Goal: Answer question/provide support: Share knowledge or assist other users

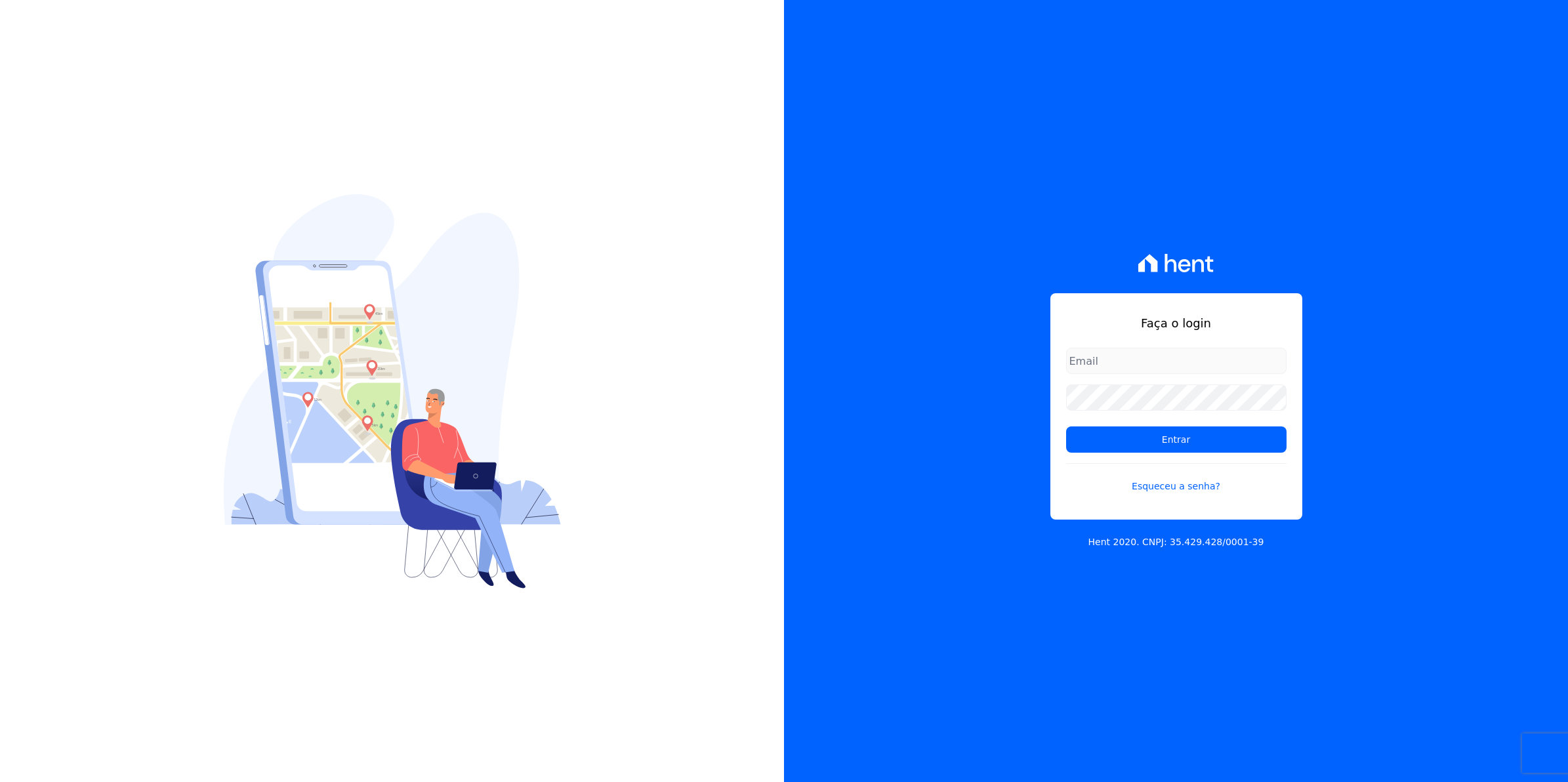
click at [1091, 358] on input "email" at bounding box center [1177, 360] width 220 height 26
type input "[EMAIL_ADDRESS][DOMAIN_NAME]"
click at [1066, 427] on input "Entrar" at bounding box center [1177, 439] width 220 height 26
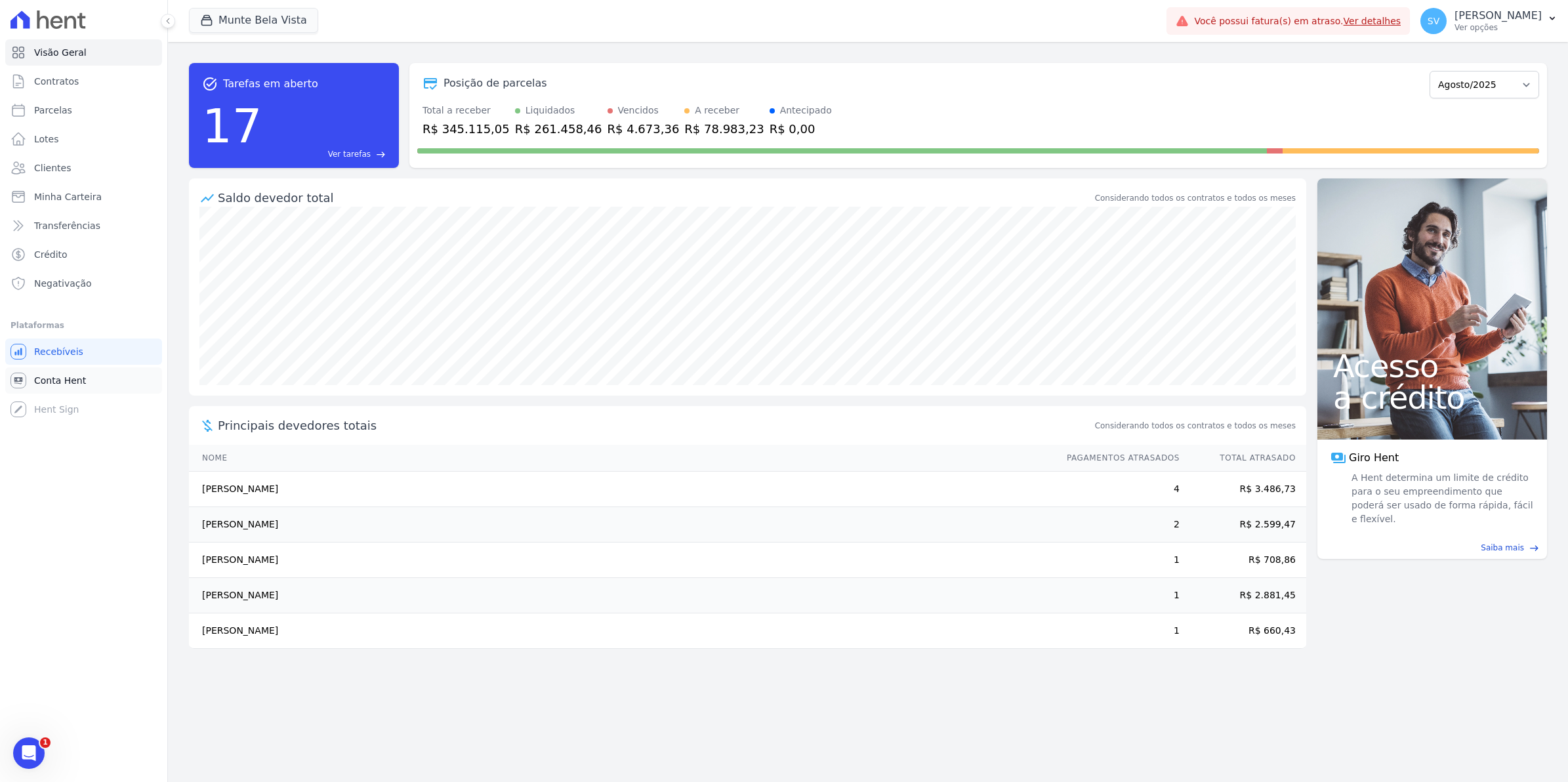
click at [63, 382] on span "Conta Hent" at bounding box center [60, 380] width 52 height 13
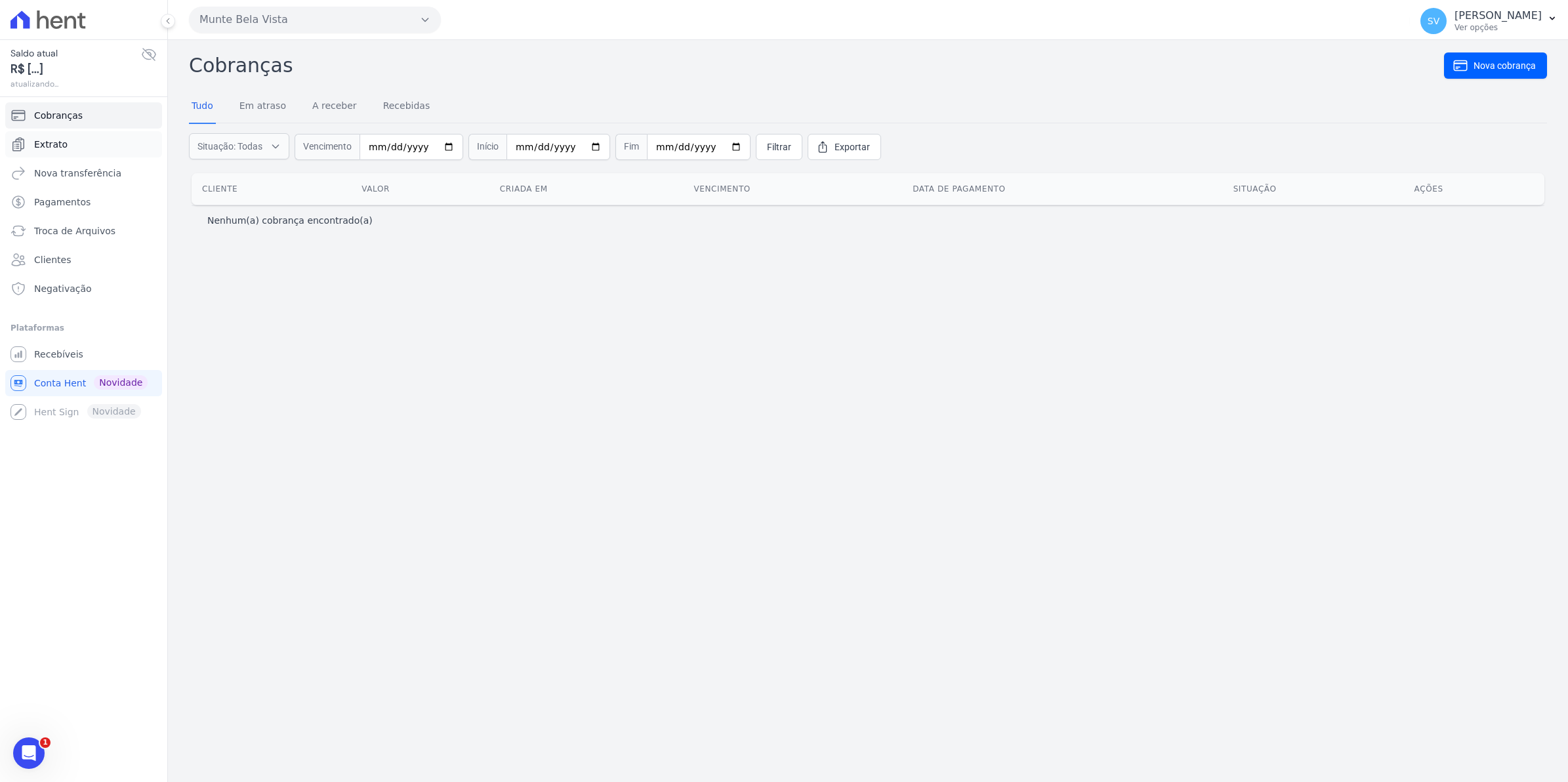
click at [68, 140] on link "Extrato" at bounding box center [84, 144] width 157 height 26
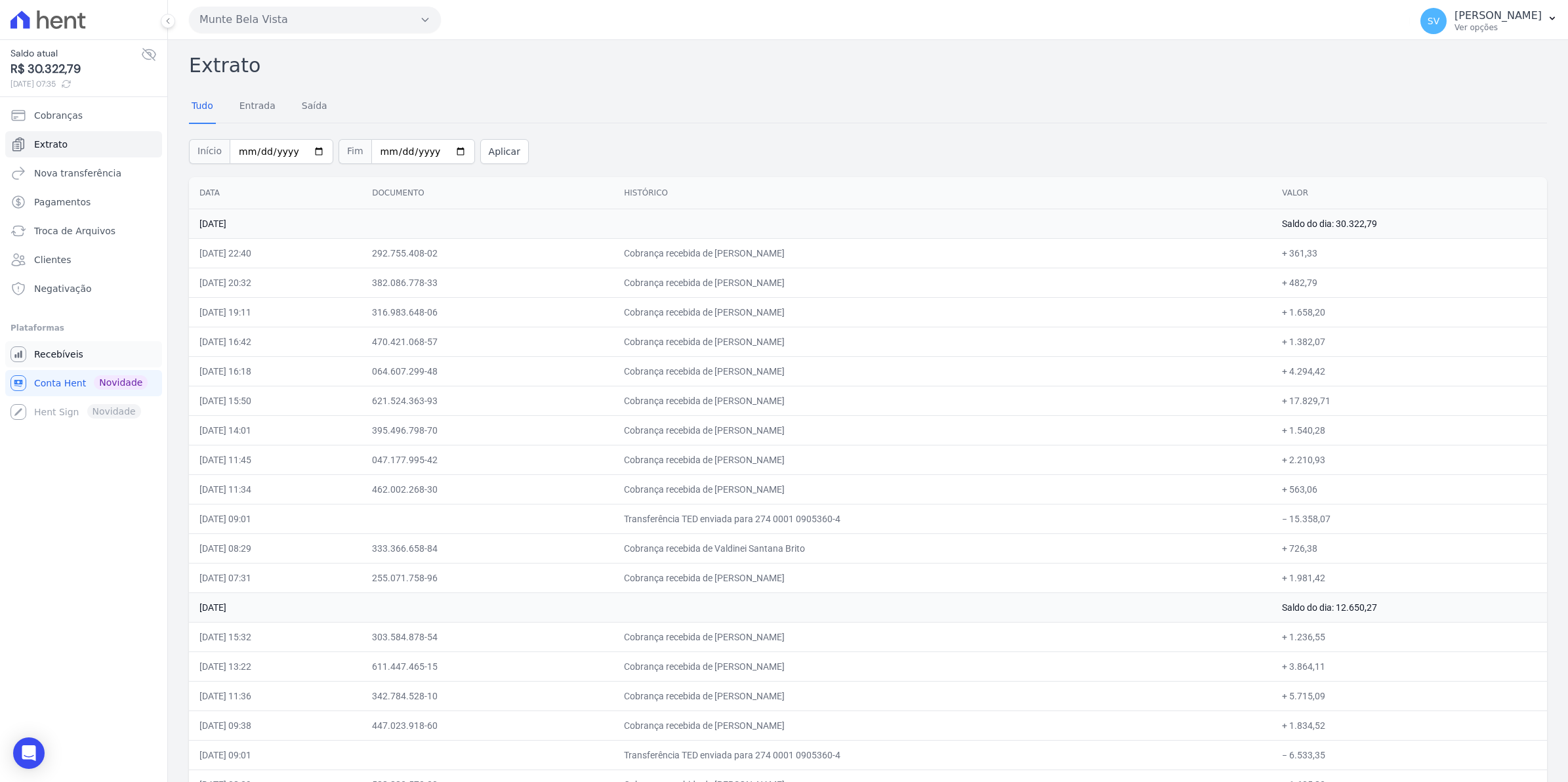
click at [59, 353] on span "Recebíveis" at bounding box center [59, 354] width 50 height 13
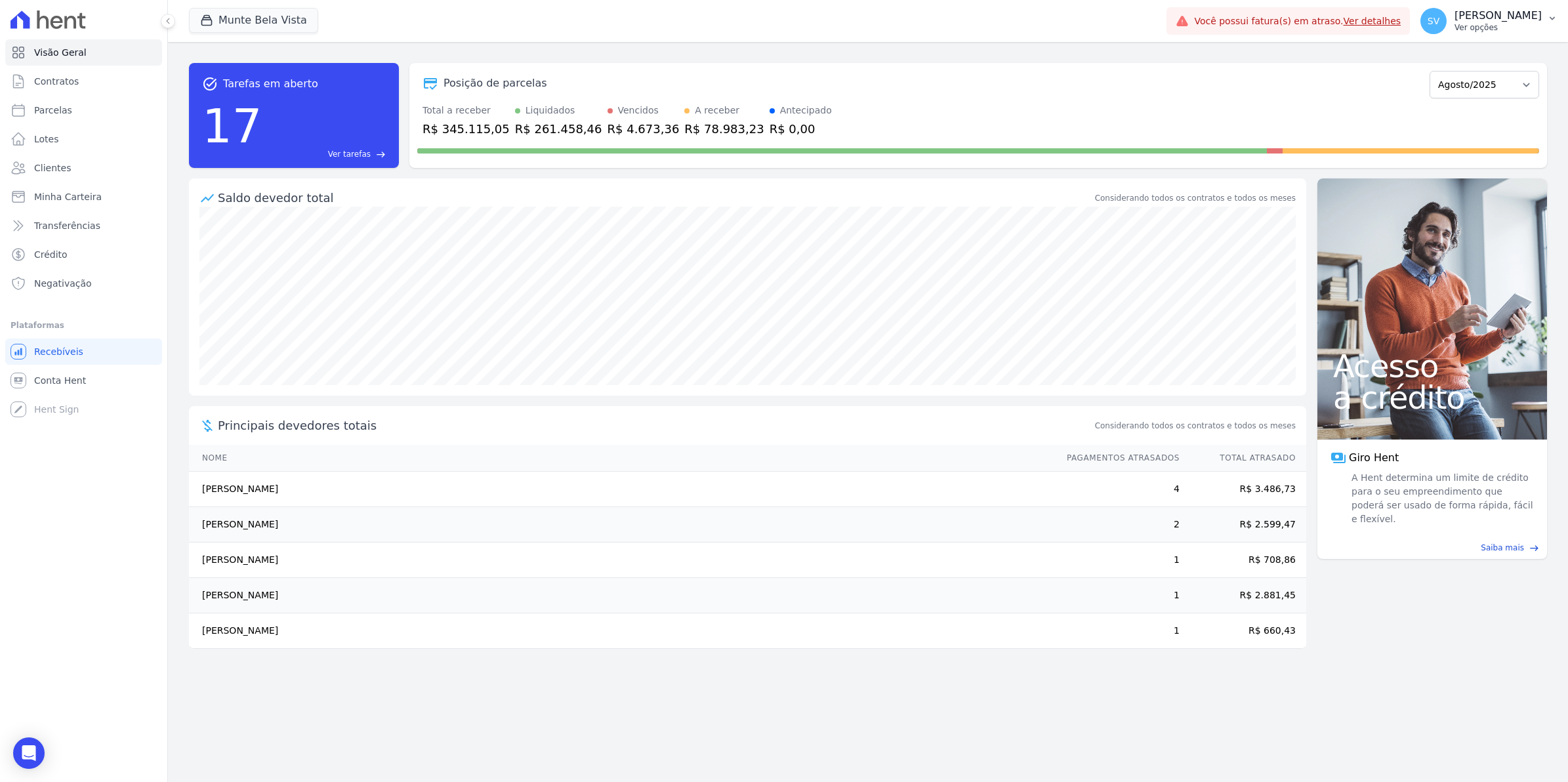
click at [1447, 27] on span "SV" at bounding box center [1433, 21] width 26 height 26
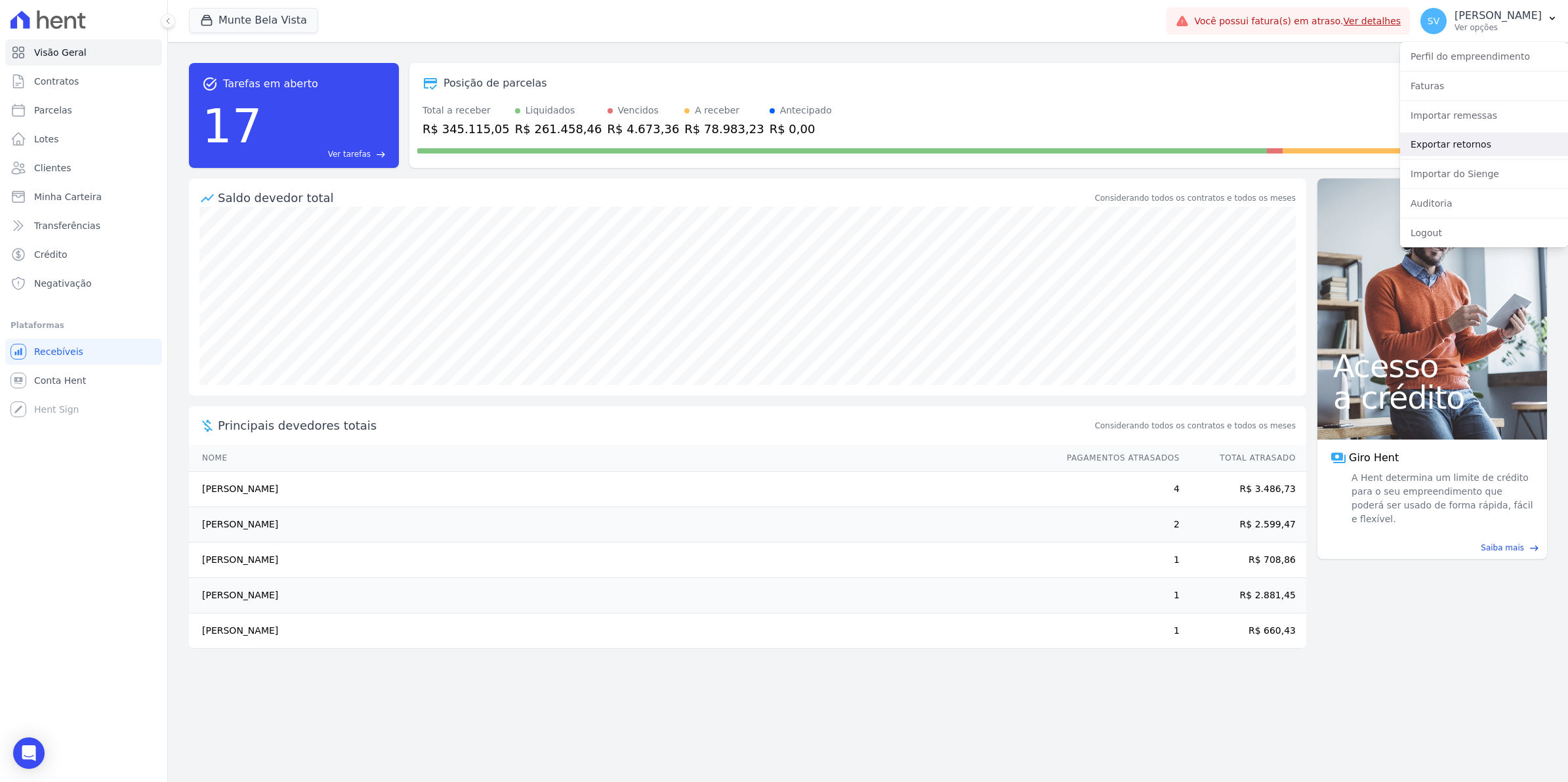
click at [1462, 140] on link "Exportar retornos" at bounding box center [1484, 145] width 168 height 24
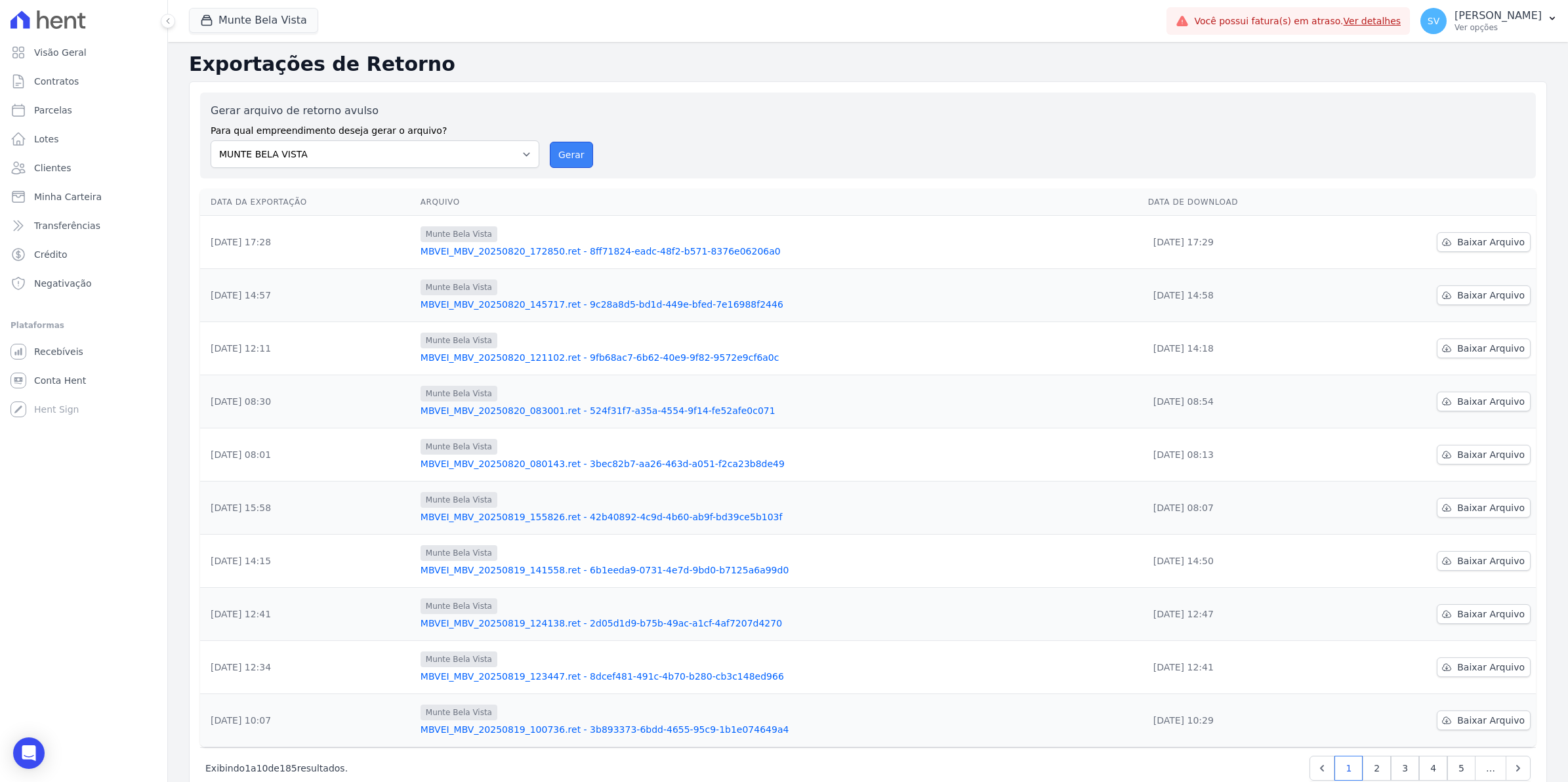
click at [560, 156] on button "Gerar" at bounding box center [571, 154] width 43 height 26
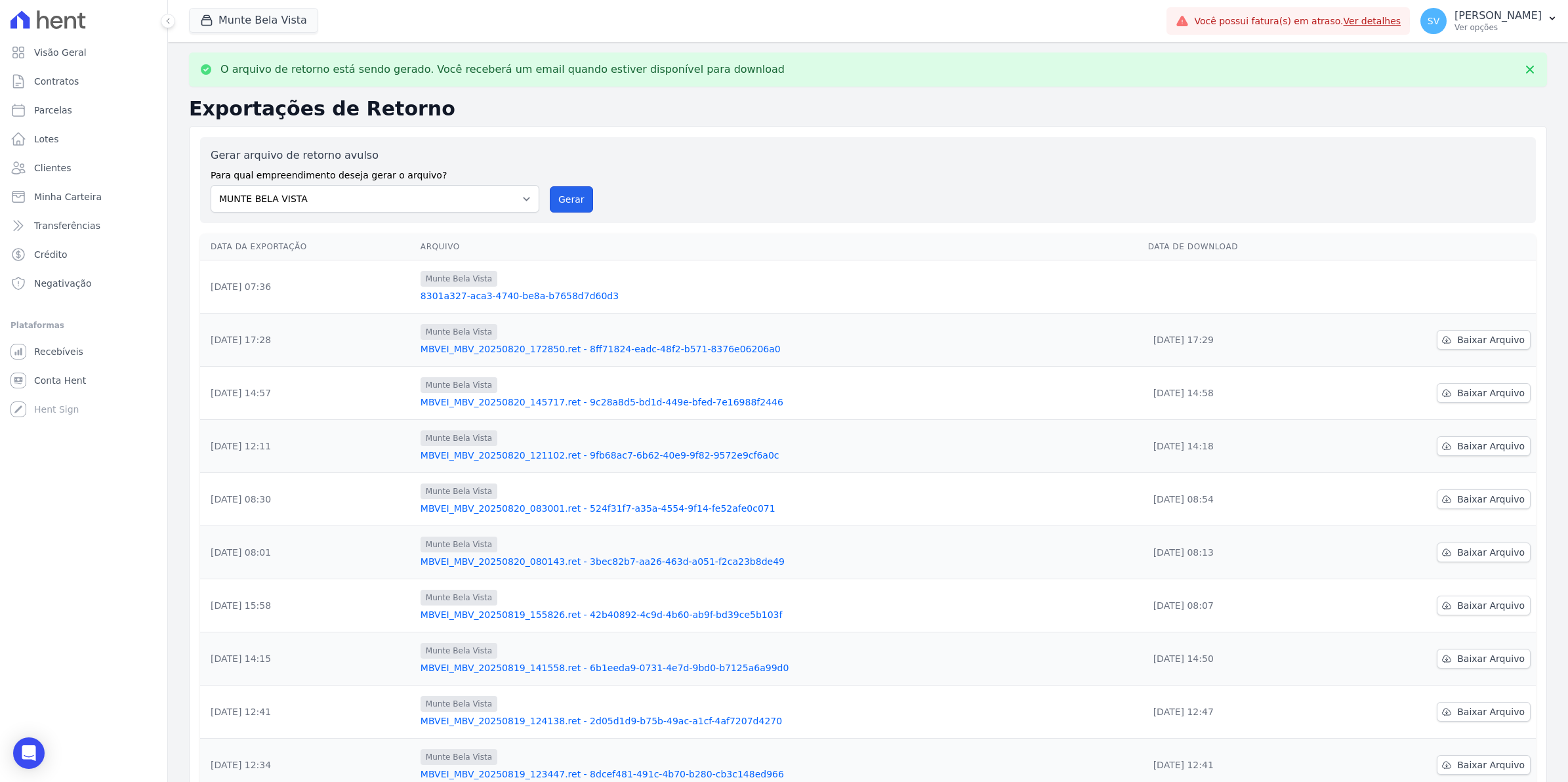
drag, startPoint x: 566, startPoint y: 199, endPoint x: 832, endPoint y: 131, distance: 274.6
click at [566, 199] on button "Gerar" at bounding box center [571, 199] width 43 height 26
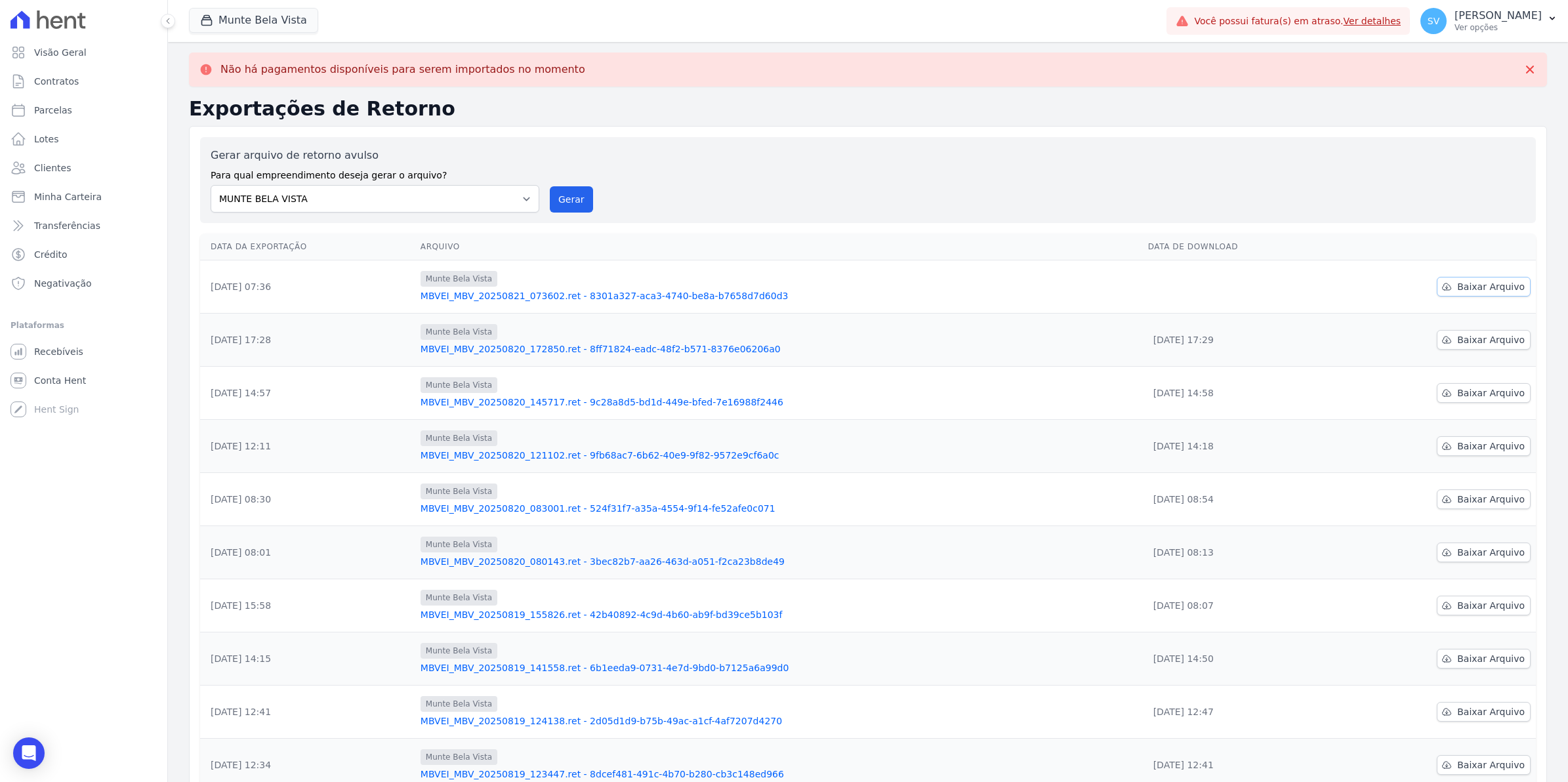
click at [1475, 291] on span "Baixar Arquivo" at bounding box center [1491, 287] width 68 height 13
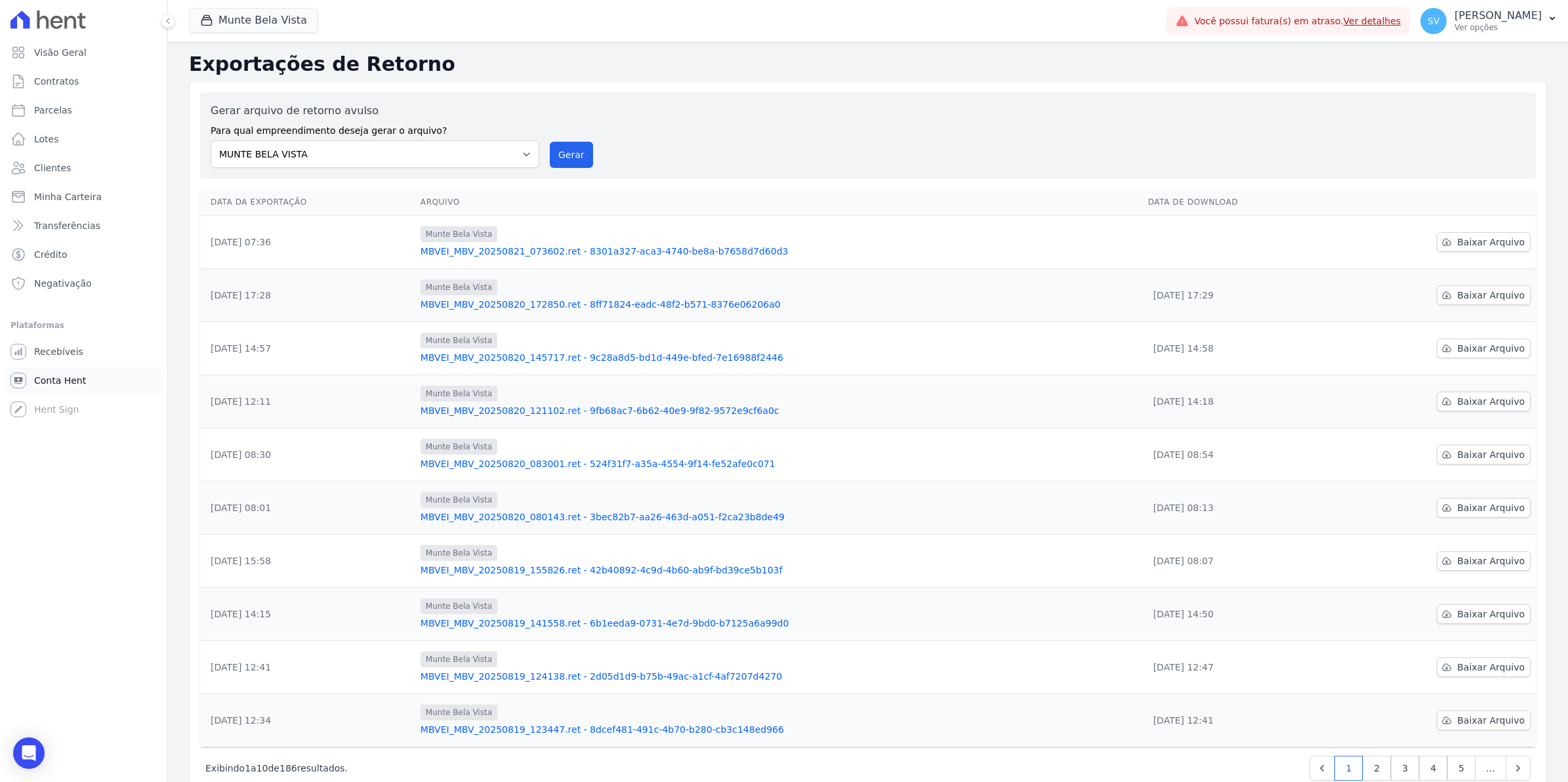
drag, startPoint x: 63, startPoint y: 381, endPoint x: 61, endPoint y: 373, distance: 8.2
click at [63, 381] on span "Conta Hent" at bounding box center [60, 380] width 52 height 13
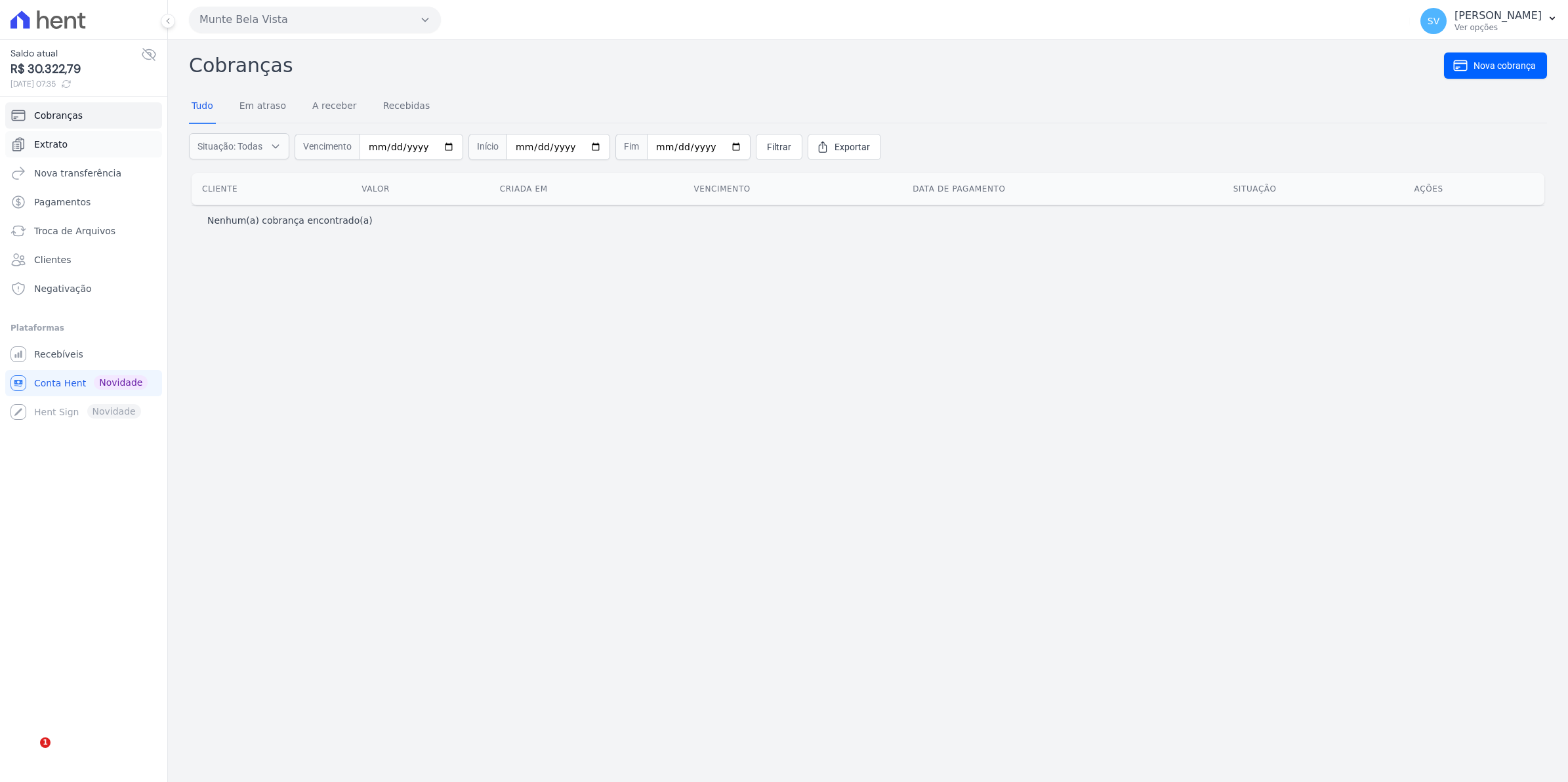
click at [60, 138] on span "Extrato" at bounding box center [51, 145] width 34 height 13
click at [46, 146] on span "Extrato" at bounding box center [51, 145] width 34 height 13
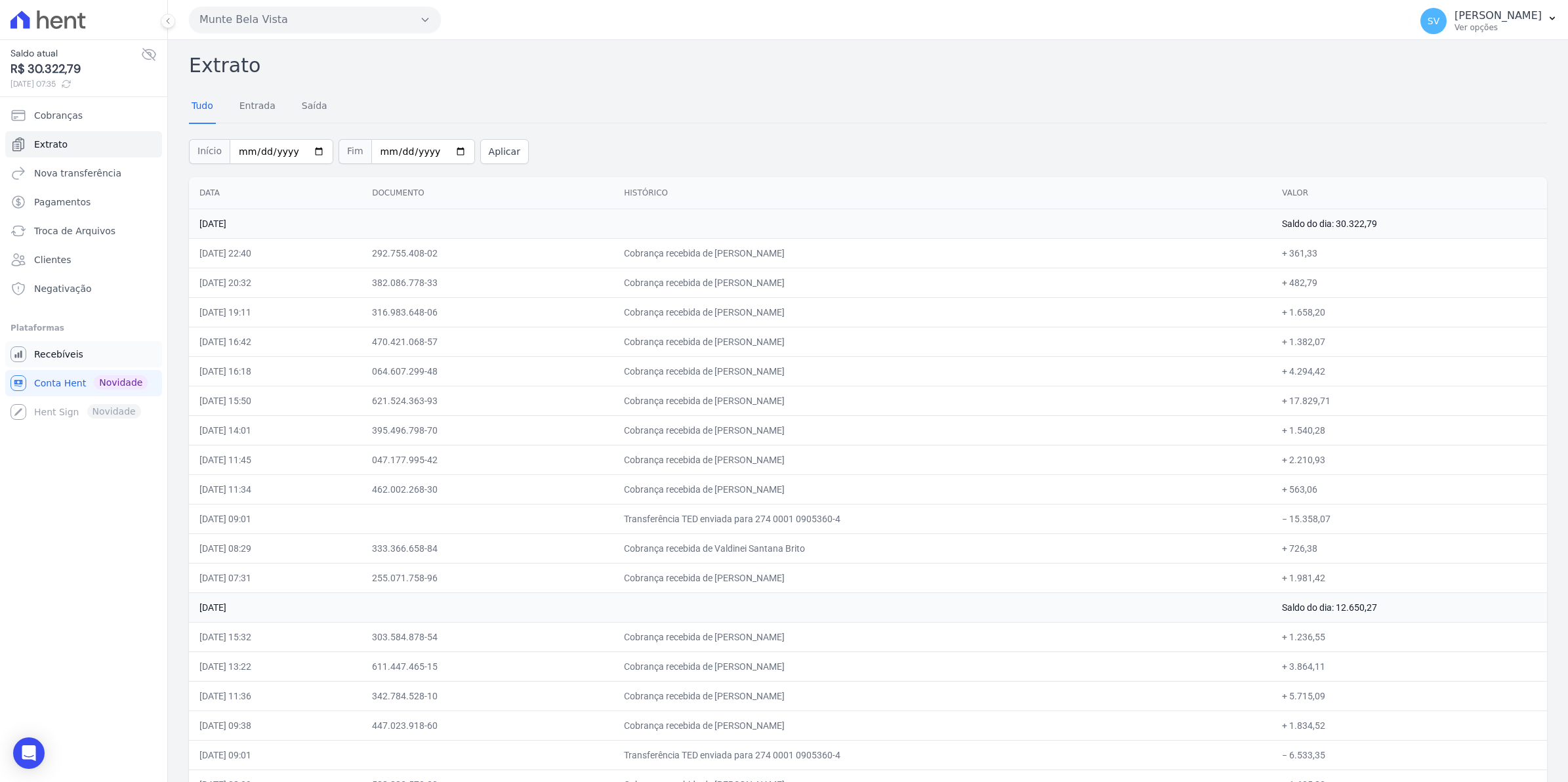
click at [53, 346] on link "Recebíveis" at bounding box center [84, 354] width 157 height 26
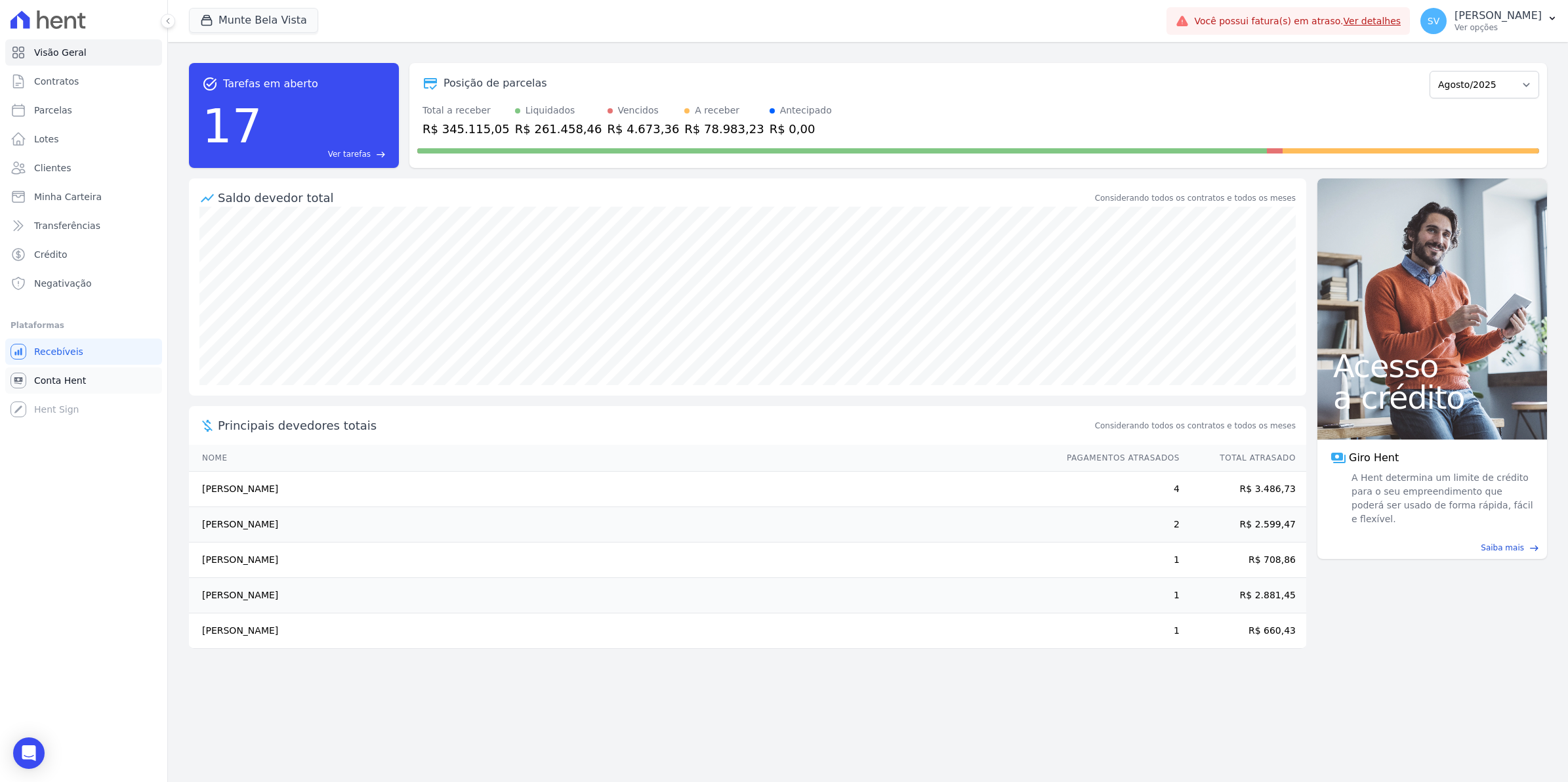
click at [69, 387] on link "Conta Hent" at bounding box center [84, 380] width 157 height 26
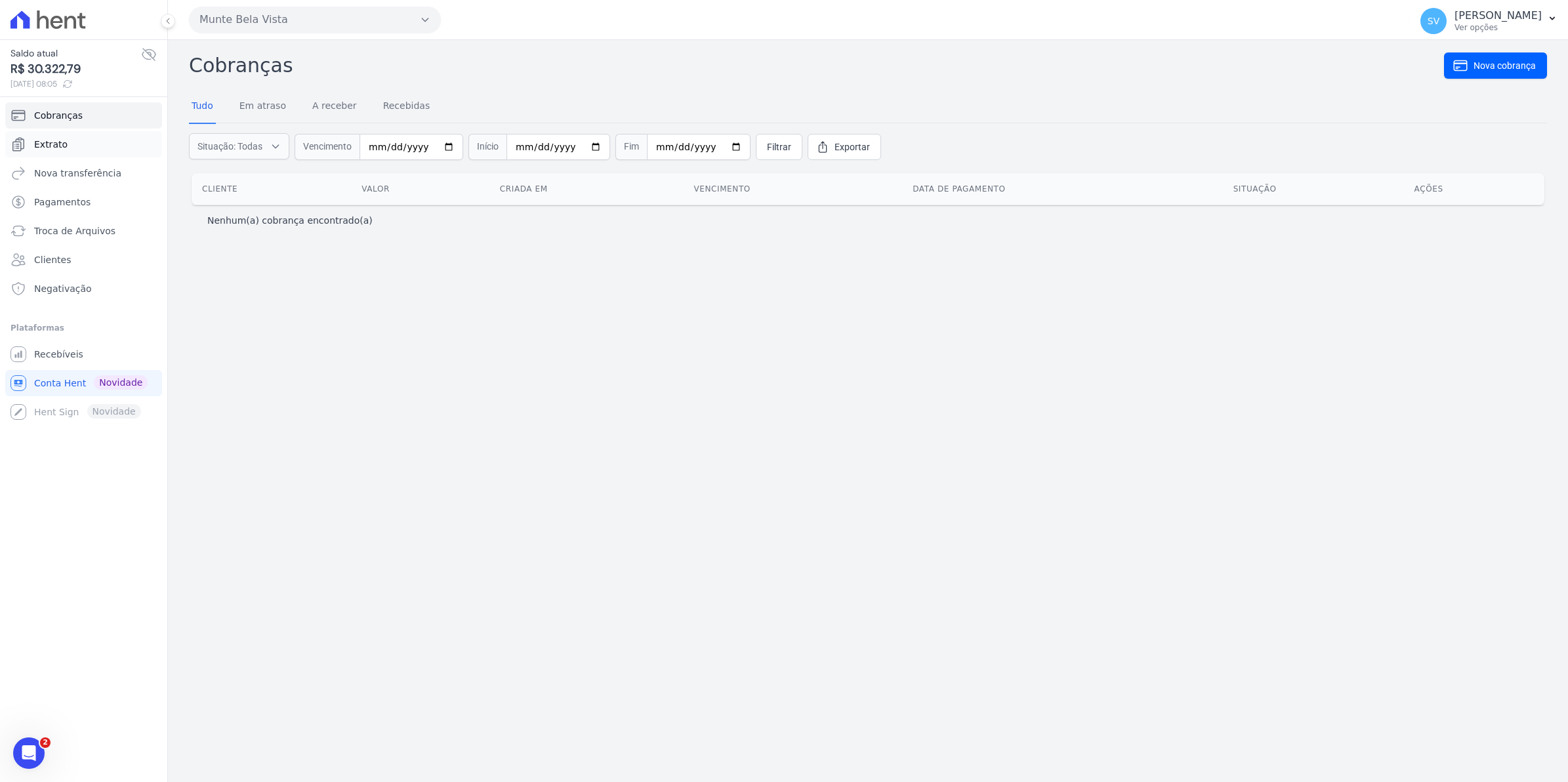
click at [56, 151] on span "Extrato" at bounding box center [51, 145] width 34 height 13
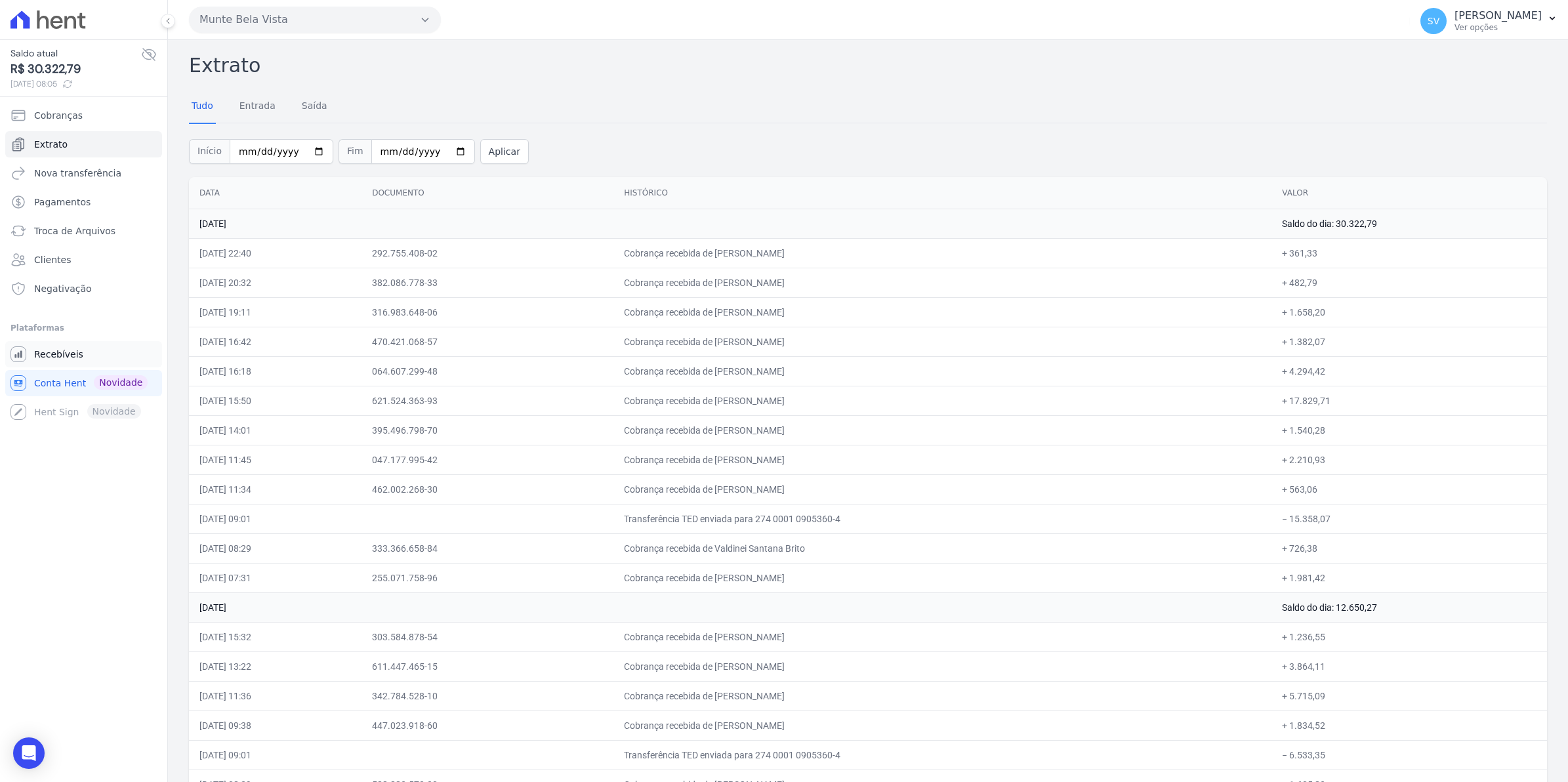
click at [71, 365] on link "Recebíveis" at bounding box center [84, 354] width 157 height 26
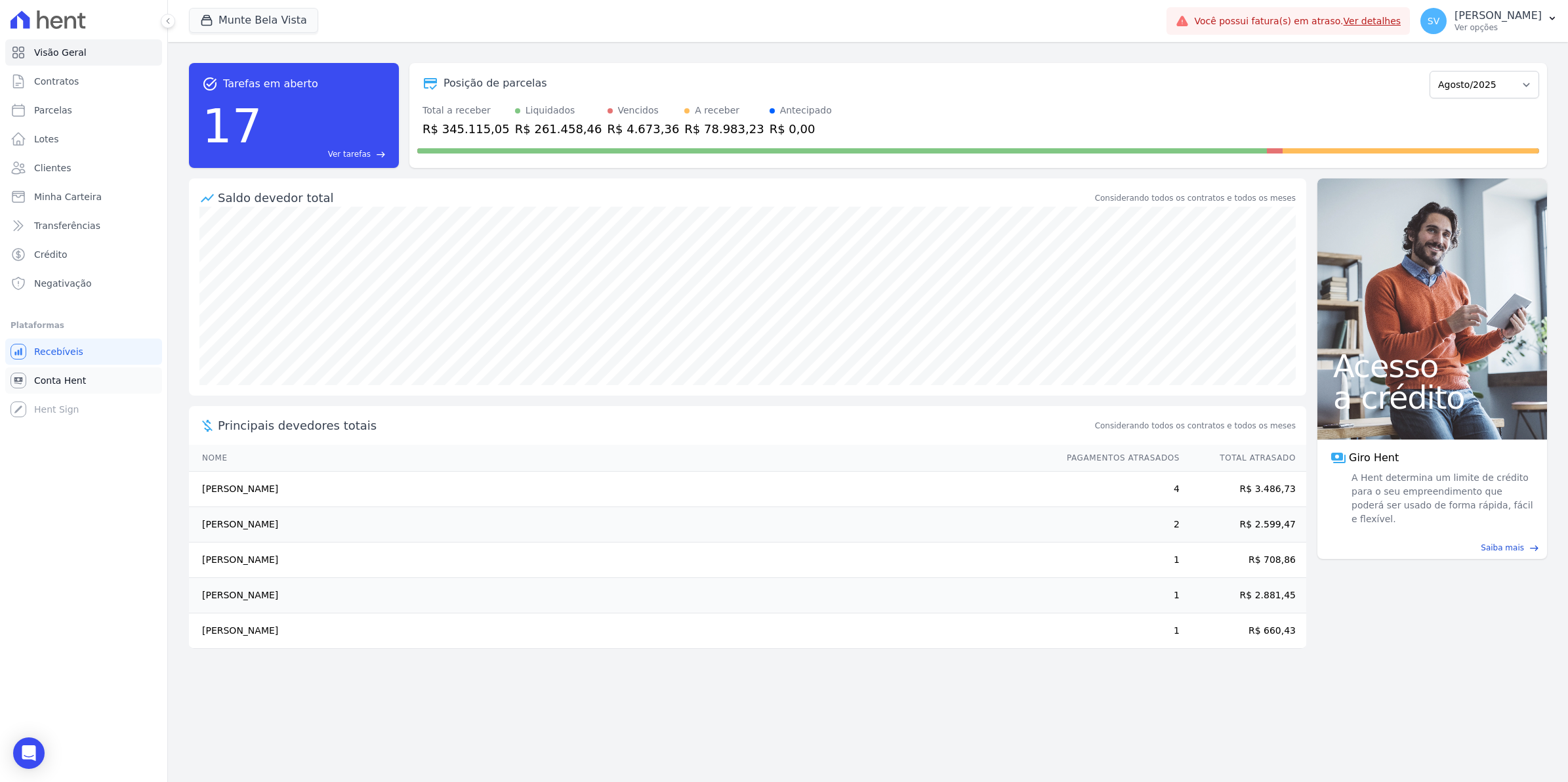
click at [66, 374] on span "Conta Hent" at bounding box center [60, 380] width 52 height 13
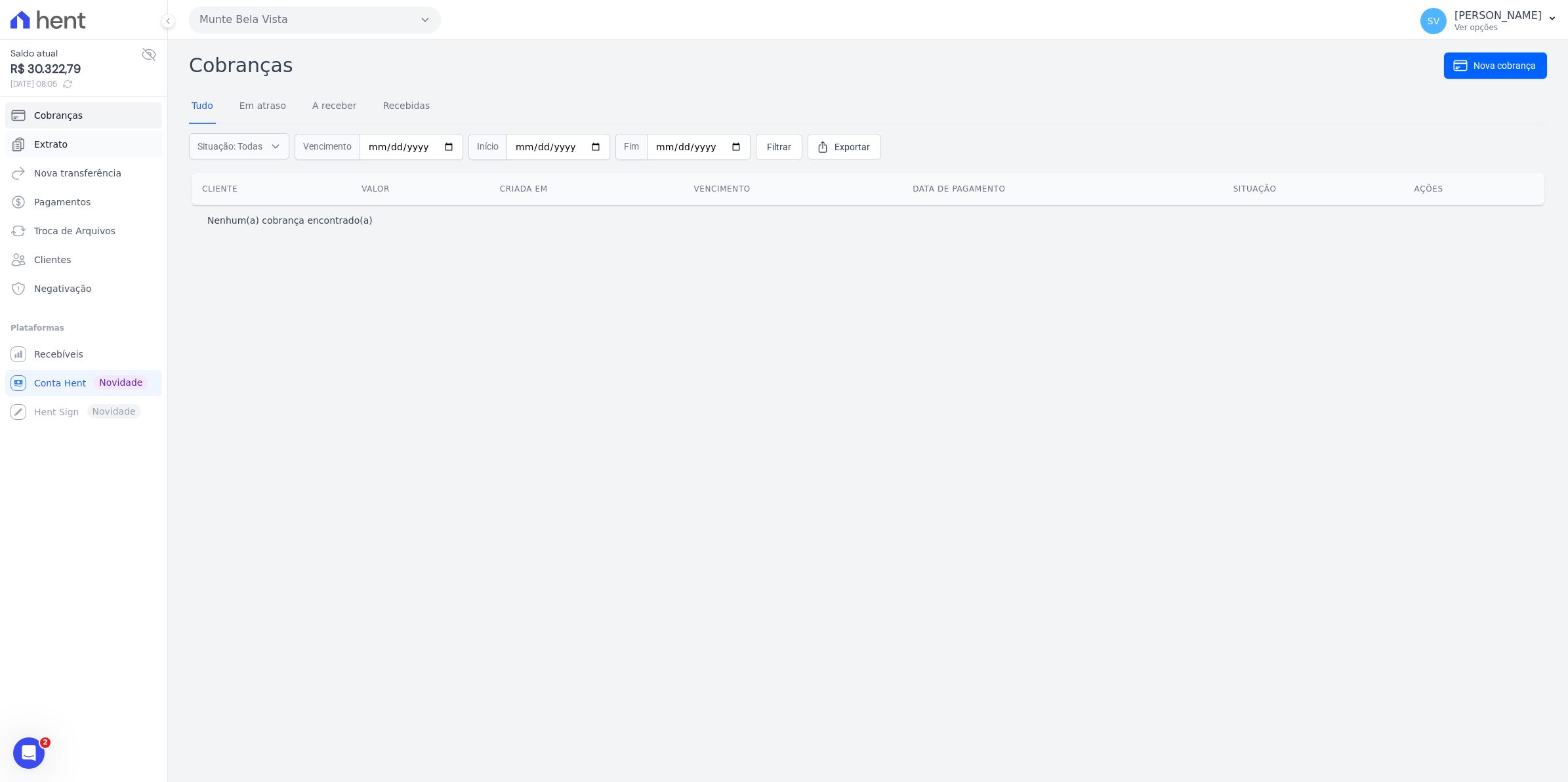
click at [70, 143] on link "Extrato" at bounding box center [84, 144] width 157 height 26
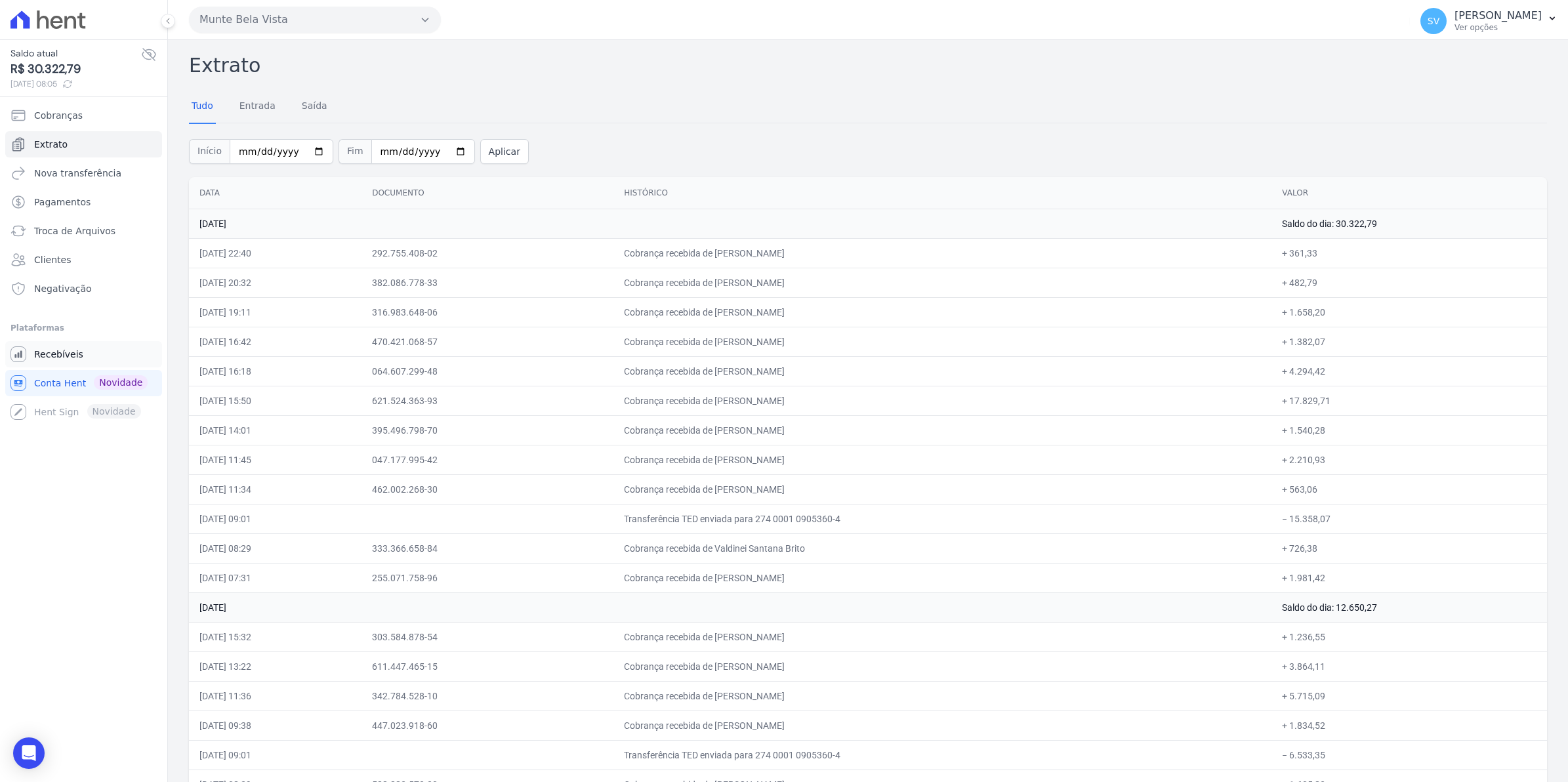
click at [60, 359] on span "Recebíveis" at bounding box center [59, 354] width 50 height 13
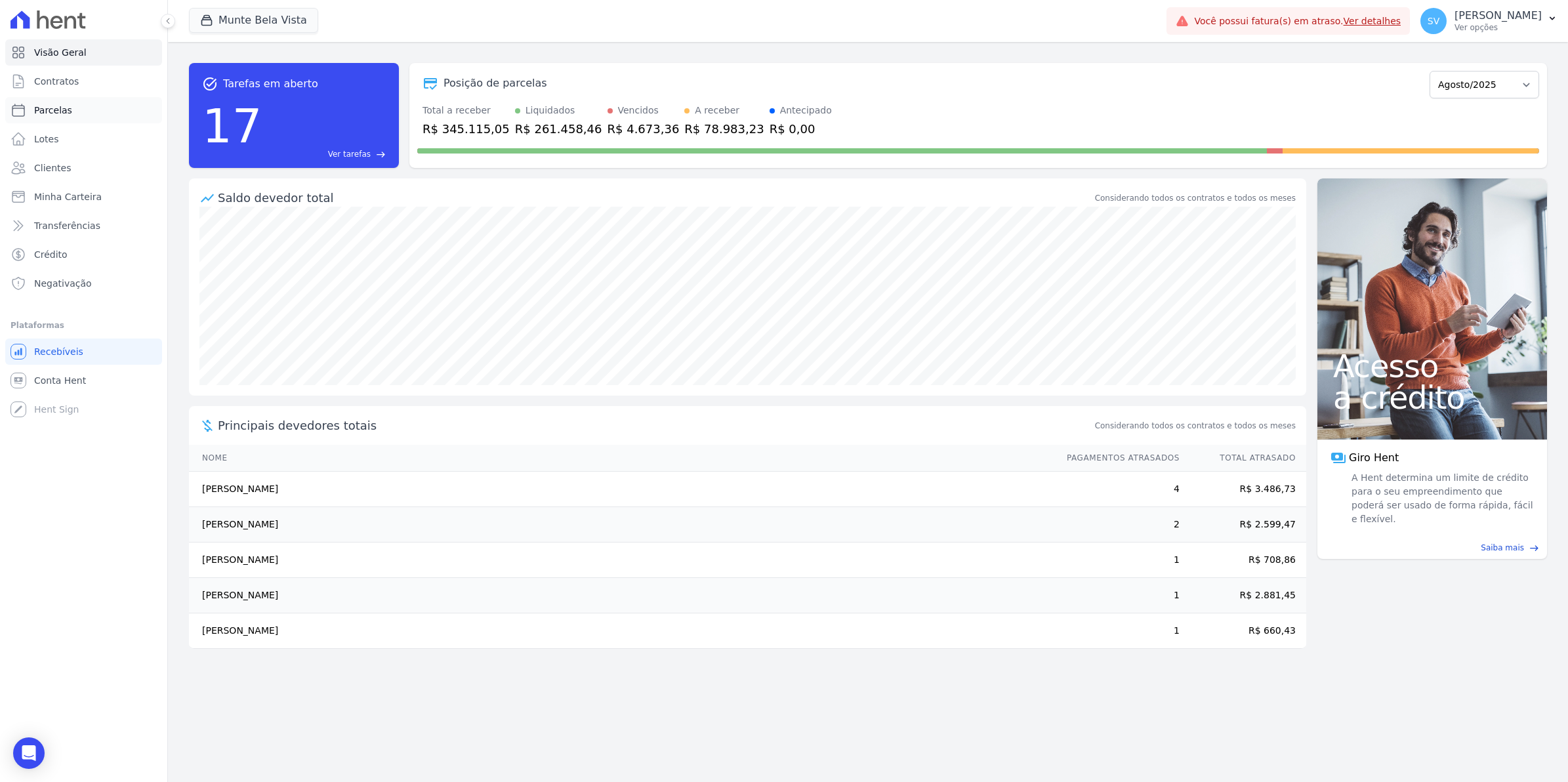
click at [54, 112] on span "Parcelas" at bounding box center [54, 110] width 38 height 13
select select
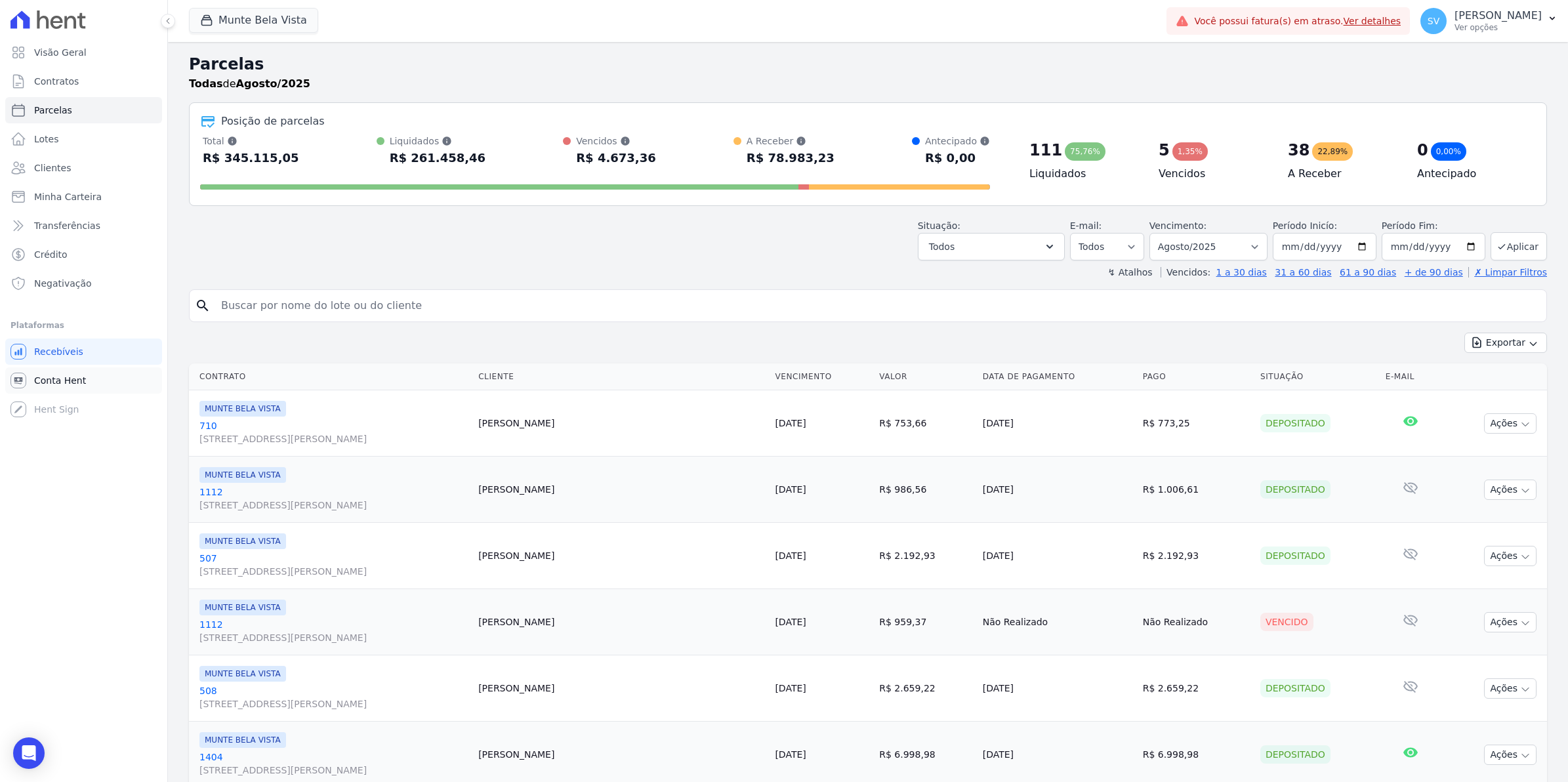
click at [43, 382] on span "Conta Hent" at bounding box center [60, 380] width 52 height 13
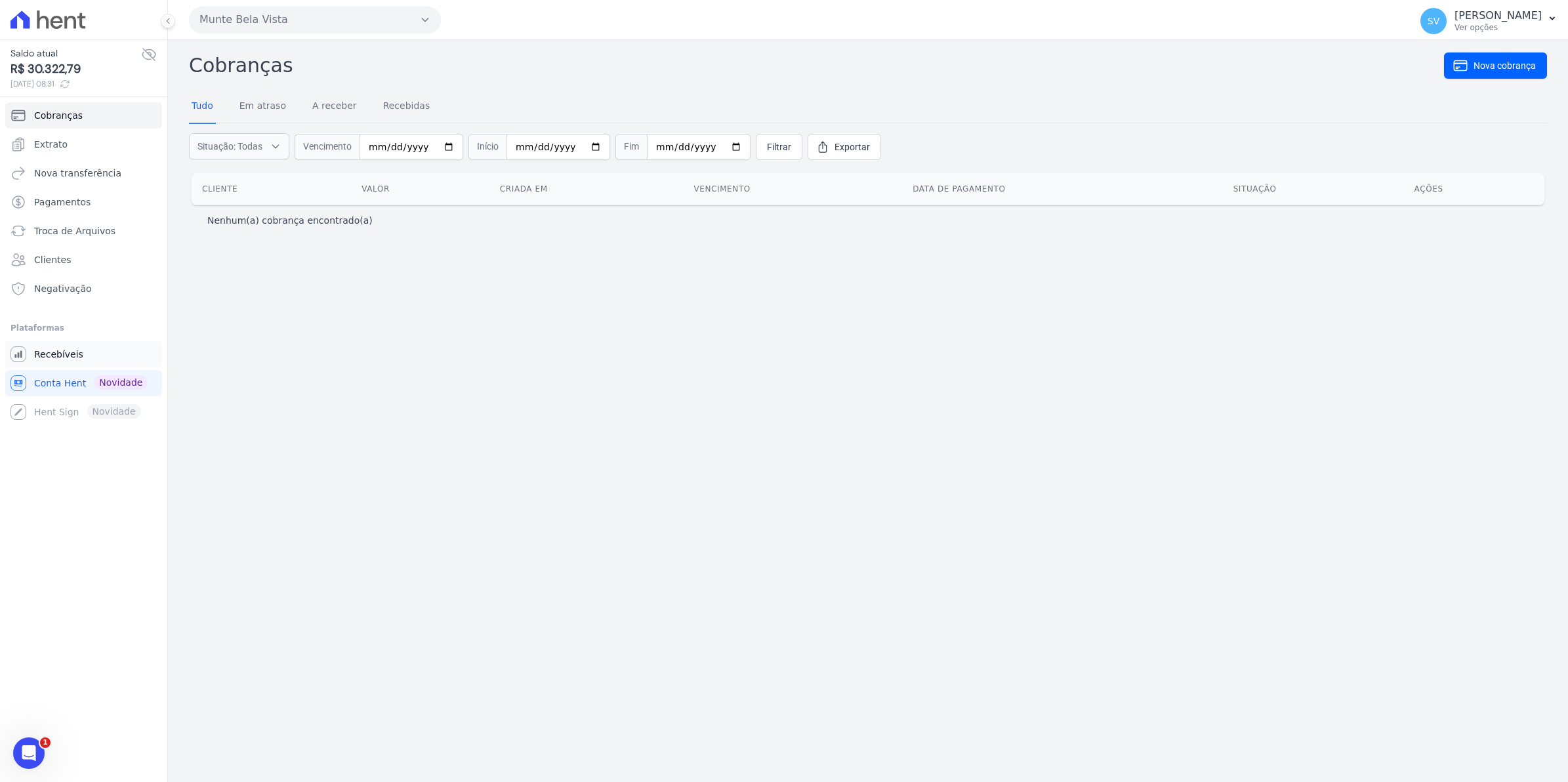
click at [63, 349] on span "Recebíveis" at bounding box center [59, 354] width 50 height 13
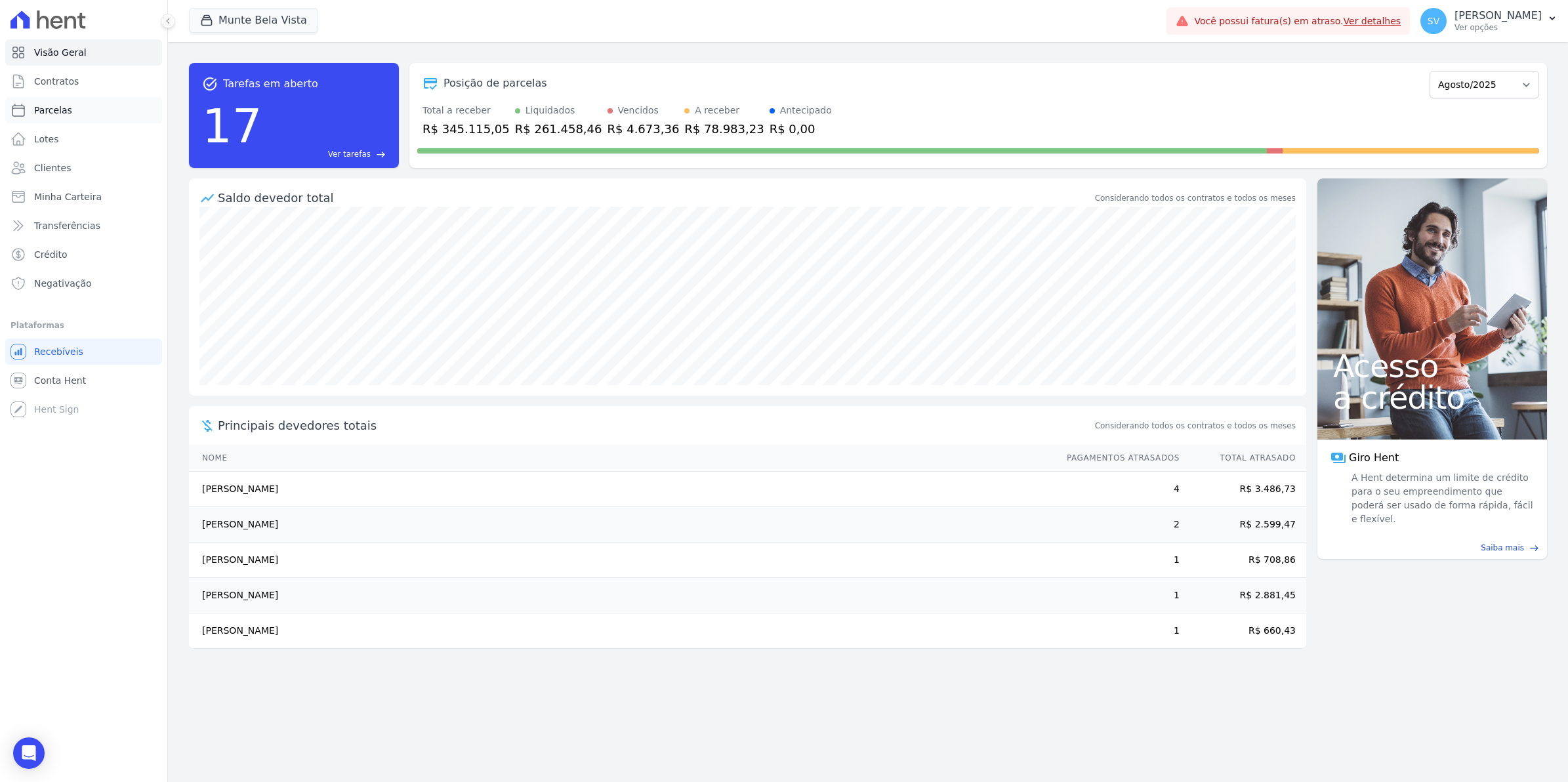
click at [41, 106] on span "Parcelas" at bounding box center [54, 110] width 38 height 13
select select
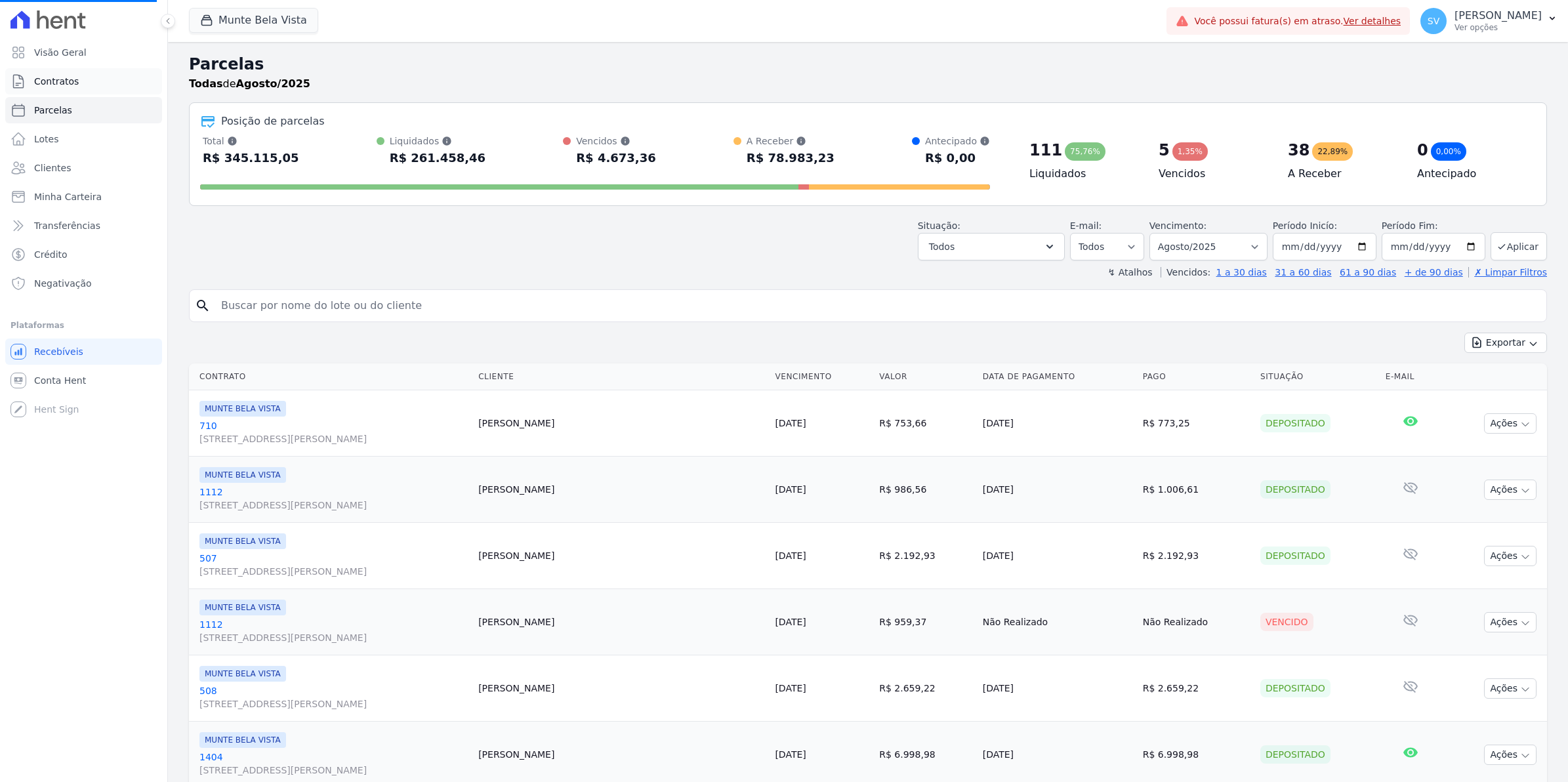
select select
click at [57, 82] on span "Contratos" at bounding box center [57, 81] width 45 height 13
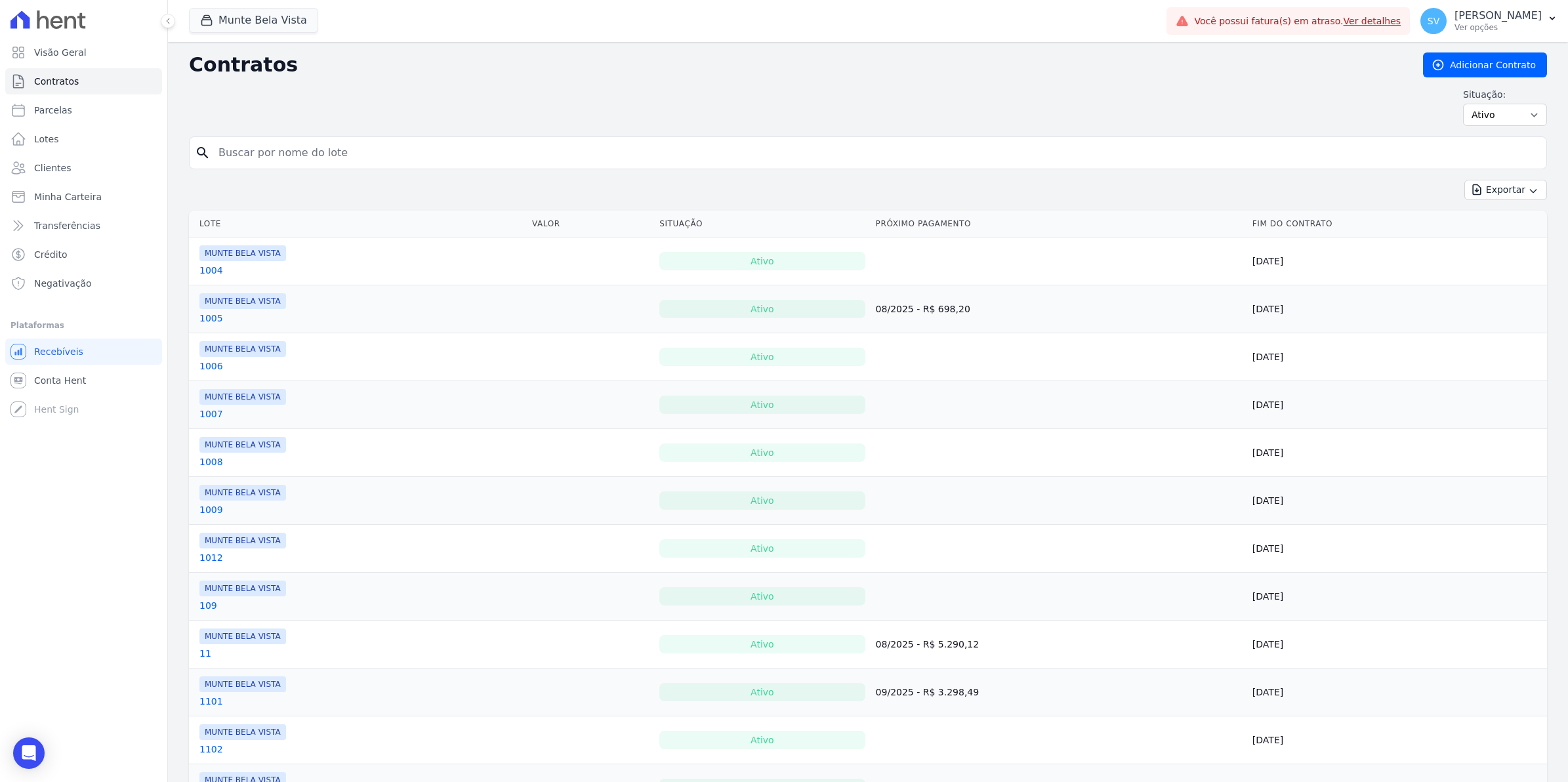
click at [237, 161] on input "search" at bounding box center [876, 153] width 1331 height 26
type input "904"
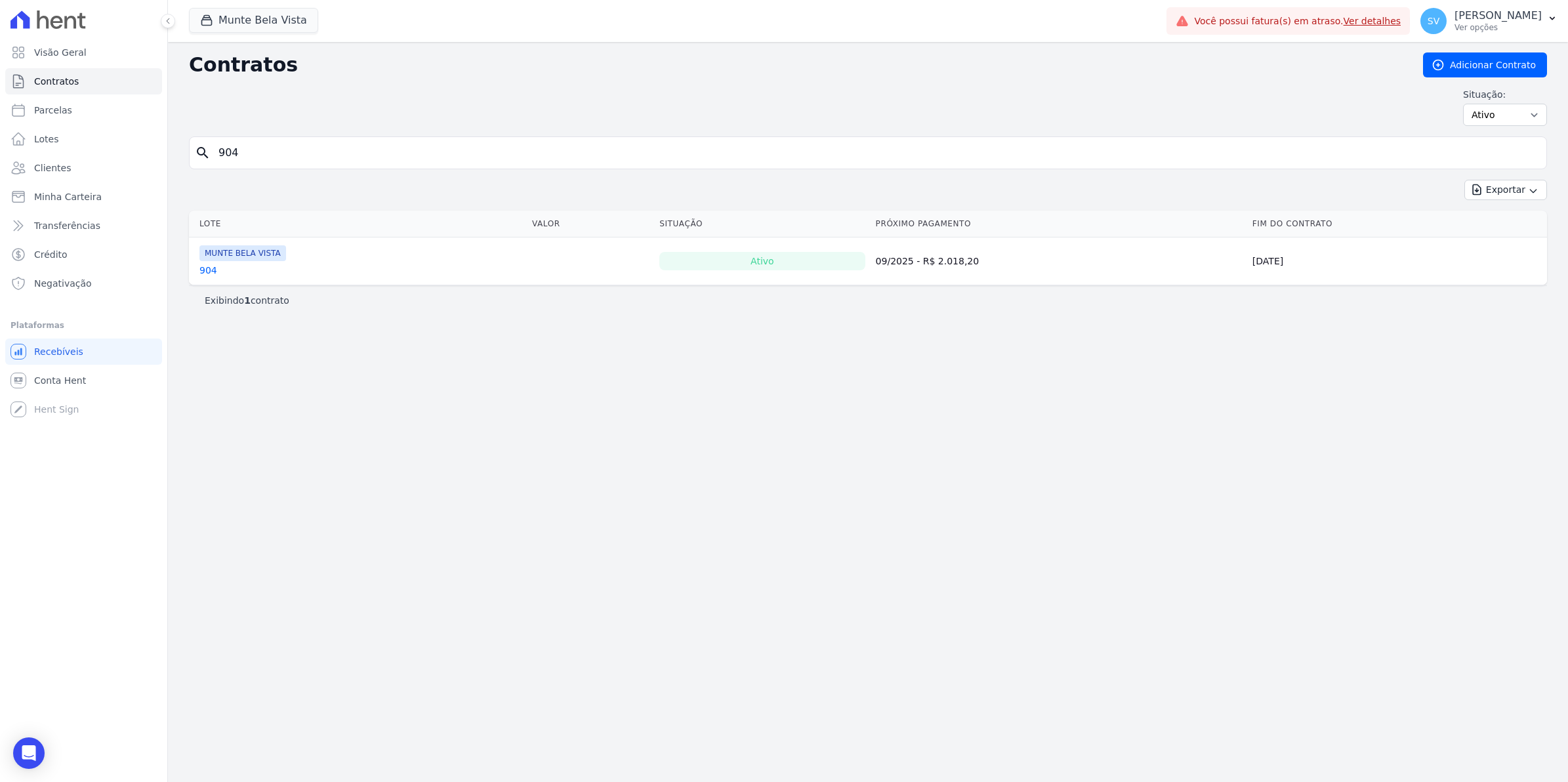
click at [204, 271] on link "904" at bounding box center [208, 270] width 18 height 13
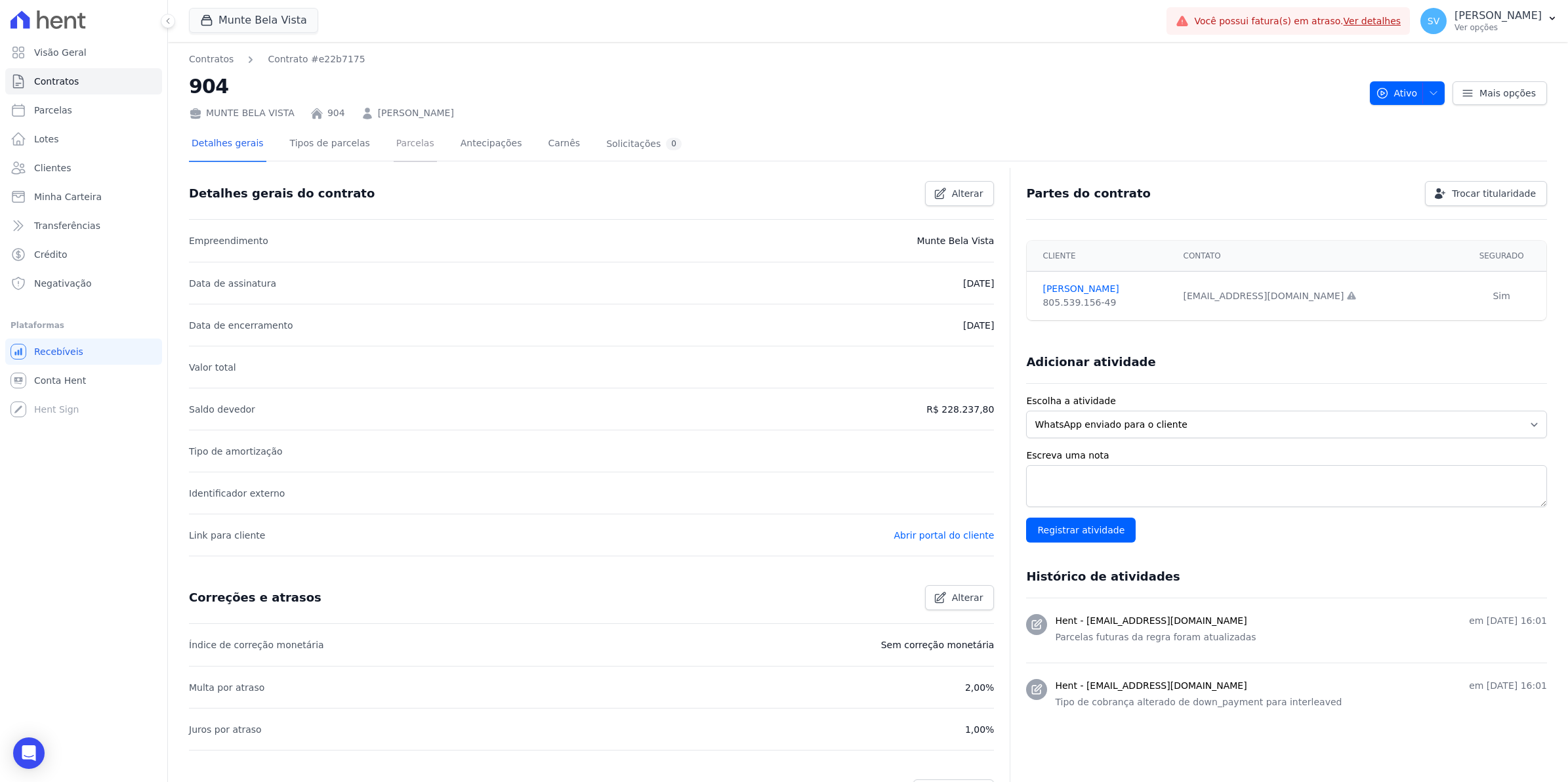
click at [394, 141] on link "Parcelas" at bounding box center [415, 145] width 43 height 35
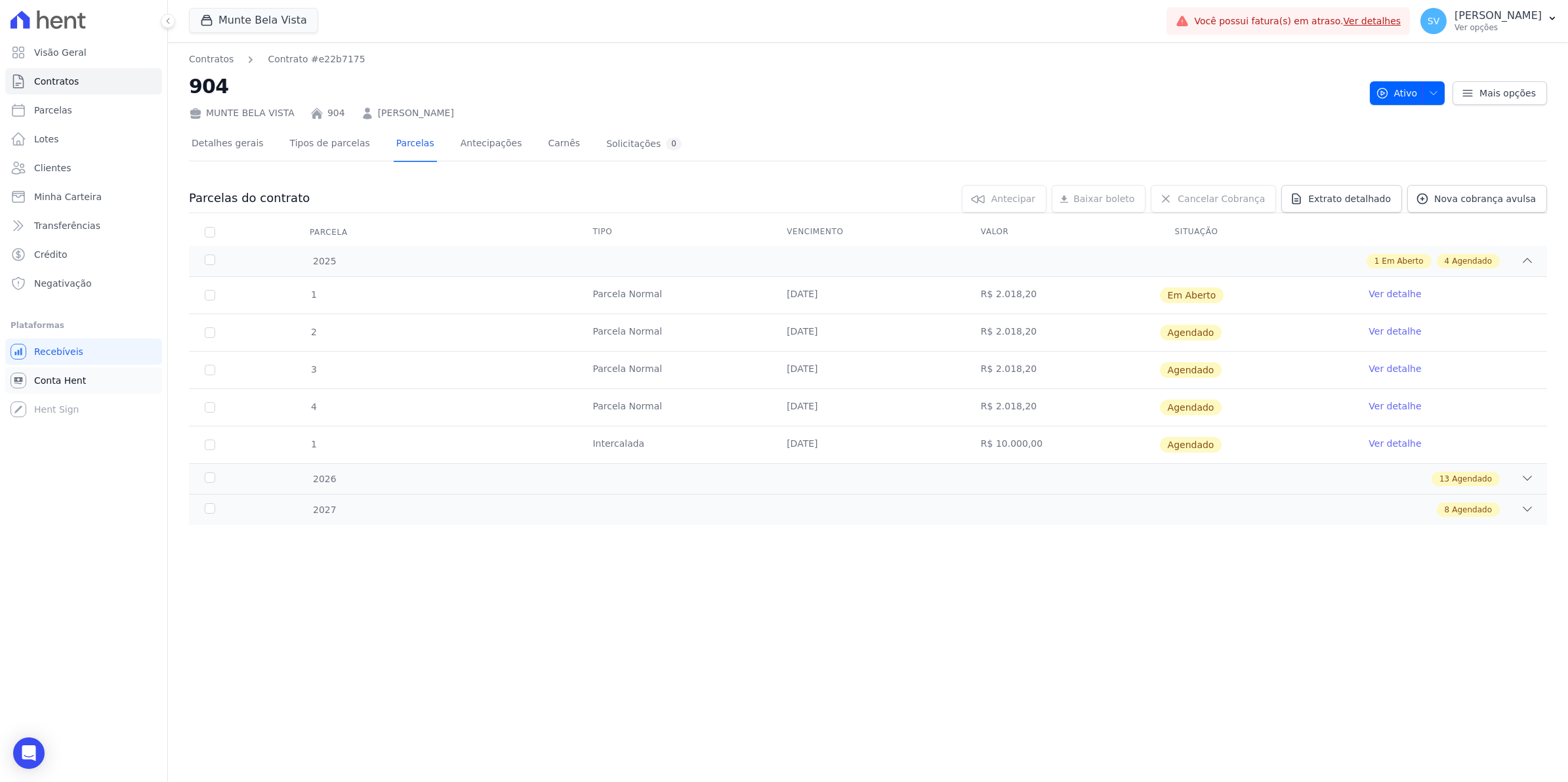
click at [66, 384] on span "Conta Hent" at bounding box center [60, 380] width 52 height 13
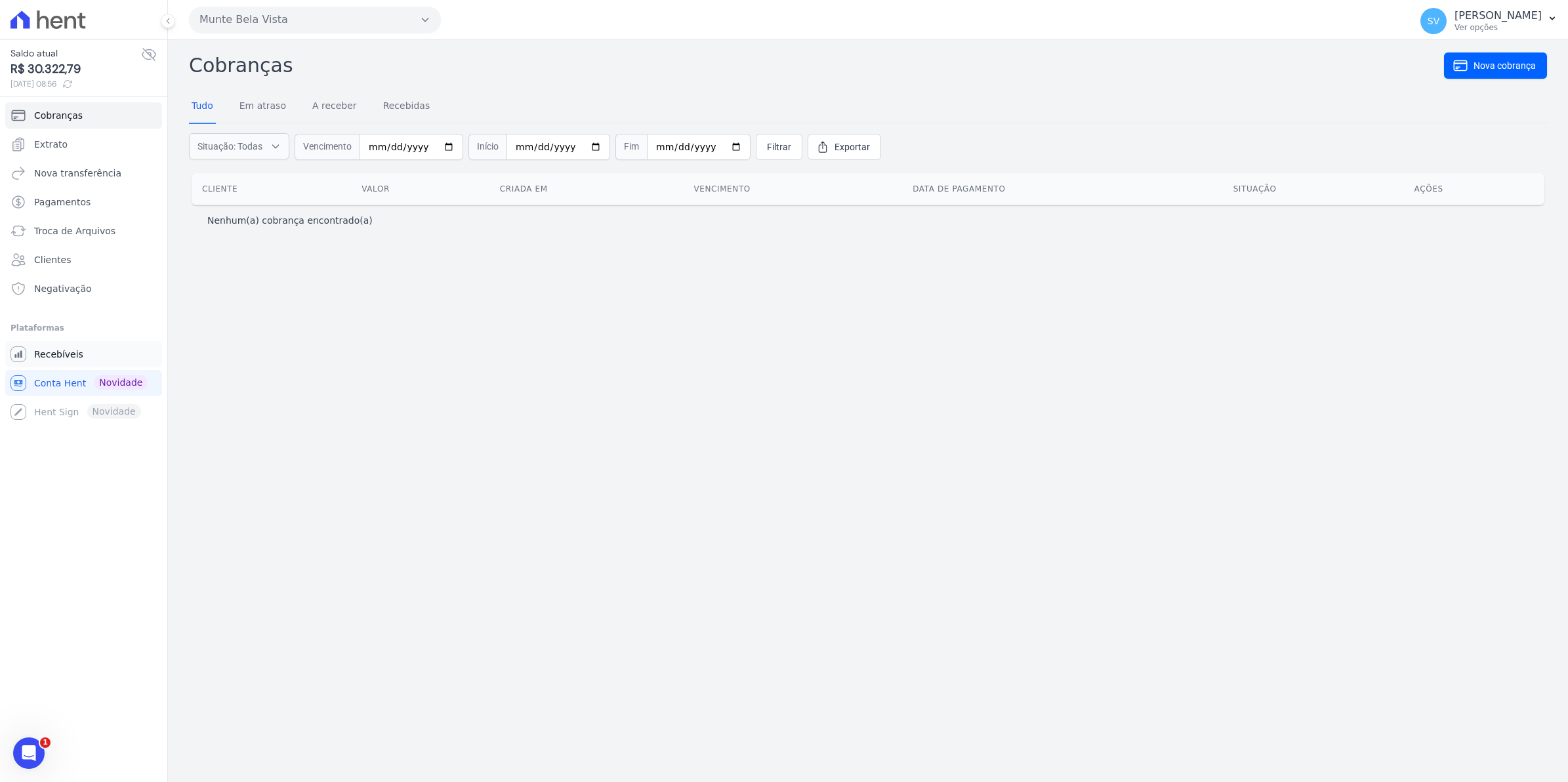
click at [34, 359] on span "Recebíveis" at bounding box center [59, 354] width 50 height 13
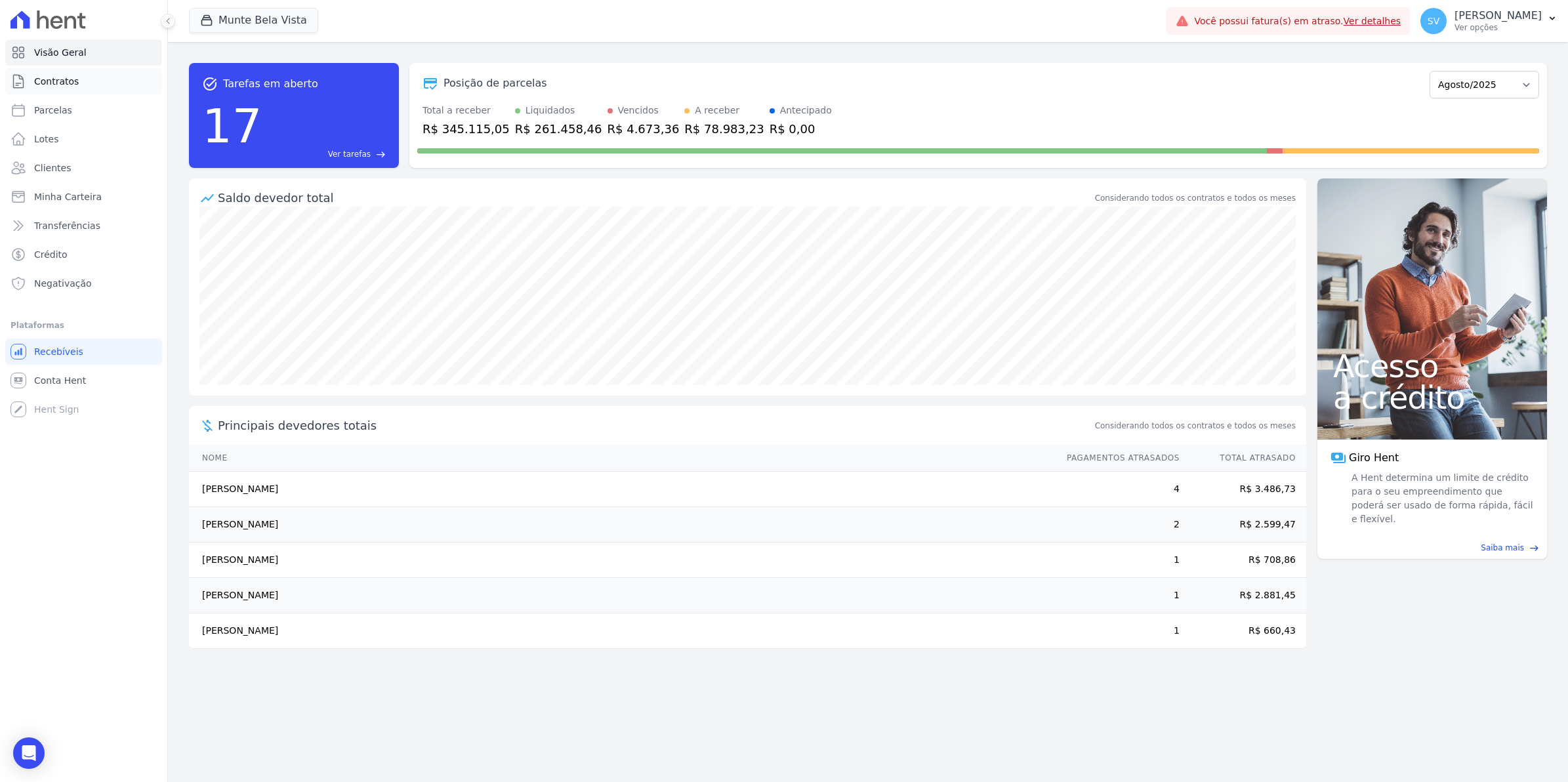
click at [50, 89] on link "Contratos" at bounding box center [84, 81] width 157 height 26
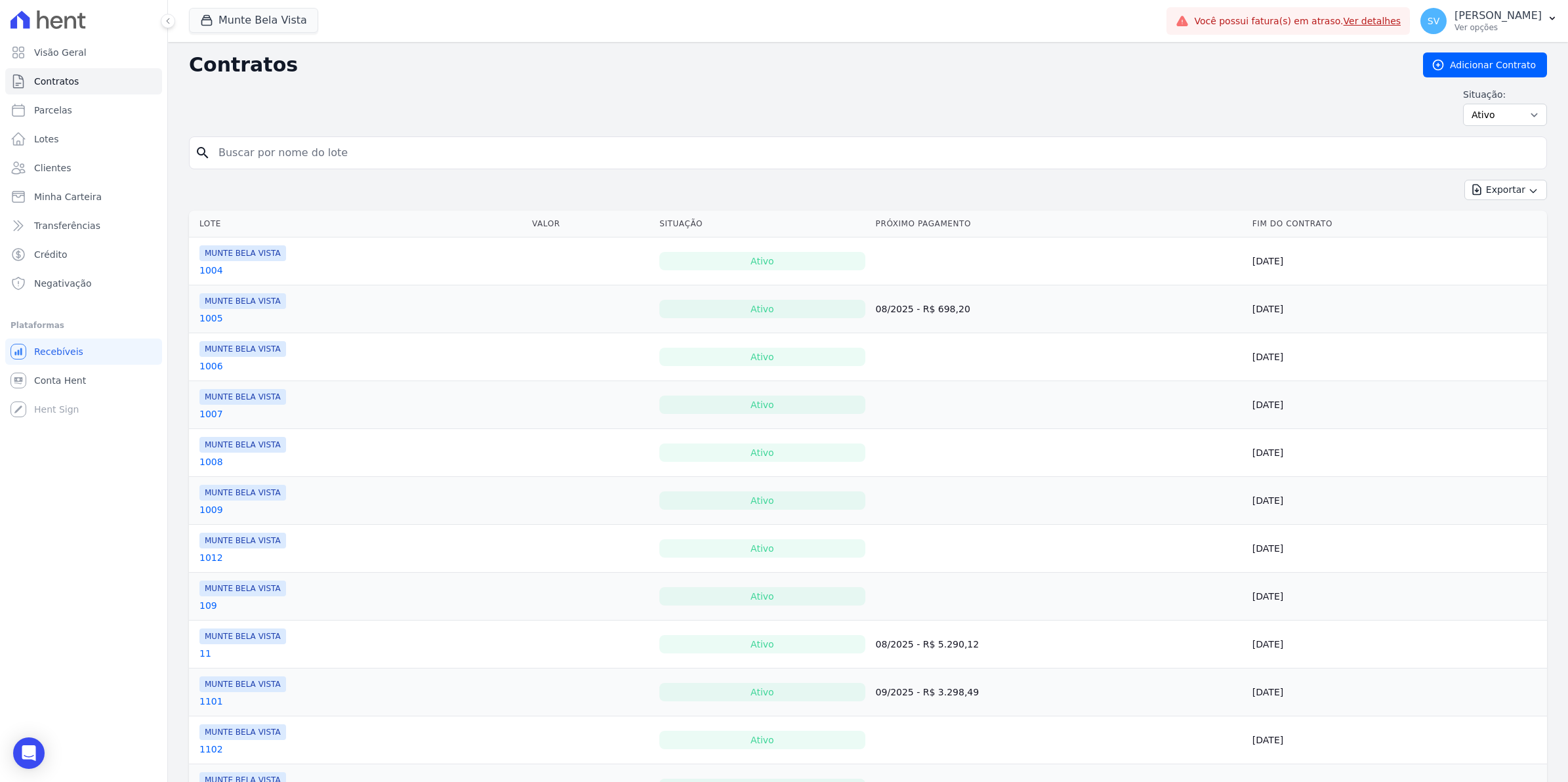
click at [296, 149] on input "search" at bounding box center [876, 153] width 1331 height 26
type input "[DEMOGRAPHIC_DATA]"
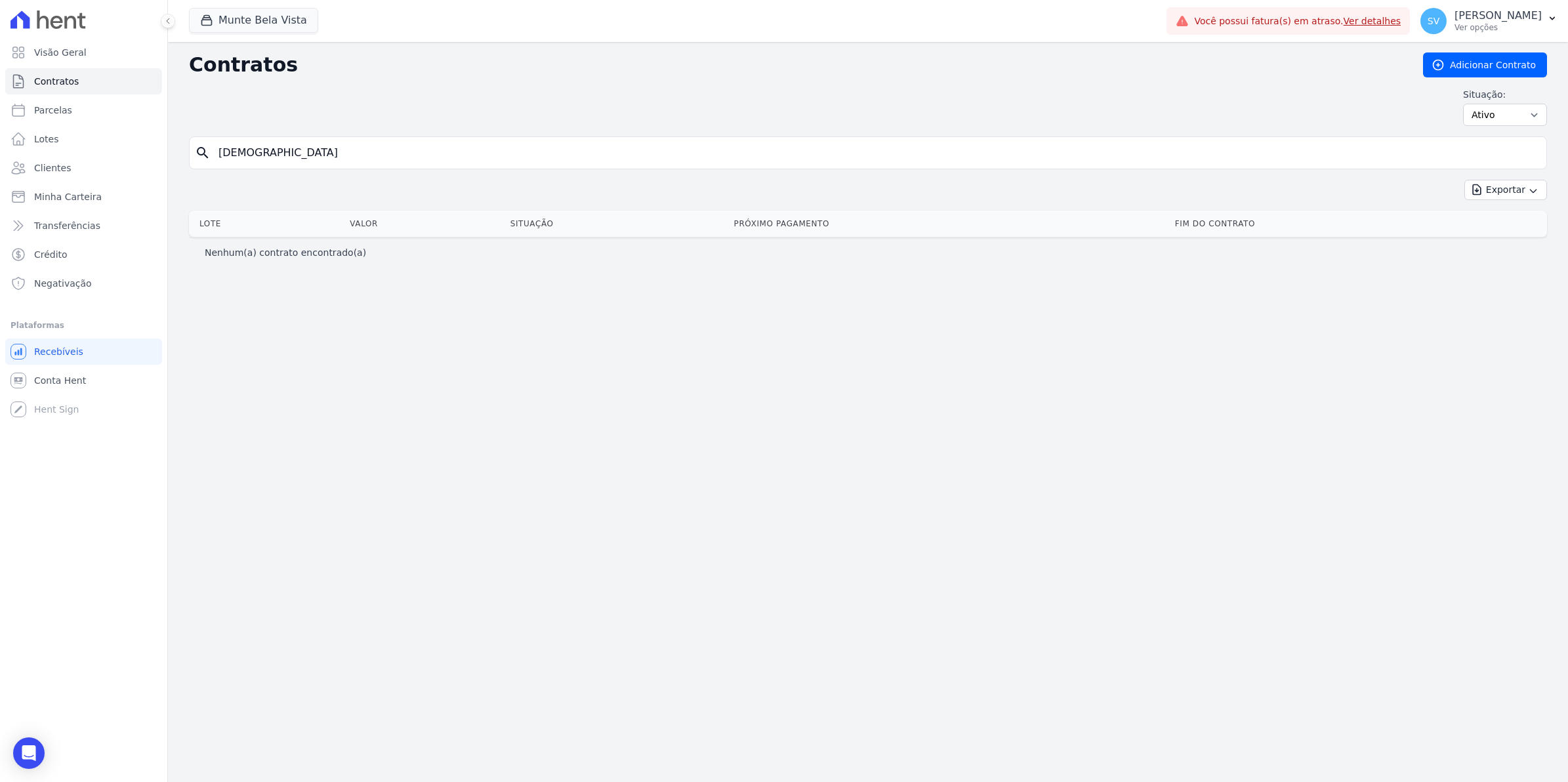
drag, startPoint x: 288, startPoint y: 149, endPoint x: 0, endPoint y: 210, distance: 294.4
click at [0, 204] on html "Visão Geral Contratos [GEOGRAPHIC_DATA] Lotes Clientes Minha Carteira Transferê…" at bounding box center [784, 391] width 1568 height 782
type input "506"
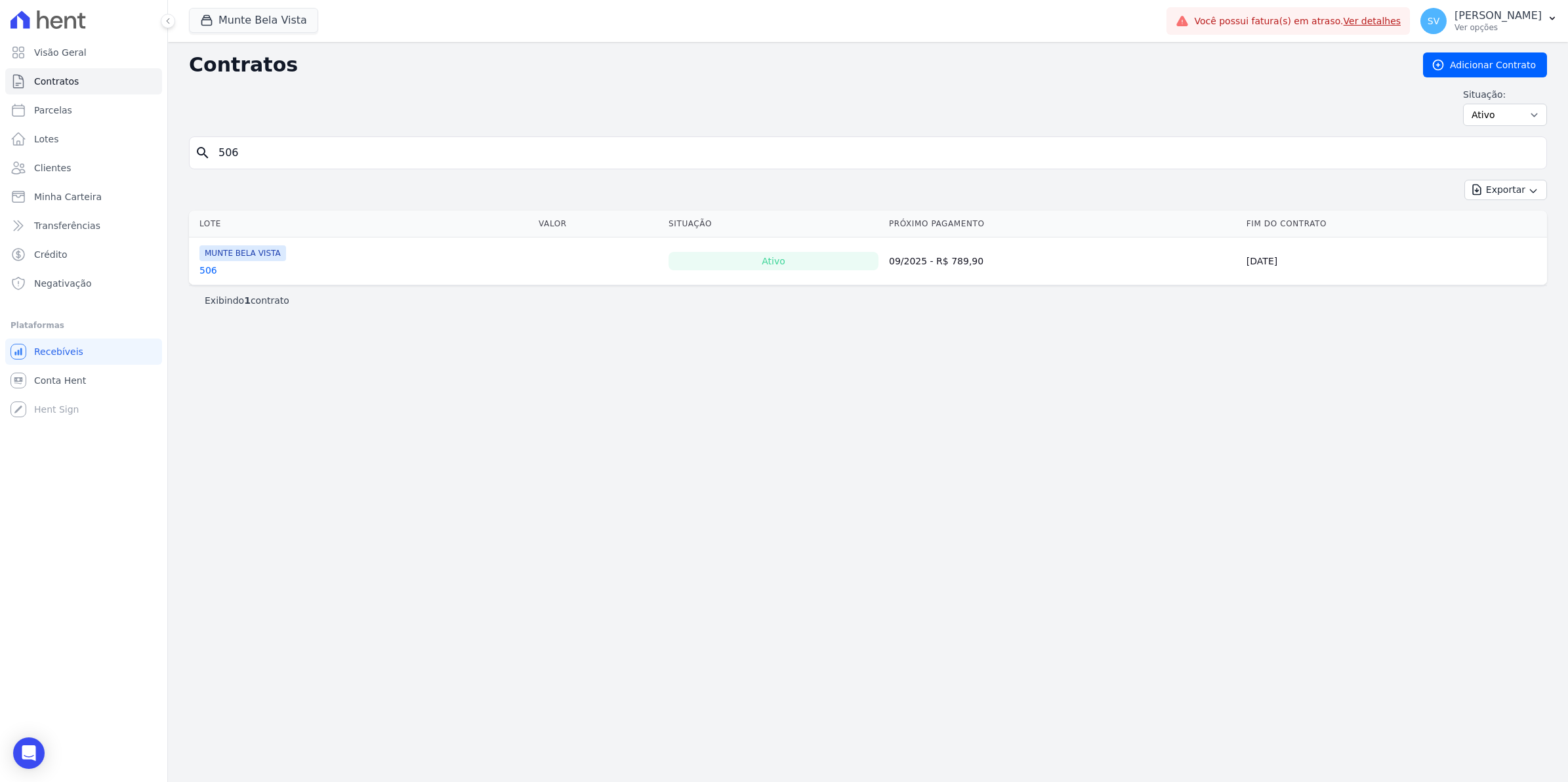
click at [212, 266] on link "506" at bounding box center [208, 270] width 18 height 13
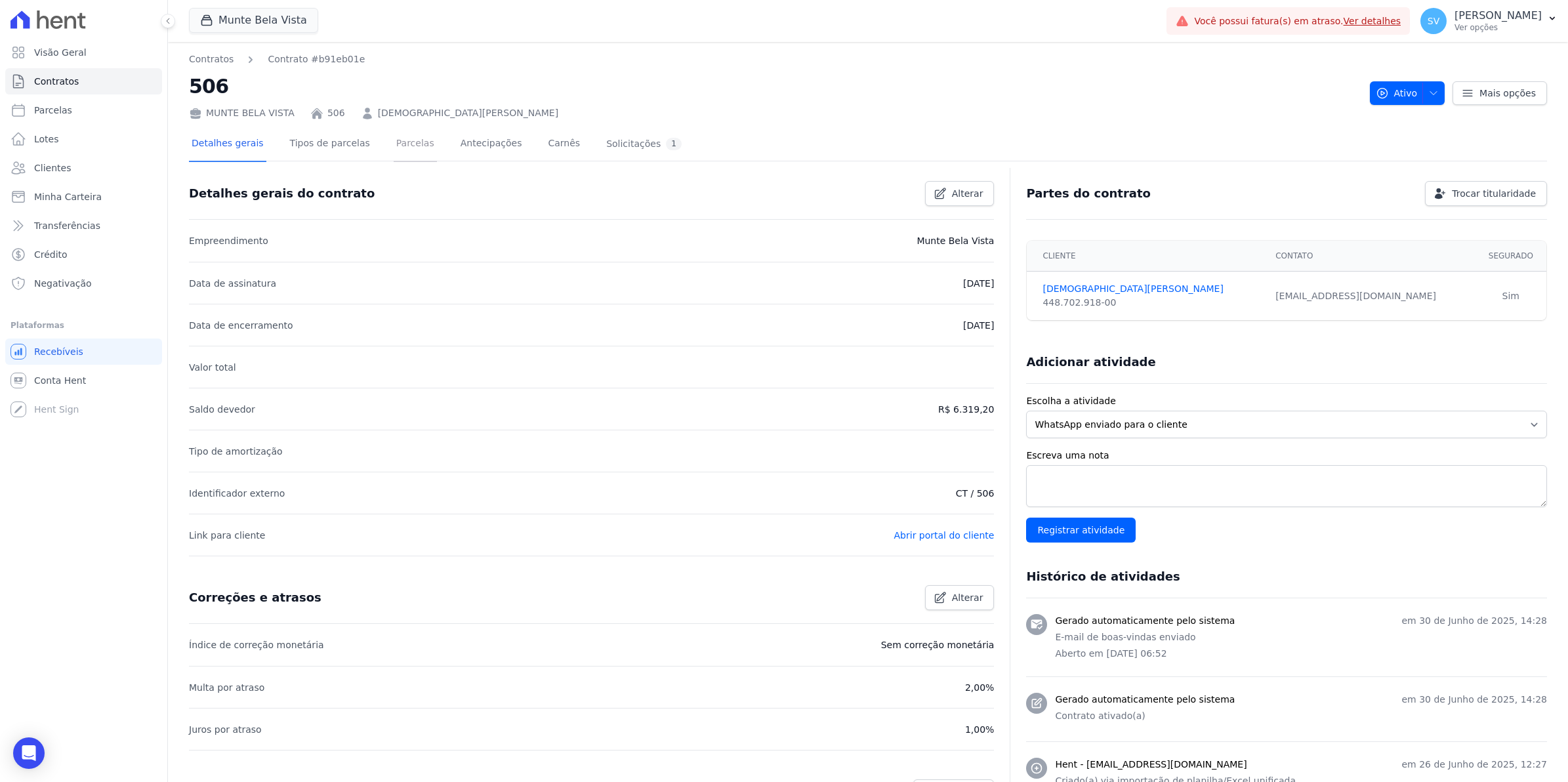
click at [394, 148] on link "Parcelas" at bounding box center [415, 145] width 43 height 35
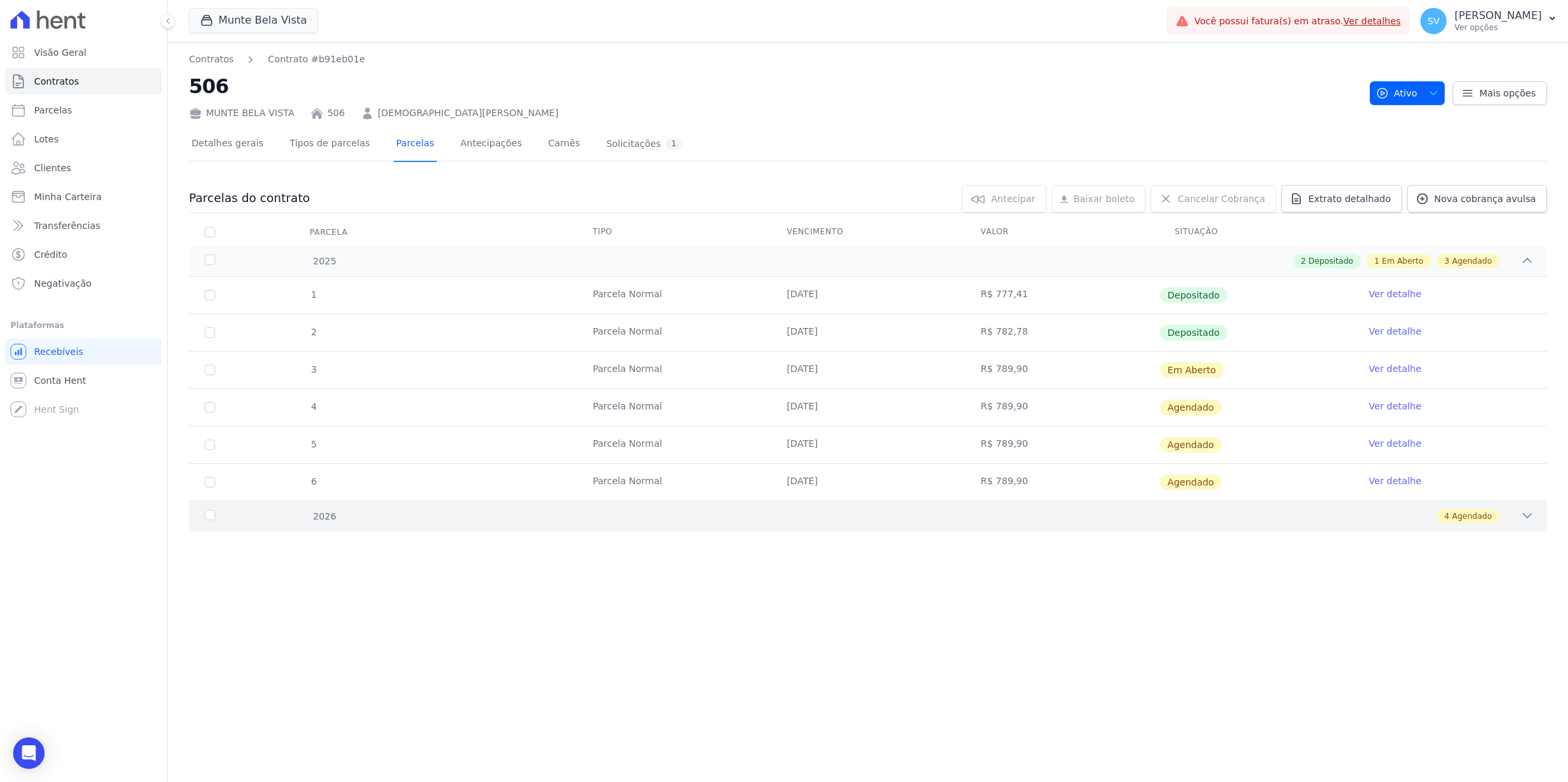
click at [1523, 513] on icon at bounding box center [1527, 515] width 13 height 13
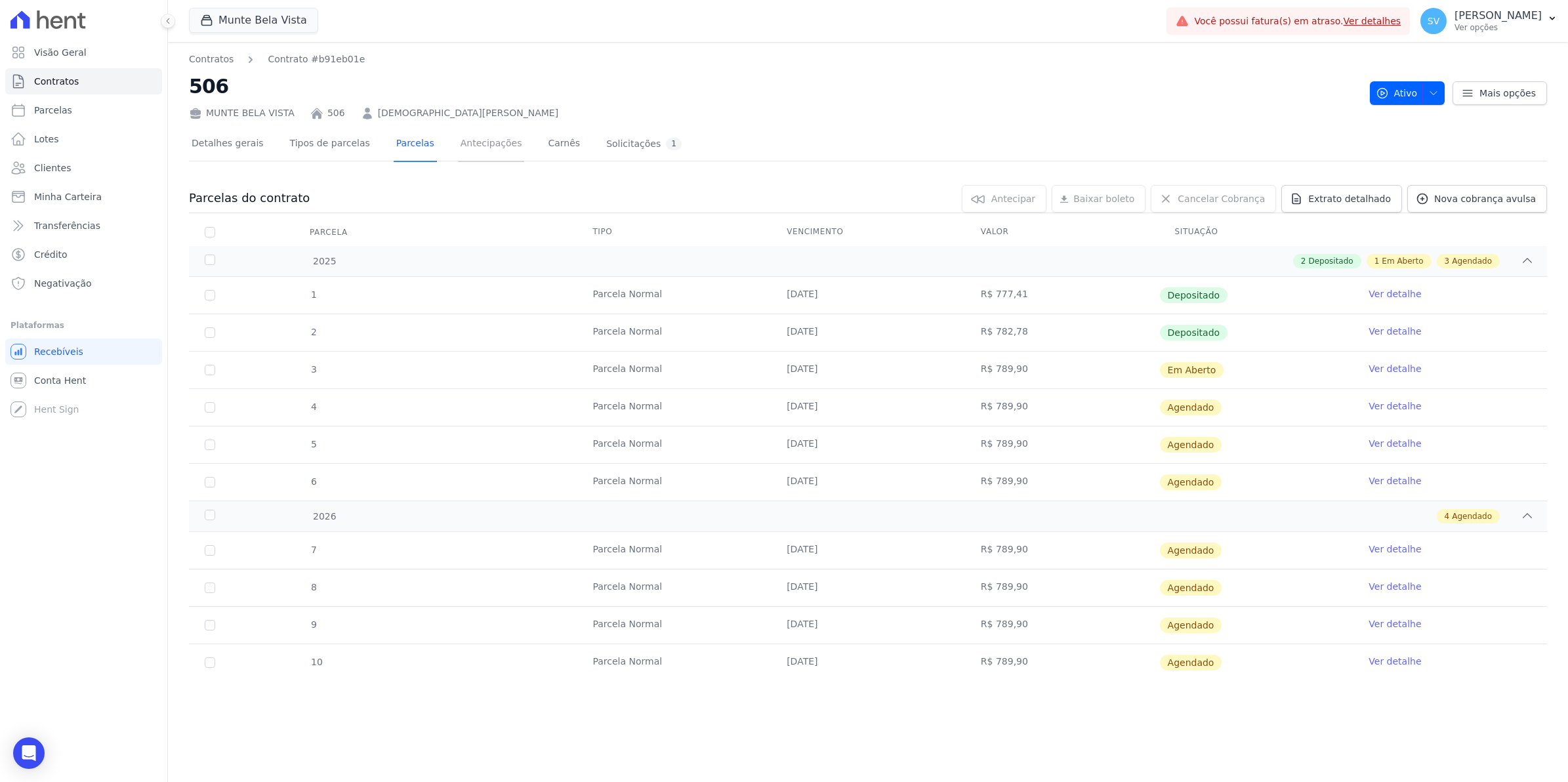
click at [478, 142] on link "Antecipações" at bounding box center [491, 145] width 67 height 35
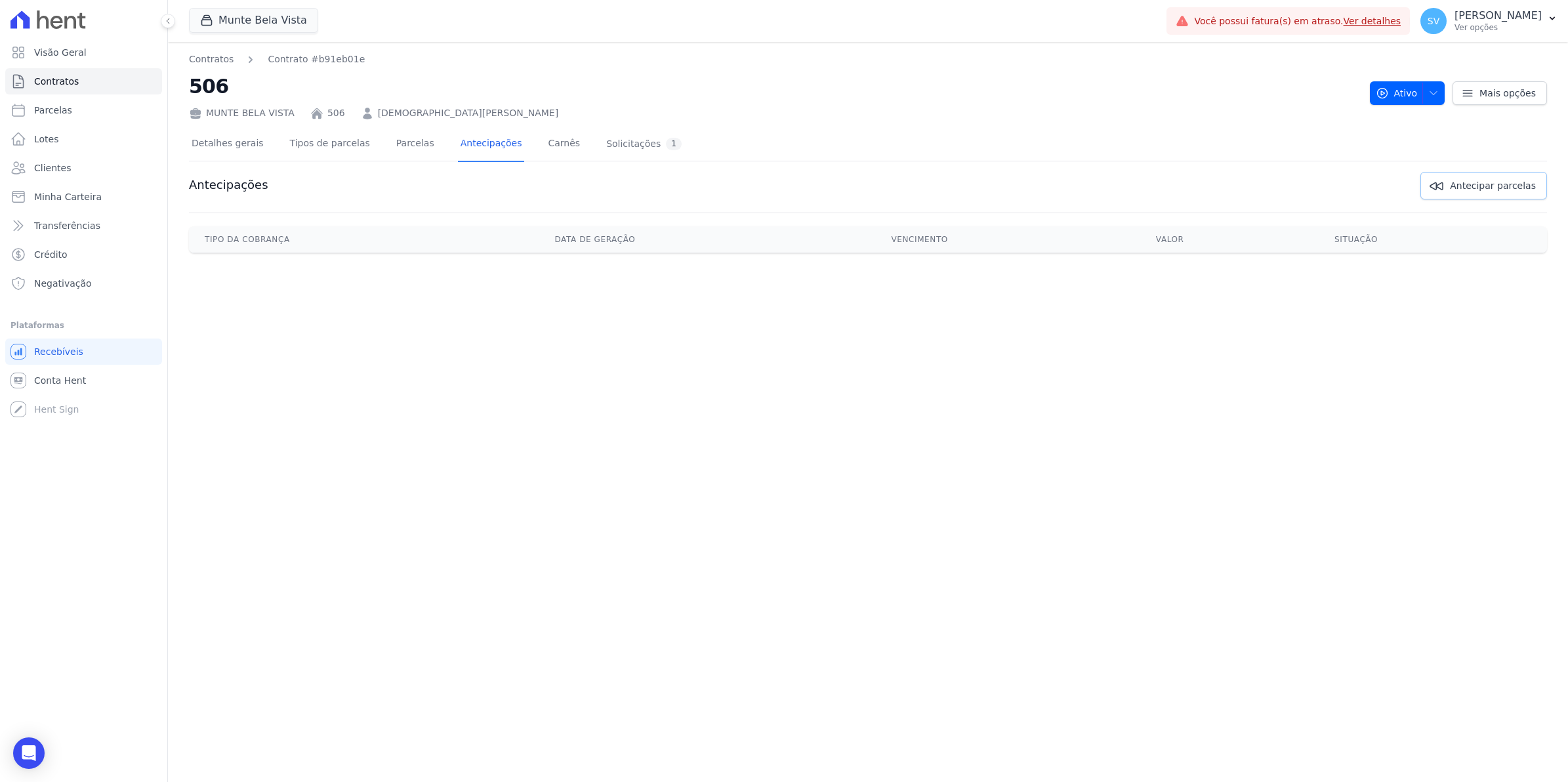
click at [1467, 182] on span "Antecipar parcelas" at bounding box center [1493, 185] width 86 height 13
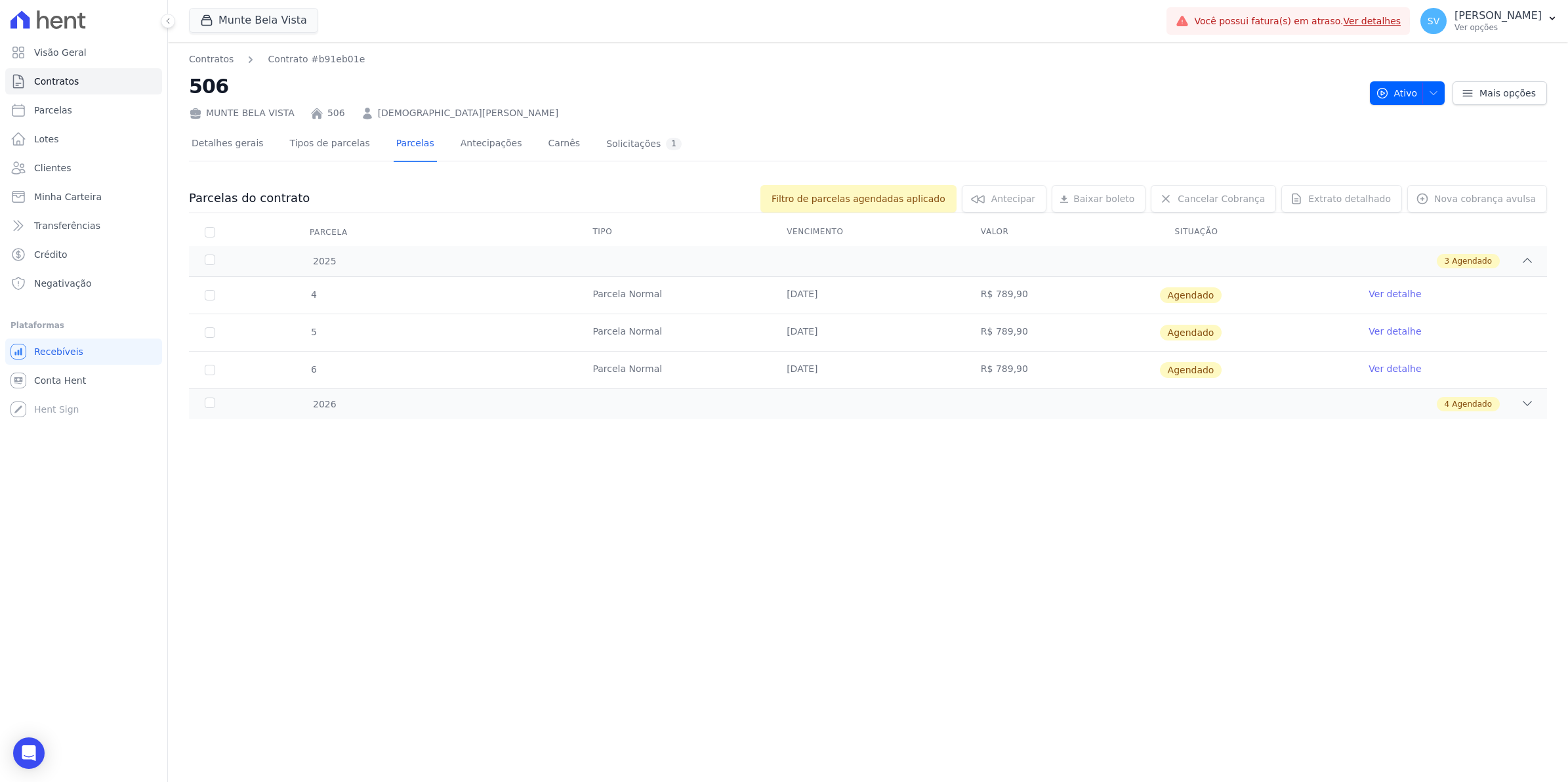
click at [352, 458] on div "Contratos Contrato #b91eb01e 506 [GEOGRAPHIC_DATA] 506 [PERSON_NAME] [PERSON_NA…" at bounding box center [867, 412] width 1400 height 740
click at [204, 402] on div "2026" at bounding box center [265, 404] width 126 height 14
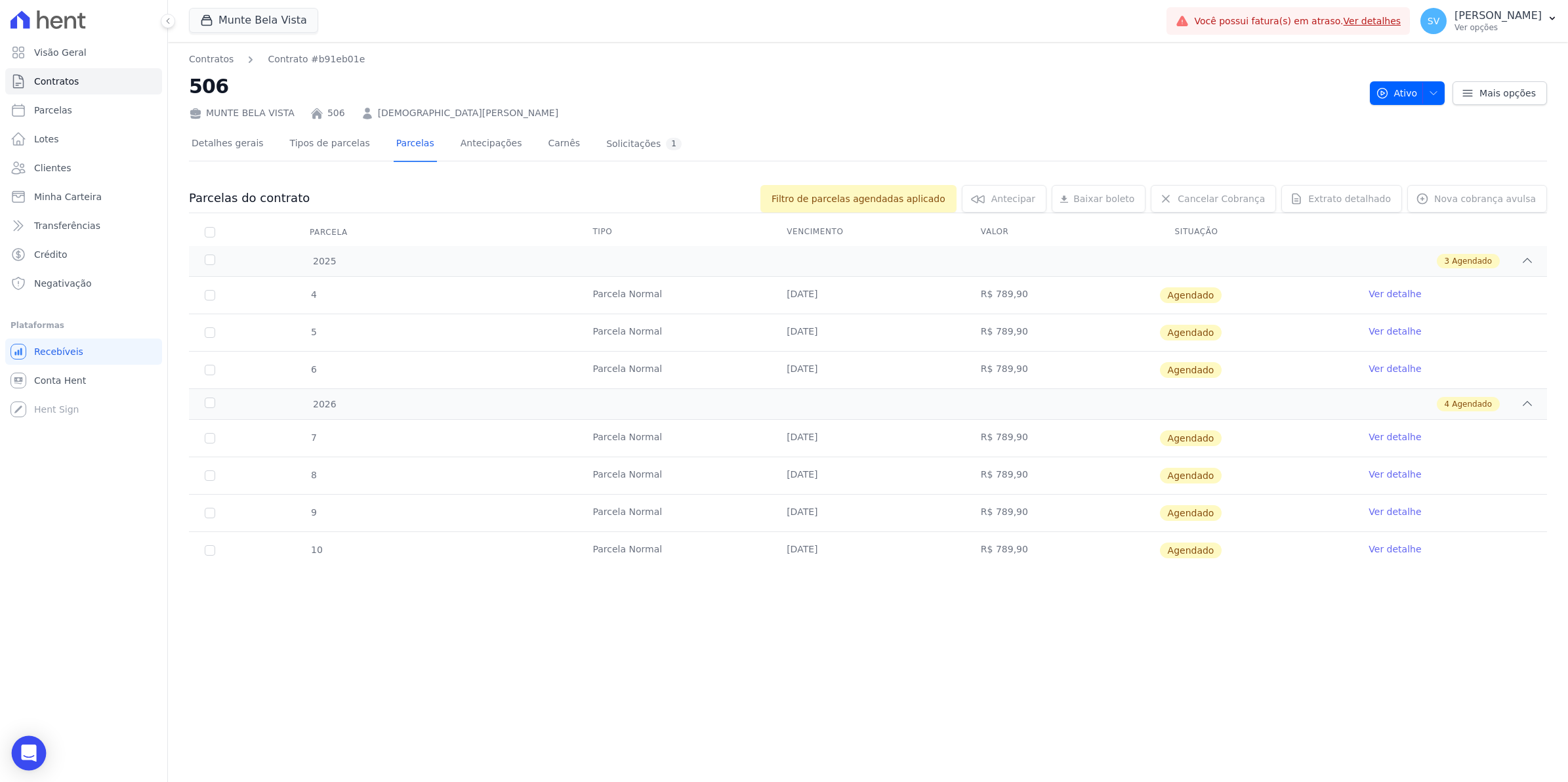
click at [31, 753] on icon "Open Intercom Messenger" at bounding box center [28, 752] width 15 height 17
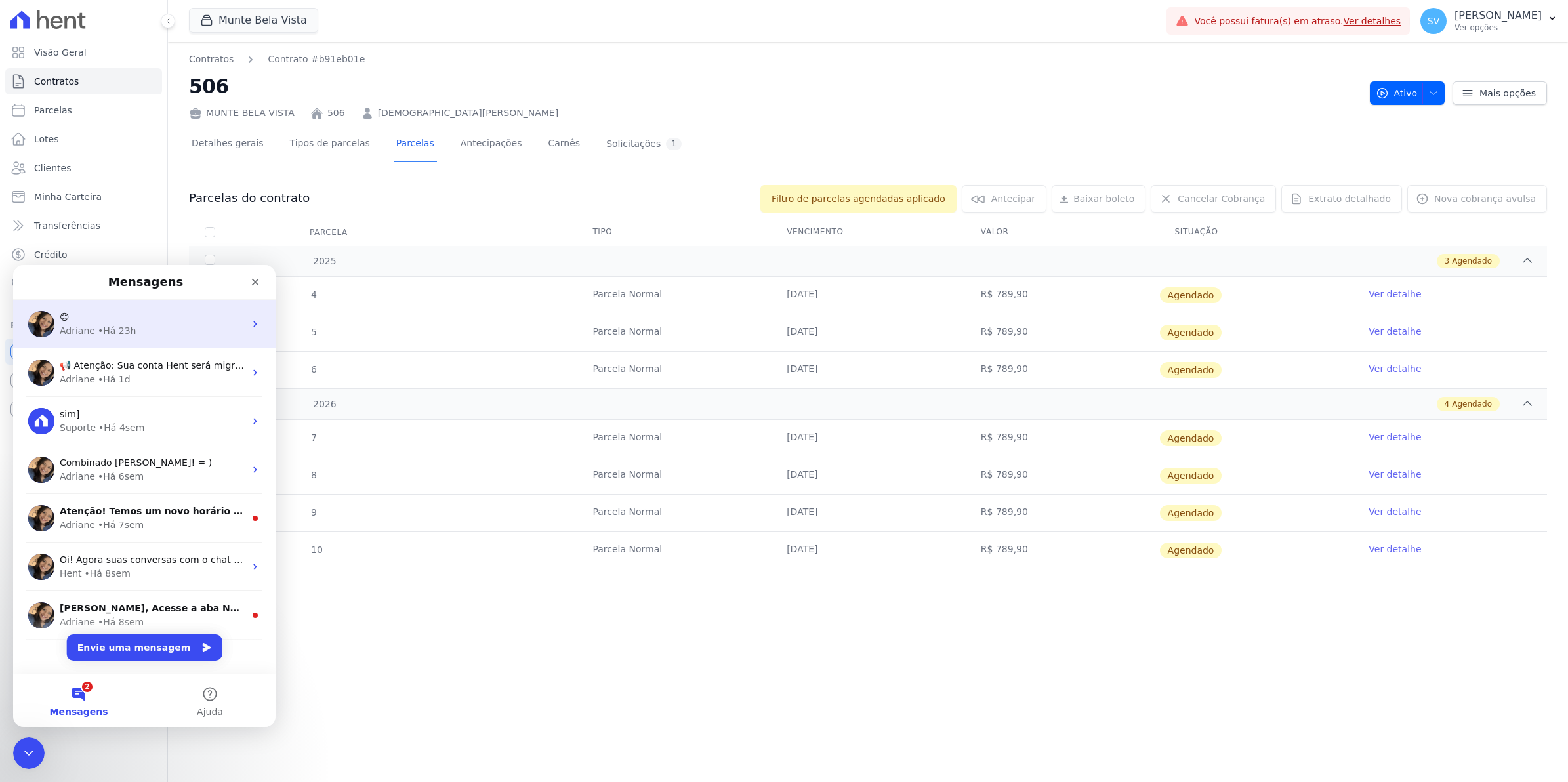
click at [89, 331] on div "Adriane" at bounding box center [77, 331] width 35 height 14
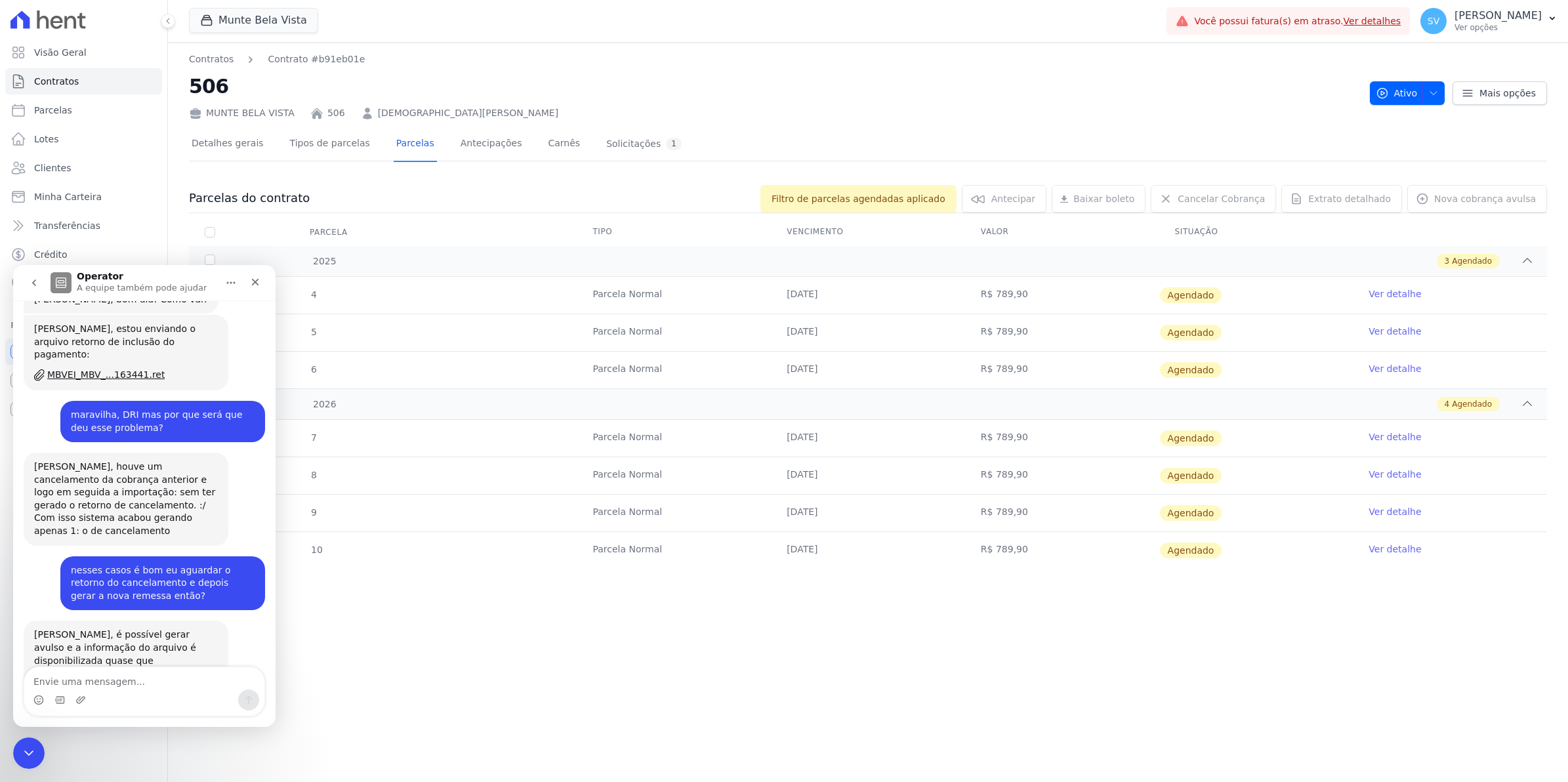
scroll to position [10473, 0]
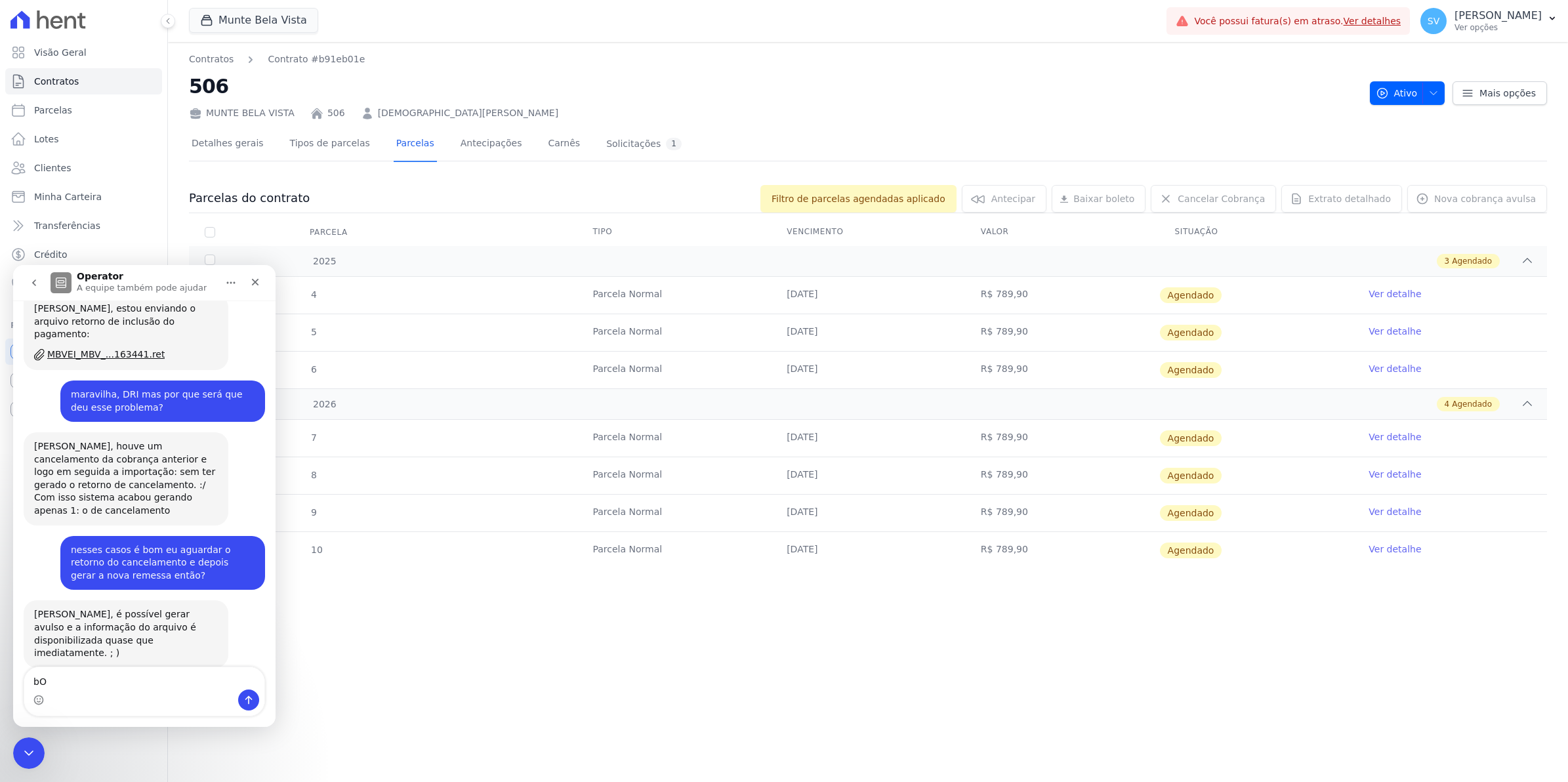
type textarea "b"
type textarea "Bom dia Adriane tudo bem?"
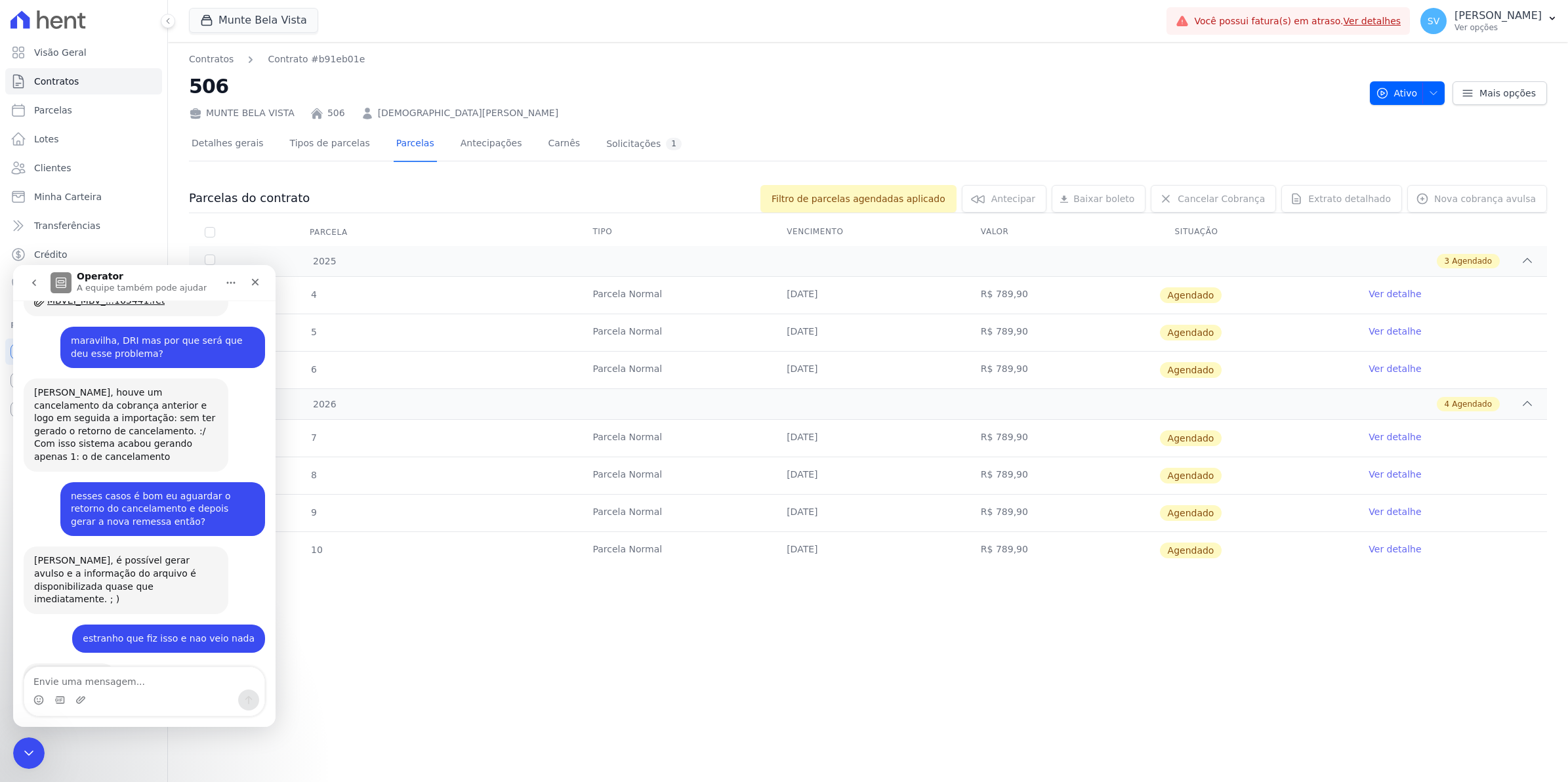
scroll to position [10530, 0]
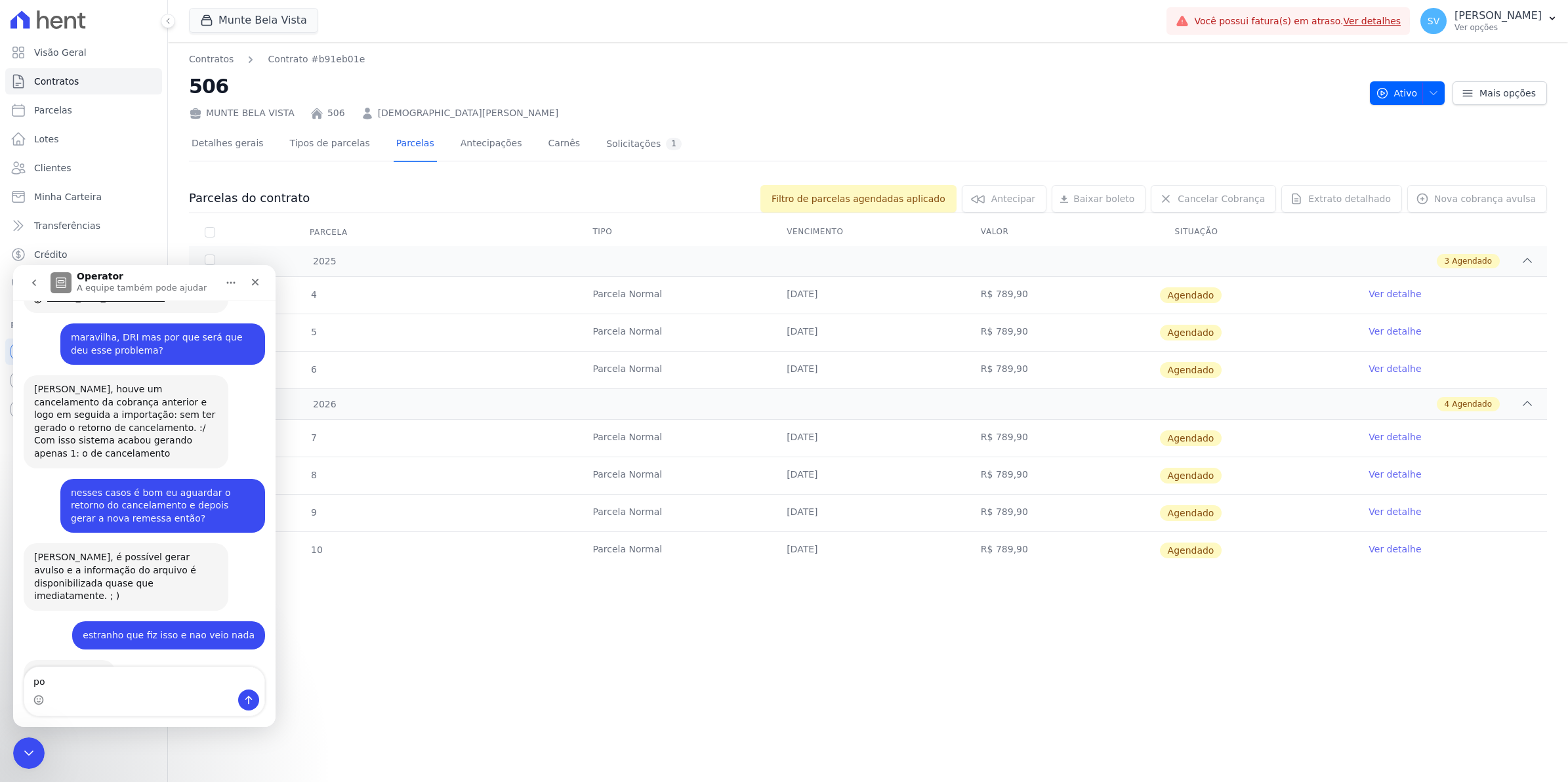
type textarea "p"
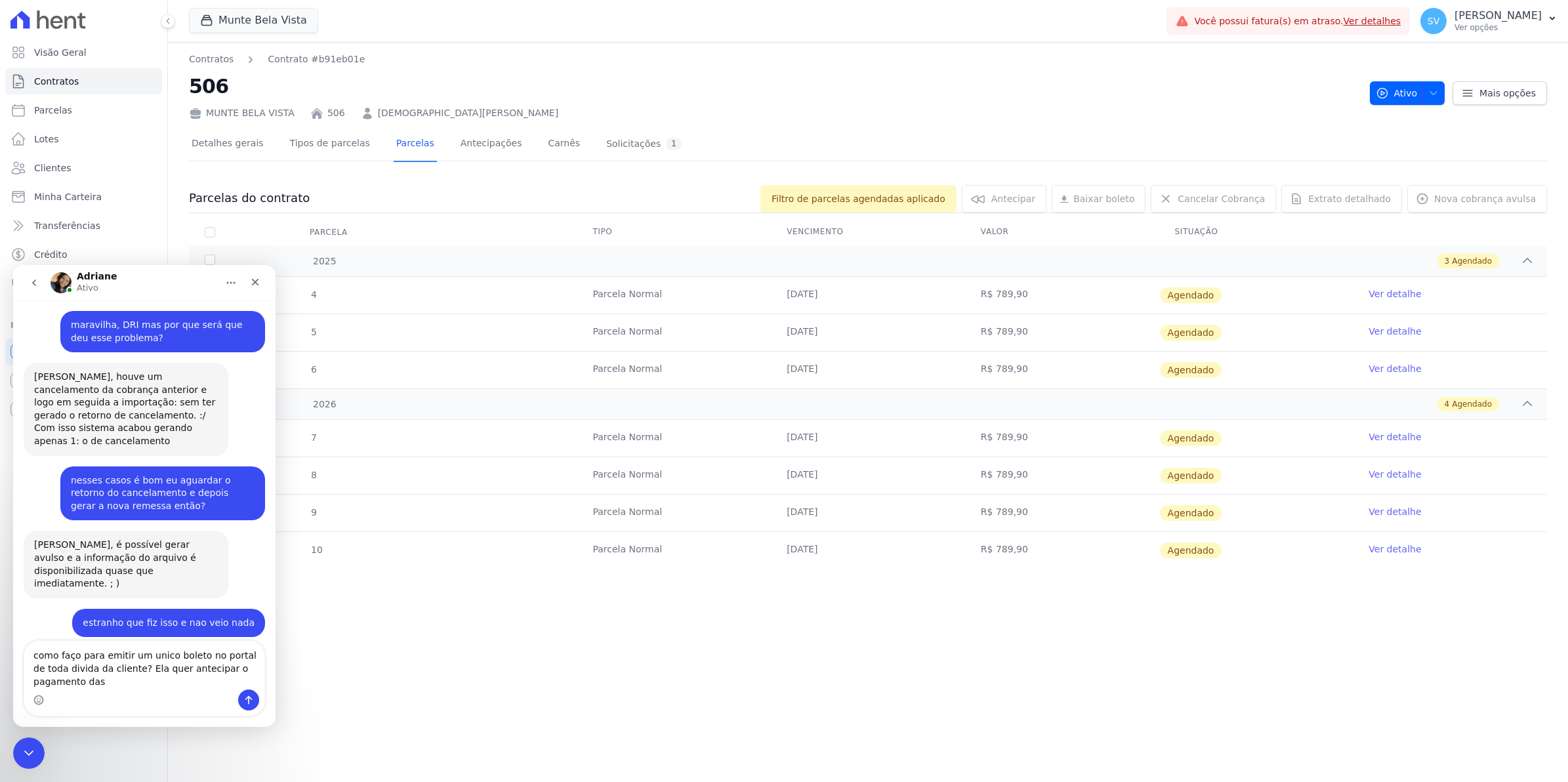
scroll to position [10586, 0]
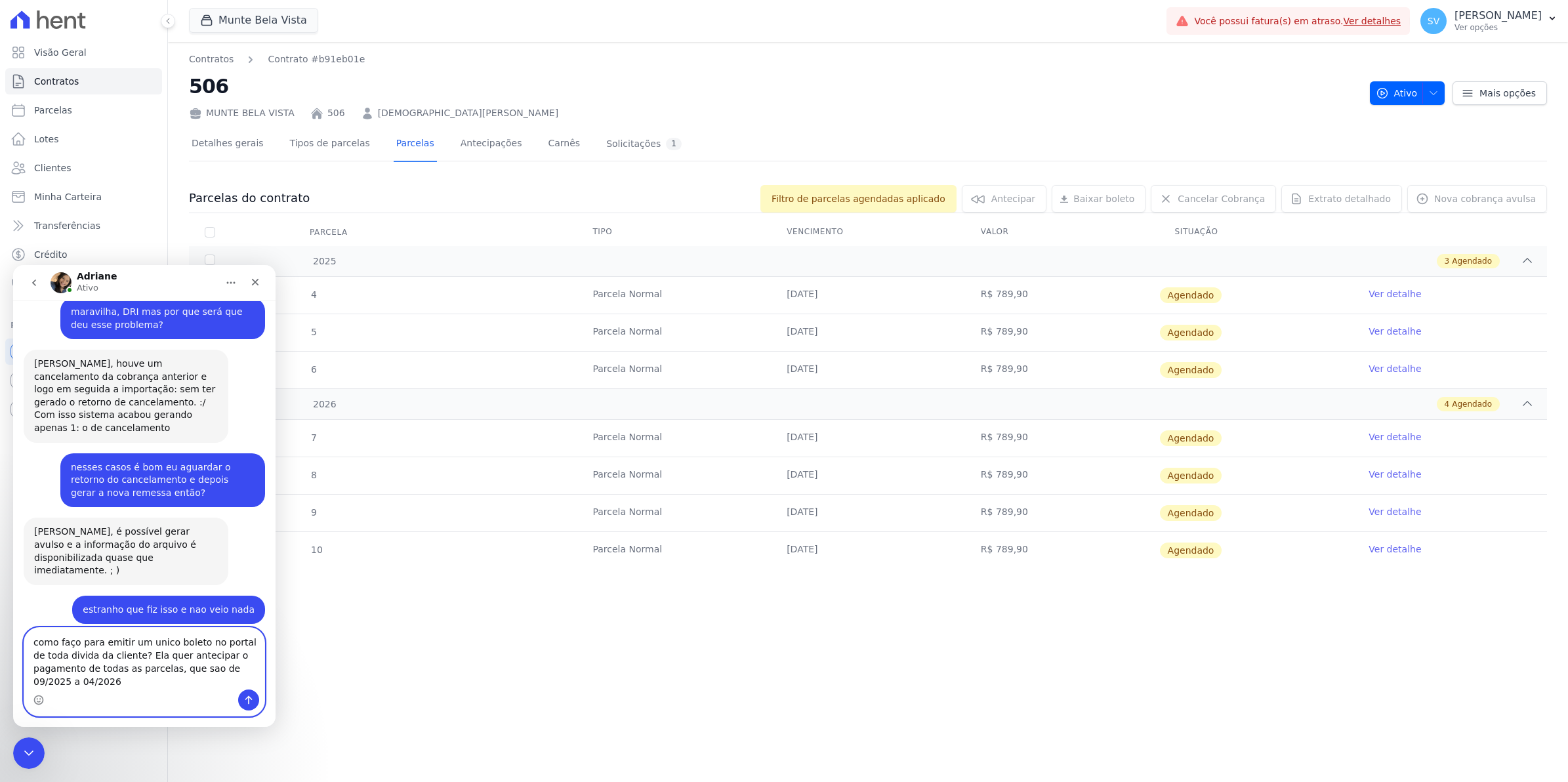
click at [244, 655] on textarea "como faço para emitir um unico boleto no portal de toda divida da cliente? Ela …" at bounding box center [144, 658] width 240 height 62
click at [196, 685] on textarea "como faço para emitir um unico boleto de toda divida da cliente? Ela quer antec…" at bounding box center [144, 658] width 240 height 62
type textarea "como faço para emitir um unico boleto de toda divida da cliente? Ela quer antec…"
click at [318, 145] on link "Tipos de parcelas" at bounding box center [330, 145] width 85 height 35
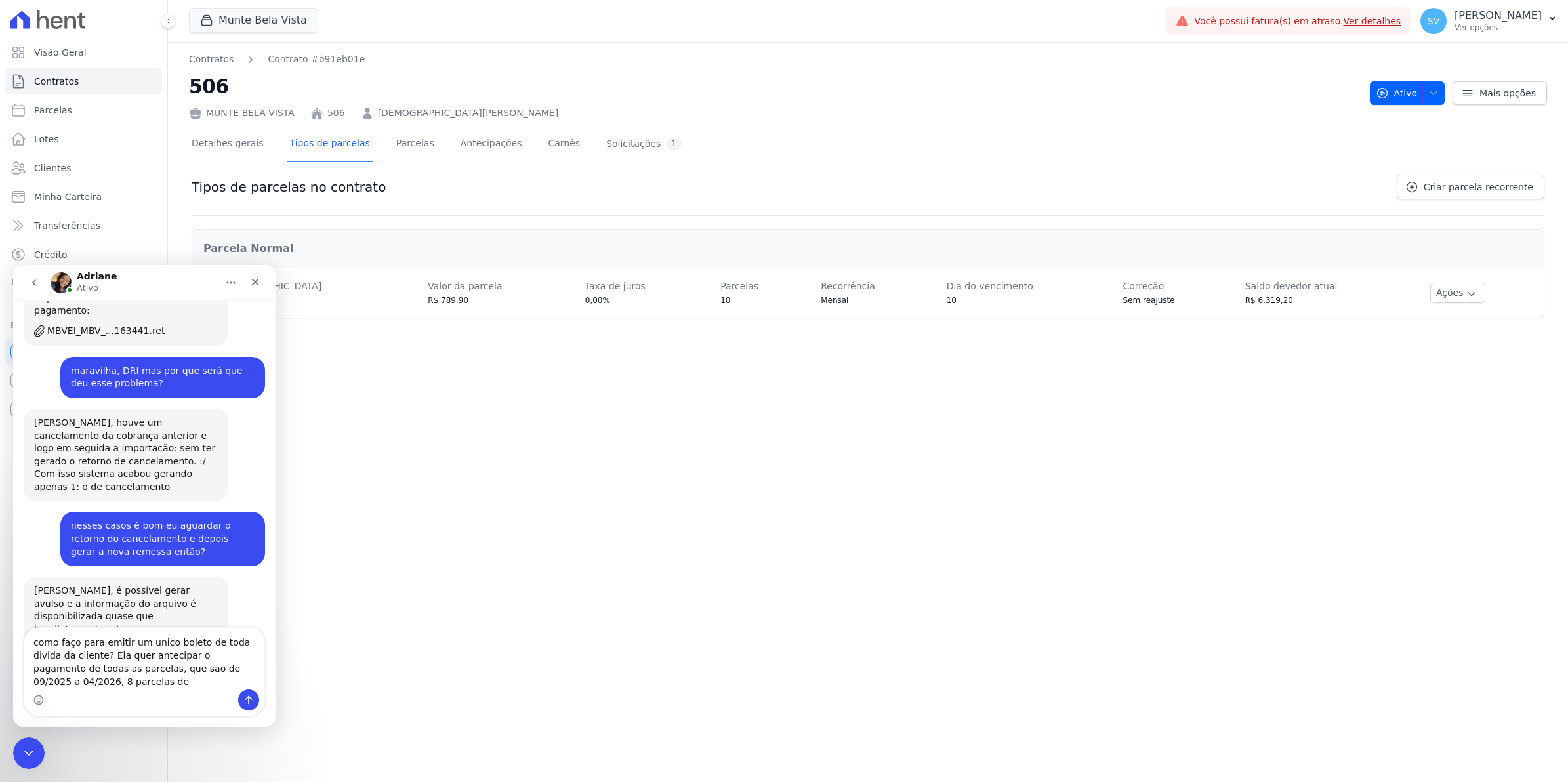
scroll to position [10504, 0]
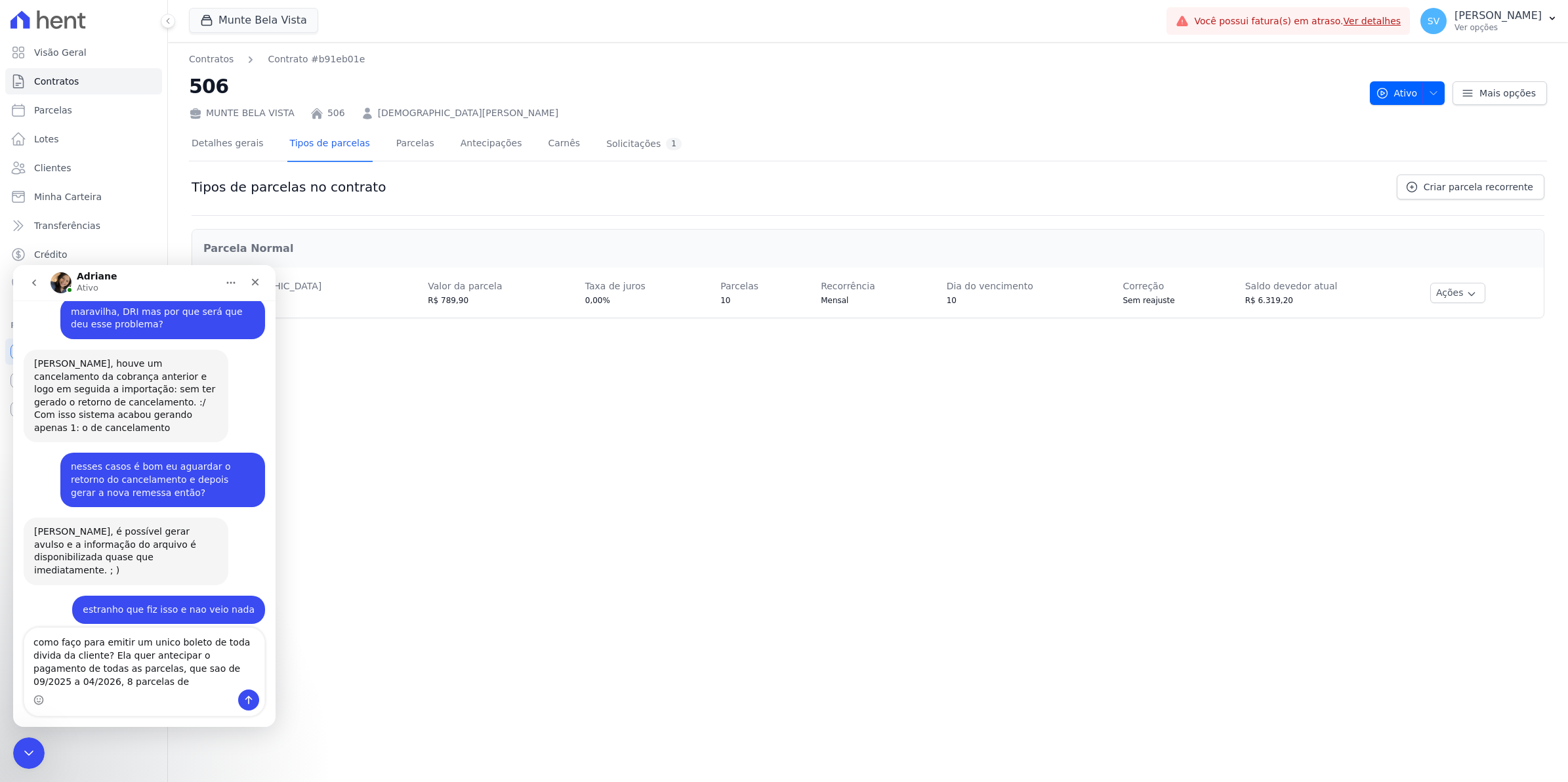
click at [187, 277] on div "Adriane Ativo" at bounding box center [133, 283] width 167 height 23
click at [263, 285] on div "Fechar" at bounding box center [256, 282] width 24 height 24
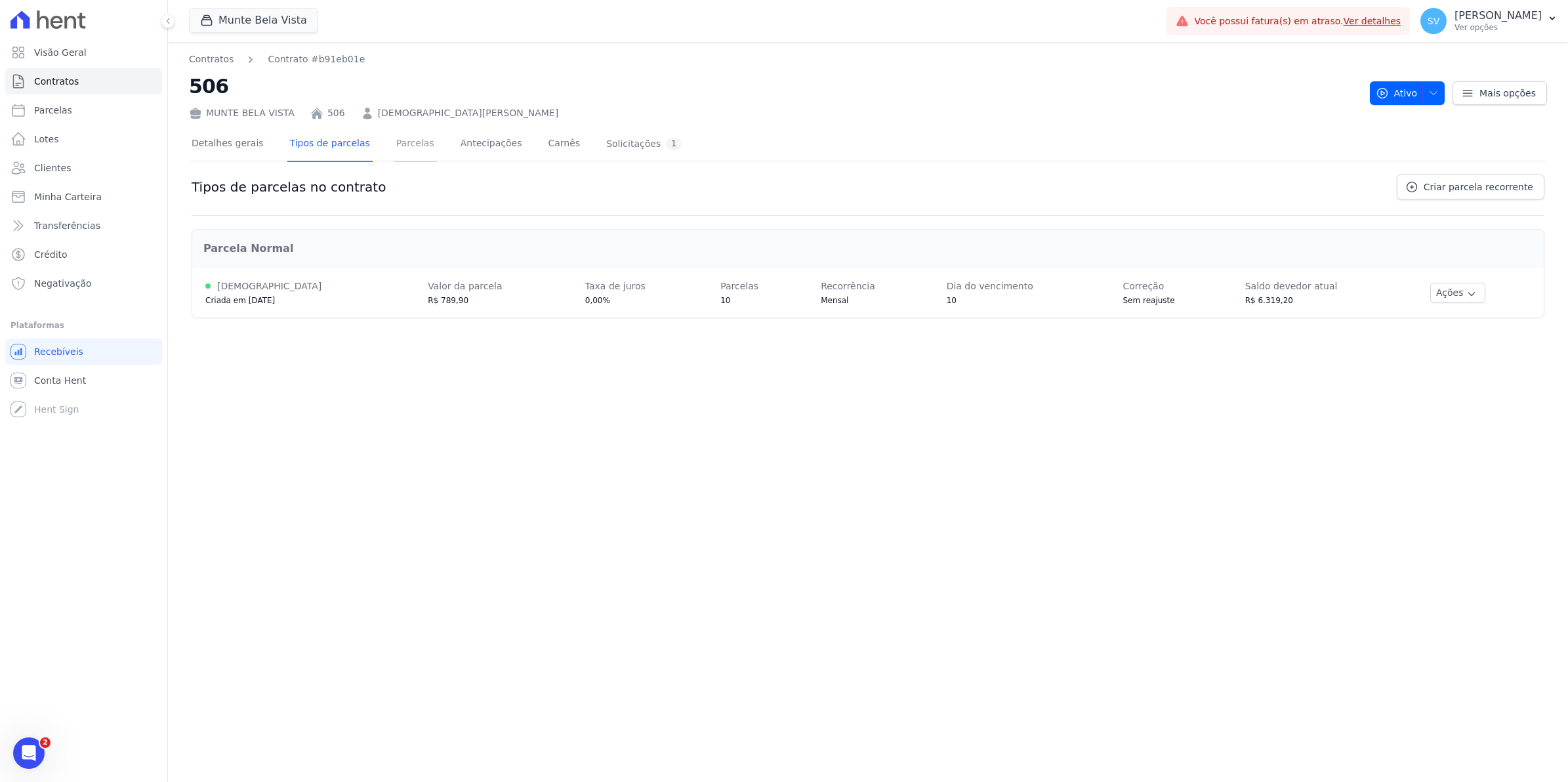
click at [402, 142] on link "Parcelas" at bounding box center [415, 145] width 43 height 35
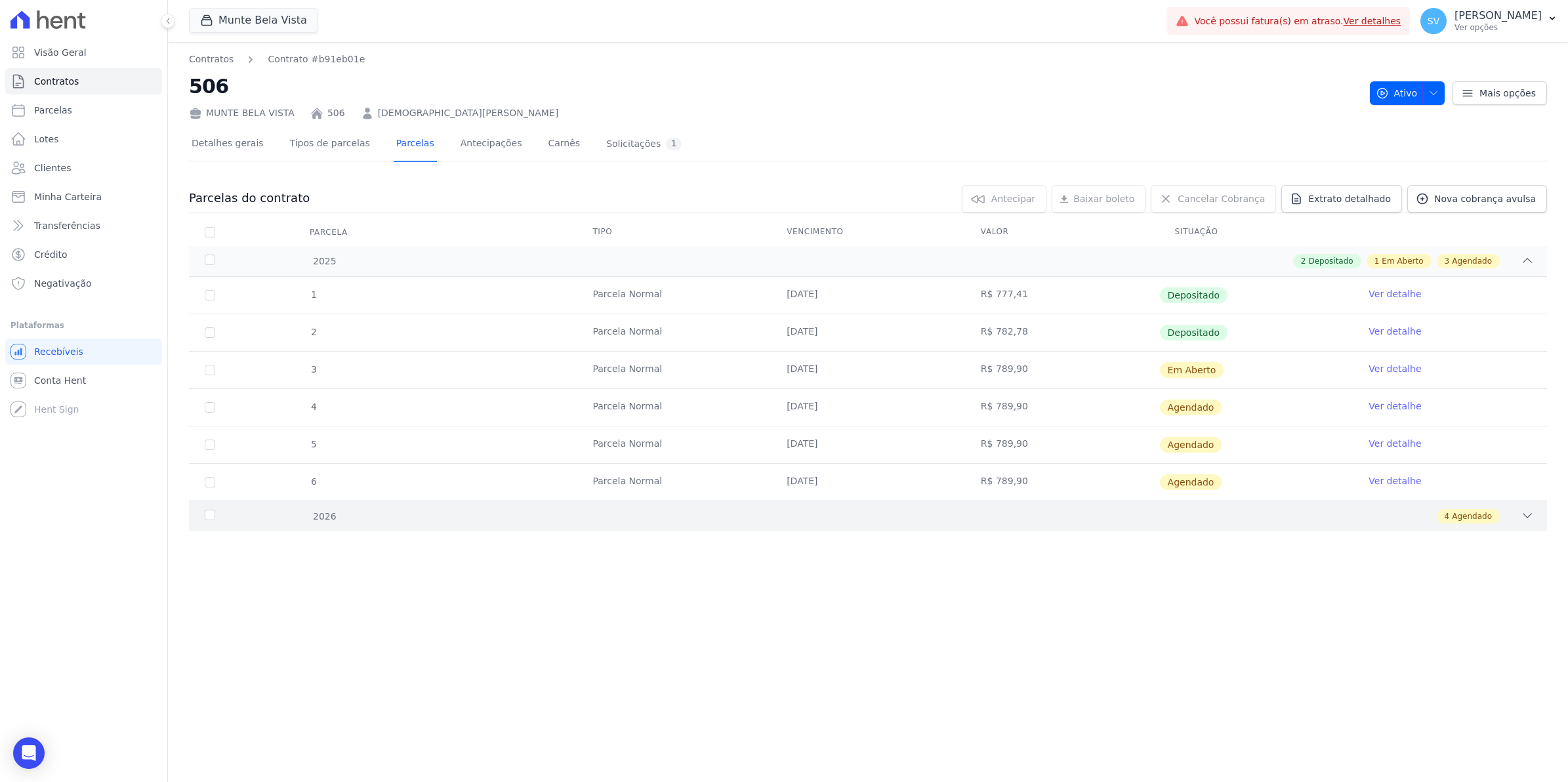
click at [204, 515] on div "2026" at bounding box center [265, 516] width 126 height 14
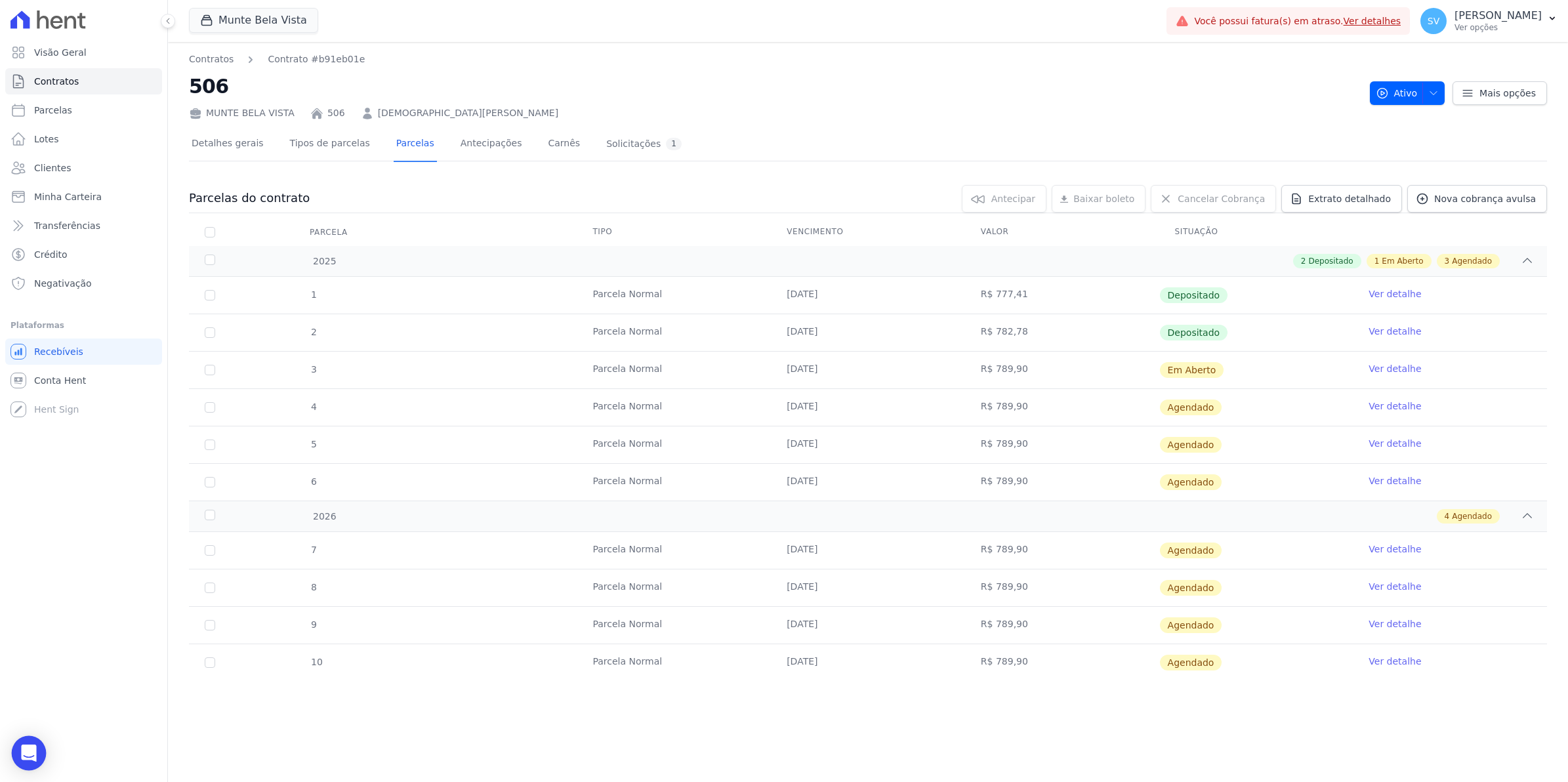
click at [23, 759] on icon "Open Intercom Messenger" at bounding box center [28, 752] width 17 height 17
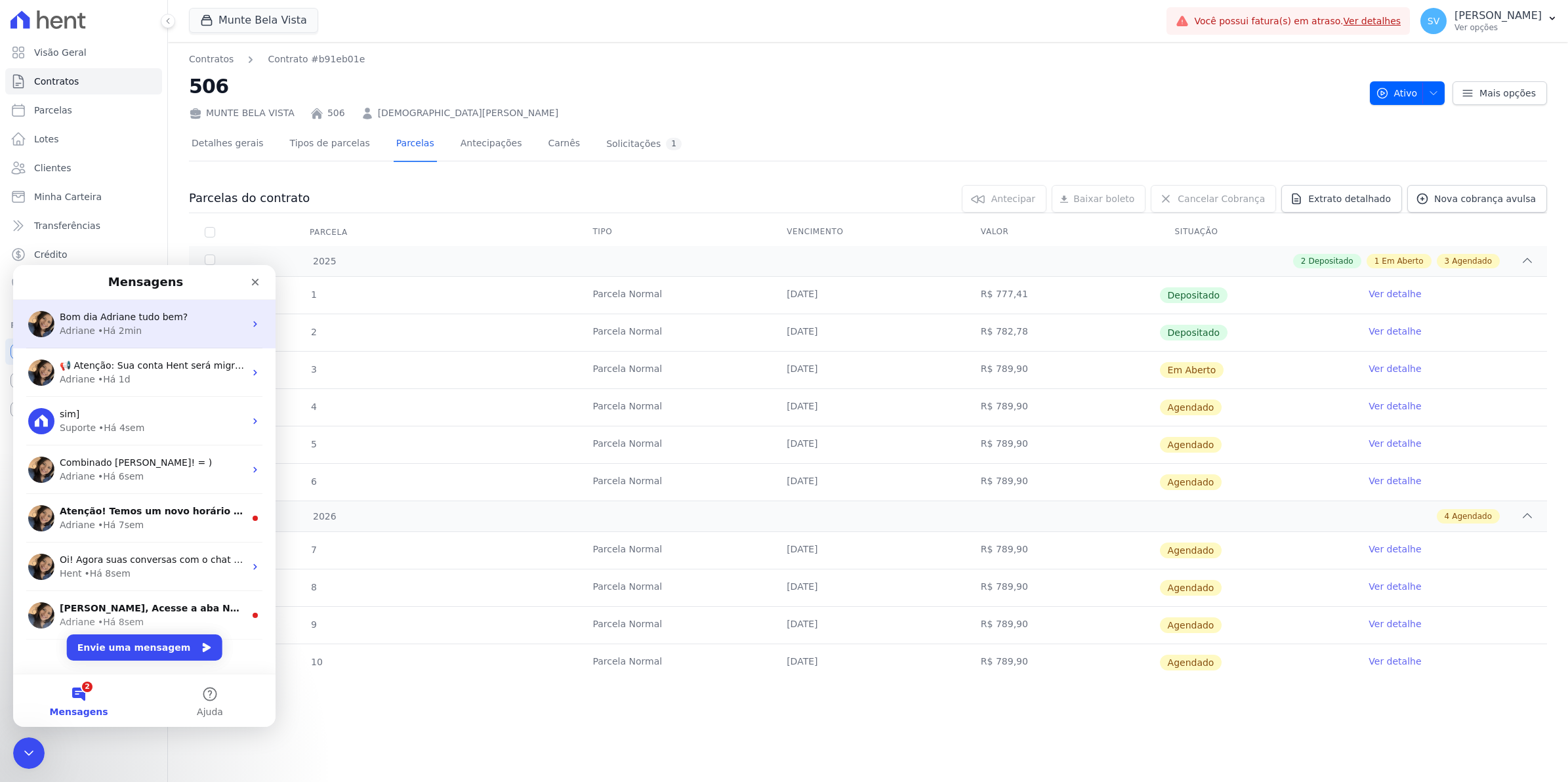
click at [95, 319] on span "Bom dia Adriane tudo bem?" at bounding box center [124, 316] width 128 height 10
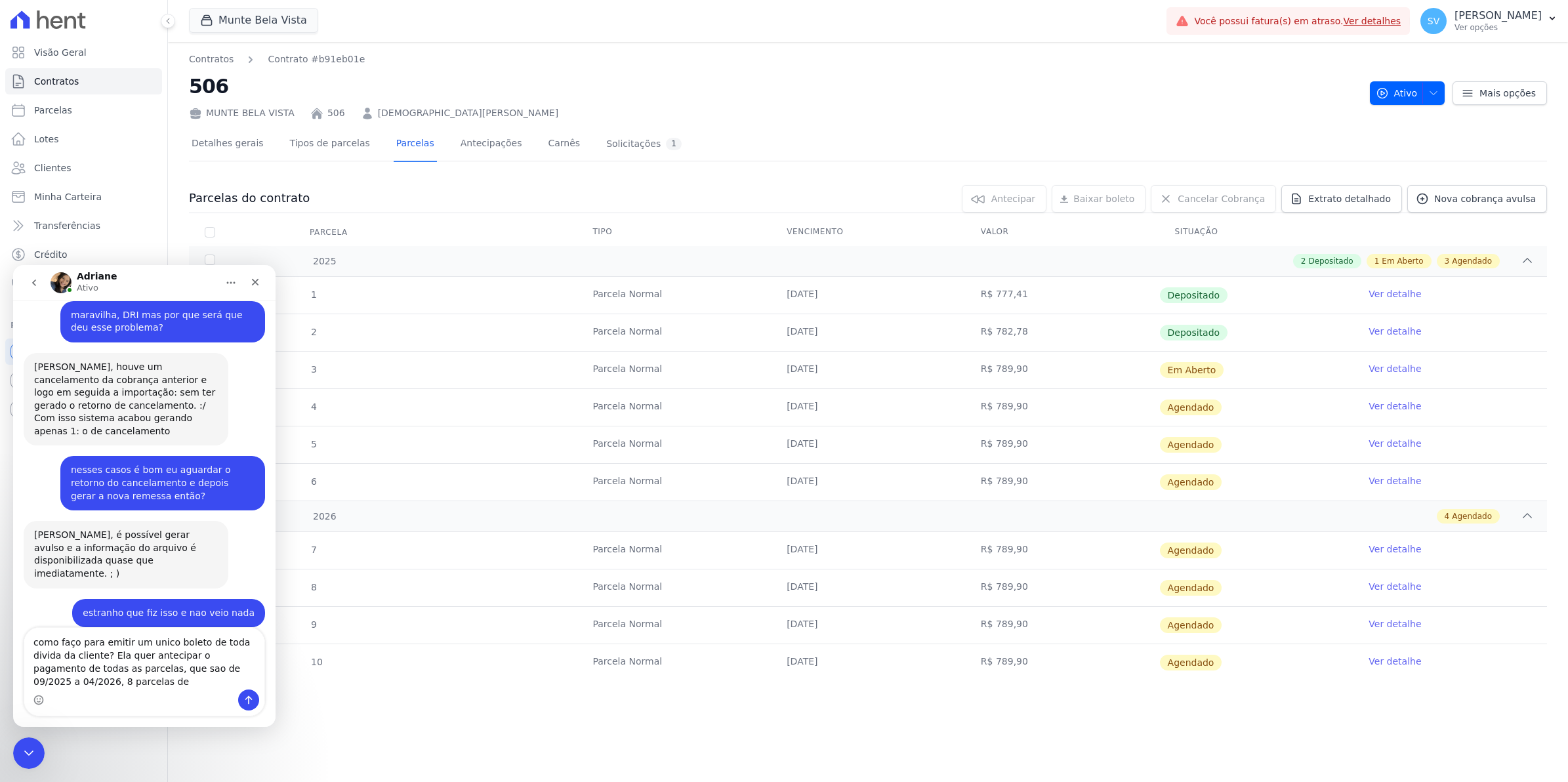
scroll to position [10504, 0]
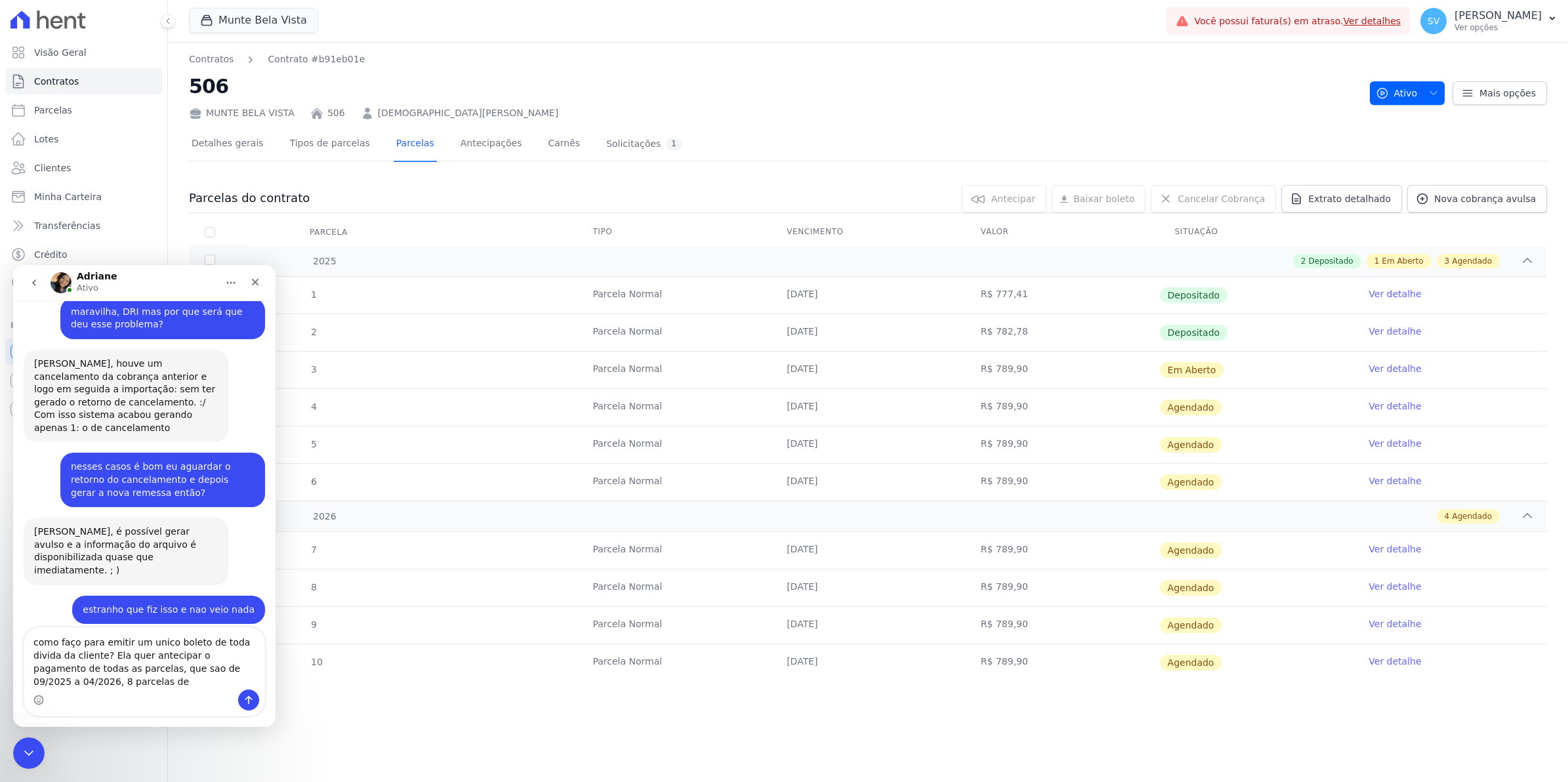
click at [33, 653] on textarea "como faço para emitir um unico boleto de toda divida da cliente? Ela quer antec…" at bounding box center [144, 658] width 240 height 62
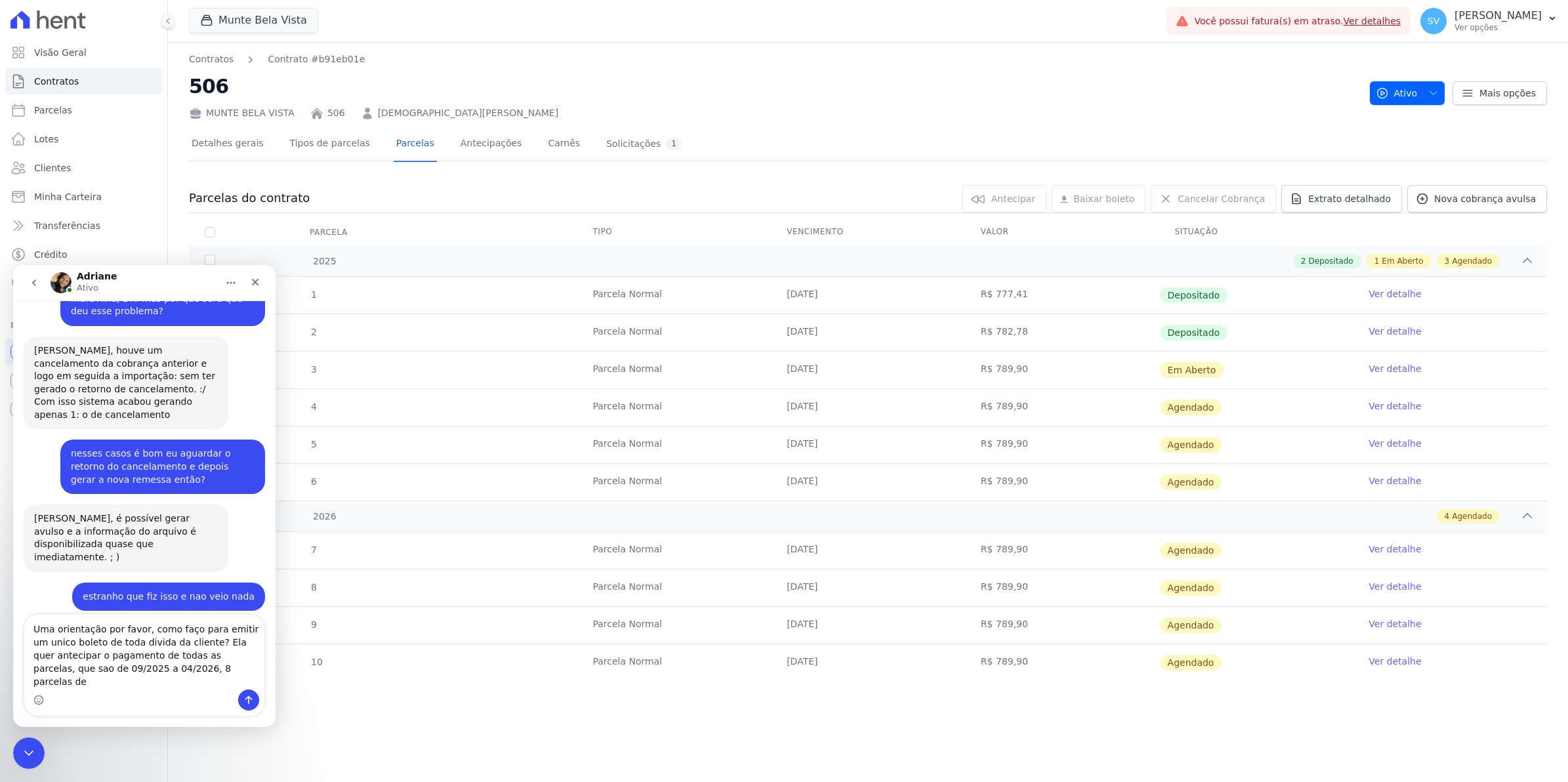
click at [192, 685] on textarea "Uma orientação por favor, como faço para emitir um unico boleto de toda divida …" at bounding box center [144, 653] width 240 height 75
click at [222, 680] on textarea "Uma orientação por favor, como faço para emitir um unico boleto de toda divida …" at bounding box center [144, 653] width 240 height 75
click at [215, 683] on textarea "Uma orientação por favor, como faço para emitir um unico boleto de toda divida …" at bounding box center [144, 653] width 240 height 75
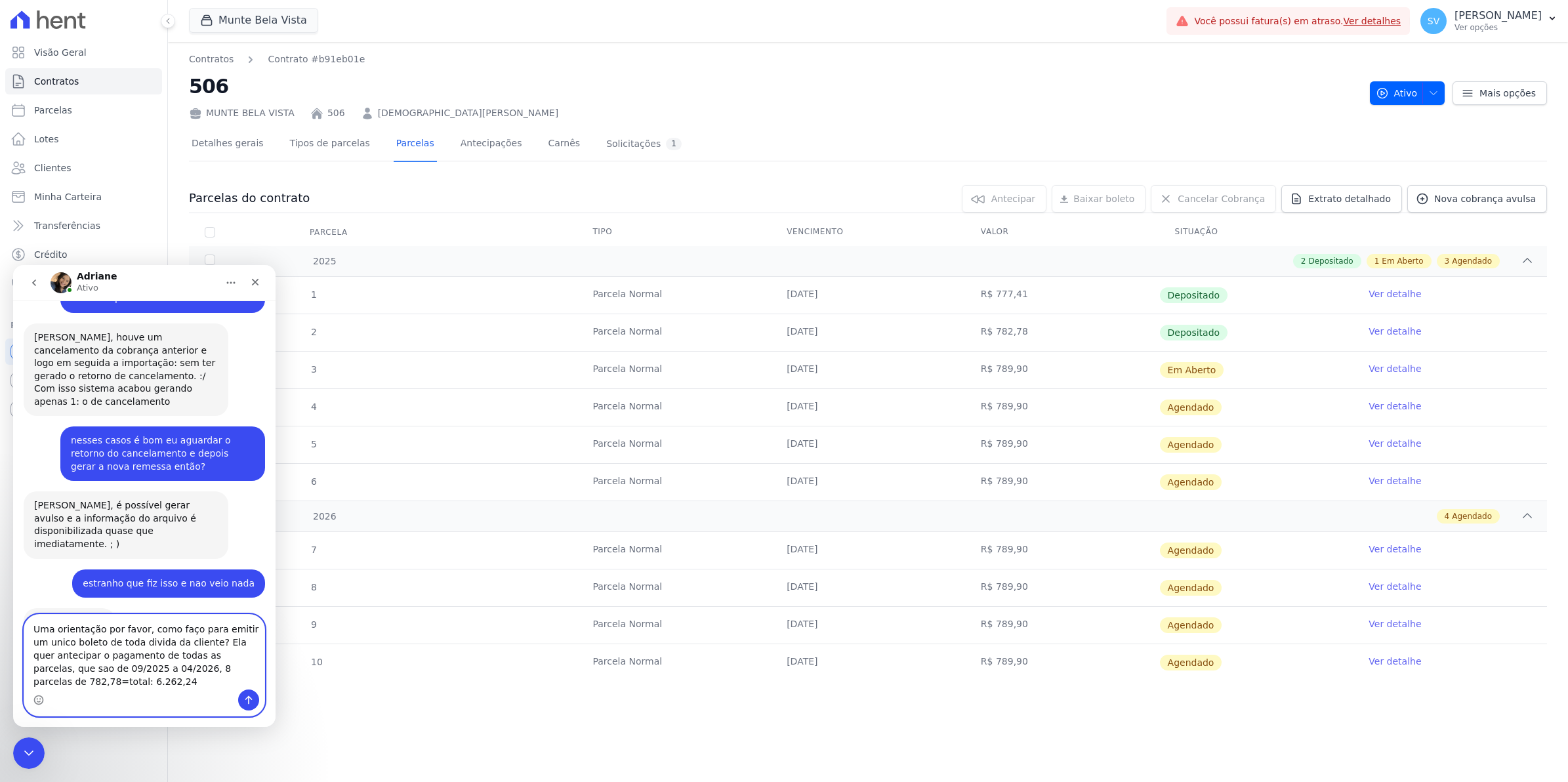
click at [139, 629] on textarea "Uma orientação por favor, como faço para emitir um unico boleto de toda divida …" at bounding box center [144, 653] width 240 height 75
click at [86, 678] on textarea "Uma orientação por favor: como faço para emitir um unico boleto de toda divida …" at bounding box center [144, 653] width 240 height 75
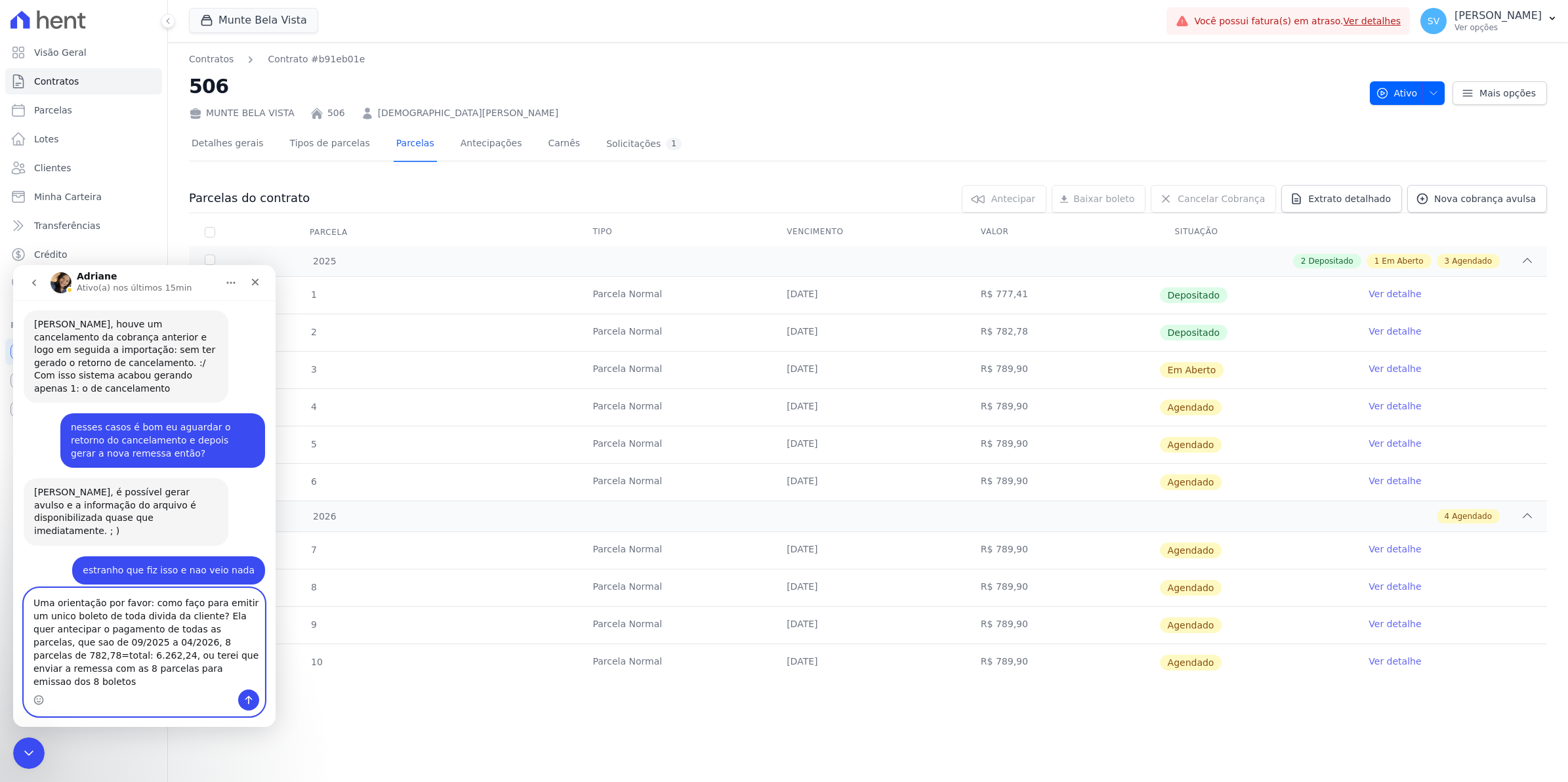
type textarea "Uma orientação por favor: como faço para emitir um unico boleto de toda divida …"
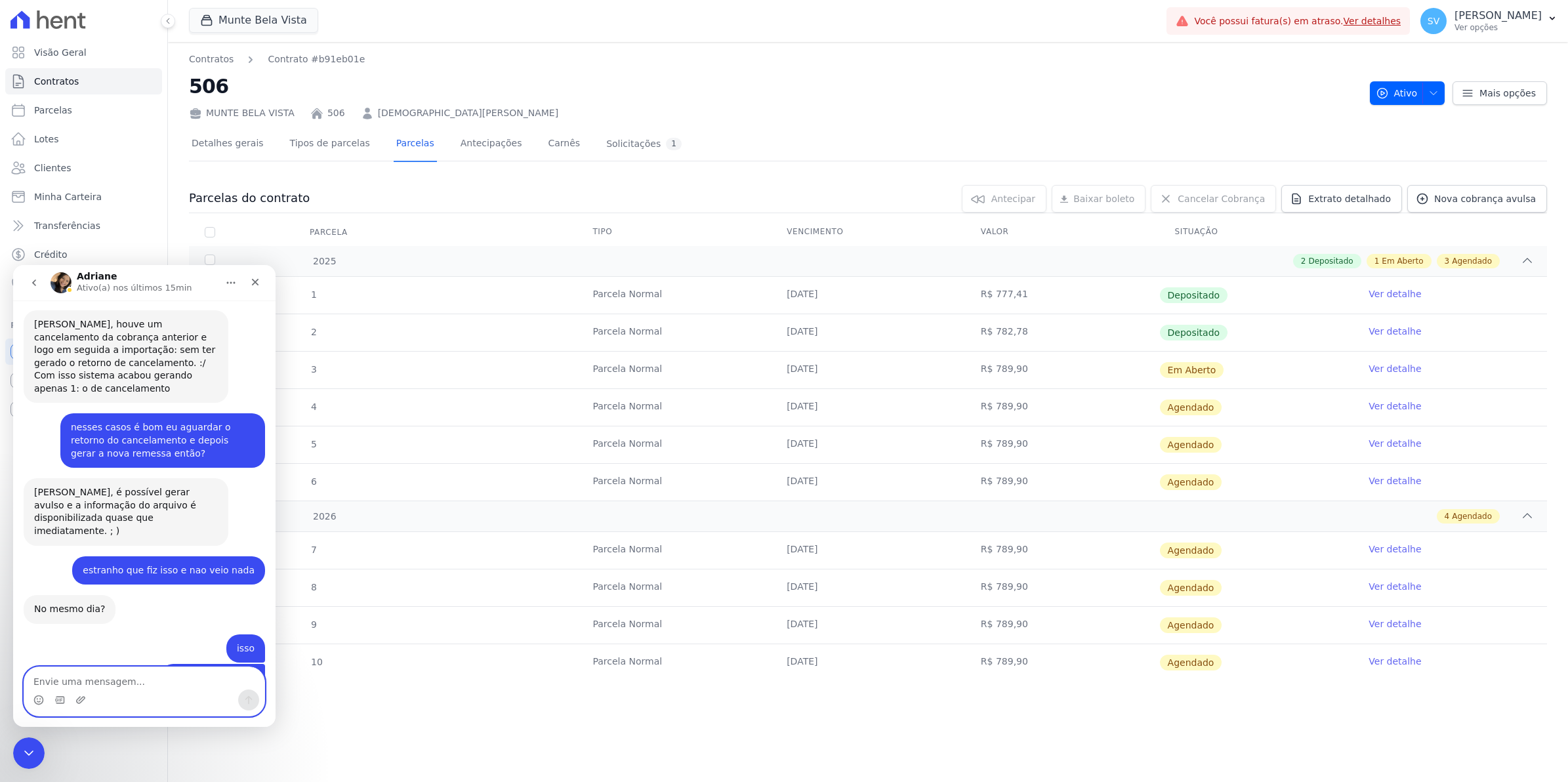
scroll to position [10585, 0]
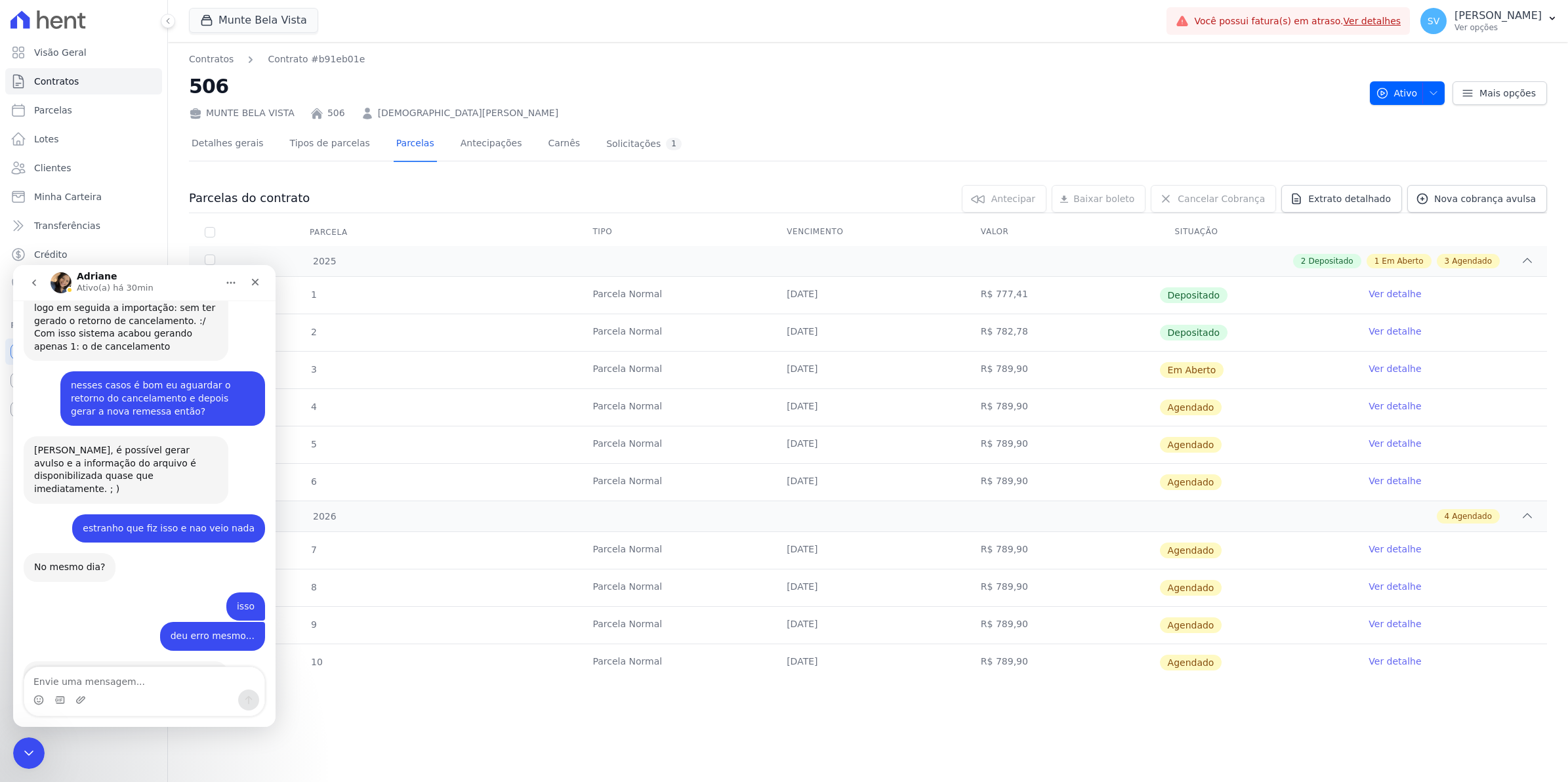
click at [224, 282] on button "Início" at bounding box center [231, 282] width 25 height 25
click at [472, 394] on tr "4 Parcela Normal 10/10/2025 R$ 789,90 Agendado Ver detalhe" at bounding box center [868, 407] width 1358 height 38
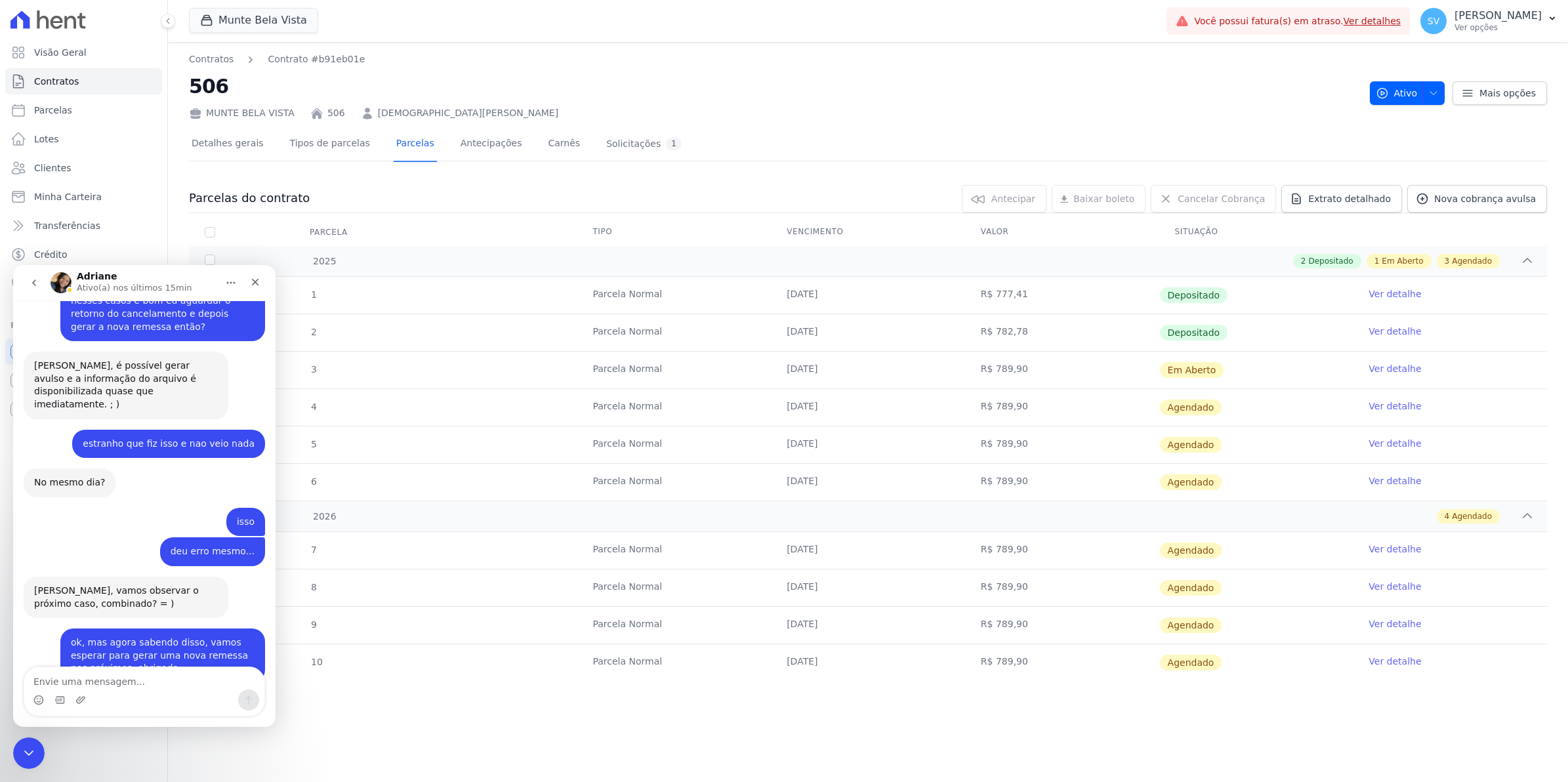
scroll to position [10669, 0]
click at [95, 685] on textarea "Envie uma mensagem..." at bounding box center [144, 678] width 240 height 22
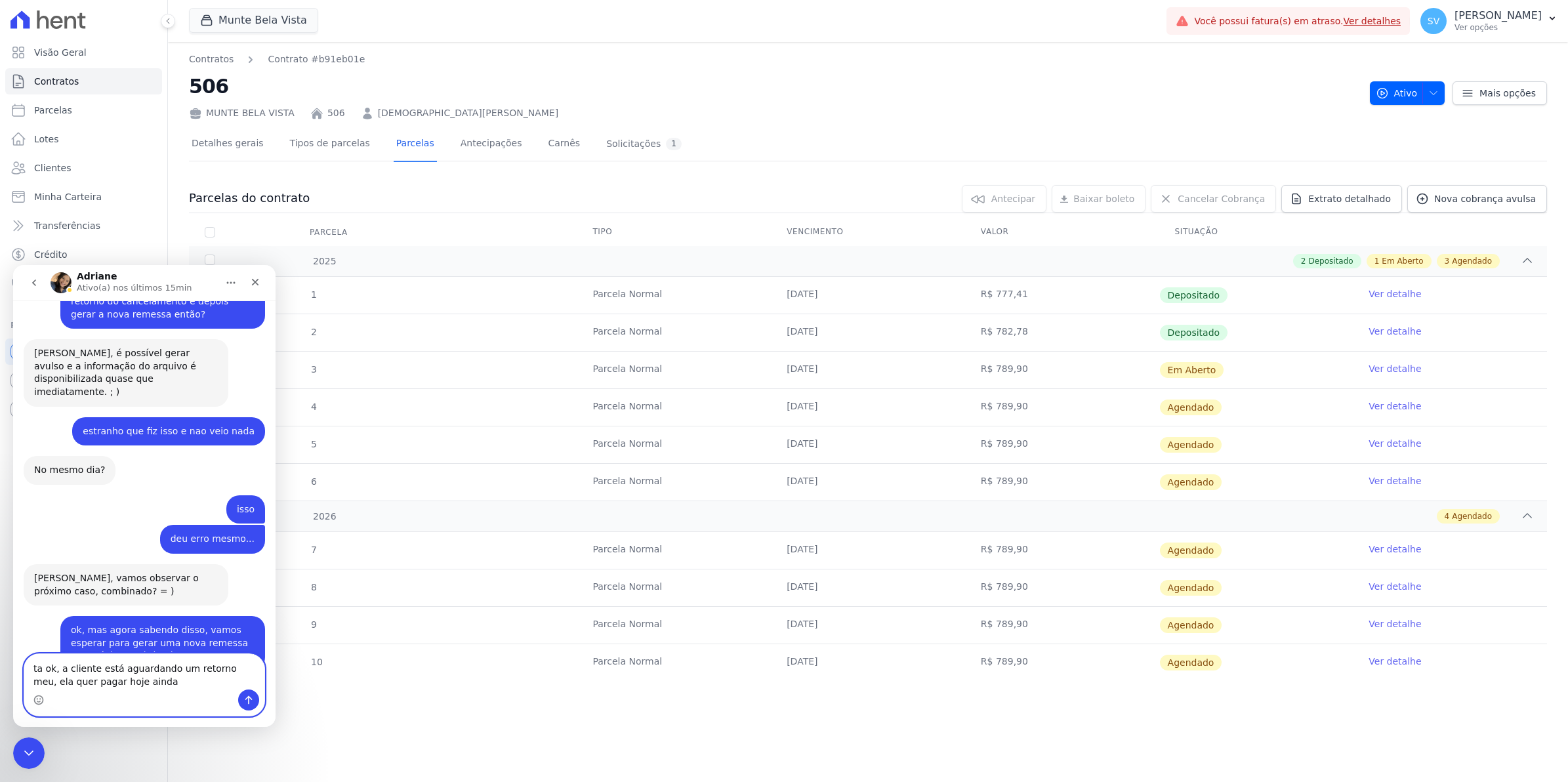
click at [231, 670] on textarea "ta ok, a cliente está aguardando um retorno meu, ela quer pagar hoje ainda" at bounding box center [144, 672] width 240 height 35
click at [149, 681] on textarea "ta ok, a cliente está aguardando um retorno, ela quer pagar hoje ainda" at bounding box center [144, 672] width 240 height 35
type textarea "ta ok, a cliente está aguardando um retorno, ela quer pagar hoje ainda."
click at [1390, 369] on link "Ver detalhe" at bounding box center [1395, 368] width 53 height 13
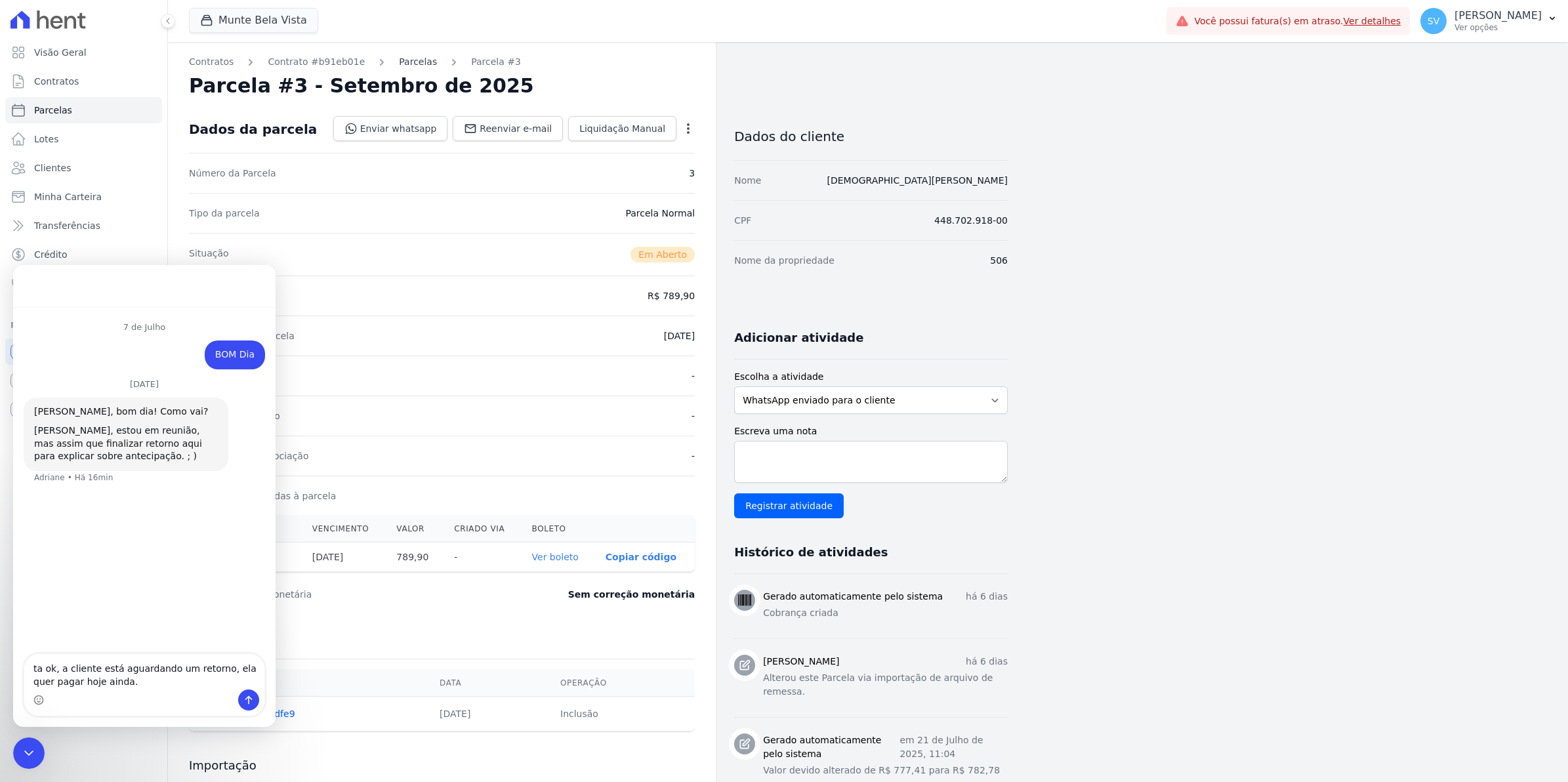
click at [399, 61] on link "Parcelas" at bounding box center [418, 62] width 38 height 14
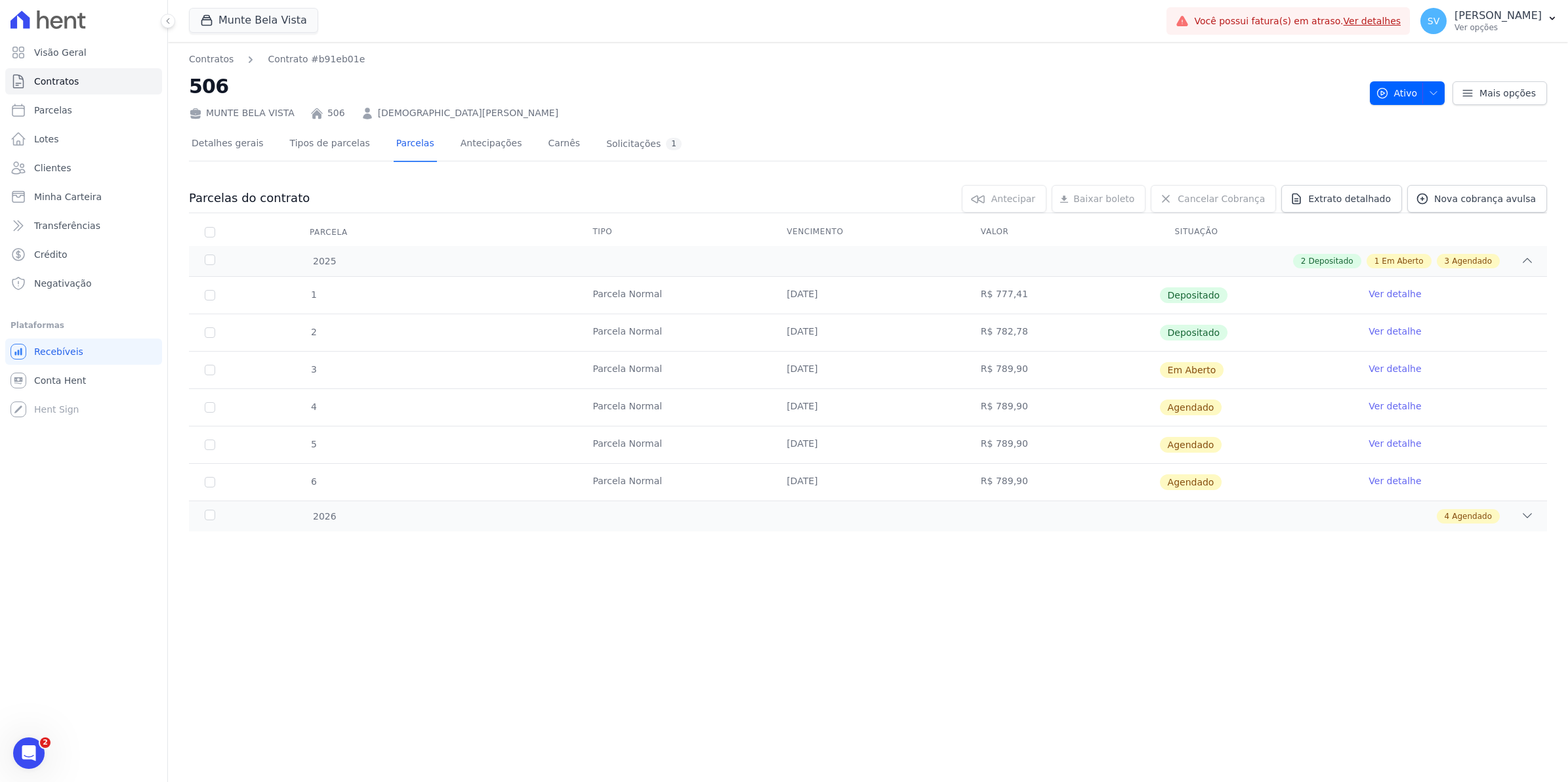
scroll to position [10569, 0]
click at [1403, 367] on link "Ver detalhe" at bounding box center [1395, 368] width 53 height 13
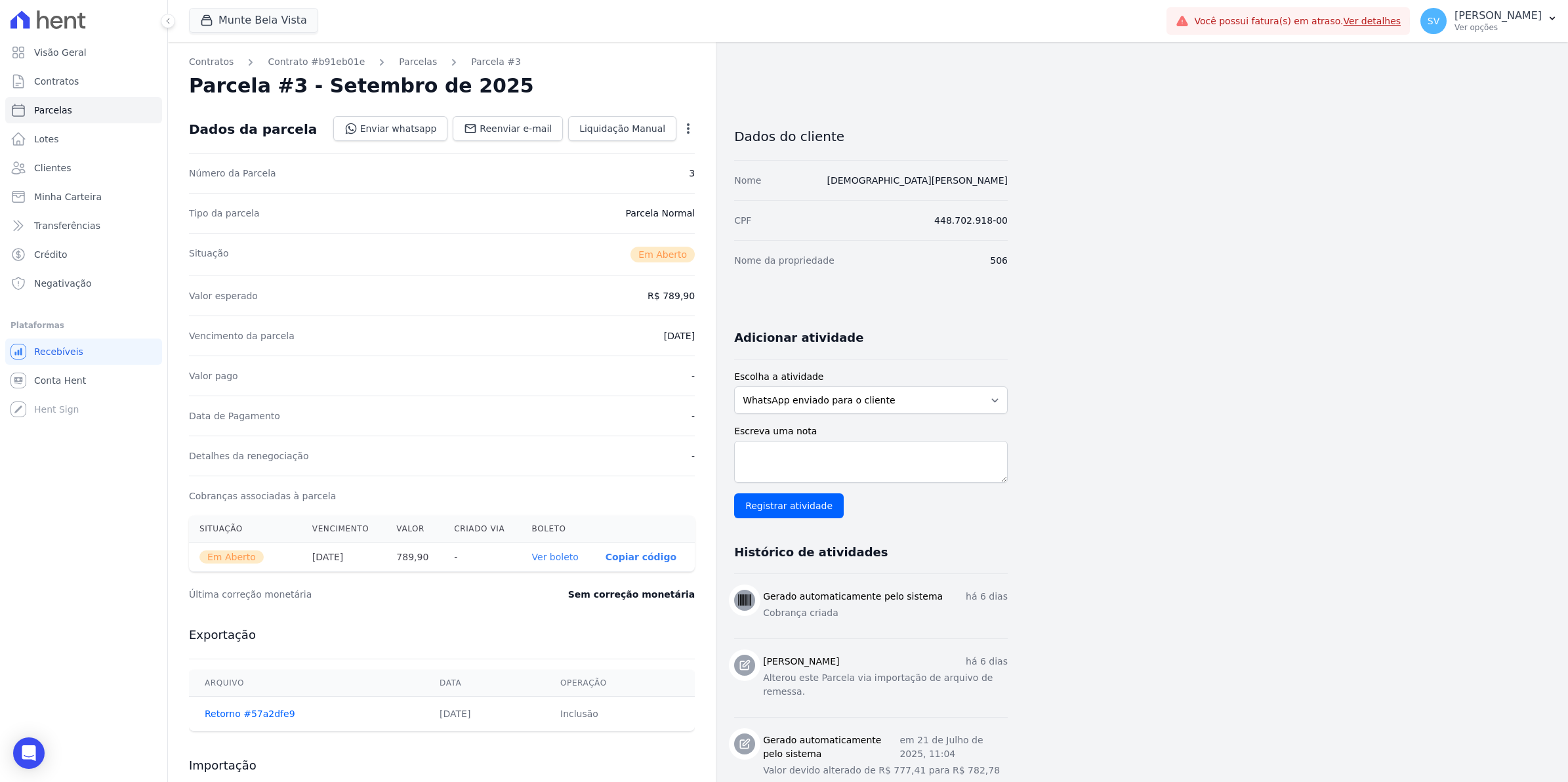
click at [688, 129] on icon "button" at bounding box center [688, 128] width 2 height 10
click at [648, 152] on link "Alterar" at bounding box center [632, 146] width 116 height 24
drag, startPoint x: 1259, startPoint y: 308, endPoint x: 1100, endPoint y: 224, distance: 179.8
click at [1259, 308] on div "Contratos Contrato #b91eb01e [GEOGRAPHIC_DATA] Parcela #3 Parcela #3 - Setembro…" at bounding box center [857, 503] width 1379 height 922
click at [60, 84] on span "Contratos" at bounding box center [57, 81] width 45 height 13
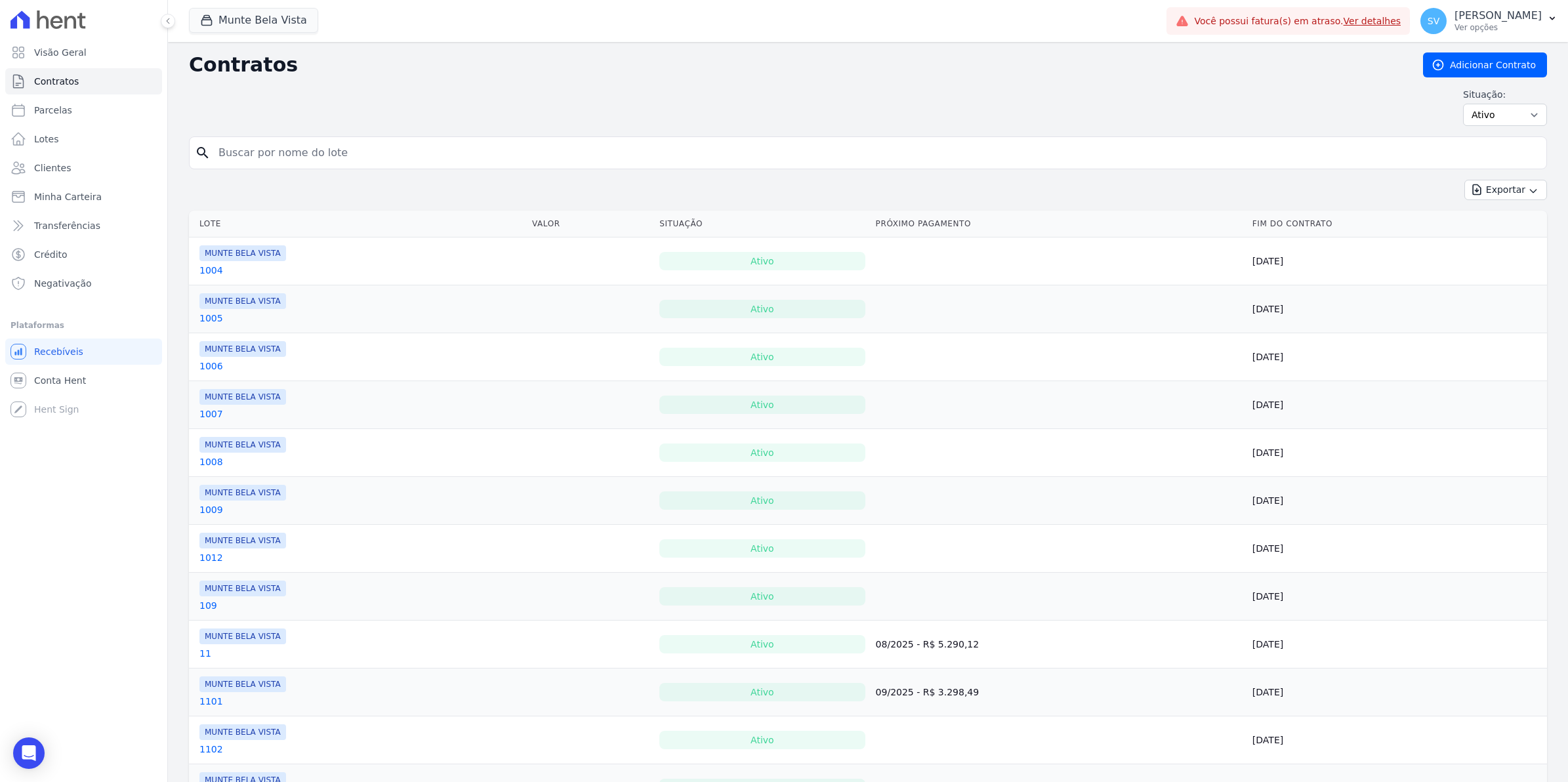
click at [293, 161] on input "search" at bounding box center [876, 153] width 1331 height 26
type input "roberto"
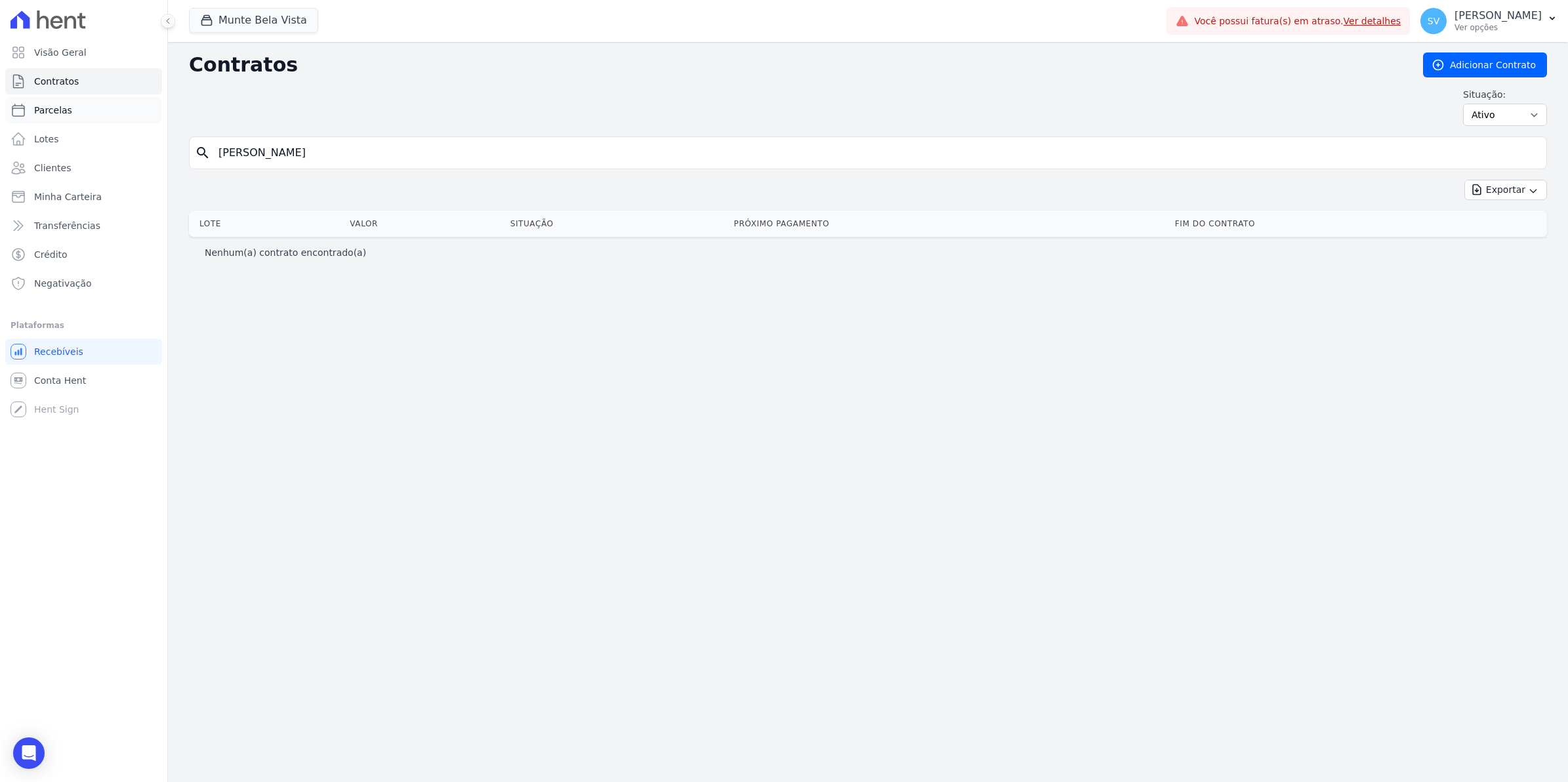
click at [48, 109] on span "Parcelas" at bounding box center [54, 110] width 38 height 13
select select
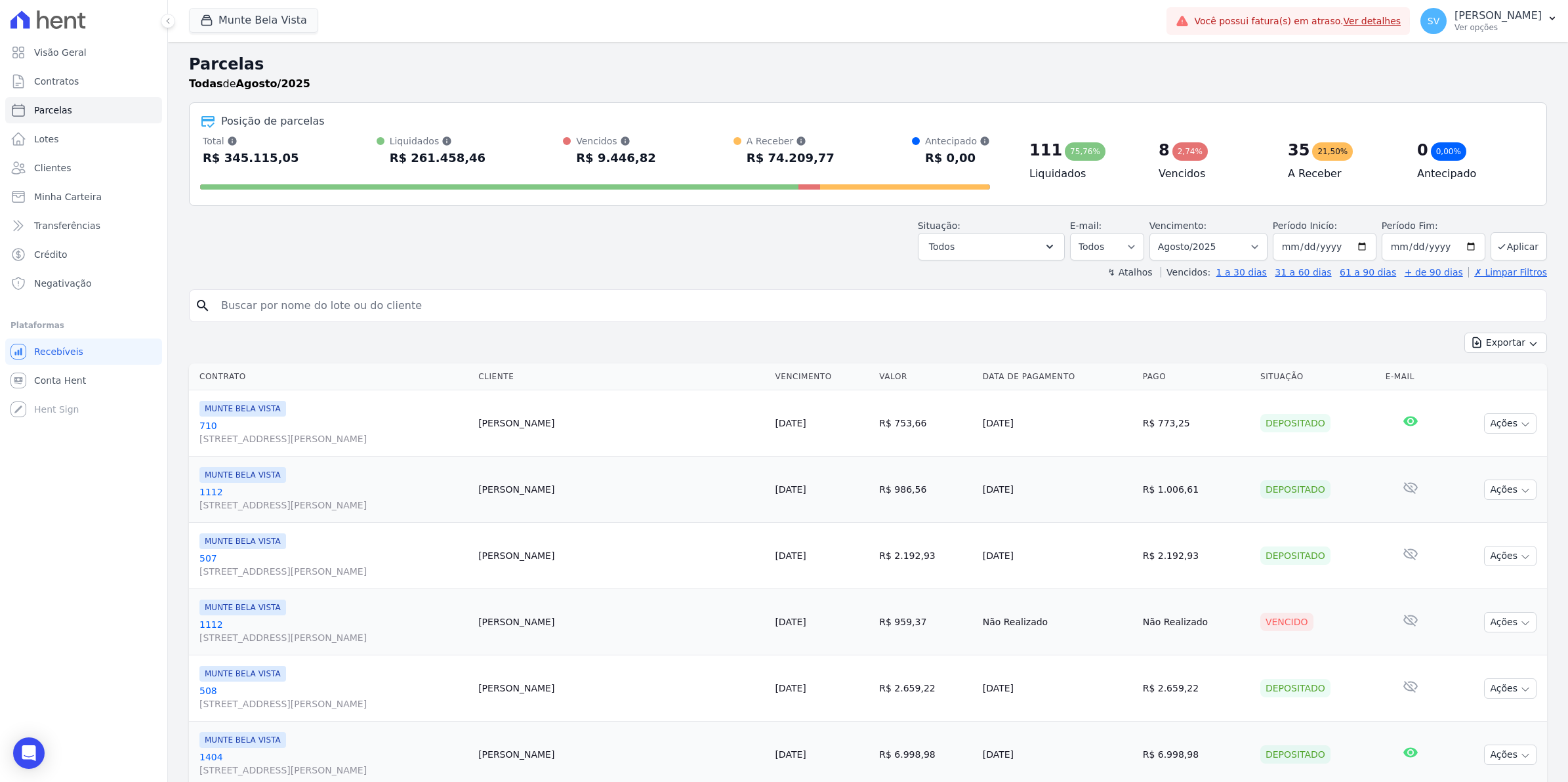
click at [267, 154] on div "R$ 345.115,05" at bounding box center [251, 158] width 97 height 21
click at [243, 305] on input "search" at bounding box center [877, 305] width 1328 height 26
type input "roberto"
select select
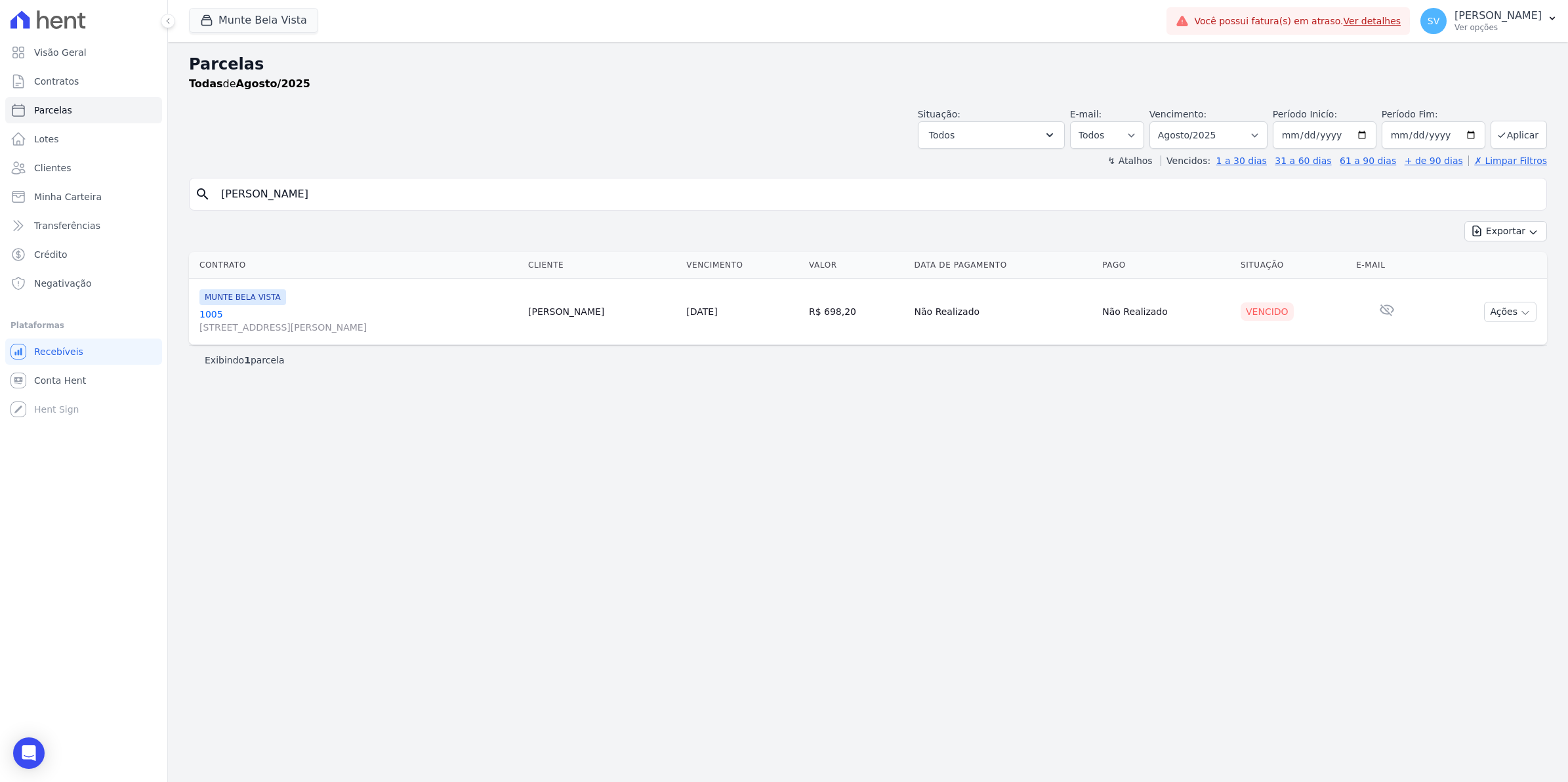
click at [216, 312] on link "1005 Avenida Brigadeiro Faria Lima, 1306, 4 andar, Pinheiros" at bounding box center [359, 320] width 318 height 26
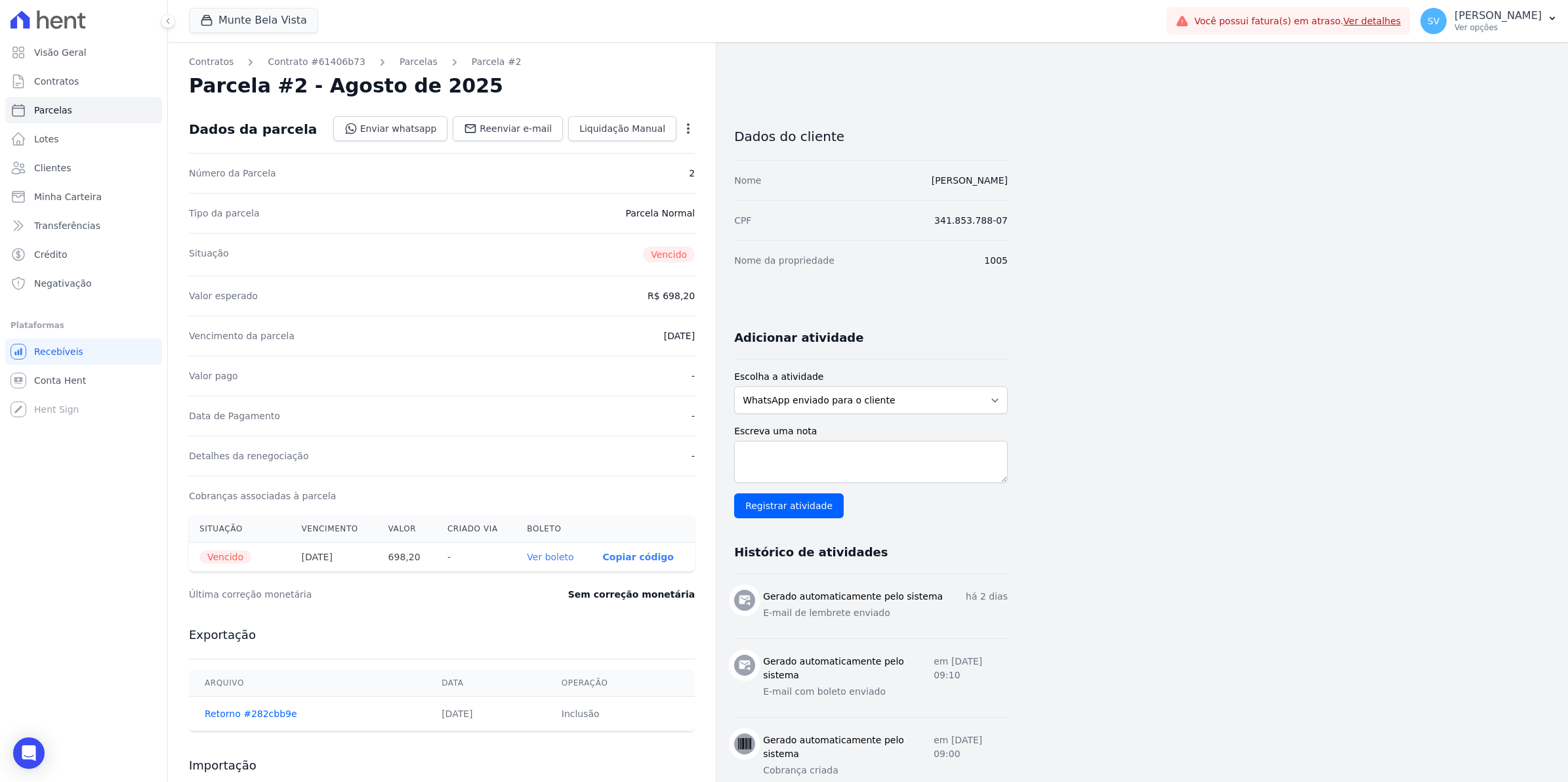
click at [686, 127] on icon "button" at bounding box center [688, 129] width 13 height 13
click at [626, 145] on link "Alterar" at bounding box center [632, 146] width 116 height 24
click at [612, 332] on input "2025-08-20" at bounding box center [643, 335] width 104 height 28
type input "[DATE]"
click at [668, 126] on span "Salvar" at bounding box center [669, 129] width 29 height 13
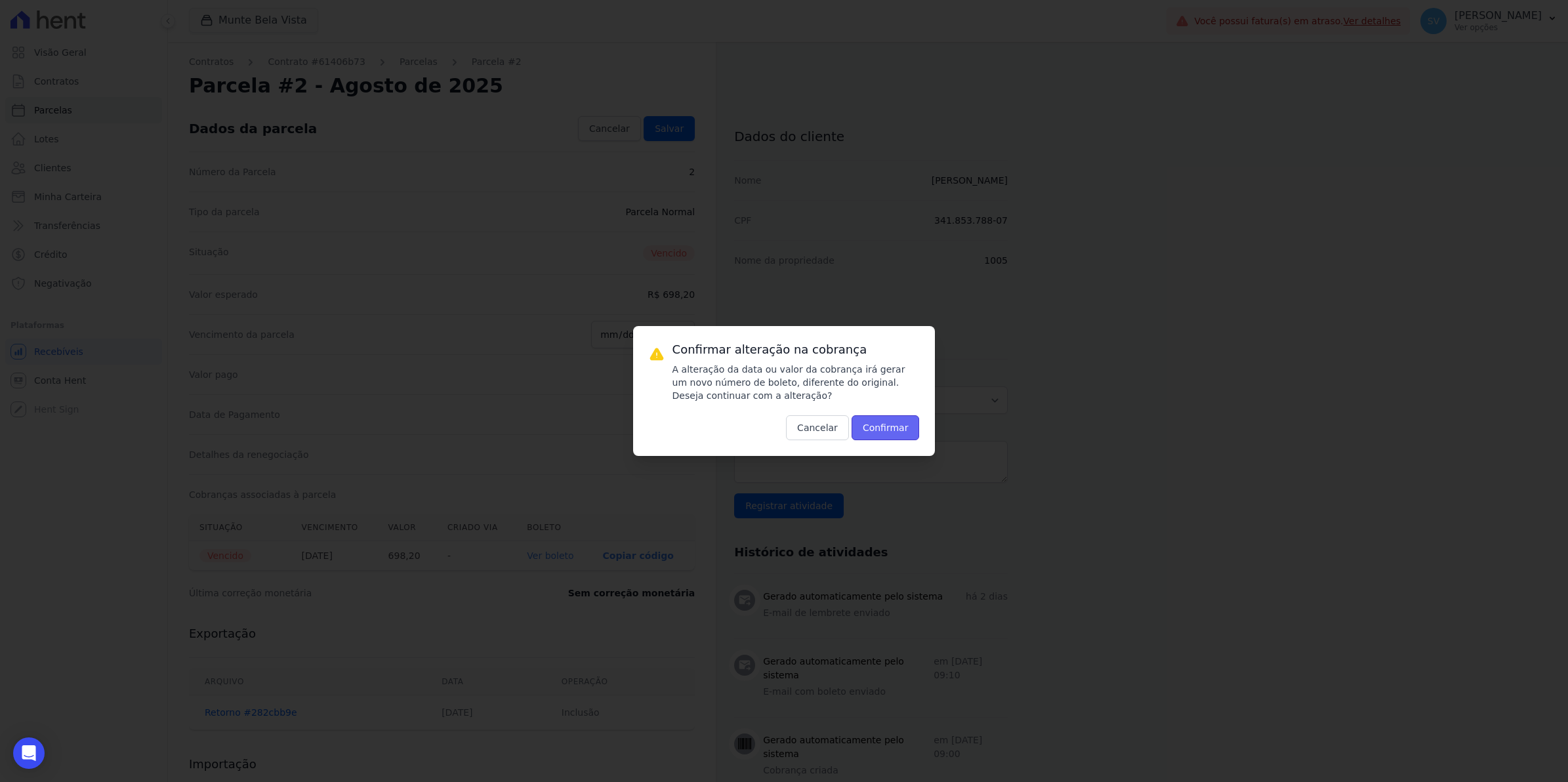
click at [894, 432] on button "Confirmar" at bounding box center [885, 427] width 68 height 25
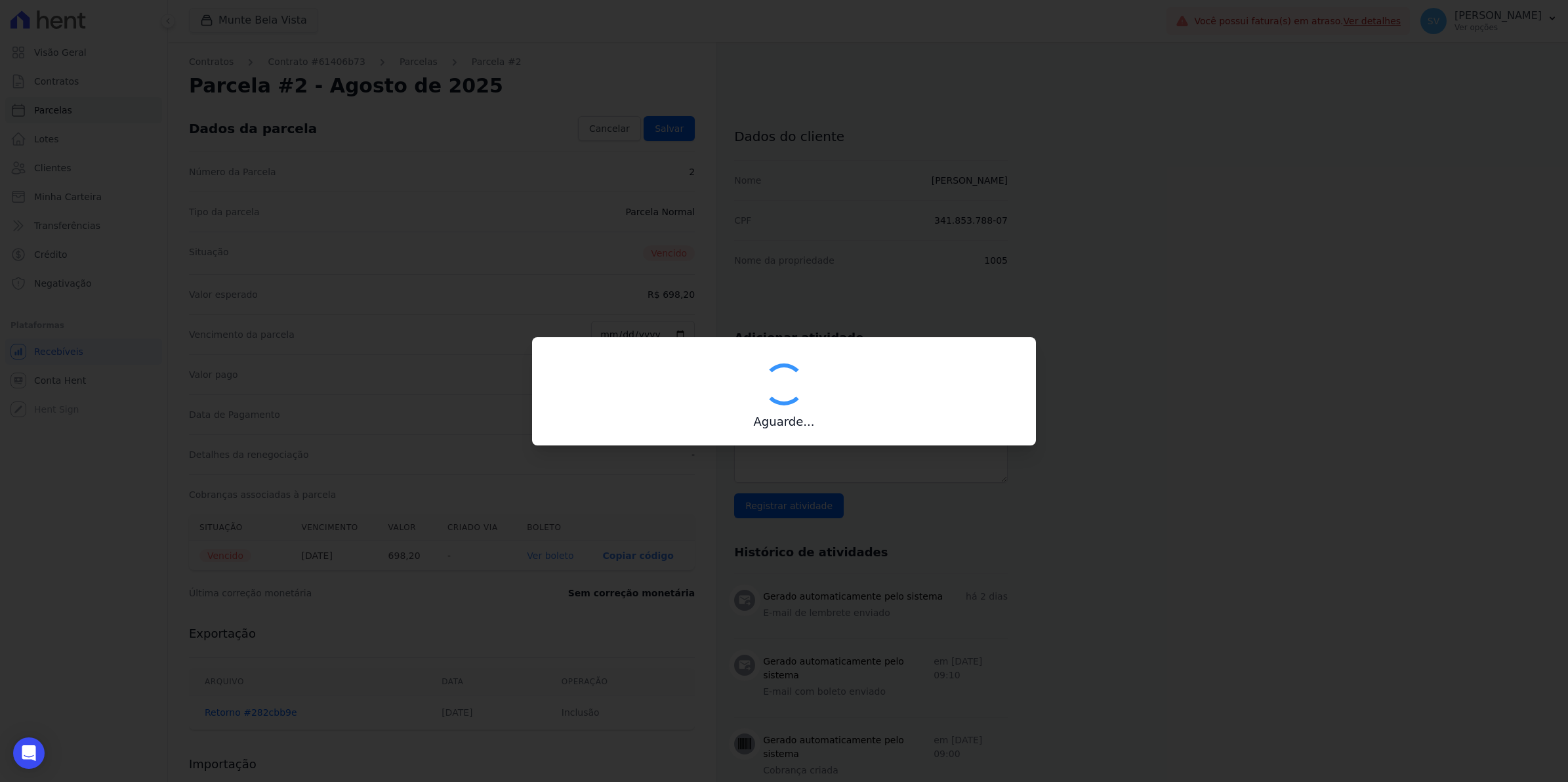
type input "00190000090335103300000639113174511790000069820"
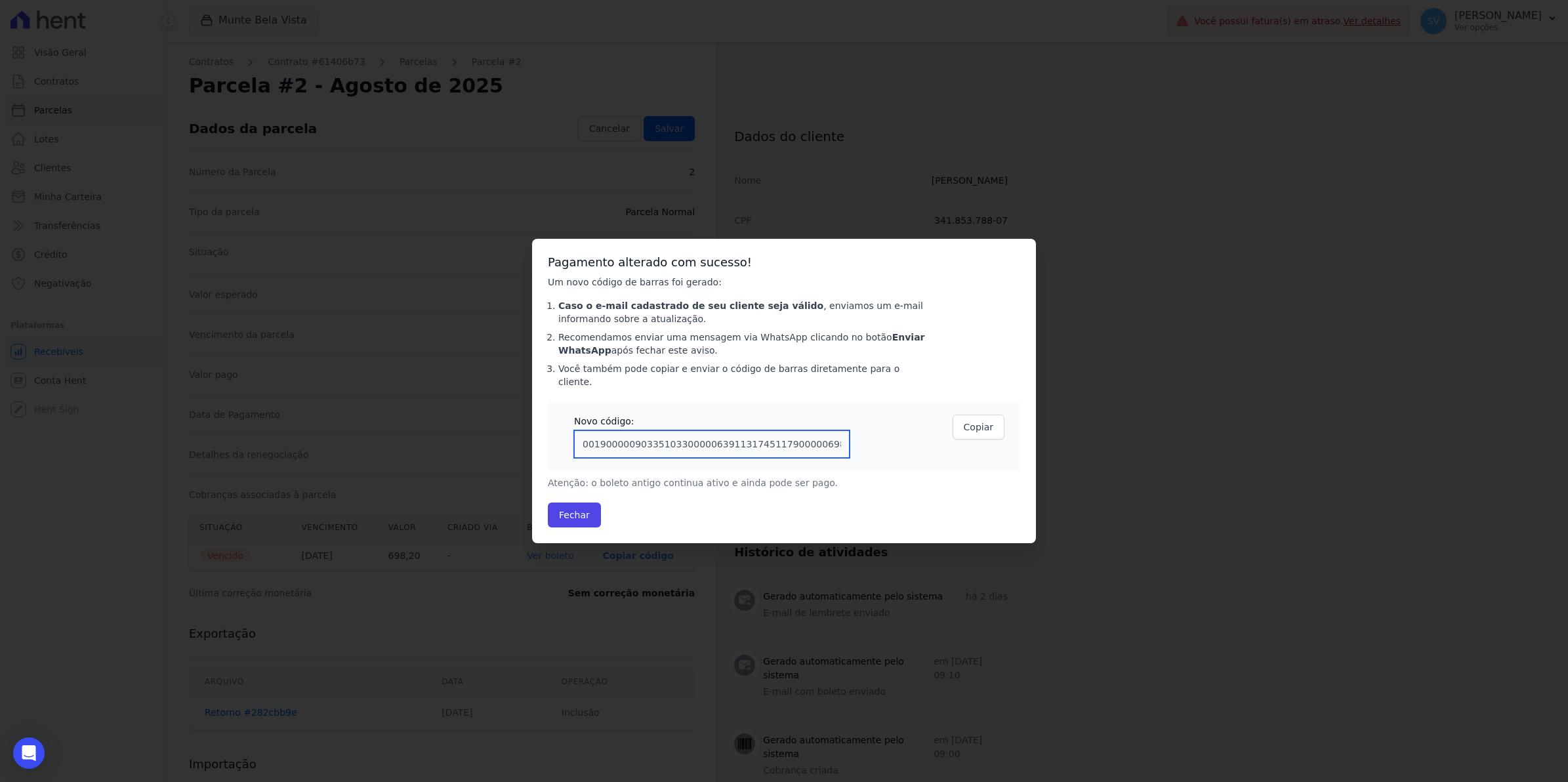
drag, startPoint x: 827, startPoint y: 447, endPoint x: -3, endPoint y: 455, distance: 830.0
click at [0, 0] on html "Visão Geral Contratos [GEOGRAPHIC_DATA] Lotes Clientes Minha Carteira Transferê…" at bounding box center [784, 0] width 1568 height 0
click at [553, 506] on button "Fechar" at bounding box center [574, 514] width 54 height 25
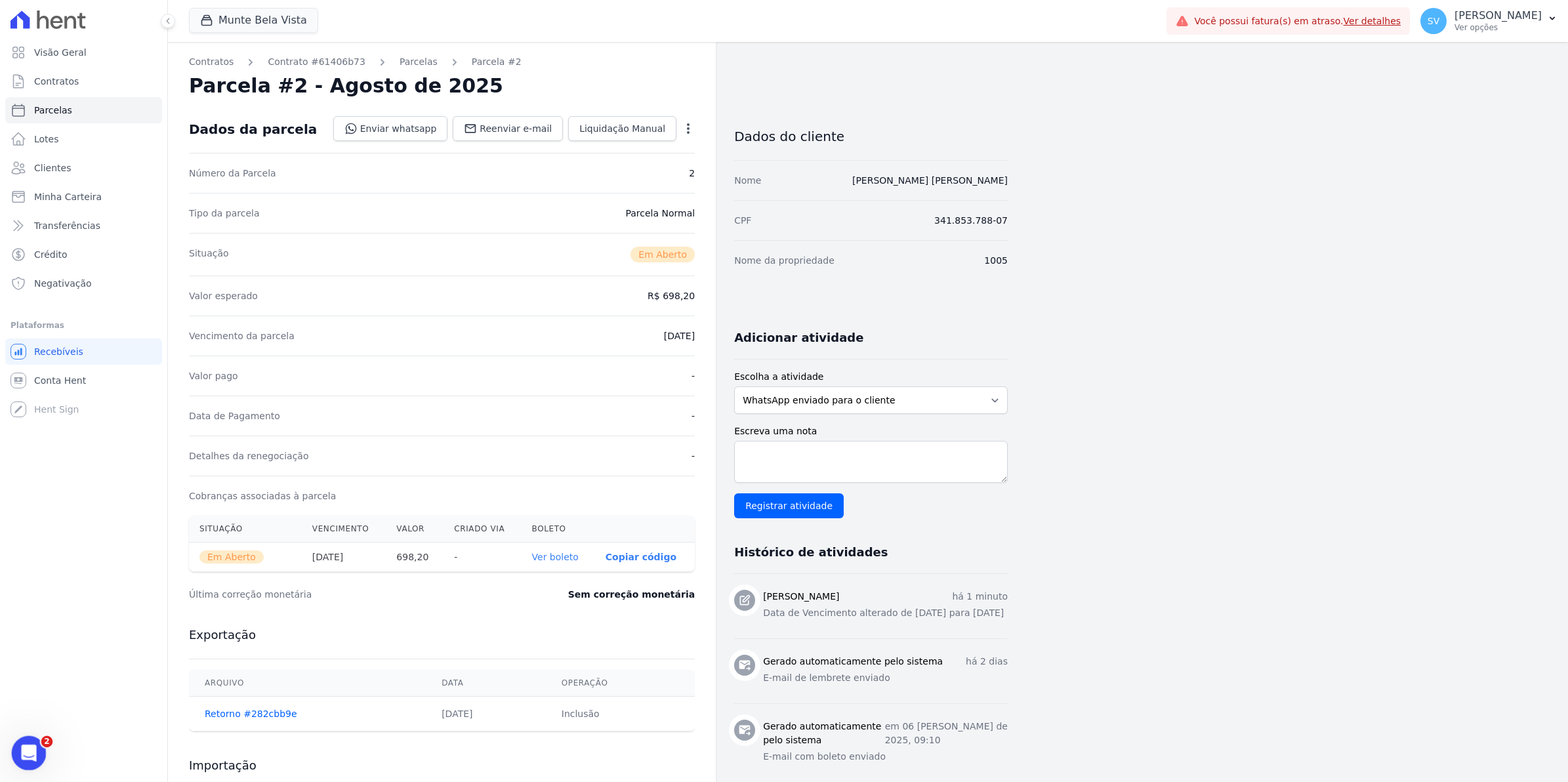
click at [33, 764] on div "Abertura do Messenger da Intercom" at bounding box center [27, 751] width 43 height 43
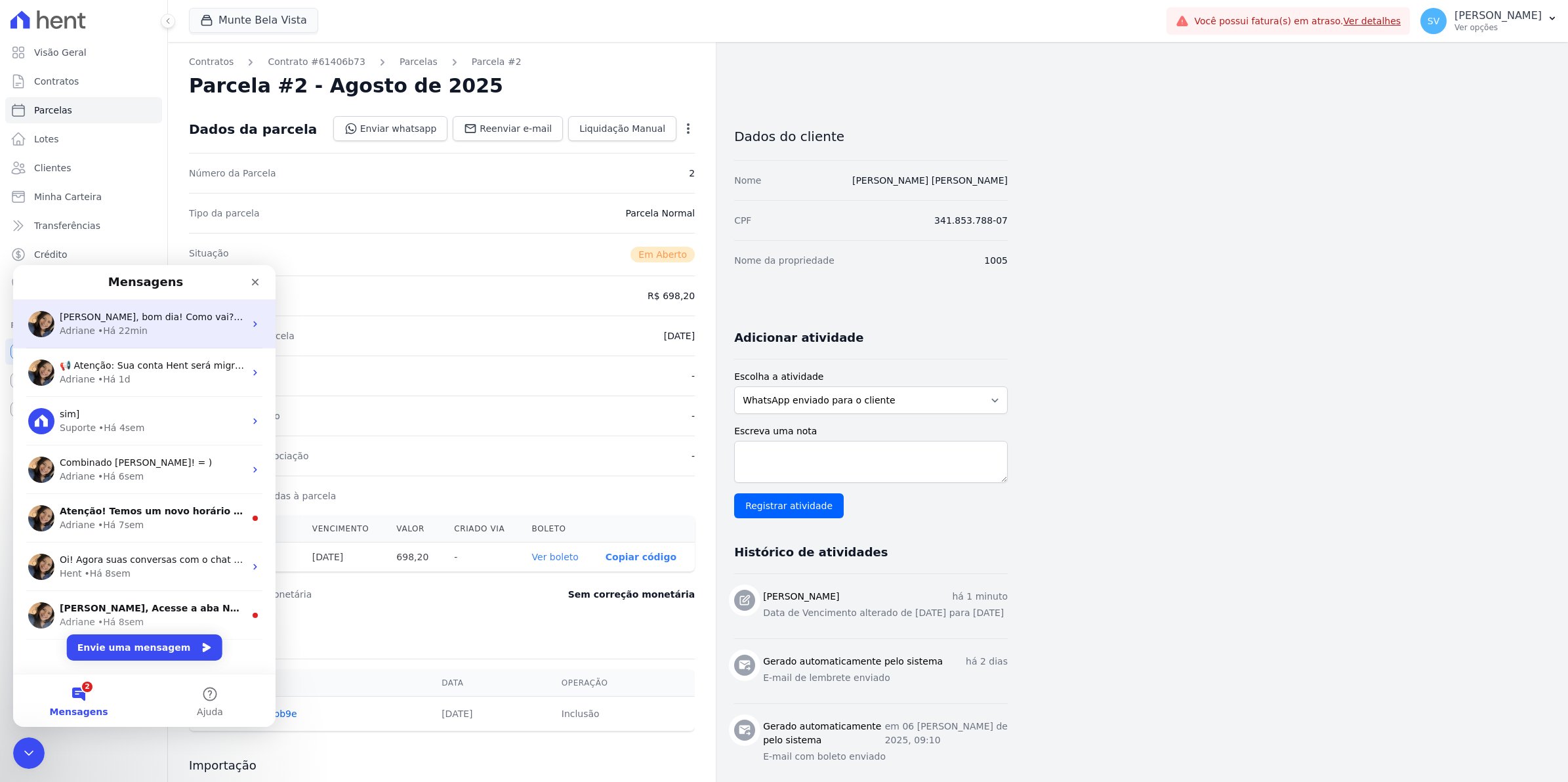
click at [97, 327] on div "• Há 22min" at bounding box center [122, 331] width 50 height 14
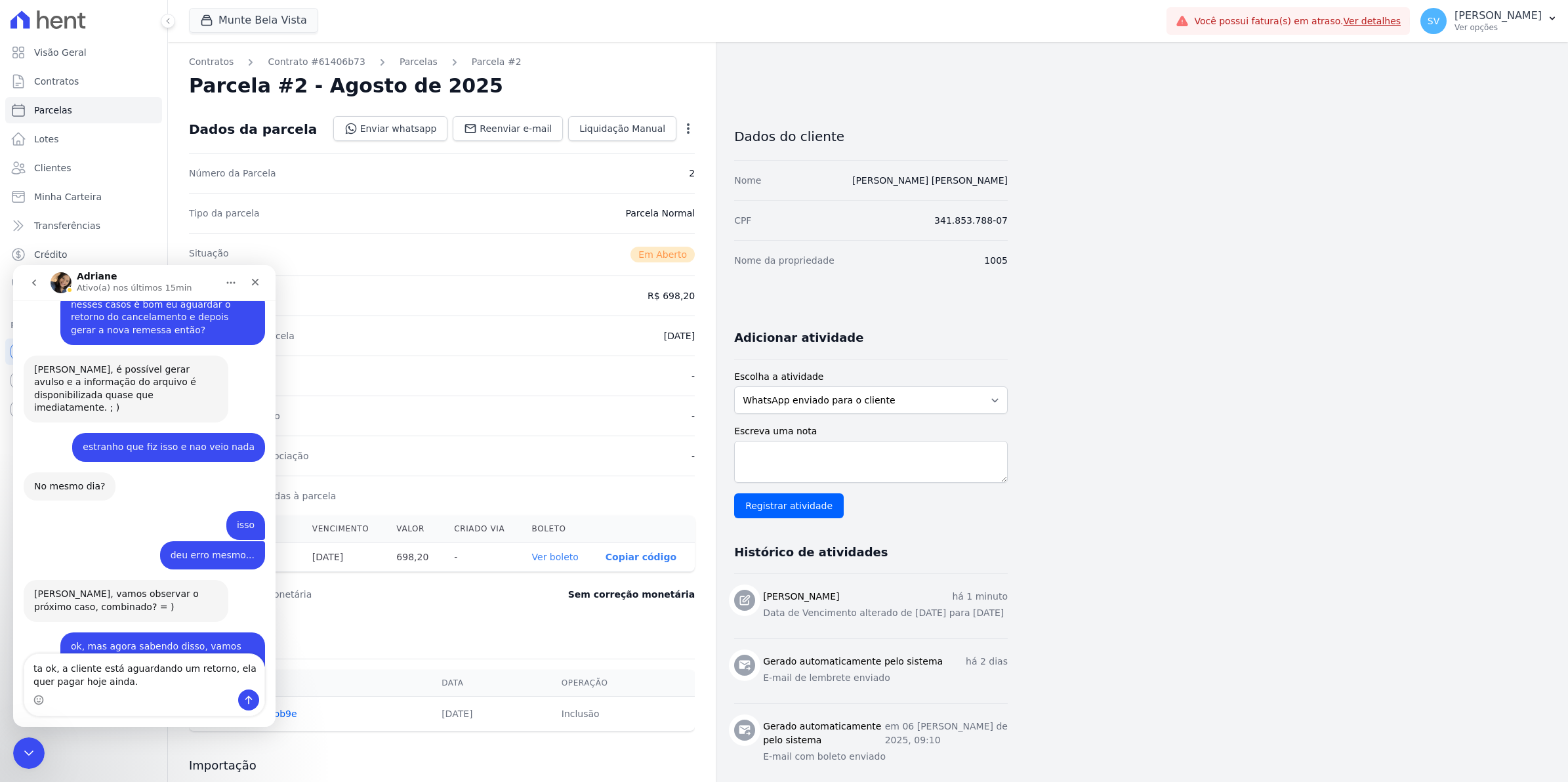
scroll to position [10569, 0]
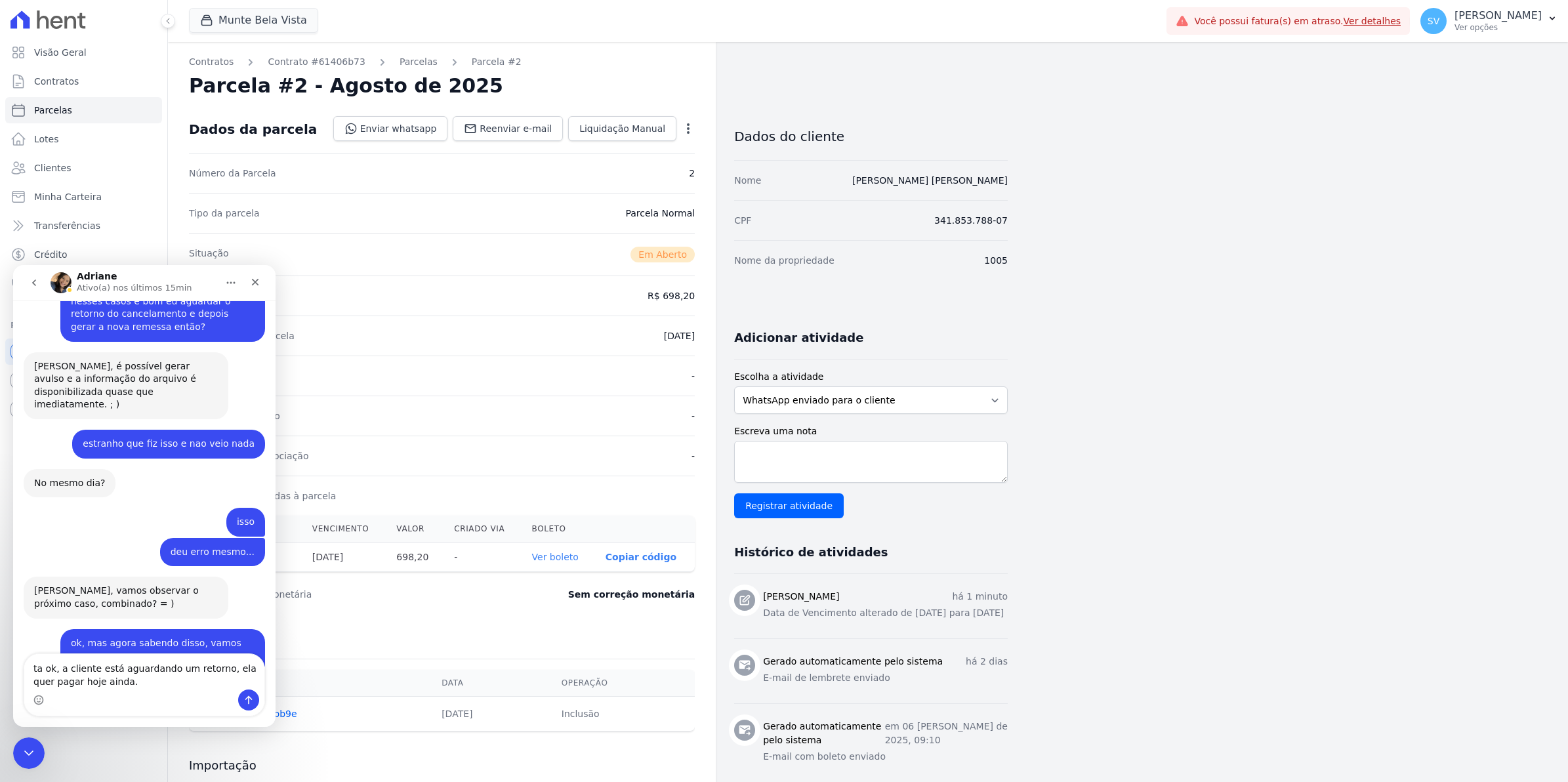
click at [62, 666] on textarea "ta ok, a cliente está aguardando um retorno, ela quer pagar hoje ainda." at bounding box center [144, 672] width 240 height 35
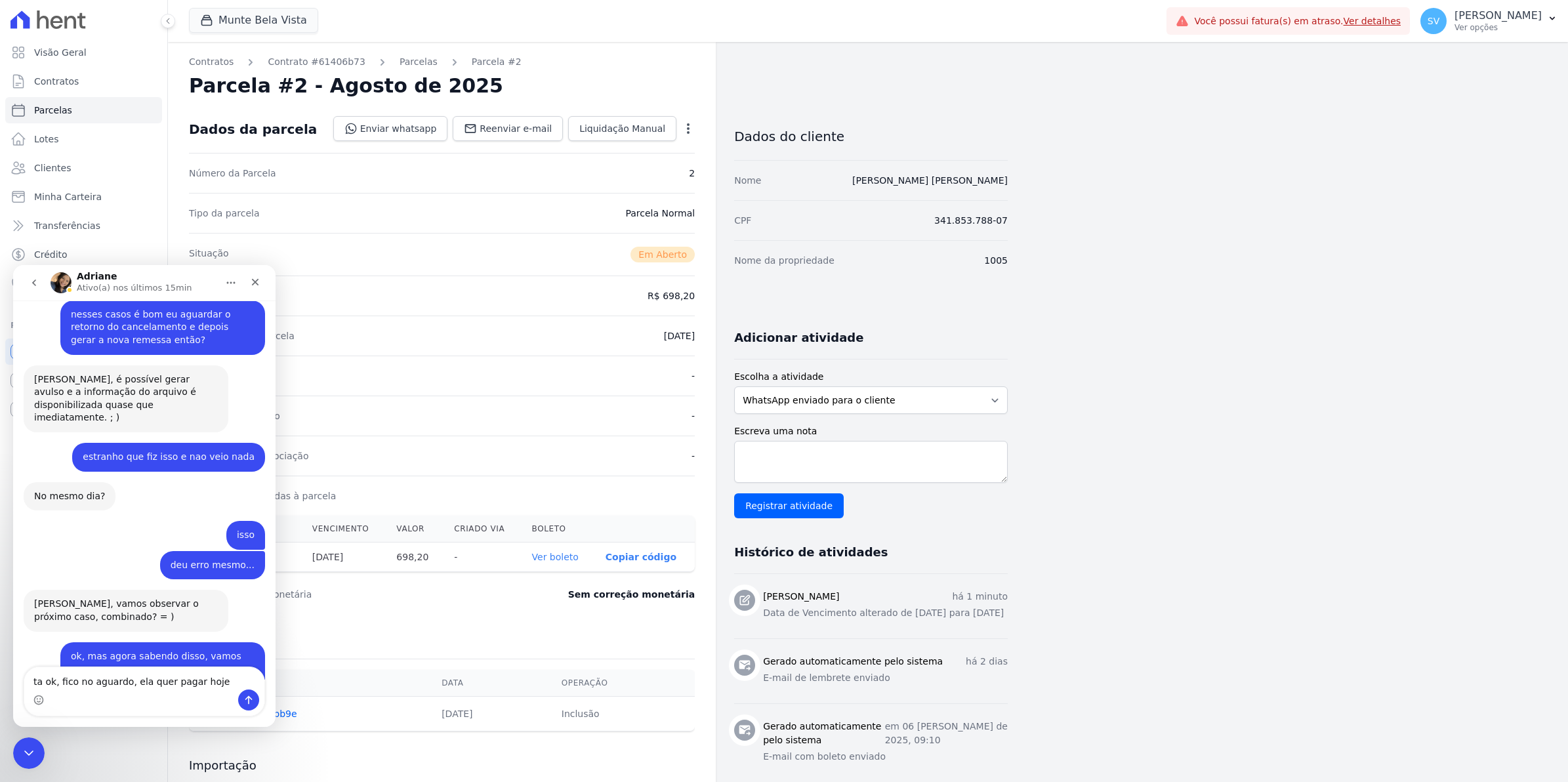
type textarea "ta ok, fico no aguardo, ela quer pagar hoje."
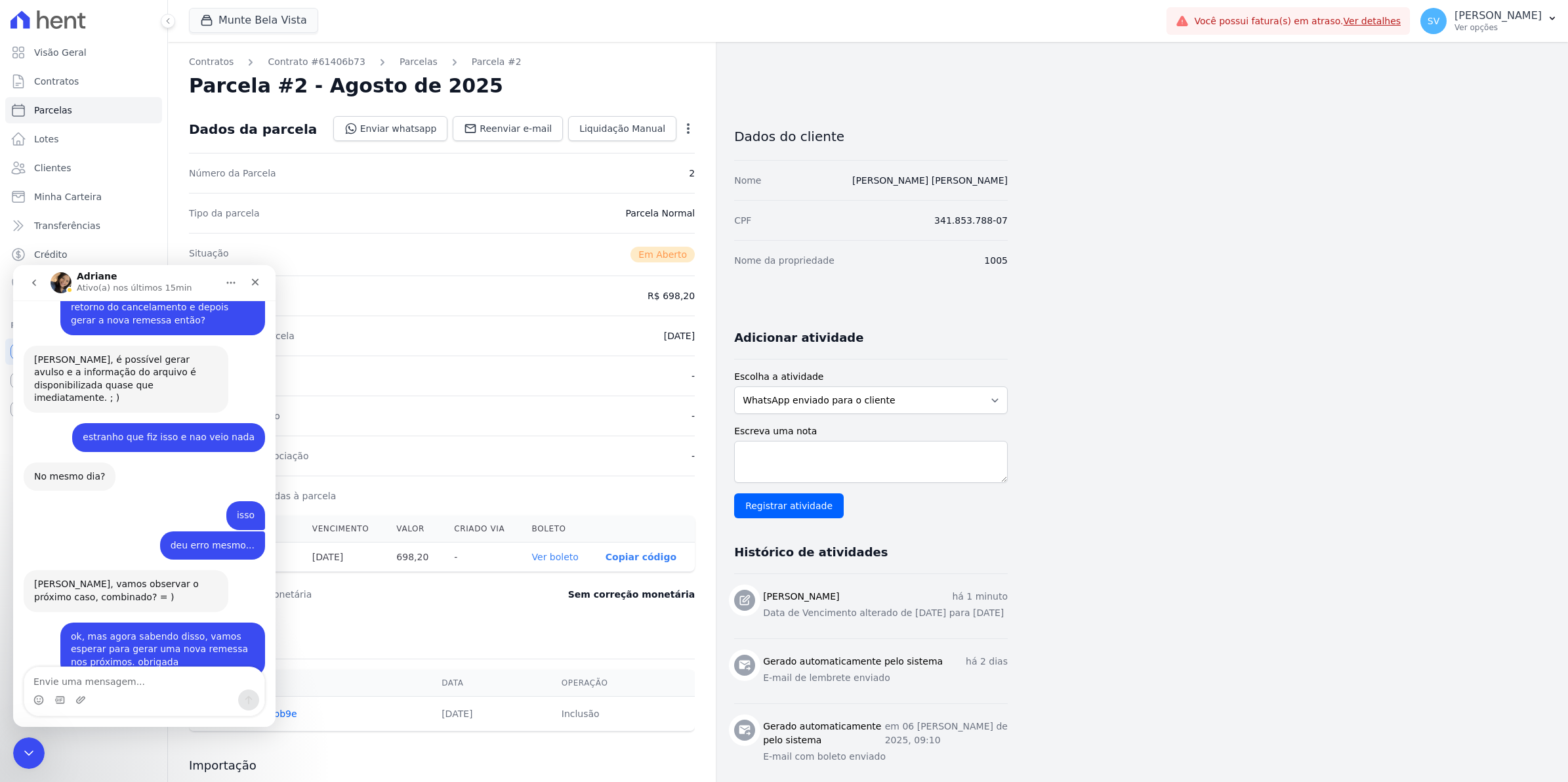
scroll to position [10595, 0]
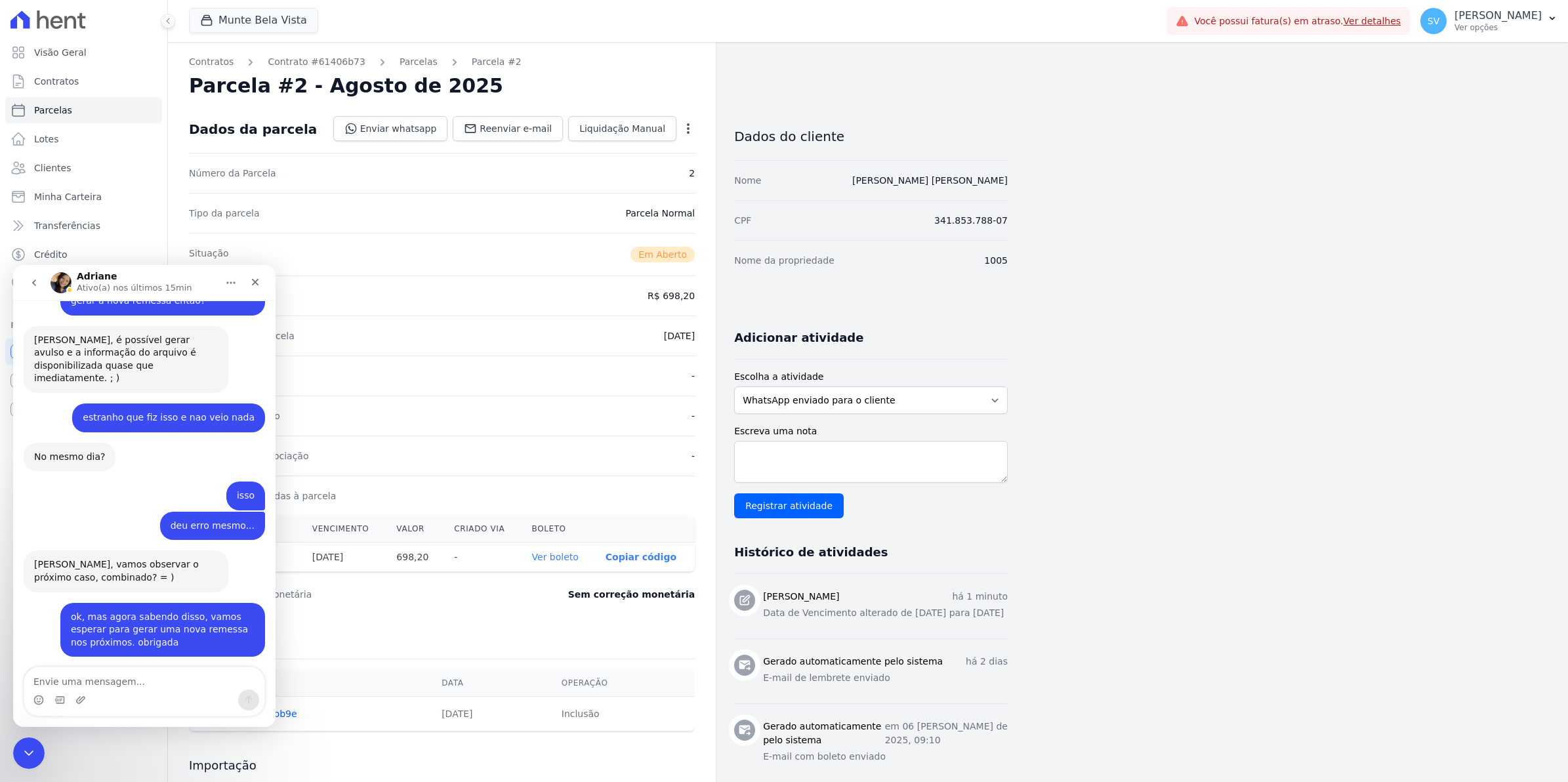
click at [1351, 398] on div "Contratos Contrato #61406b73 [GEOGRAPHIC_DATA] Parcela #2 Parcela #2 - Agosto d…" at bounding box center [857, 575] width 1379 height 1066
click at [258, 283] on icon "Fechar" at bounding box center [255, 282] width 10 height 10
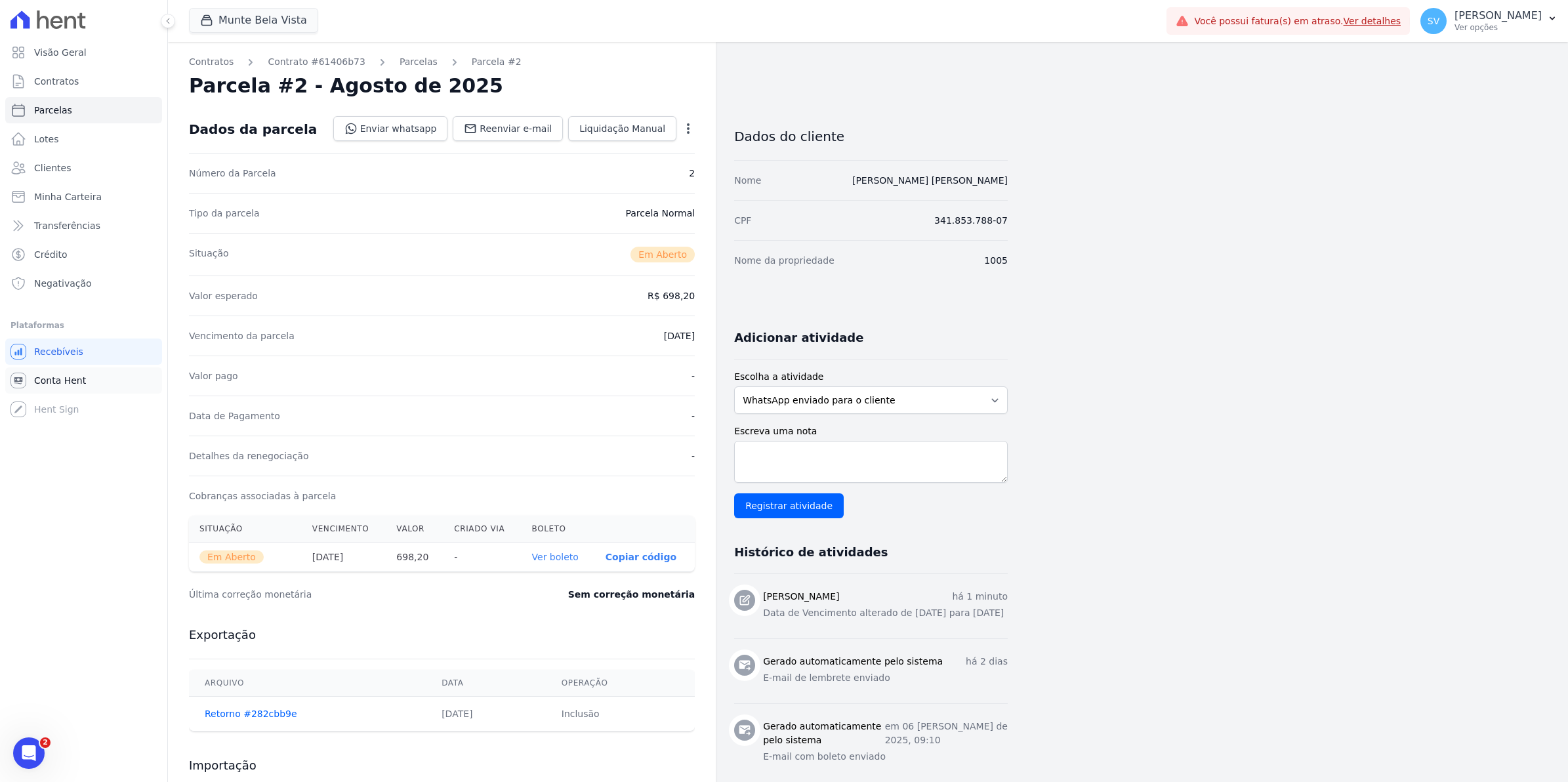
click at [54, 375] on span "Conta Hent" at bounding box center [60, 380] width 52 height 13
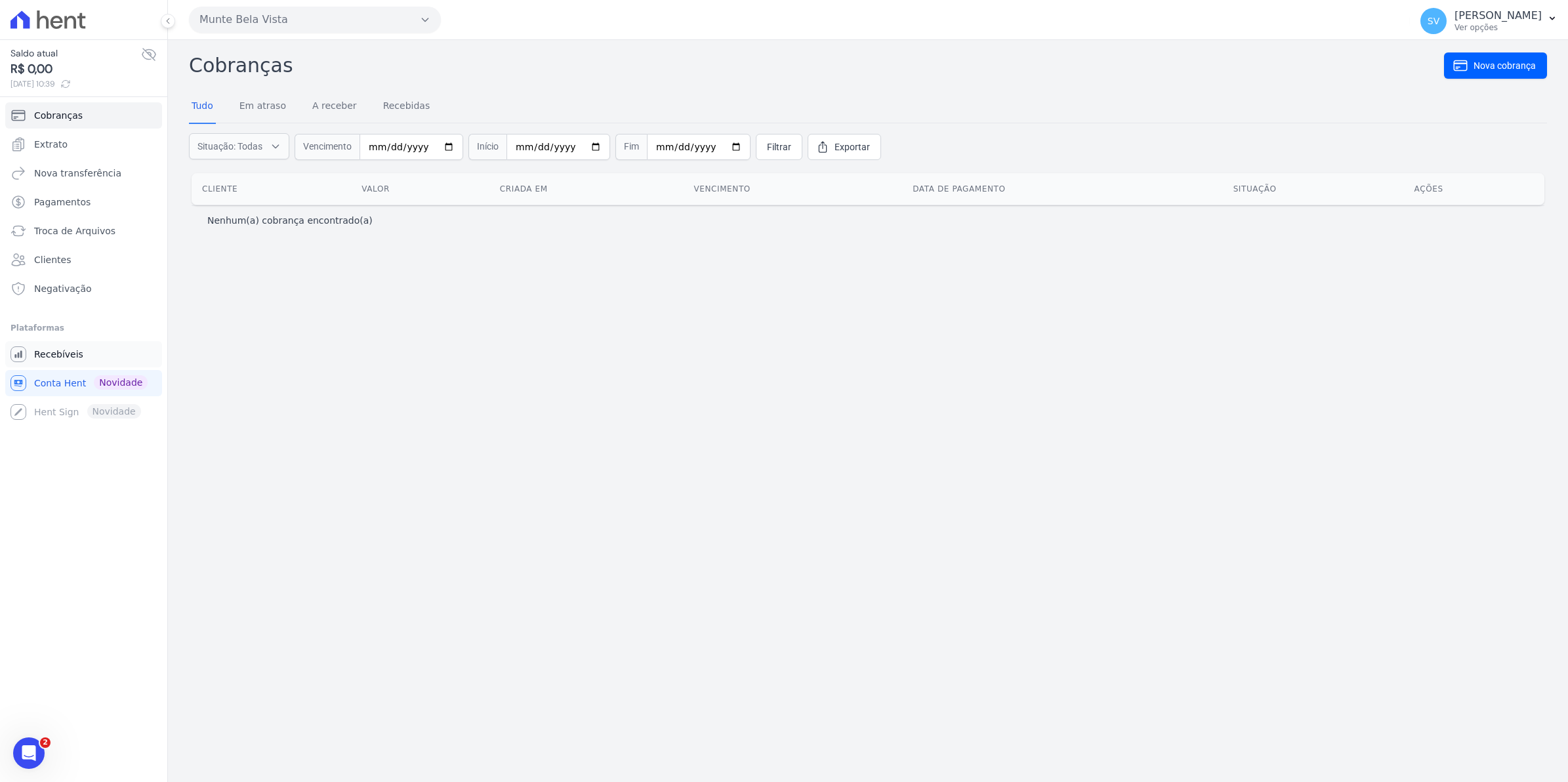
click at [65, 351] on span "Recebíveis" at bounding box center [59, 354] width 50 height 13
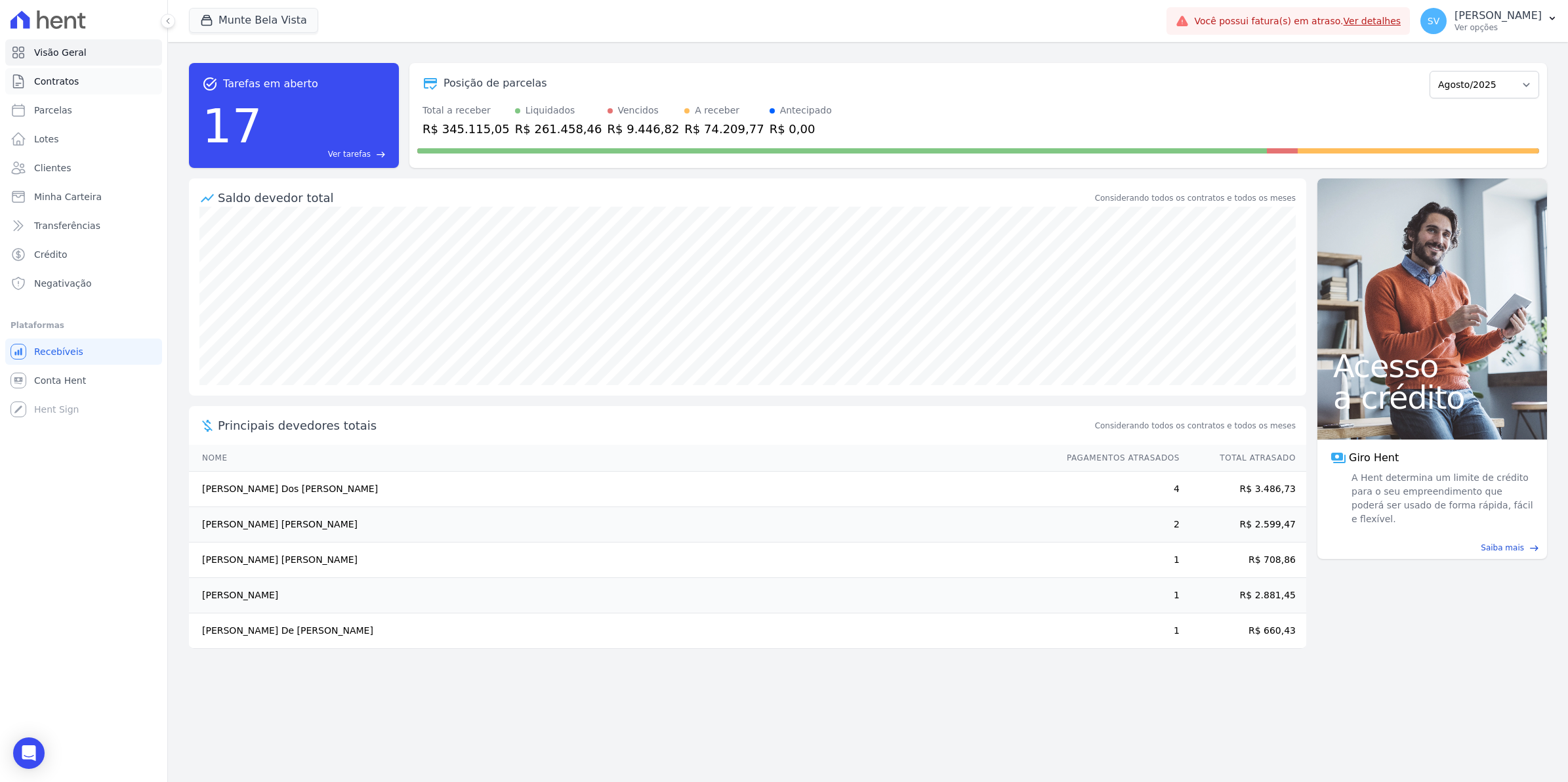
click at [79, 86] on link "Contratos" at bounding box center [84, 81] width 157 height 26
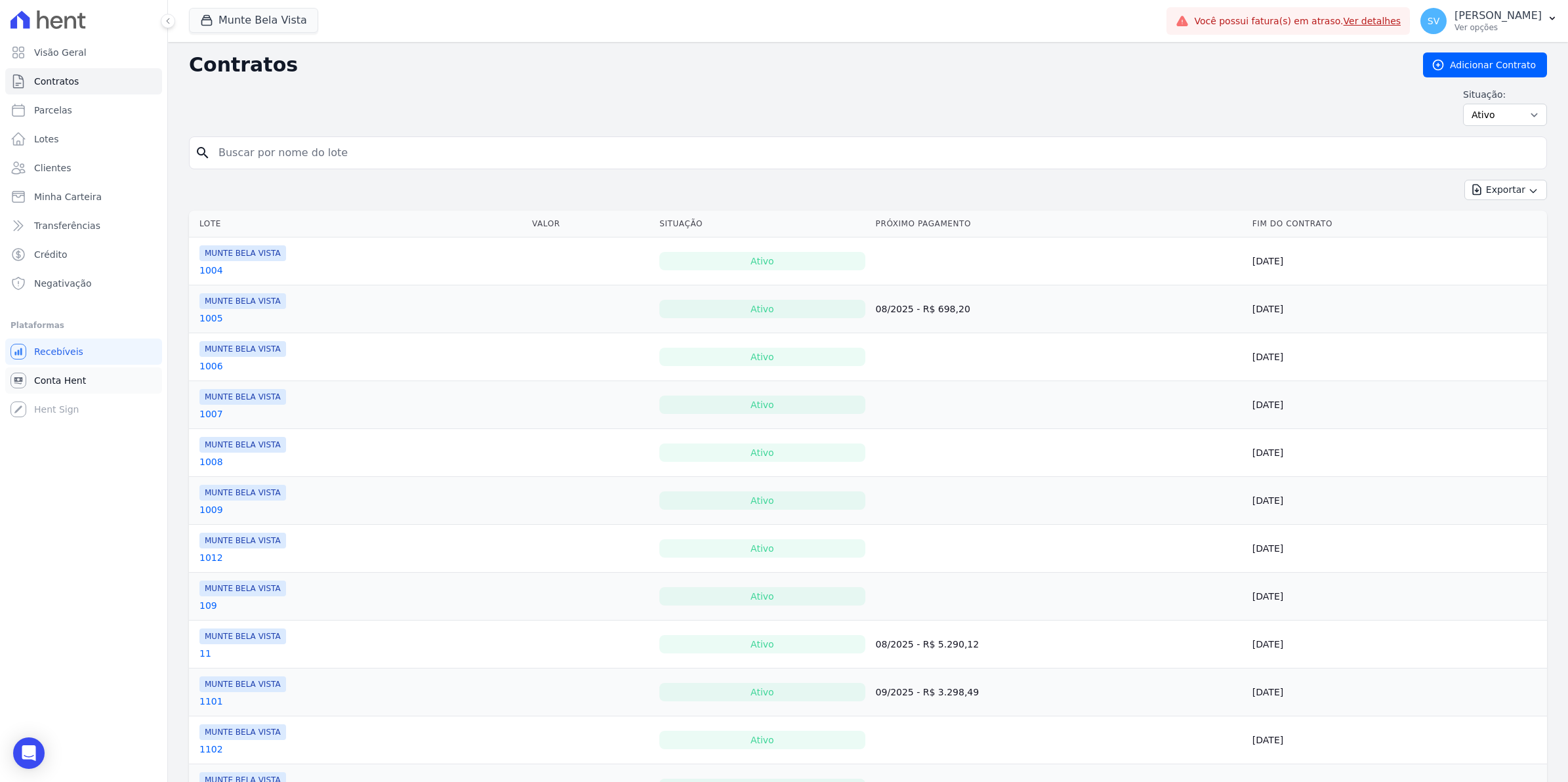
click at [53, 377] on span "Conta Hent" at bounding box center [60, 380] width 52 height 13
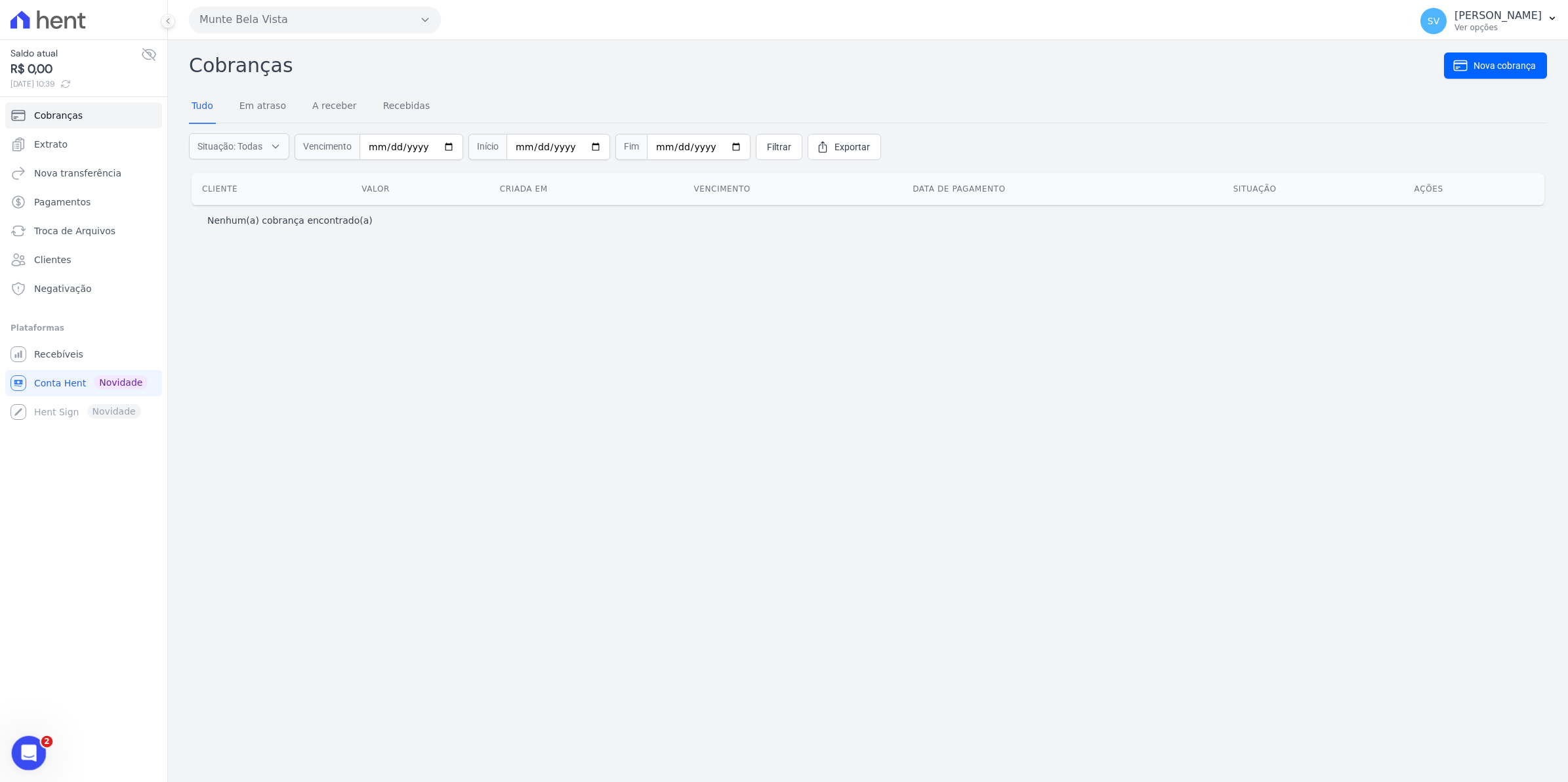
click at [26, 740] on div "Abertura do Messenger da Intercom" at bounding box center [27, 751] width 43 height 43
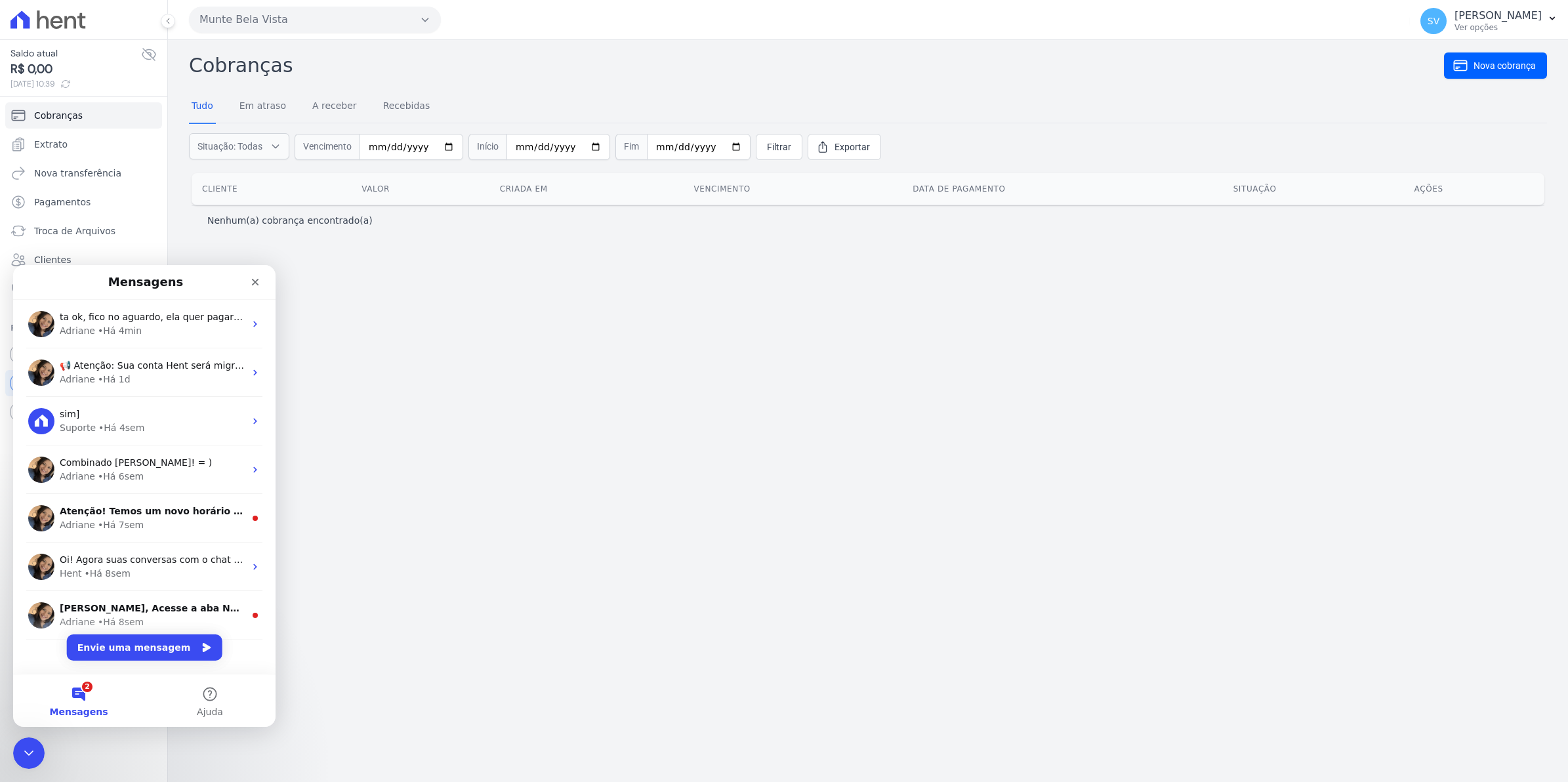
click at [86, 701] on button "2 Mensagens" at bounding box center [78, 701] width 131 height 53
click at [146, 316] on span "ta ok, fico no aguardo, ela quer pagar hoje." at bounding box center [160, 316] width 200 height 10
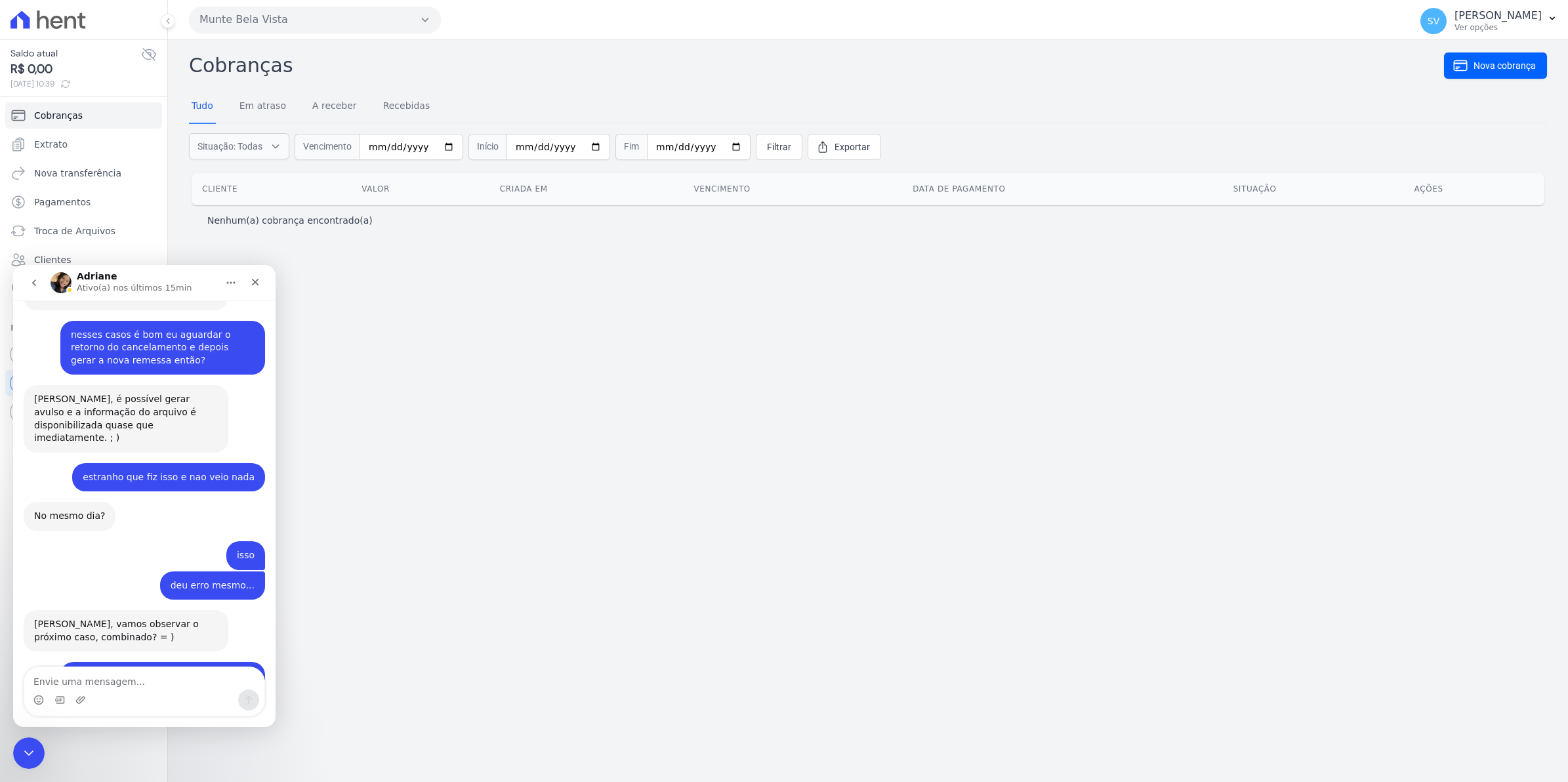
scroll to position [10542, 0]
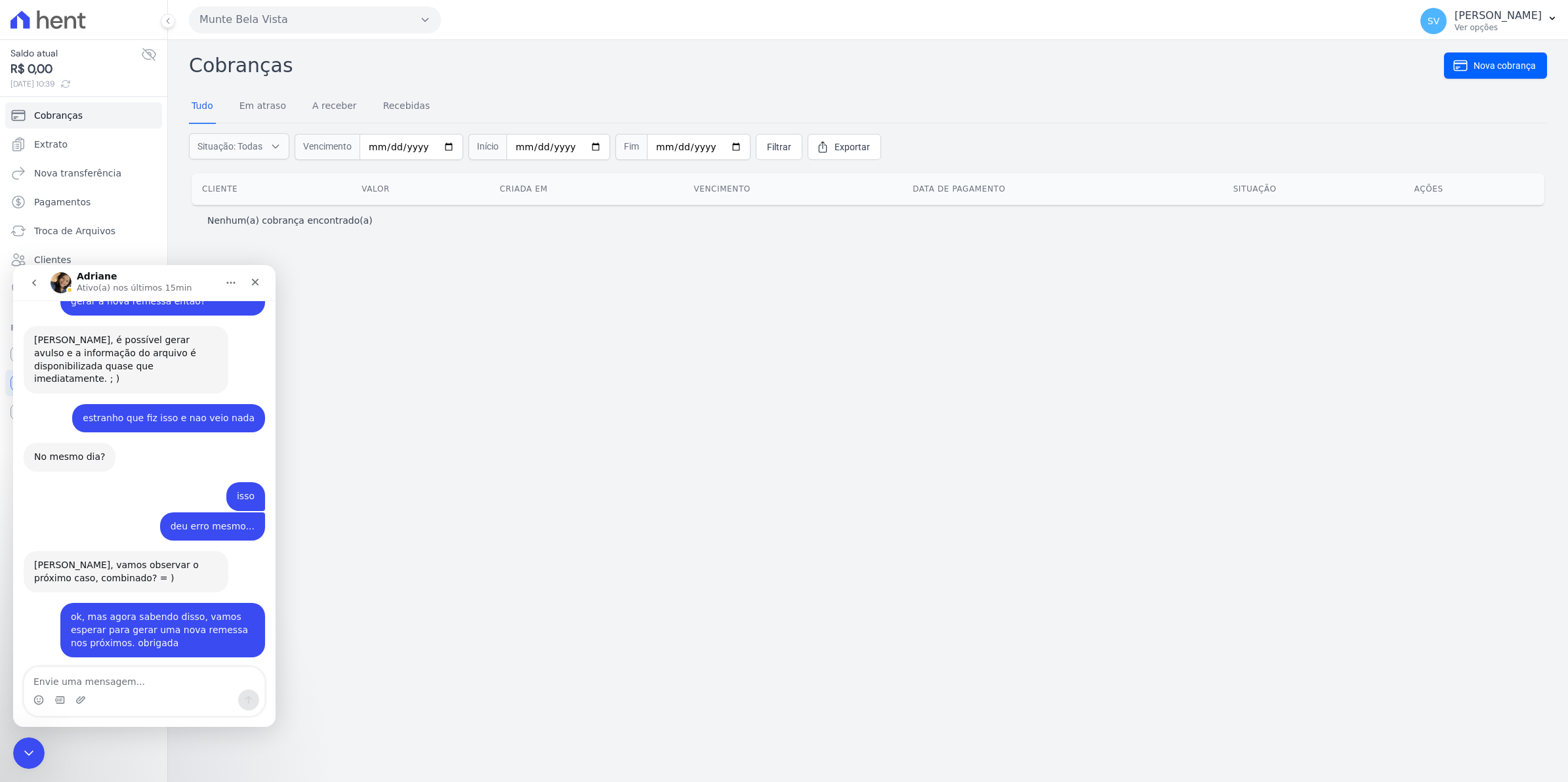
click at [669, 412] on div "Cobranças Nova cobrança Tudo Em atraso A receber Recebidas Situação: Todas Em a…" at bounding box center [867, 411] width 1400 height 742
drag, startPoint x: 17, startPoint y: 751, endPoint x: 141, endPoint y: 1426, distance: 686.3
click at [15, 750] on div "Encerramento do Messenger da Intercom" at bounding box center [26, 751] width 31 height 31
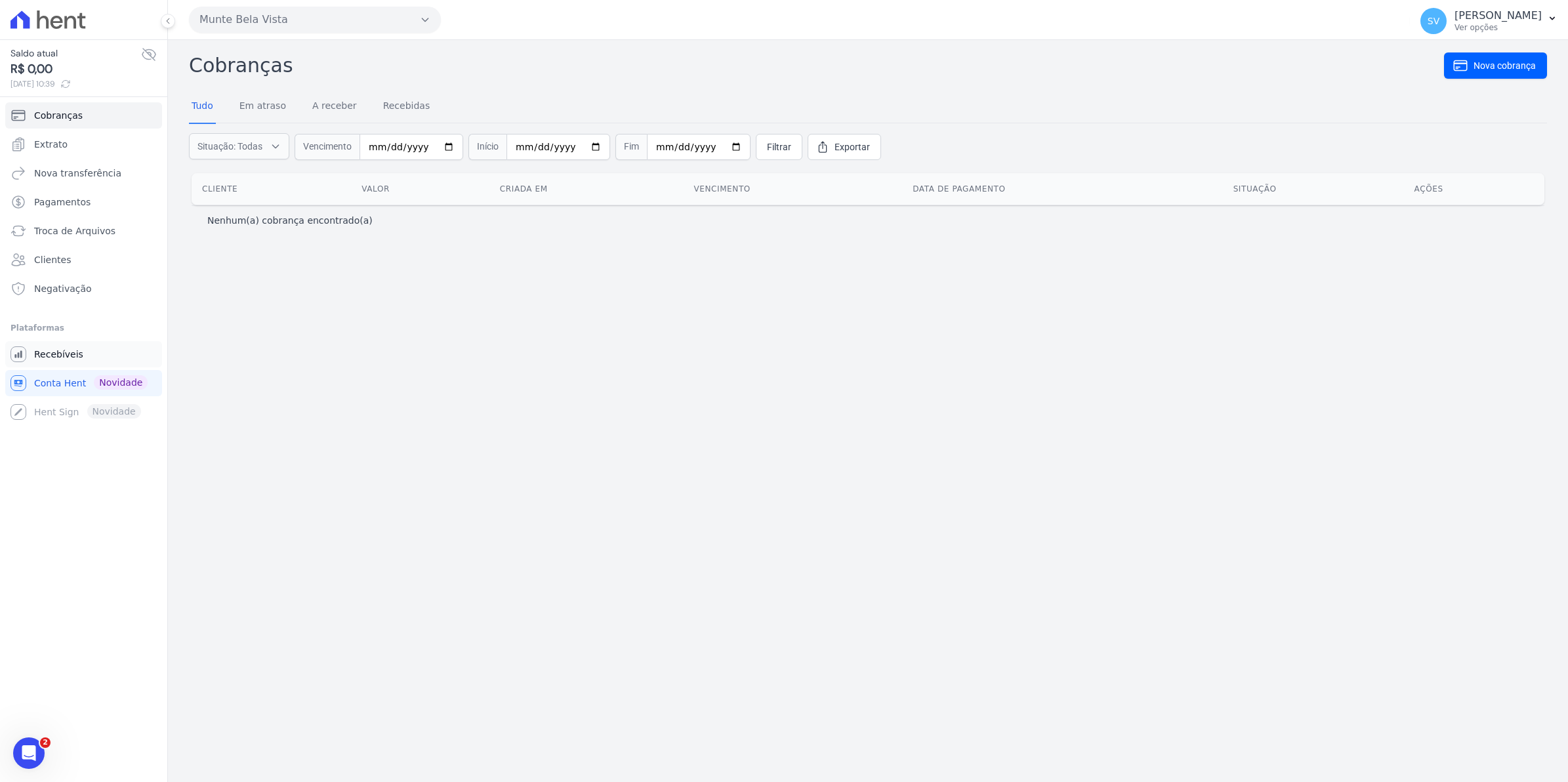
click at [44, 351] on span "Recebíveis" at bounding box center [59, 354] width 50 height 13
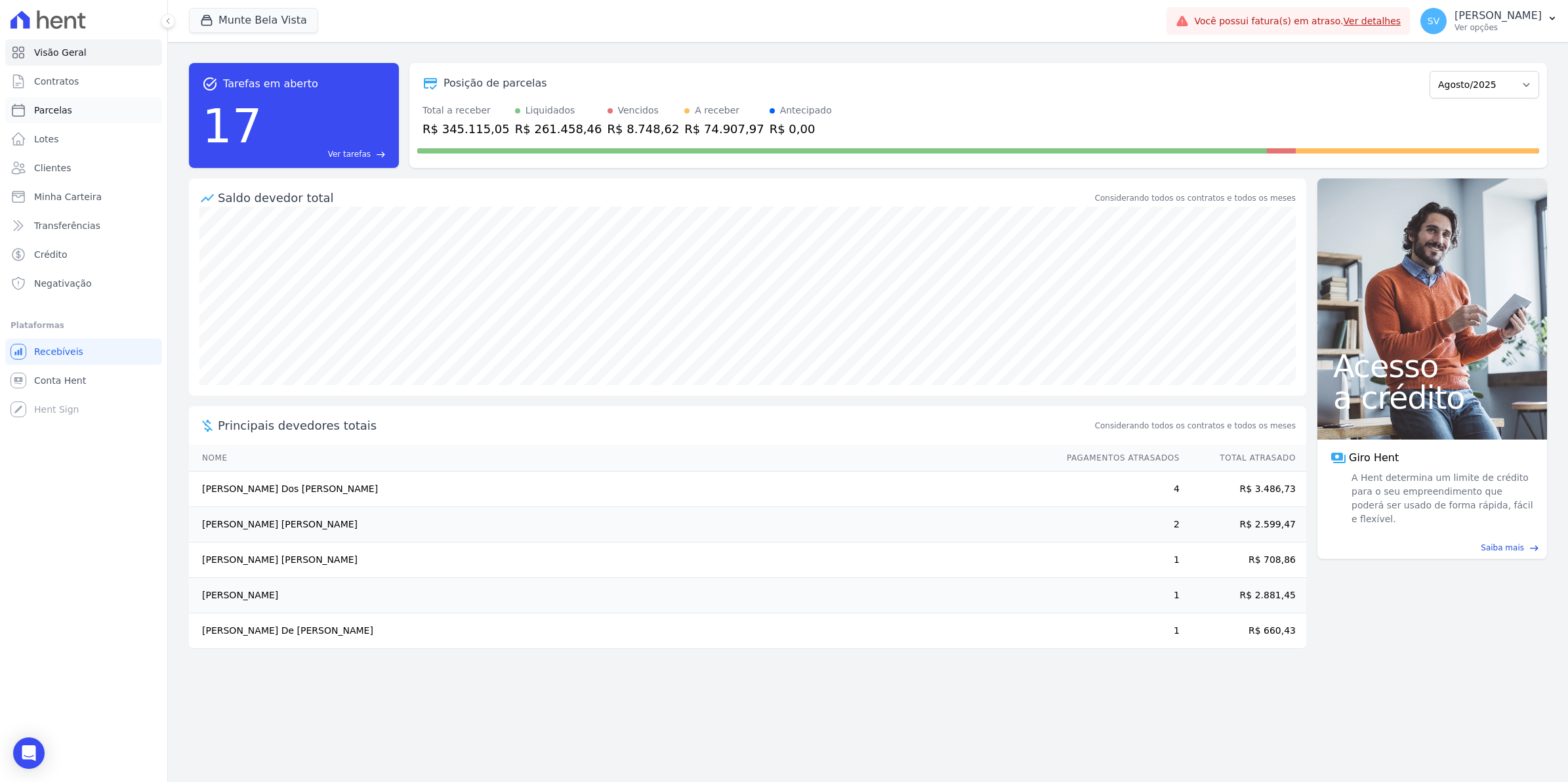
click at [84, 109] on link "Parcelas" at bounding box center [84, 110] width 157 height 26
select select
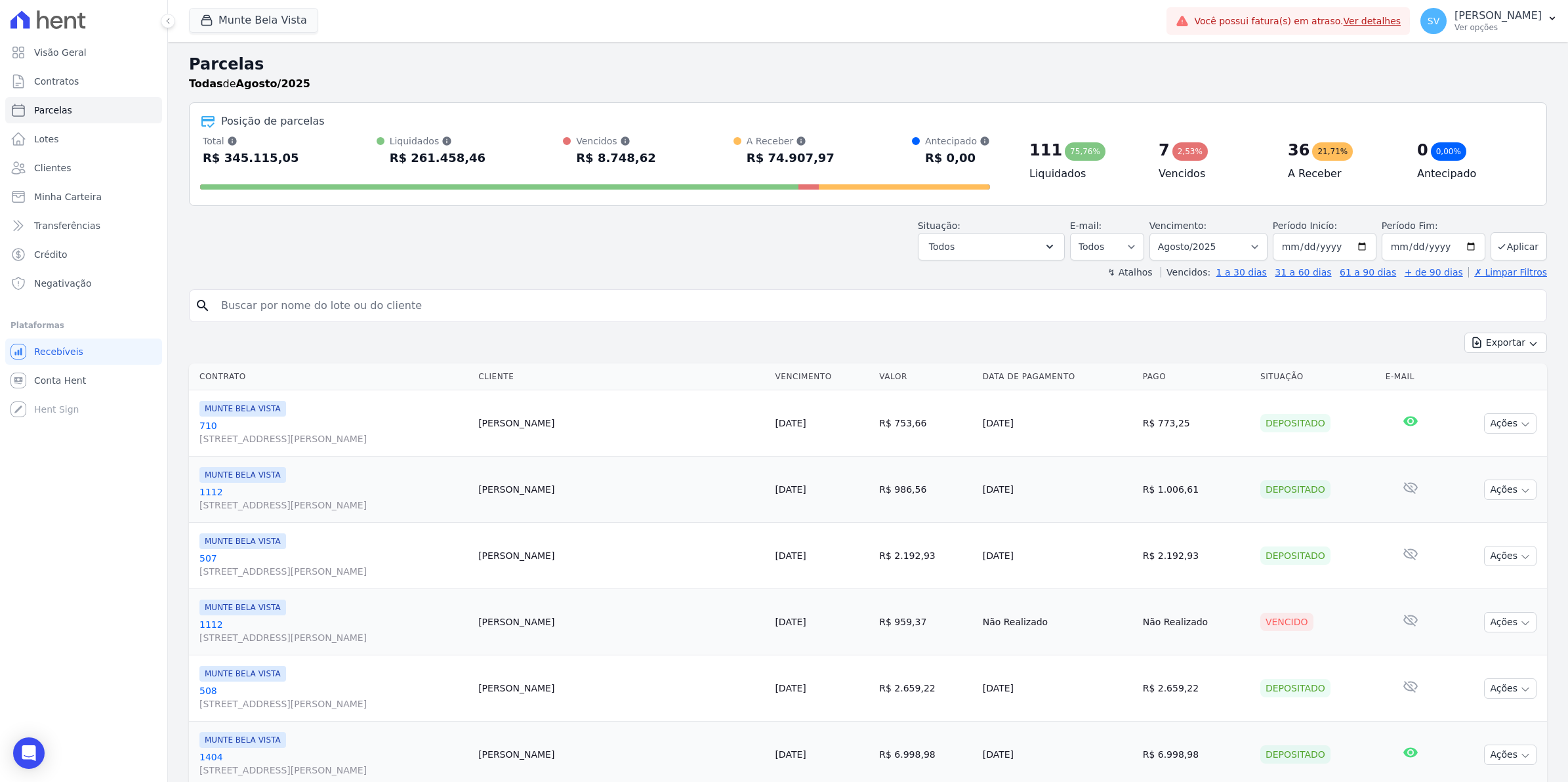
click at [338, 299] on input "search" at bounding box center [877, 305] width 1328 height 26
type input "[DEMOGRAPHIC_DATA]"
click at [300, 307] on input "[DEMOGRAPHIC_DATA]" at bounding box center [877, 305] width 1328 height 26
select select
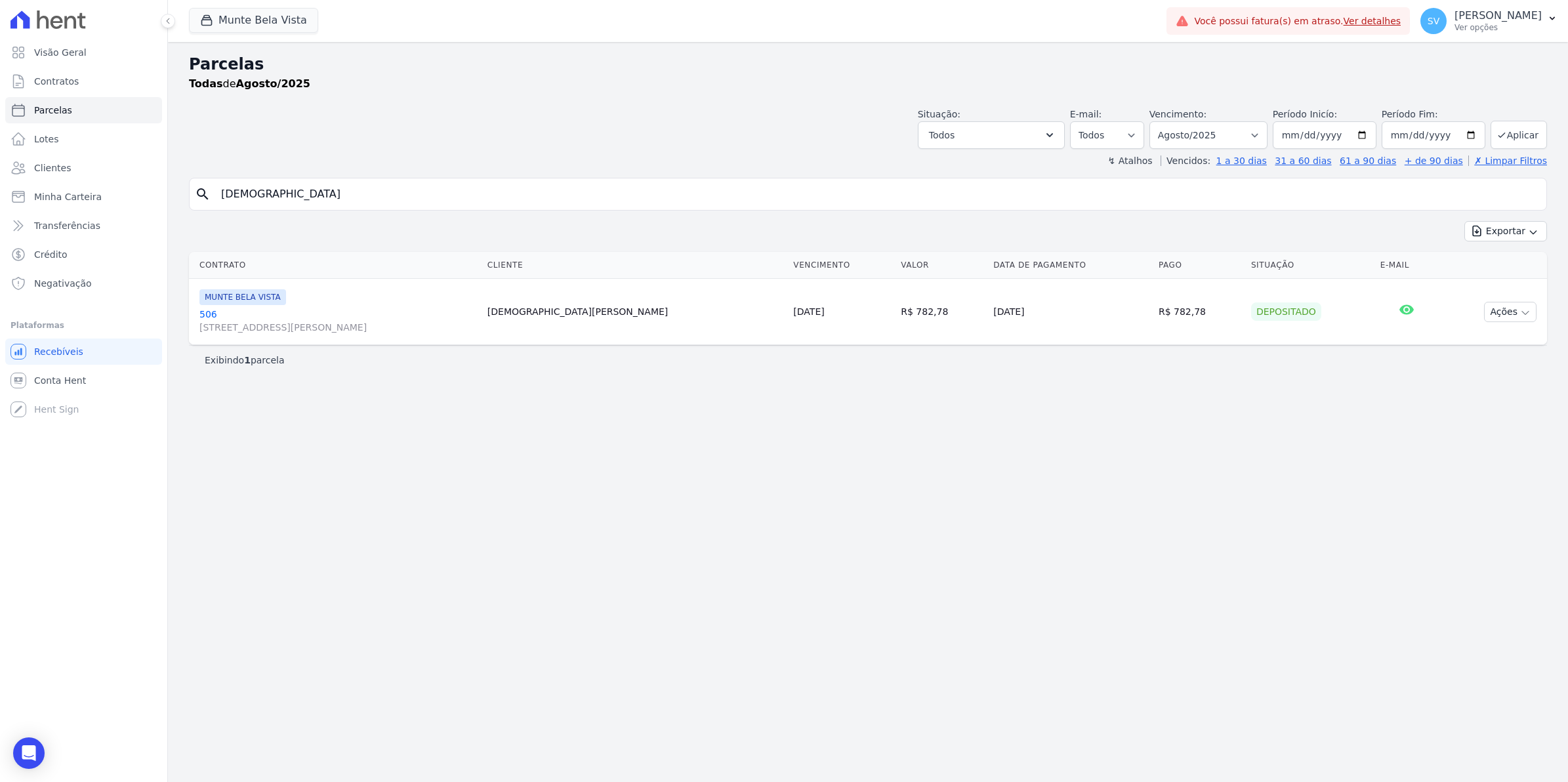
click at [205, 318] on link "[GEOGRAPHIC_DATA][STREET_ADDRESS][PERSON_NAME][GEOGRAPHIC_DATA]" at bounding box center [338, 320] width 277 height 26
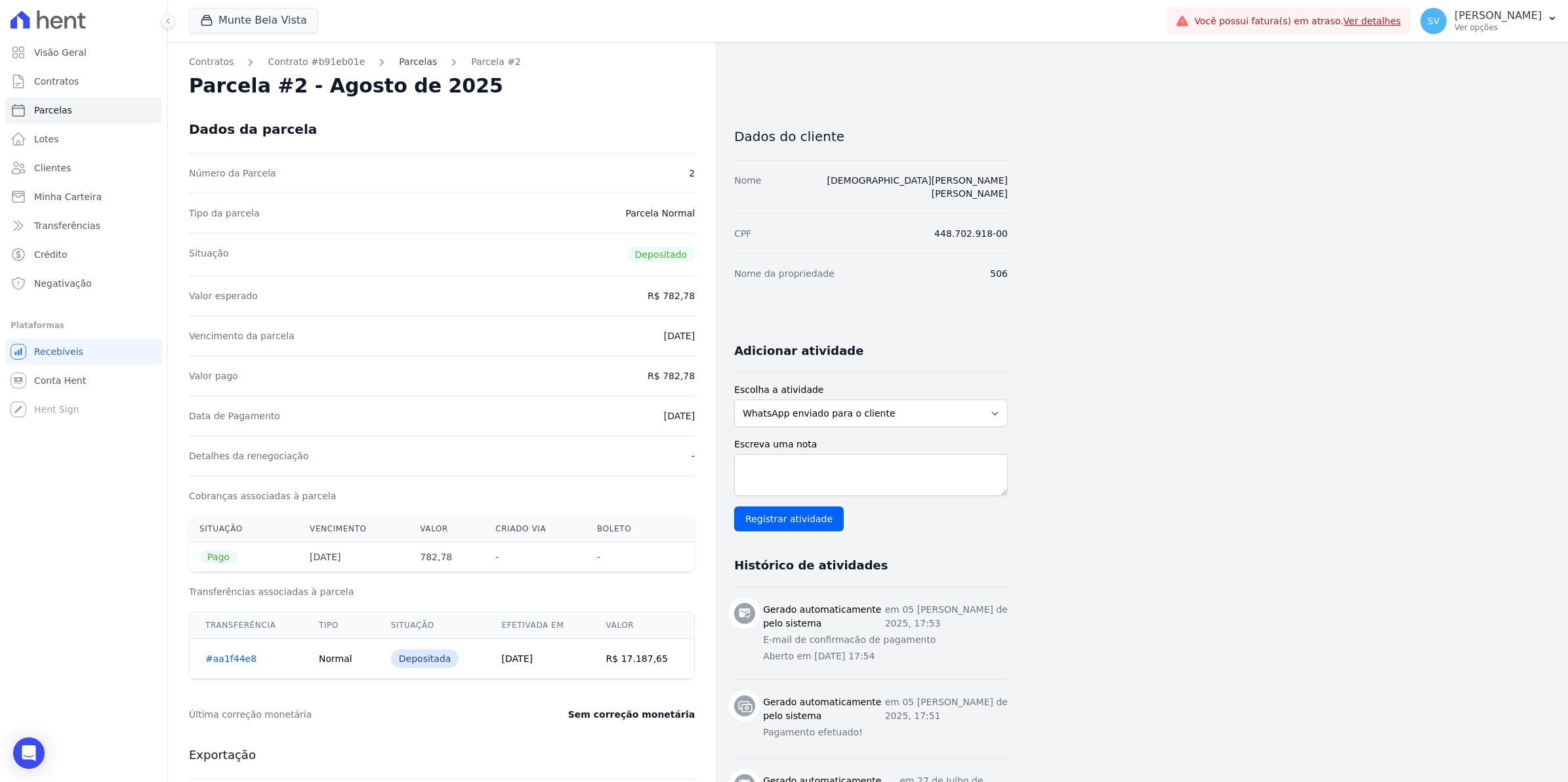
click at [414, 61] on link "Parcelas" at bounding box center [418, 62] width 38 height 14
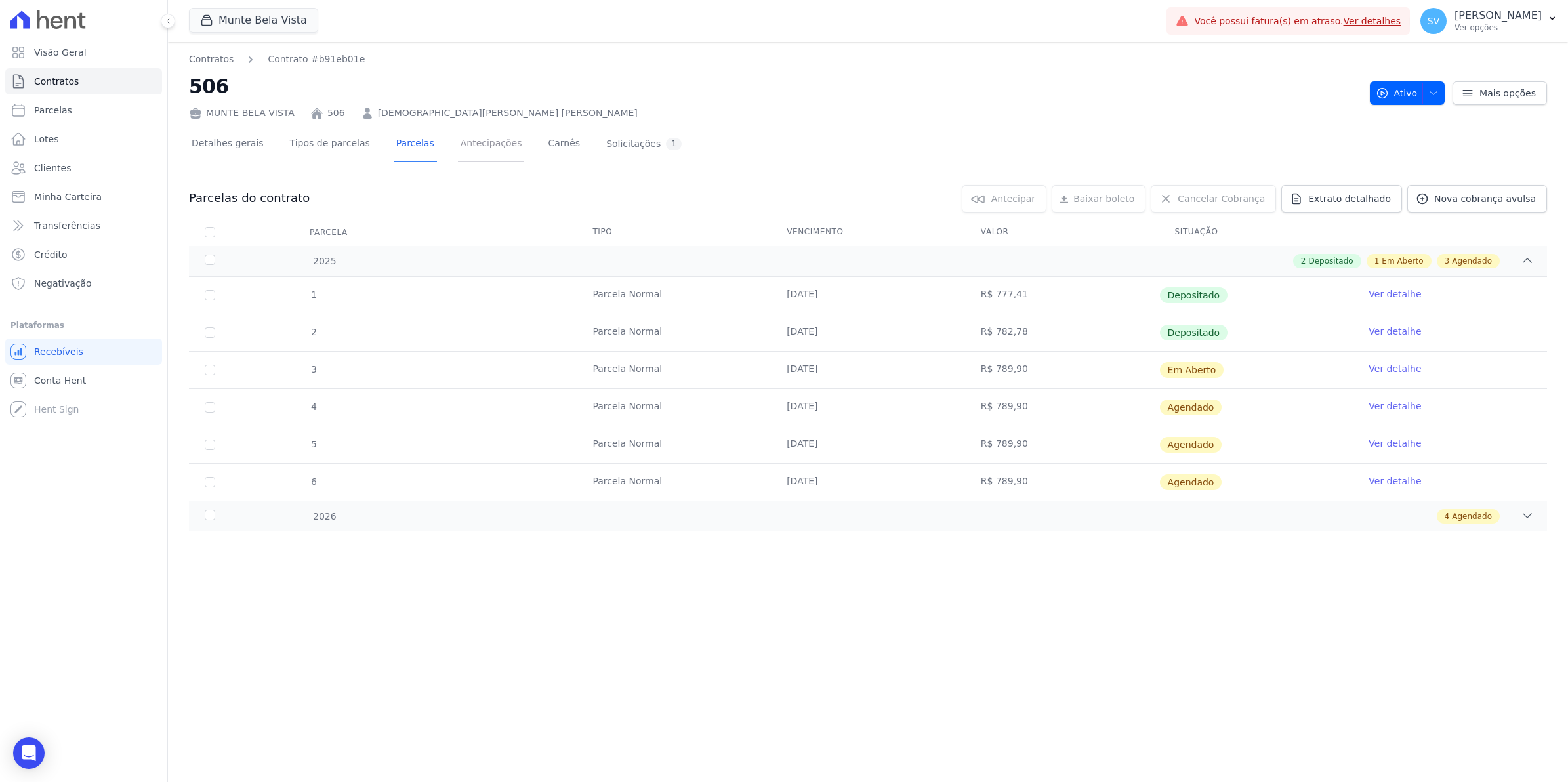
click at [471, 145] on link "Antecipações" at bounding box center [491, 145] width 67 height 35
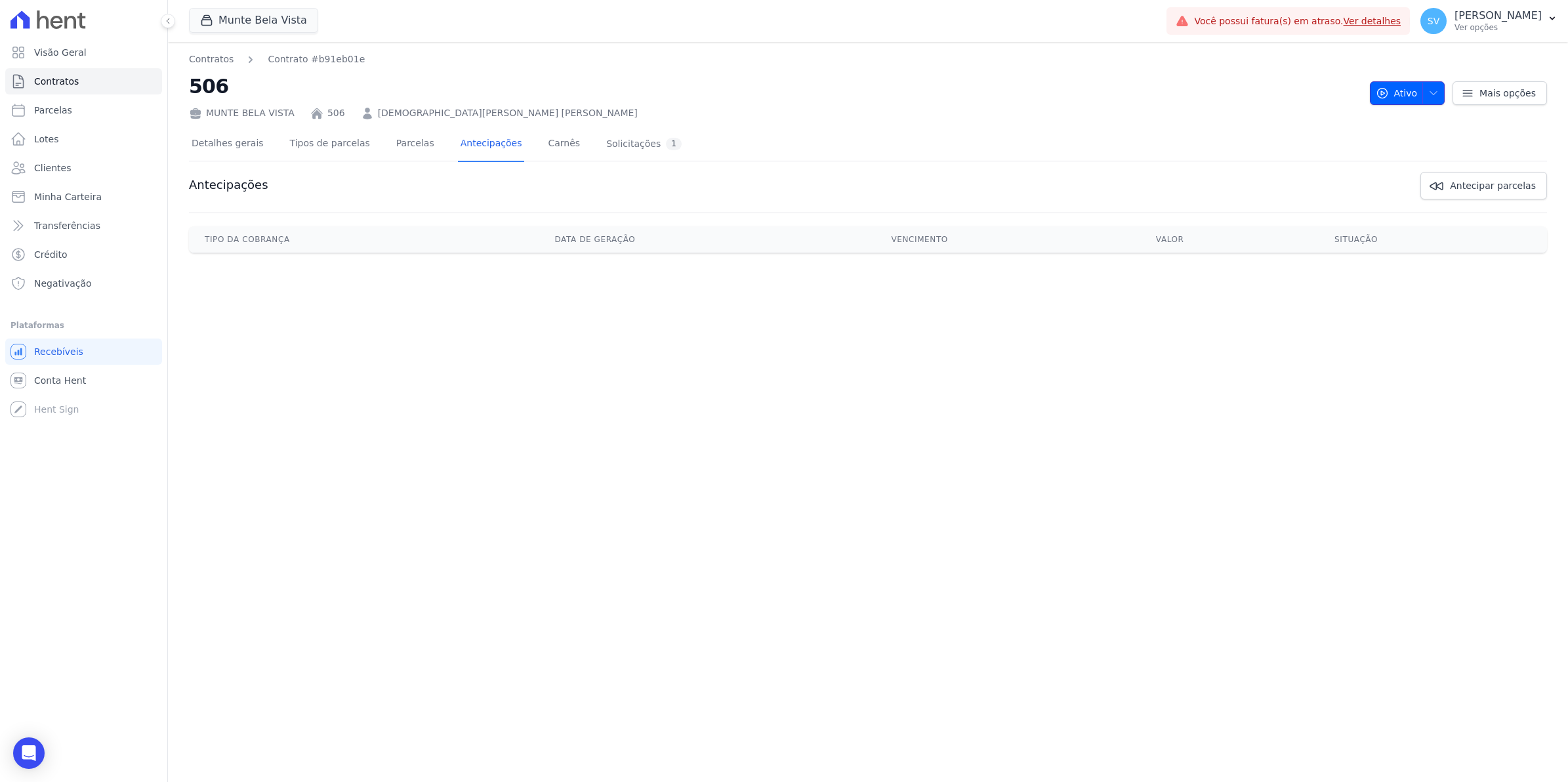
click at [1427, 92] on span "button" at bounding box center [1431, 93] width 17 height 21
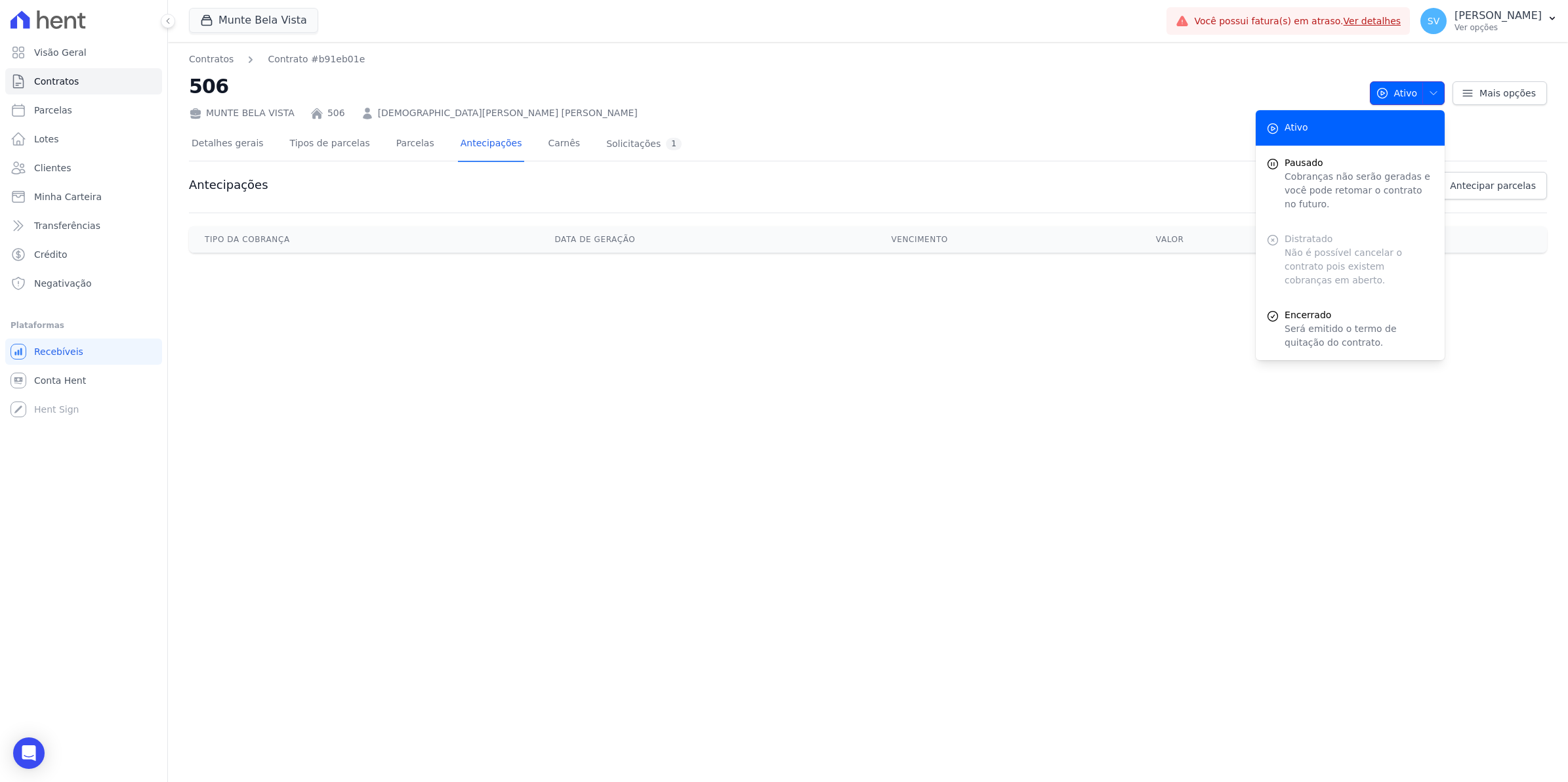
click at [1427, 92] on span "button" at bounding box center [1431, 93] width 17 height 21
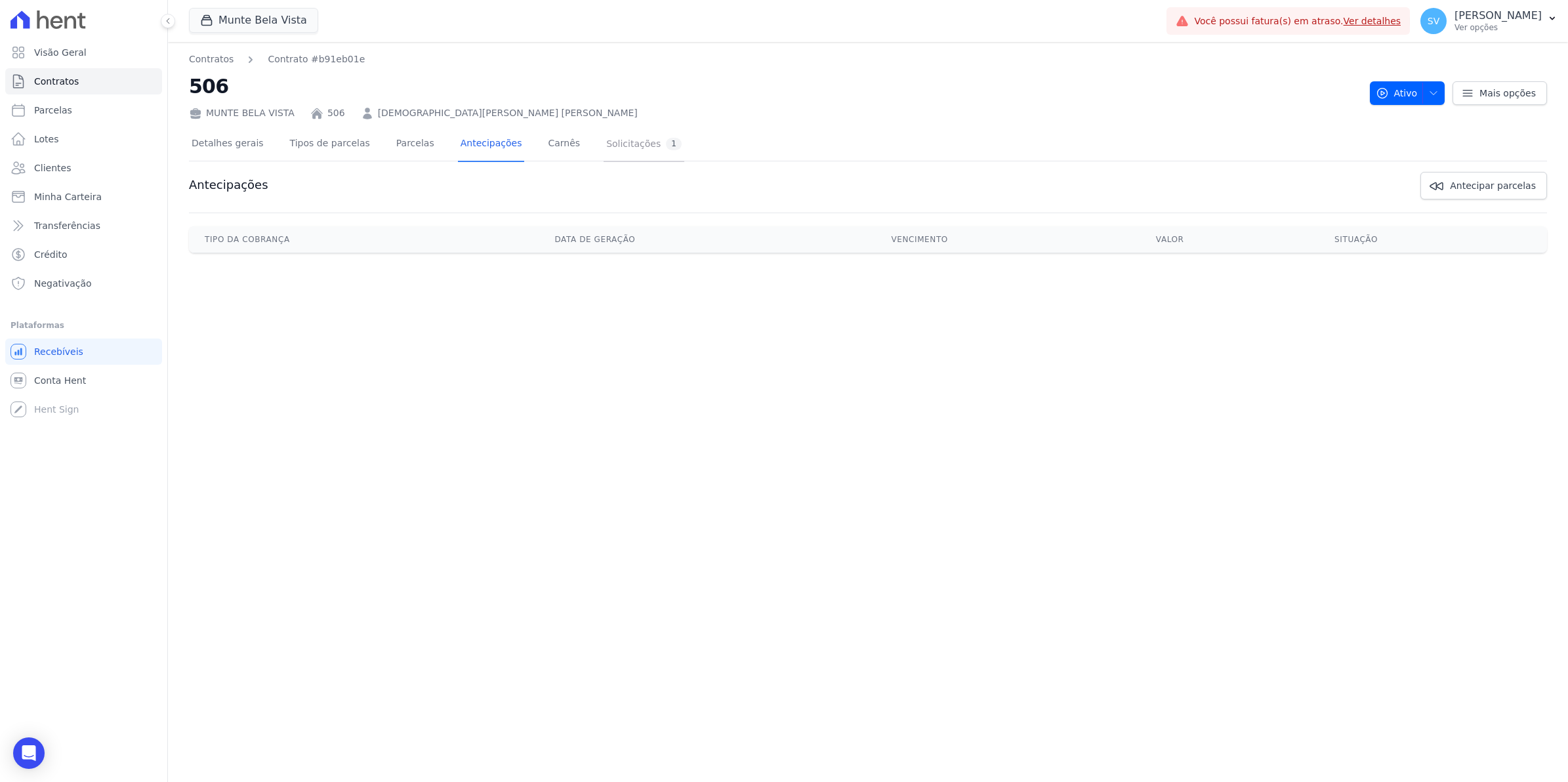
click at [606, 149] on div "Solicitações 1" at bounding box center [644, 145] width 75 height 13
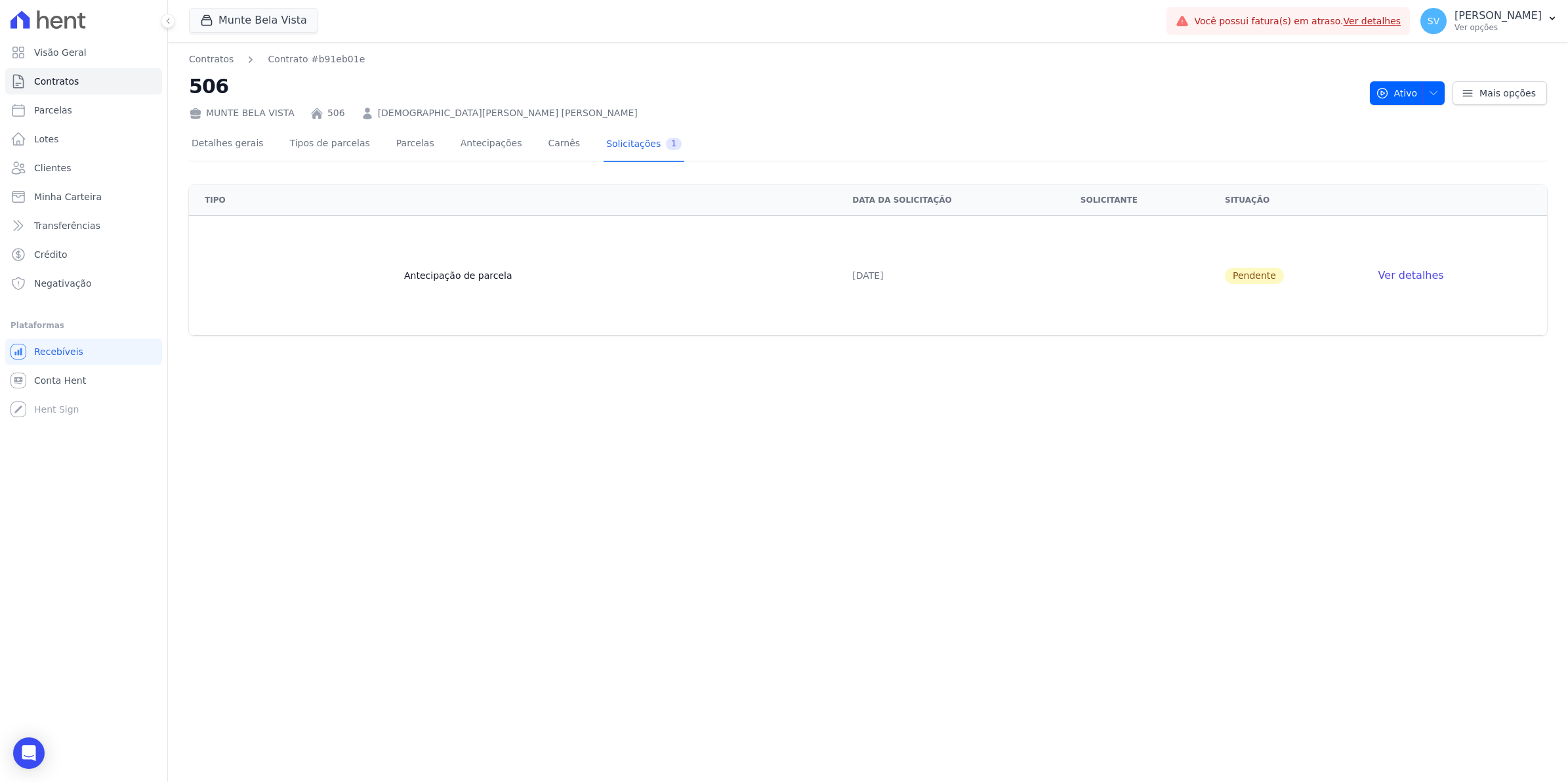
click at [1431, 276] on span "Ver detalhes" at bounding box center [1411, 276] width 65 height 13
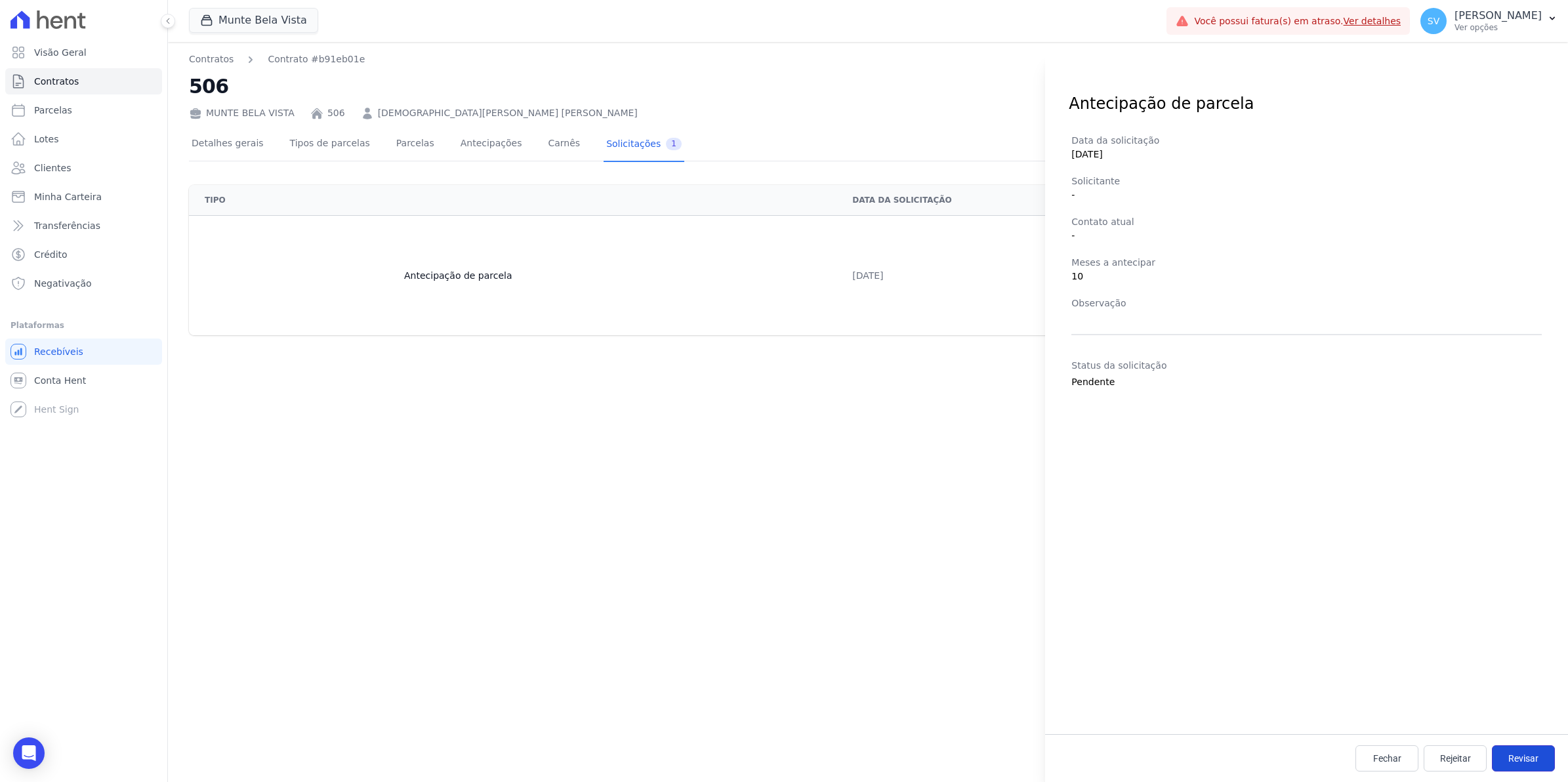
click at [1543, 766] on link "Revisar" at bounding box center [1523, 758] width 63 height 26
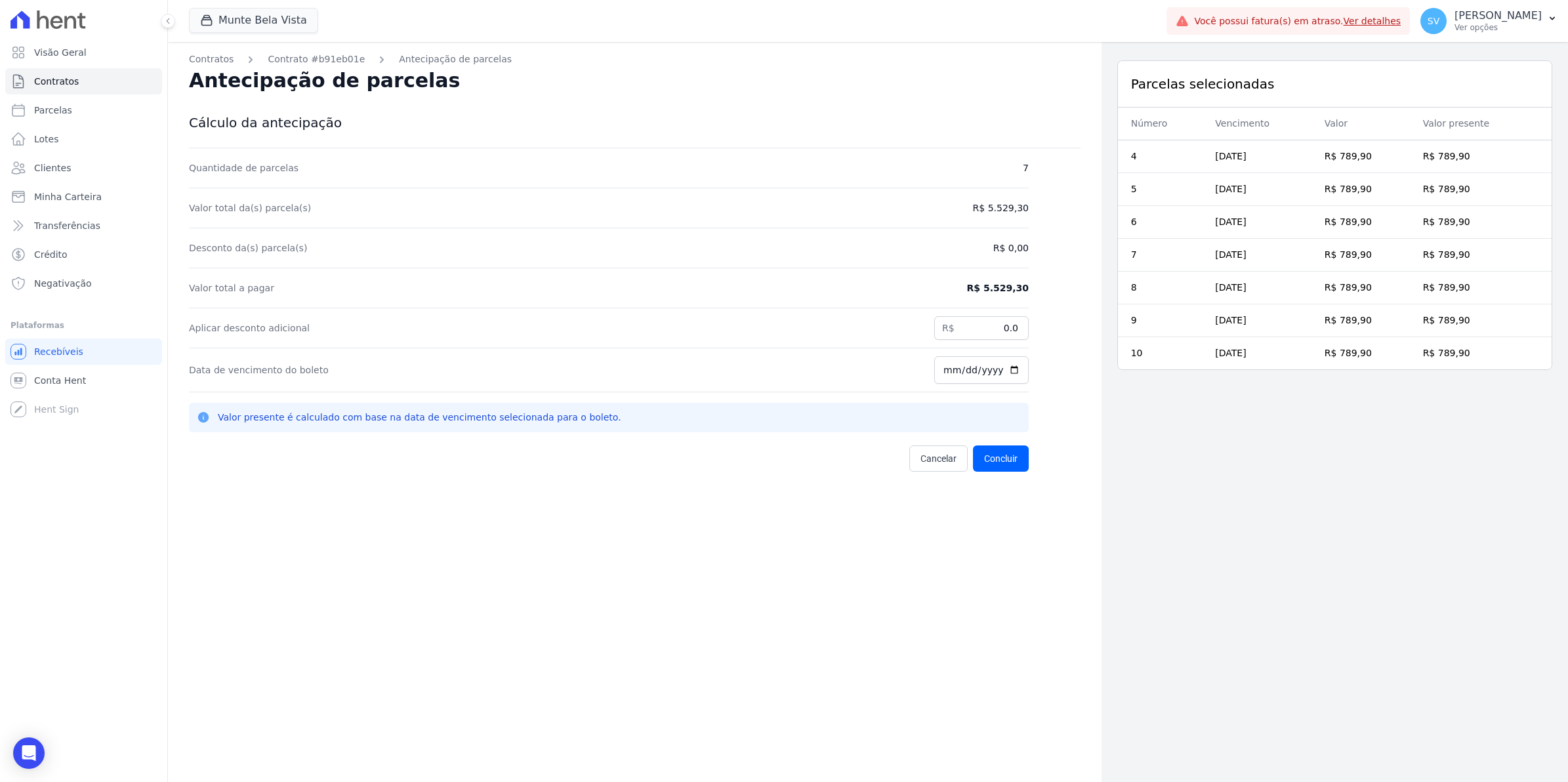
click at [732, 593] on div "Contratos Contrato #b91eb01e Antecipação de parcelas Antecipação de parcelas Cá…" at bounding box center [634, 433] width 934 height 782
click at [34, 382] on span "Conta Hent" at bounding box center [60, 380] width 52 height 13
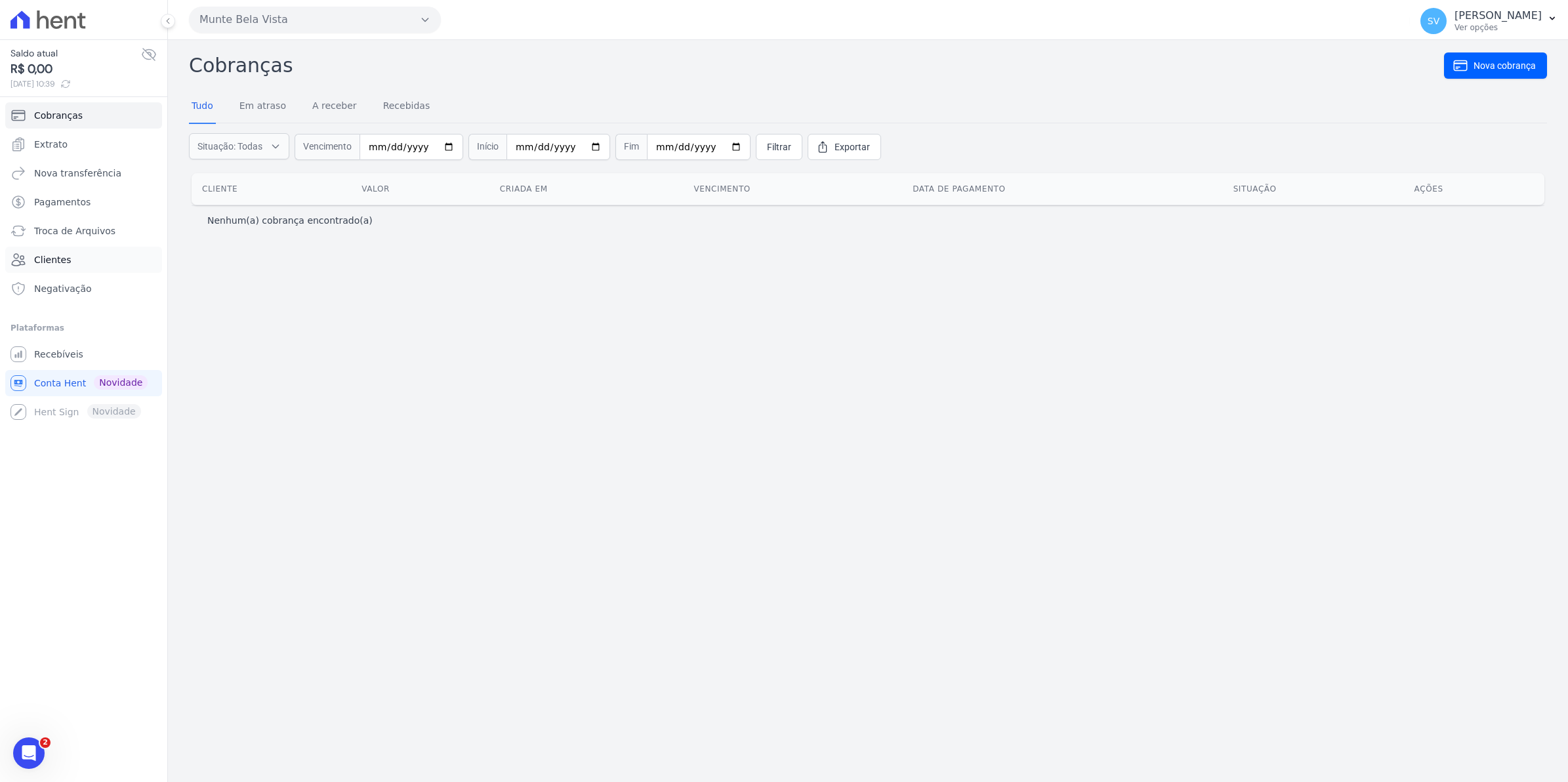
click at [30, 268] on link "Clientes" at bounding box center [84, 260] width 157 height 26
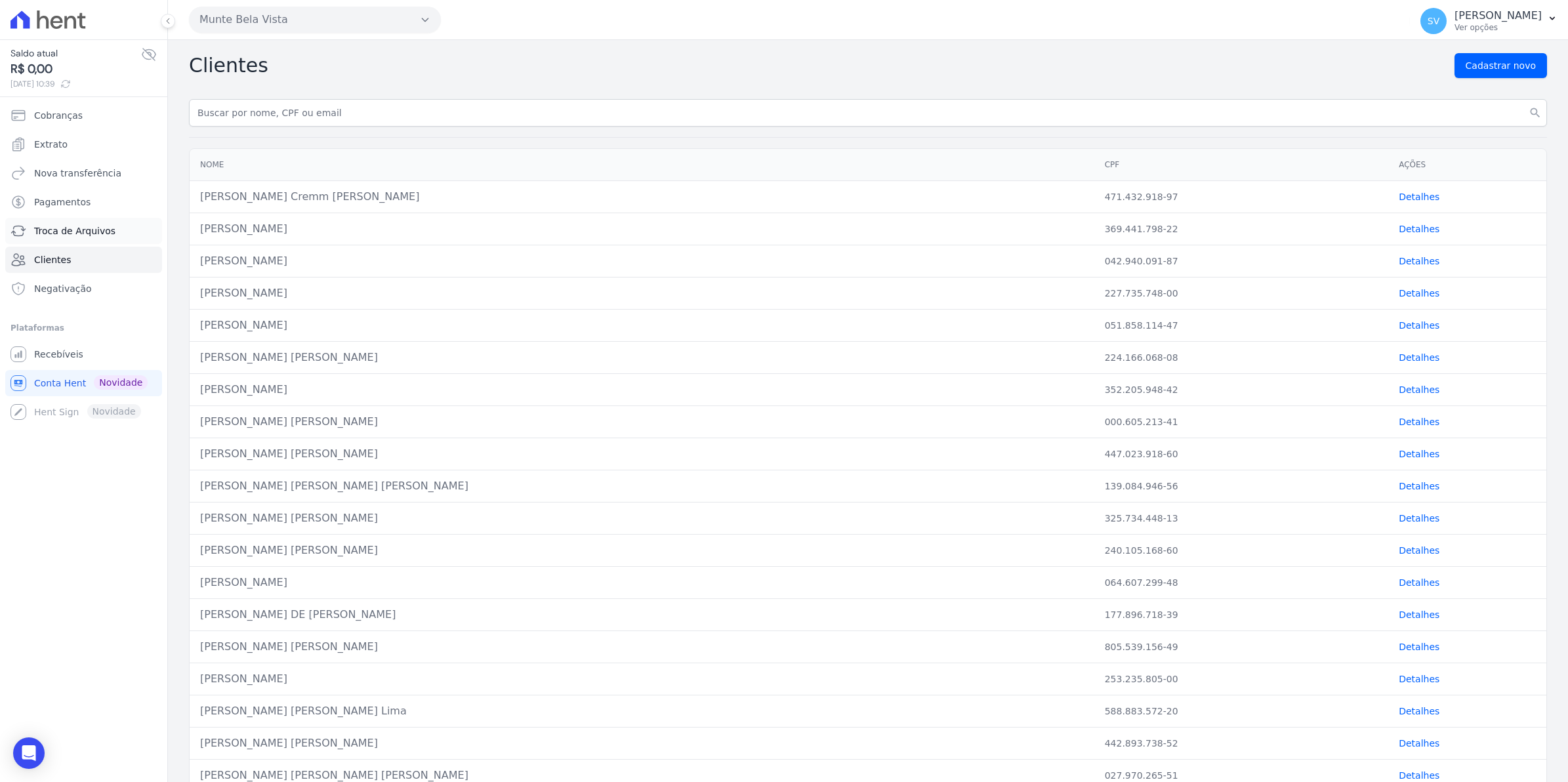
click at [60, 238] on link "Troca de Arquivos" at bounding box center [84, 231] width 157 height 26
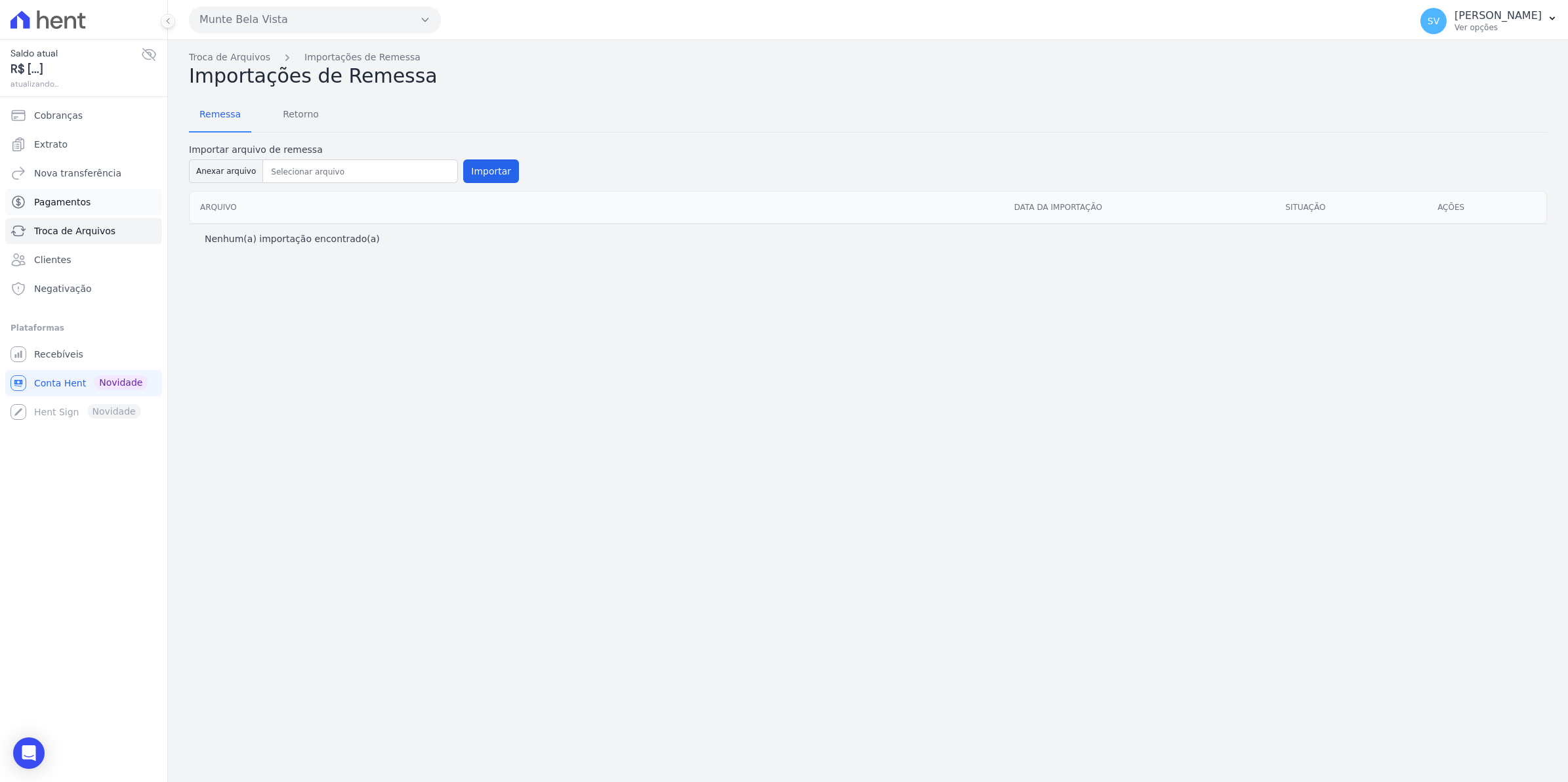
click at [60, 204] on span "Pagamentos" at bounding box center [62, 202] width 57 height 13
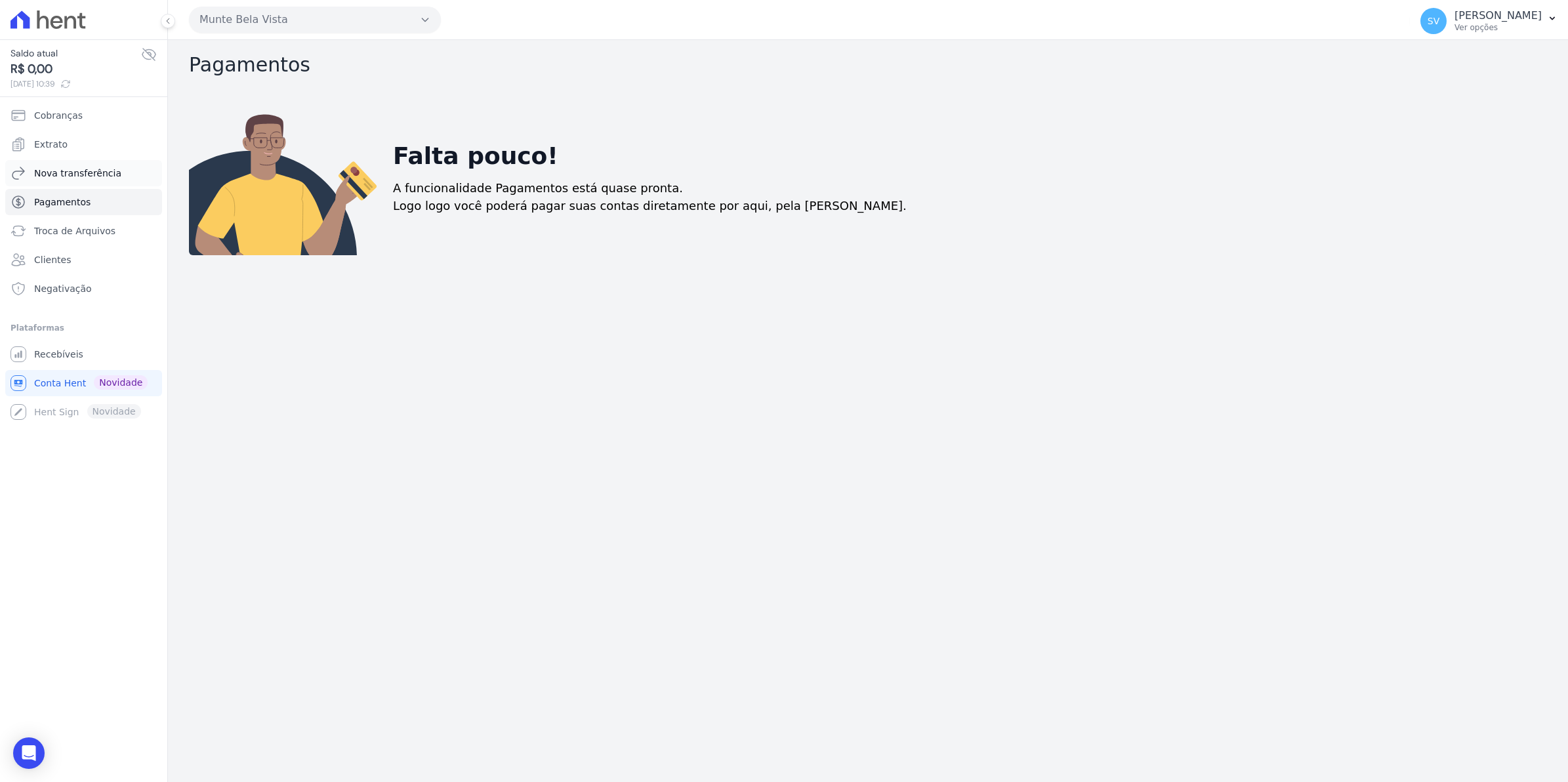
click at [77, 175] on span "Nova transferência" at bounding box center [77, 173] width 87 height 13
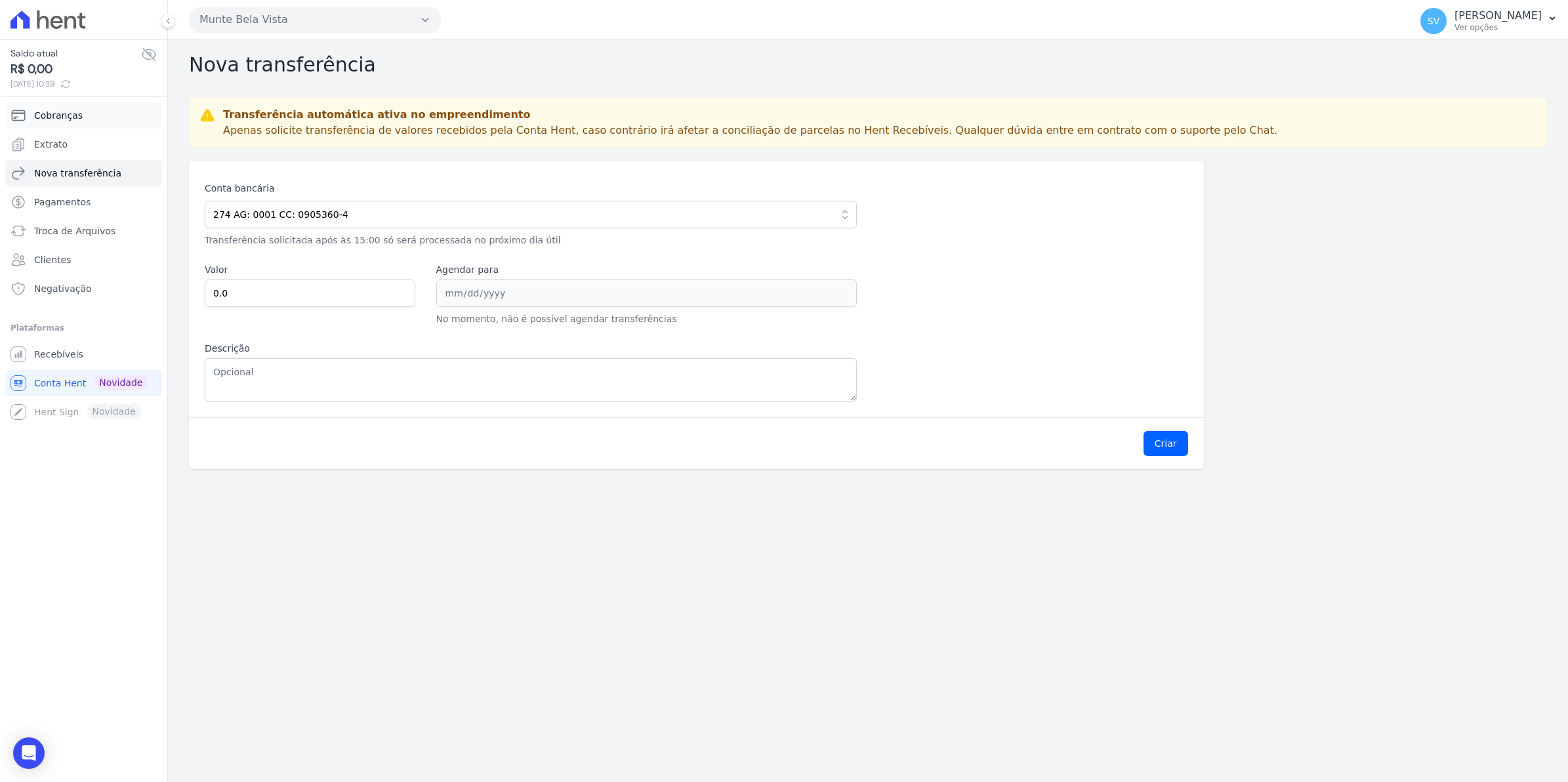
click at [66, 120] on span "Cobranças" at bounding box center [58, 115] width 49 height 13
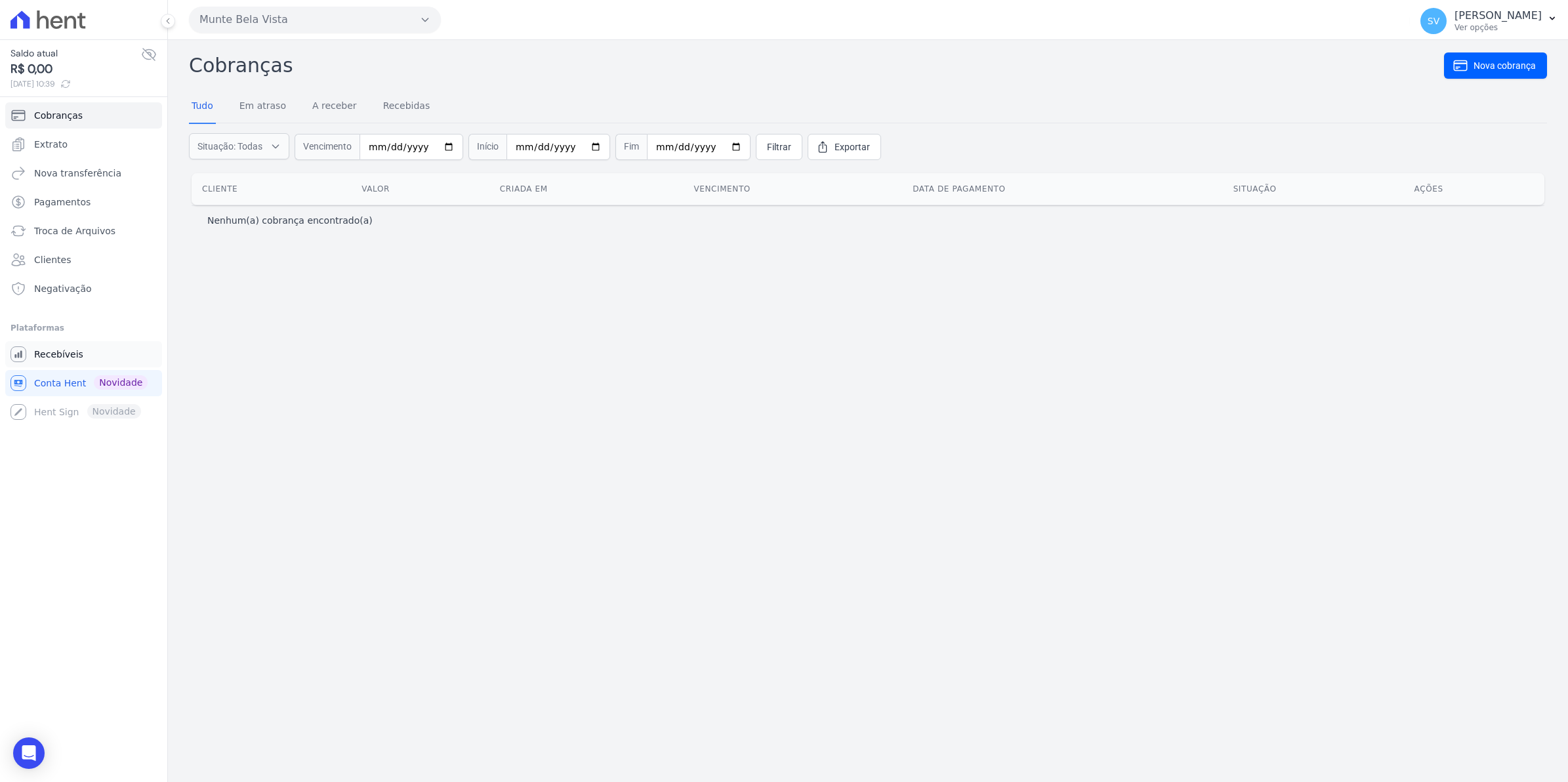
click at [42, 355] on span "Recebíveis" at bounding box center [59, 354] width 50 height 13
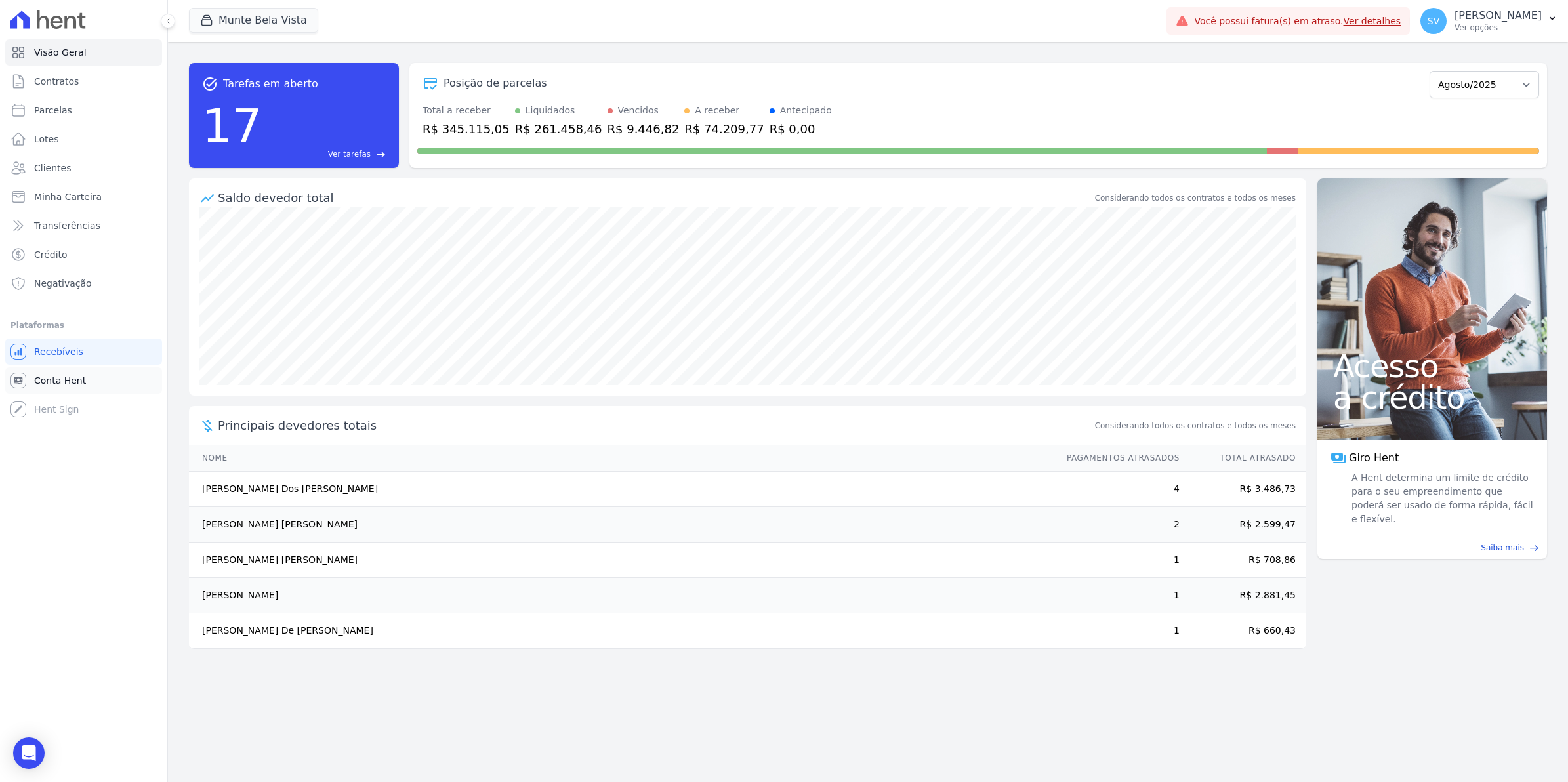
click at [38, 383] on span "Conta Hent" at bounding box center [60, 380] width 52 height 13
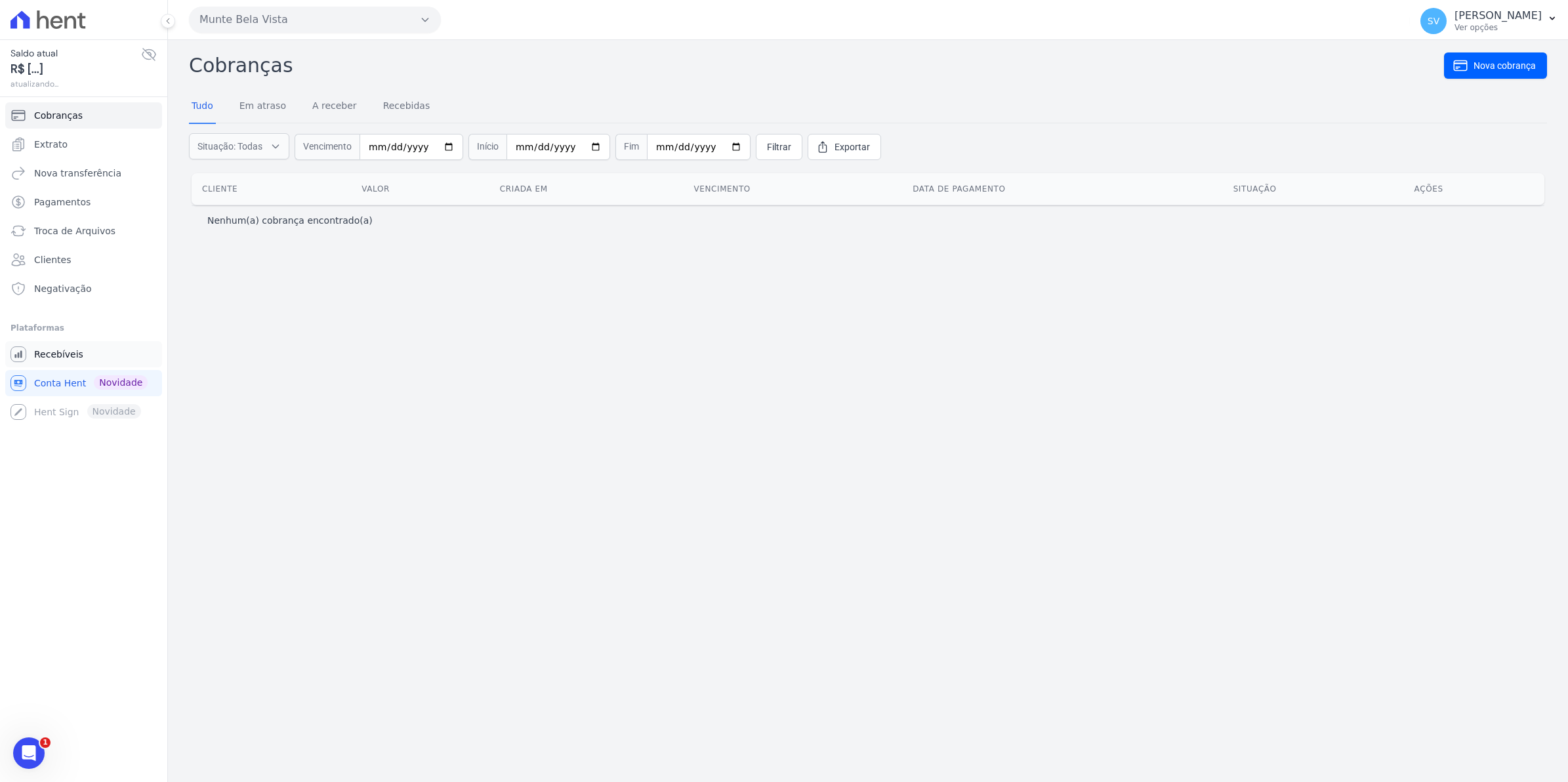
click at [38, 359] on span "Recebíveis" at bounding box center [59, 354] width 50 height 13
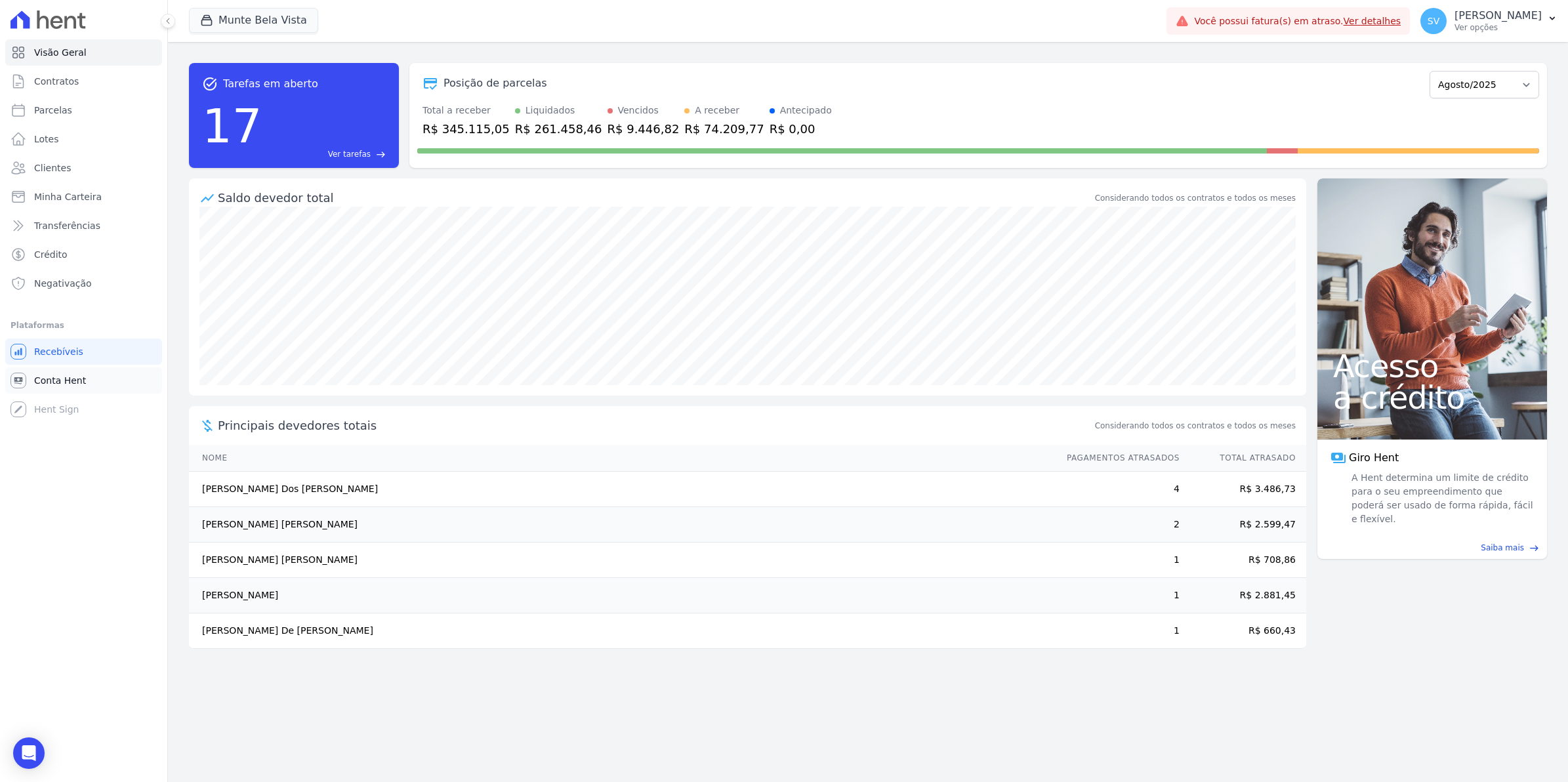
click at [56, 380] on span "Conta Hent" at bounding box center [60, 380] width 52 height 13
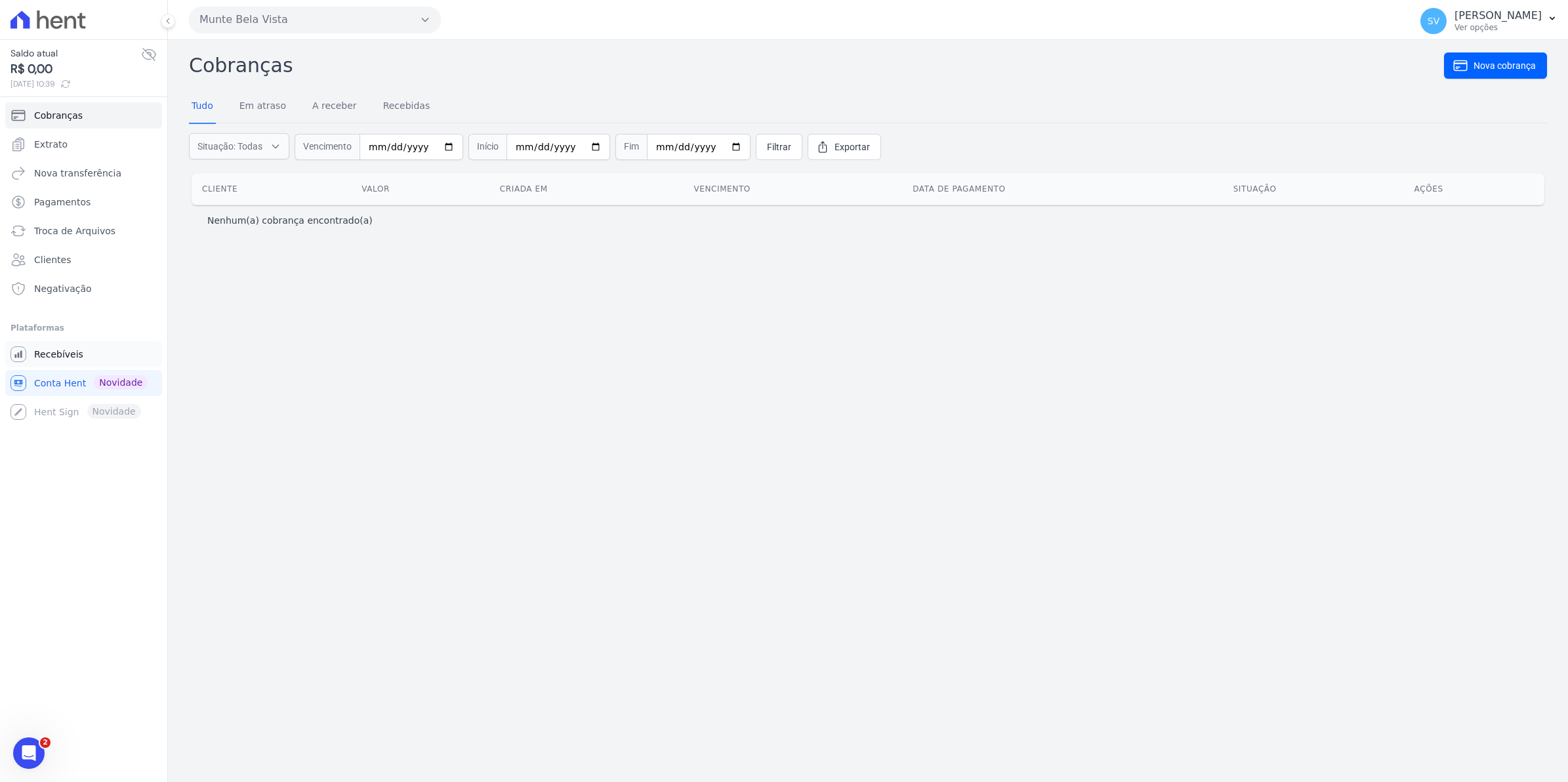
click at [47, 362] on link "Recebíveis" at bounding box center [84, 354] width 157 height 26
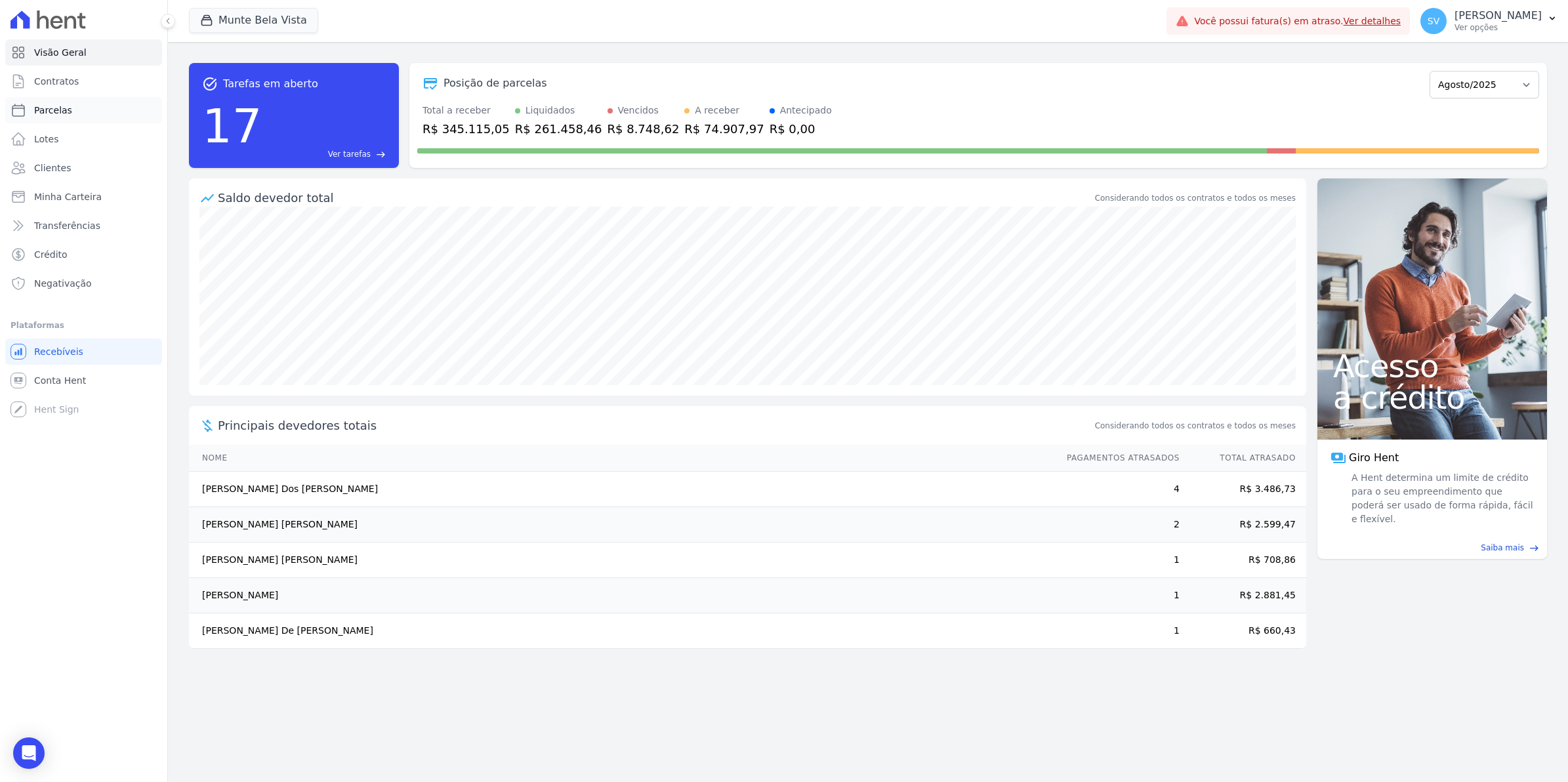
click at [44, 106] on span "Parcelas" at bounding box center [54, 110] width 38 height 13
select select
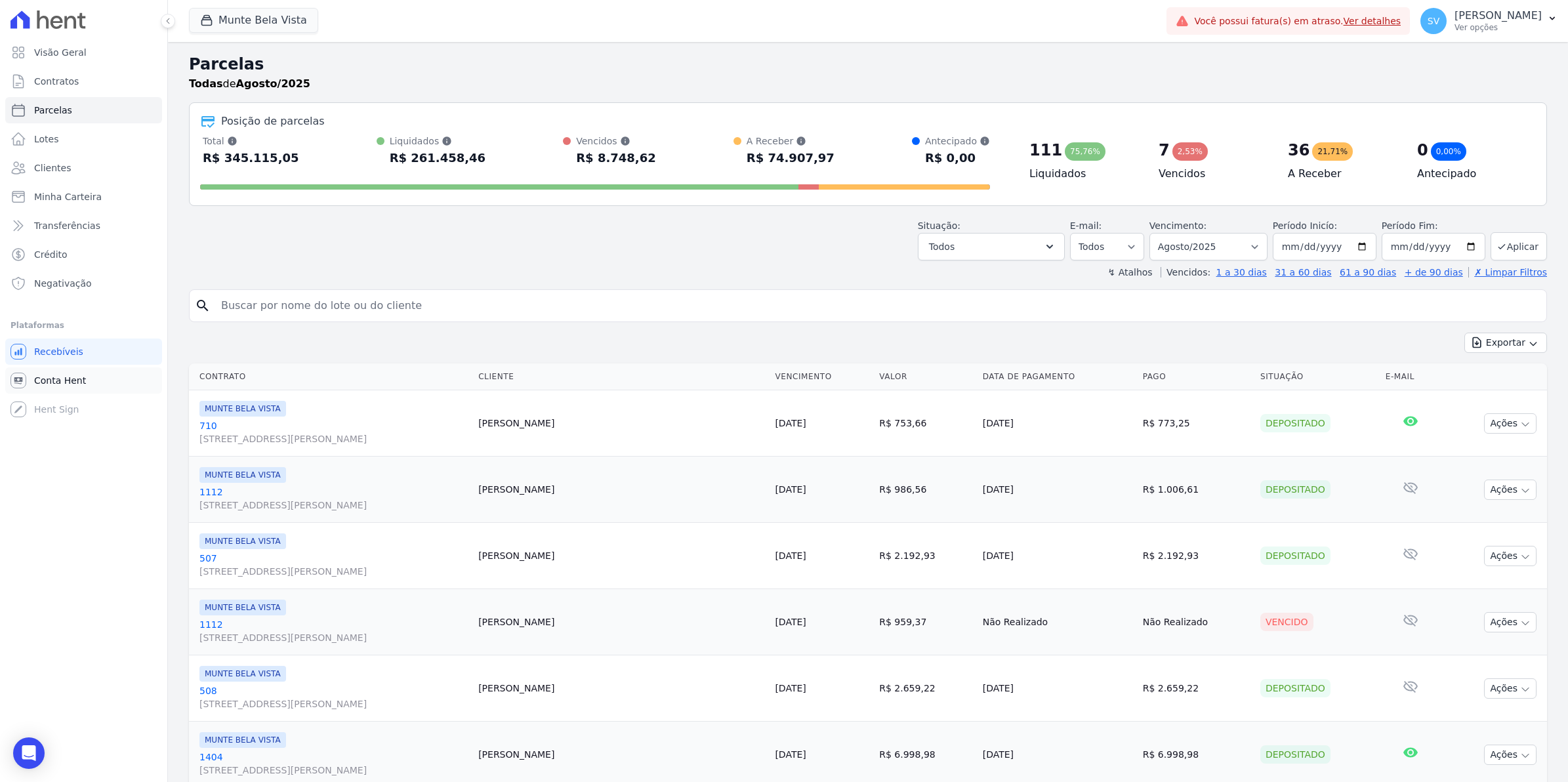
click at [51, 377] on span "Conta Hent" at bounding box center [60, 380] width 52 height 13
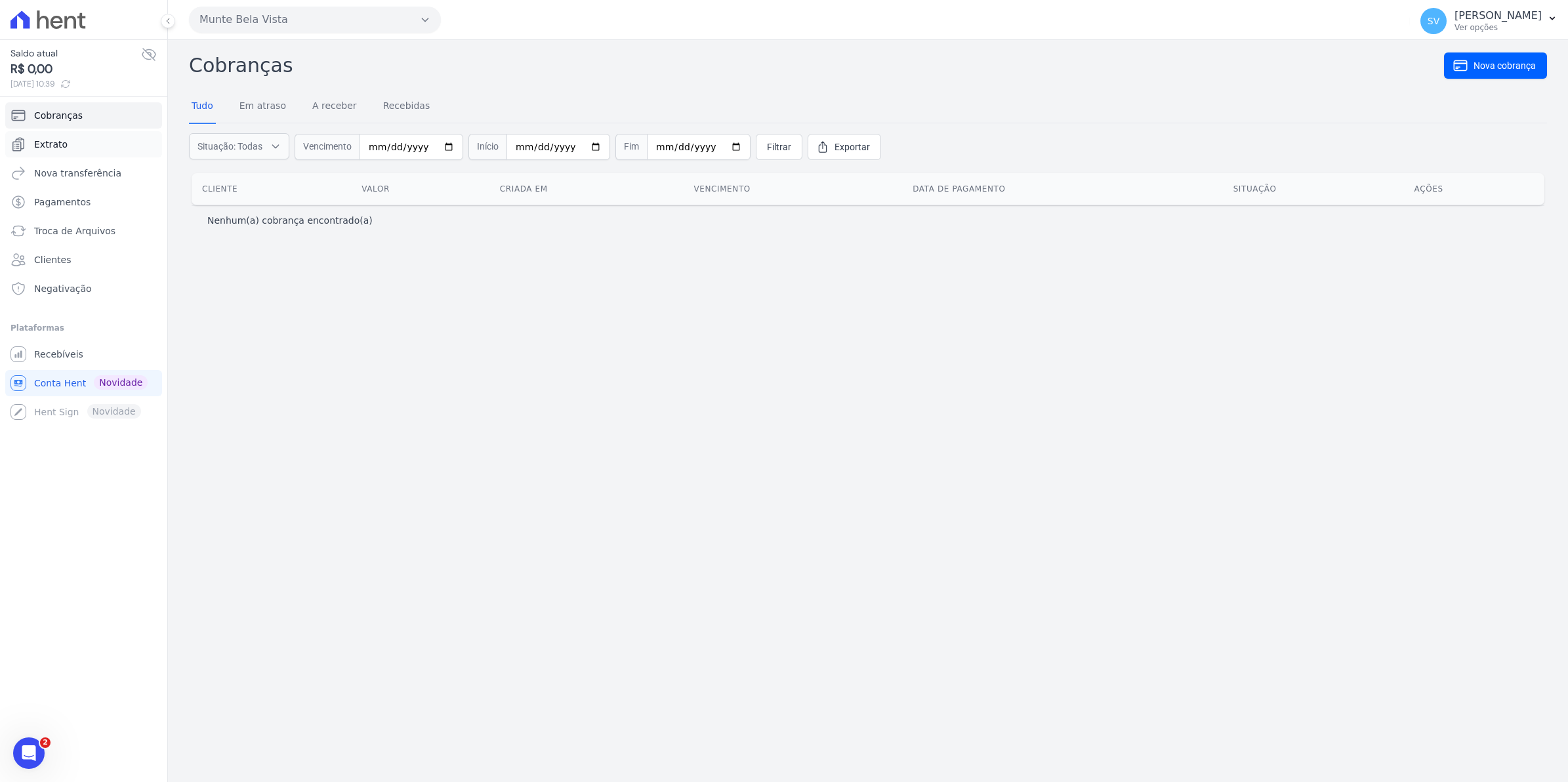
click at [63, 145] on span "Extrato" at bounding box center [51, 145] width 34 height 13
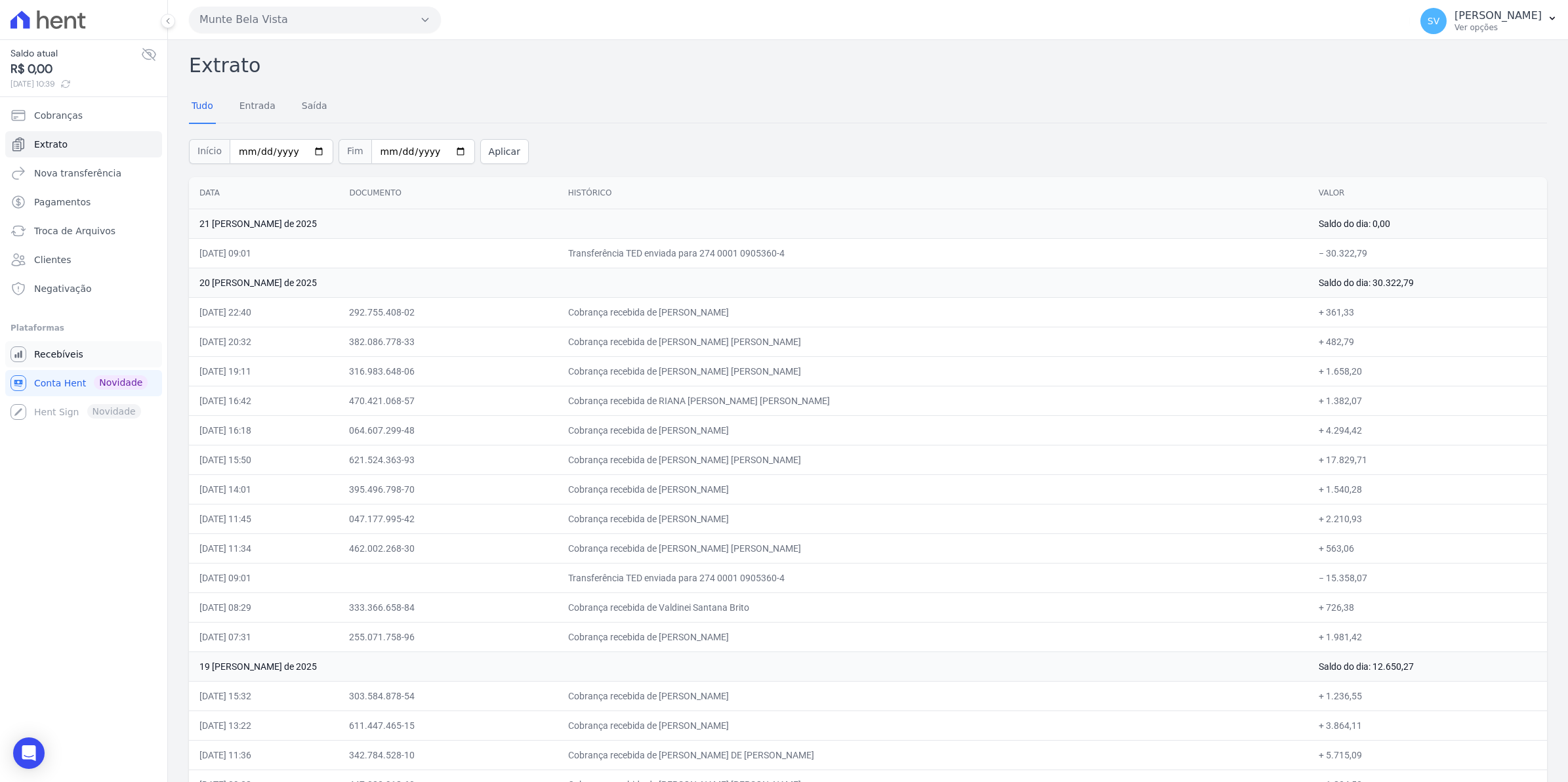
click at [73, 355] on span "Recebíveis" at bounding box center [59, 354] width 50 height 13
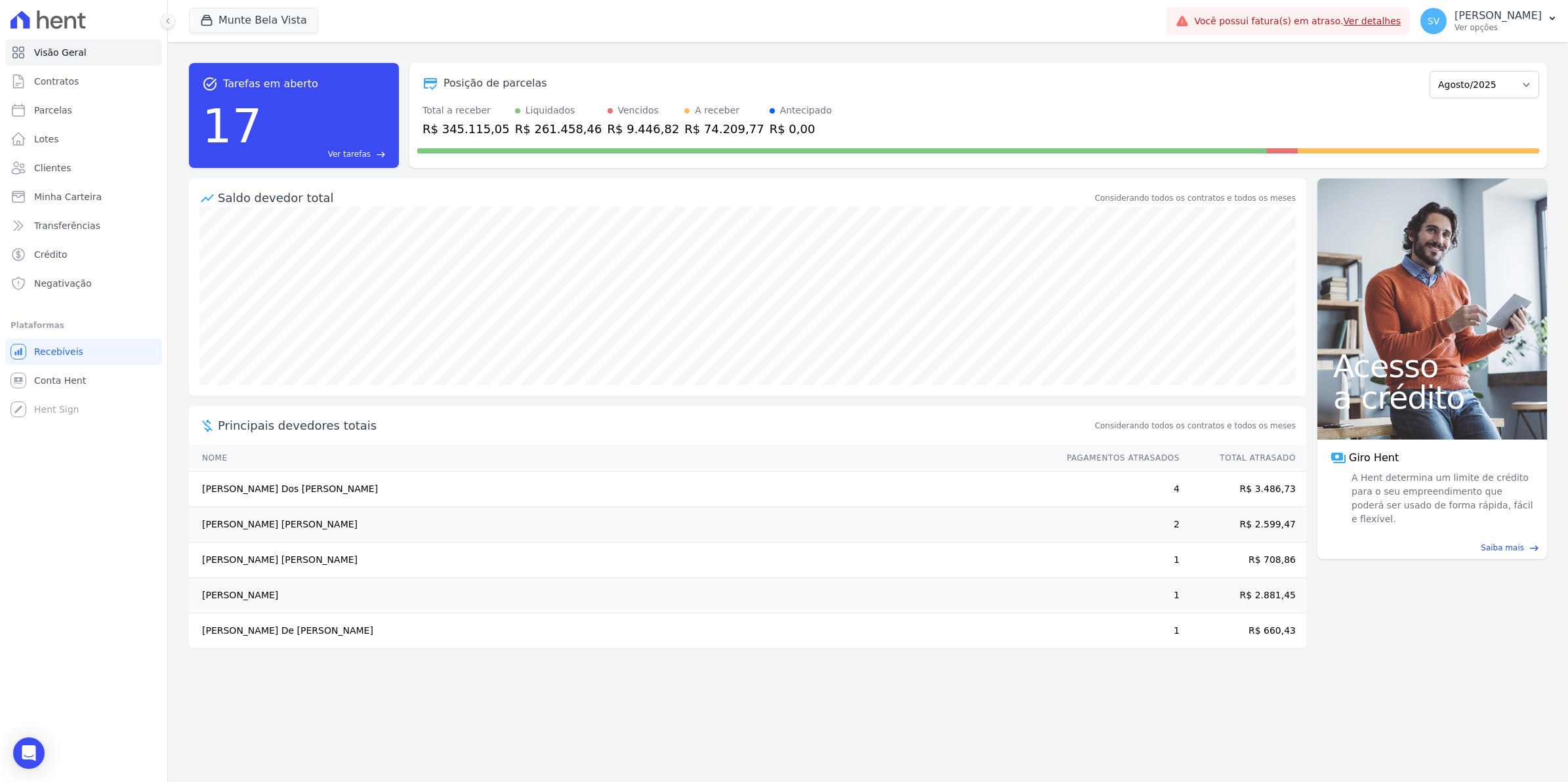
drag, startPoint x: 202, startPoint y: 487, endPoint x: 323, endPoint y: 496, distance: 121.3
click at [323, 496] on td "[PERSON_NAME] Dos [PERSON_NAME]" at bounding box center [621, 490] width 865 height 35
click at [6, 747] on div "Visão Geral Contratos [GEOGRAPHIC_DATA] Lotes Clientes Minha Carteira Transferê…" at bounding box center [83, 391] width 167 height 782
click at [18, 747] on div "Open Intercom Messenger" at bounding box center [30, 754] width 35 height 35
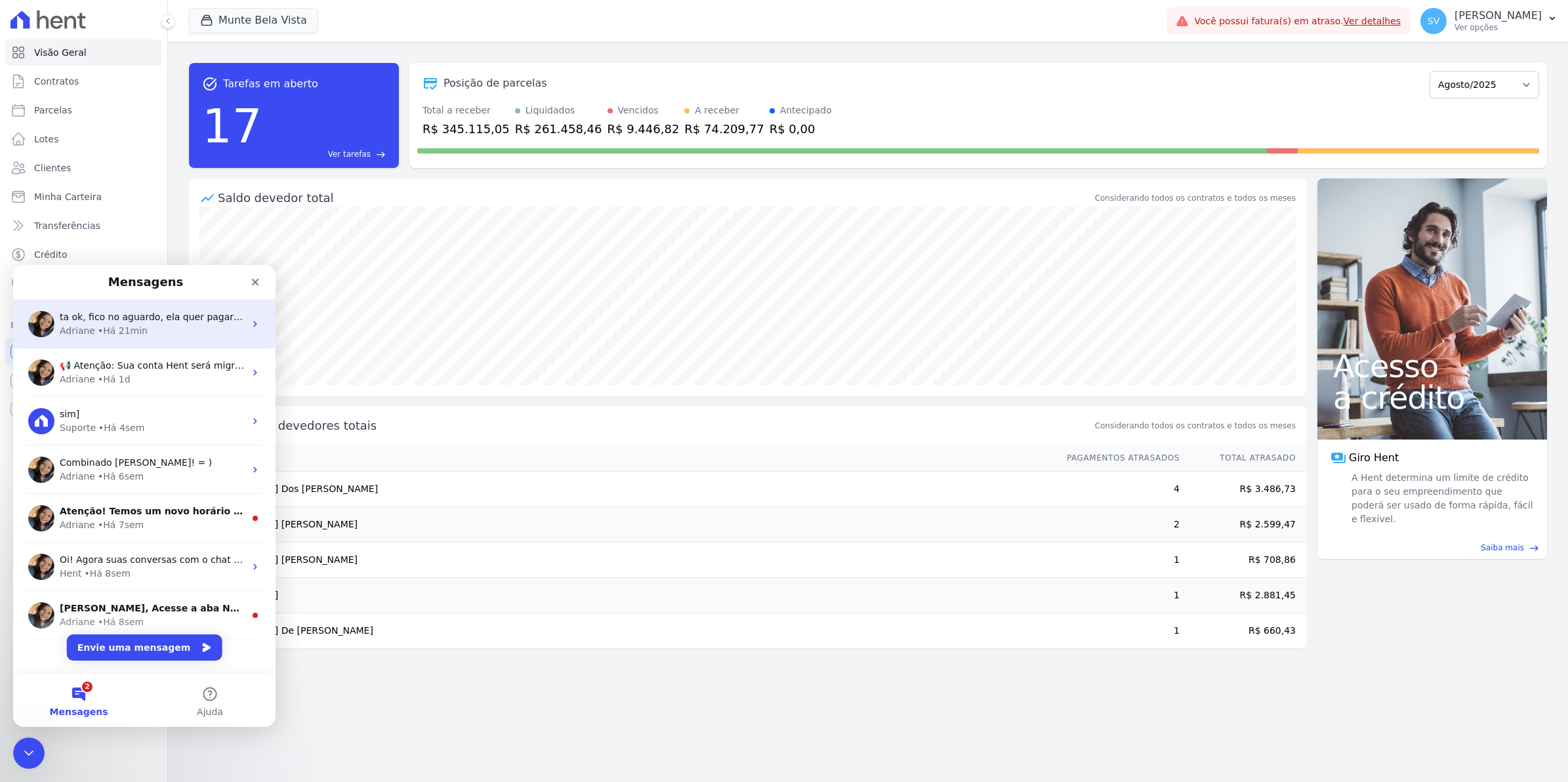
click at [104, 322] on div "ta ok, fico no aguardo, ela quer pagar hoje." at bounding box center [153, 317] width 185 height 14
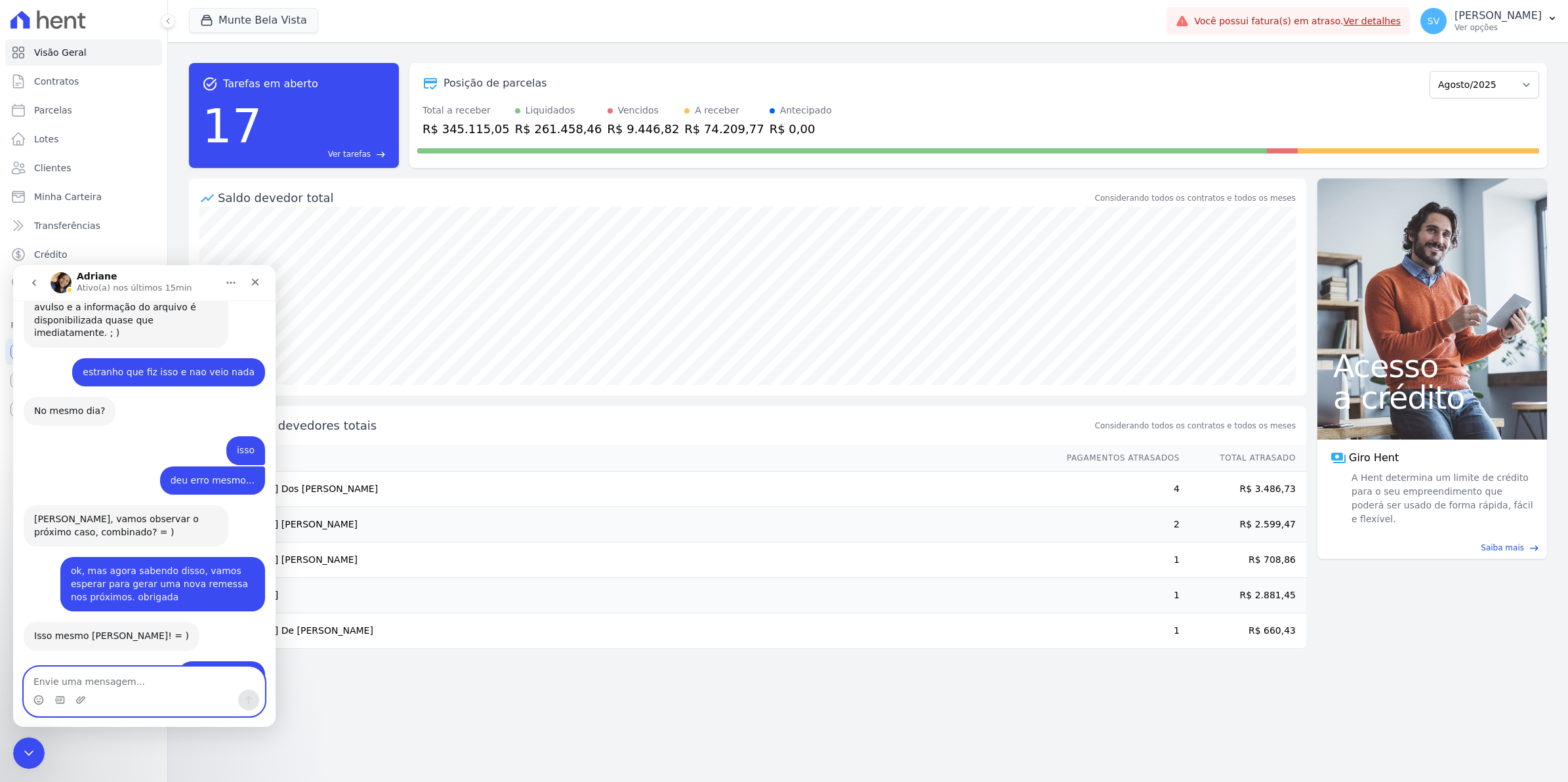
scroll to position [10637, 0]
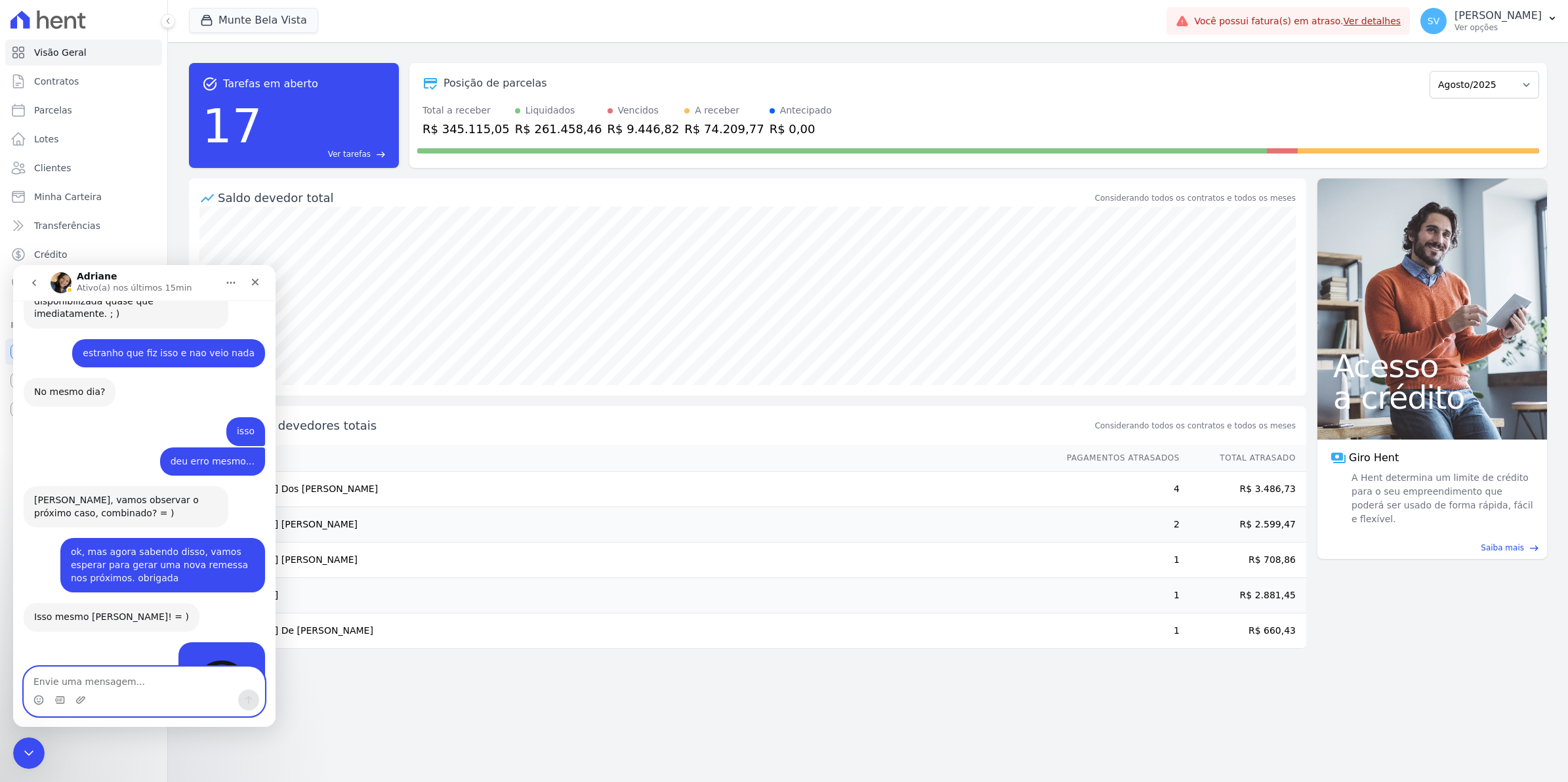
click at [86, 681] on textarea "Envie uma mensagem..." at bounding box center [144, 678] width 240 height 22
type textarea "e"
type textarea "nao entendi rs... a parte de associar.."
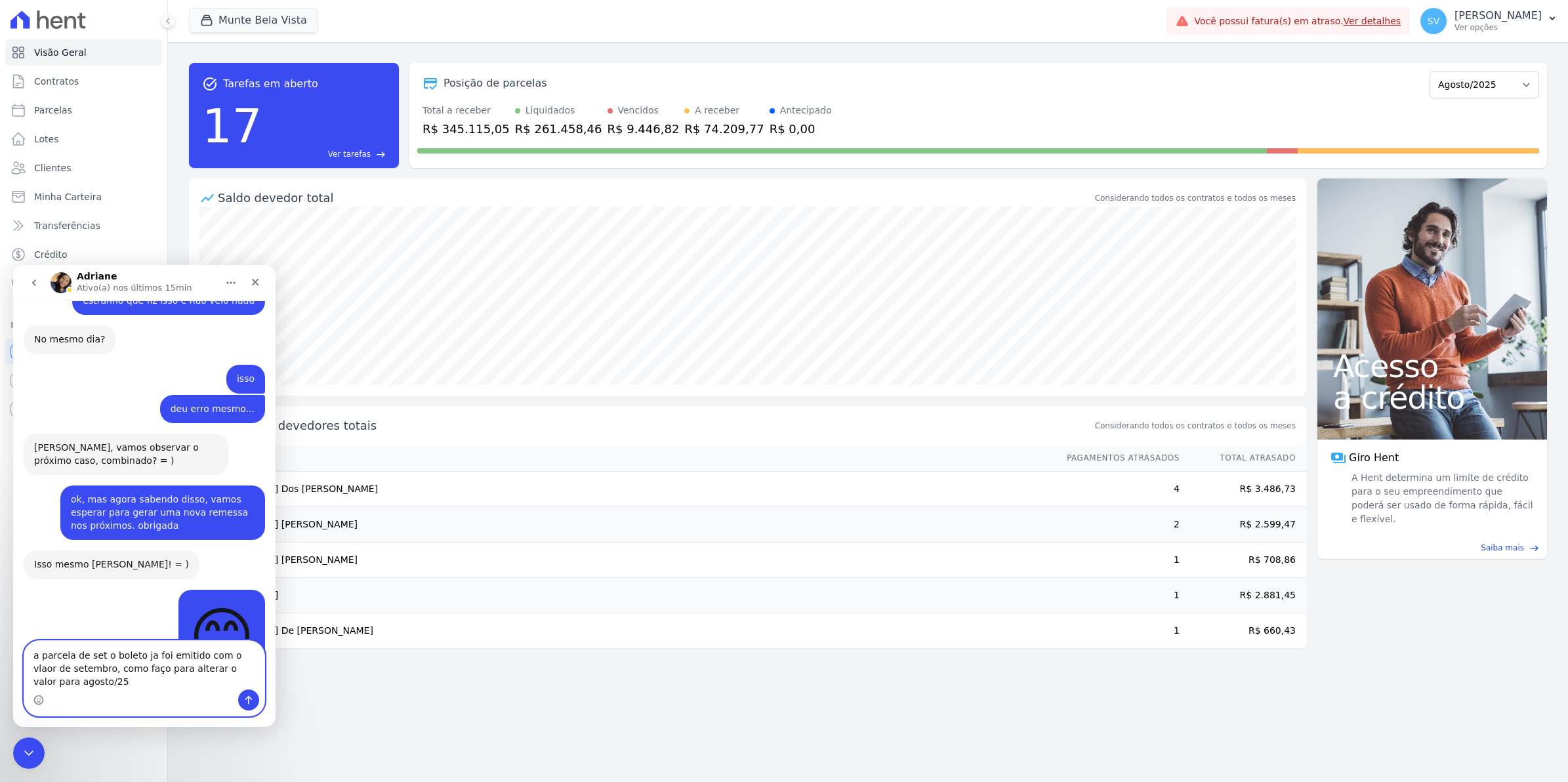
scroll to position [10704, 0]
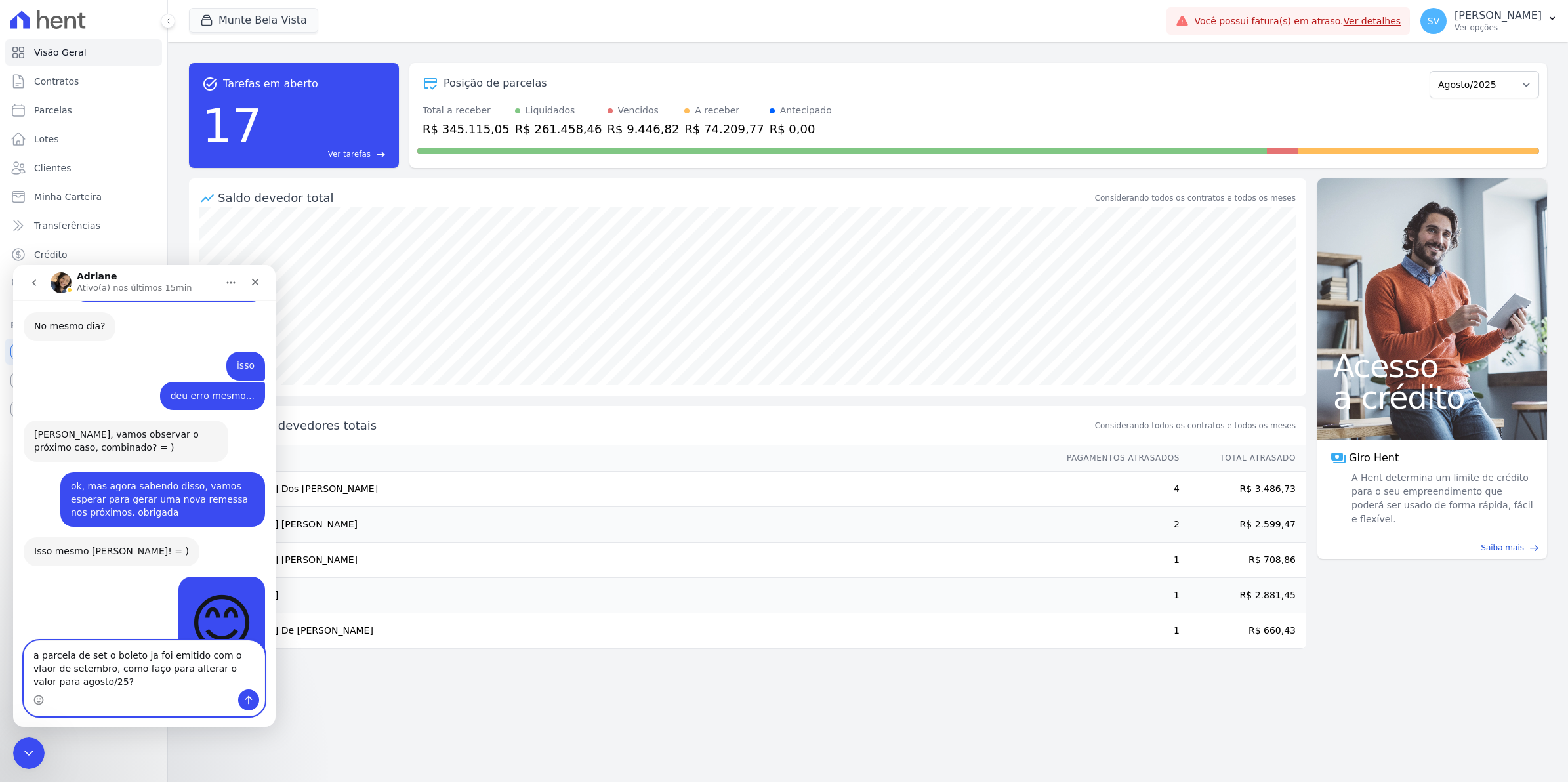
click at [190, 660] on textarea "a parcela de set o boleto ja foi emitido com o vlaor de setembro, como faço par…" at bounding box center [144, 665] width 240 height 49
type textarea "a parcela de set o boleto ja foi emitido, inclusive ja enviei a remessa com o v…"
click at [202, 676] on textarea "a parcela de set o boleto ja foi emitido, inclusive ja enviei a remessa com o v…" at bounding box center [144, 658] width 240 height 62
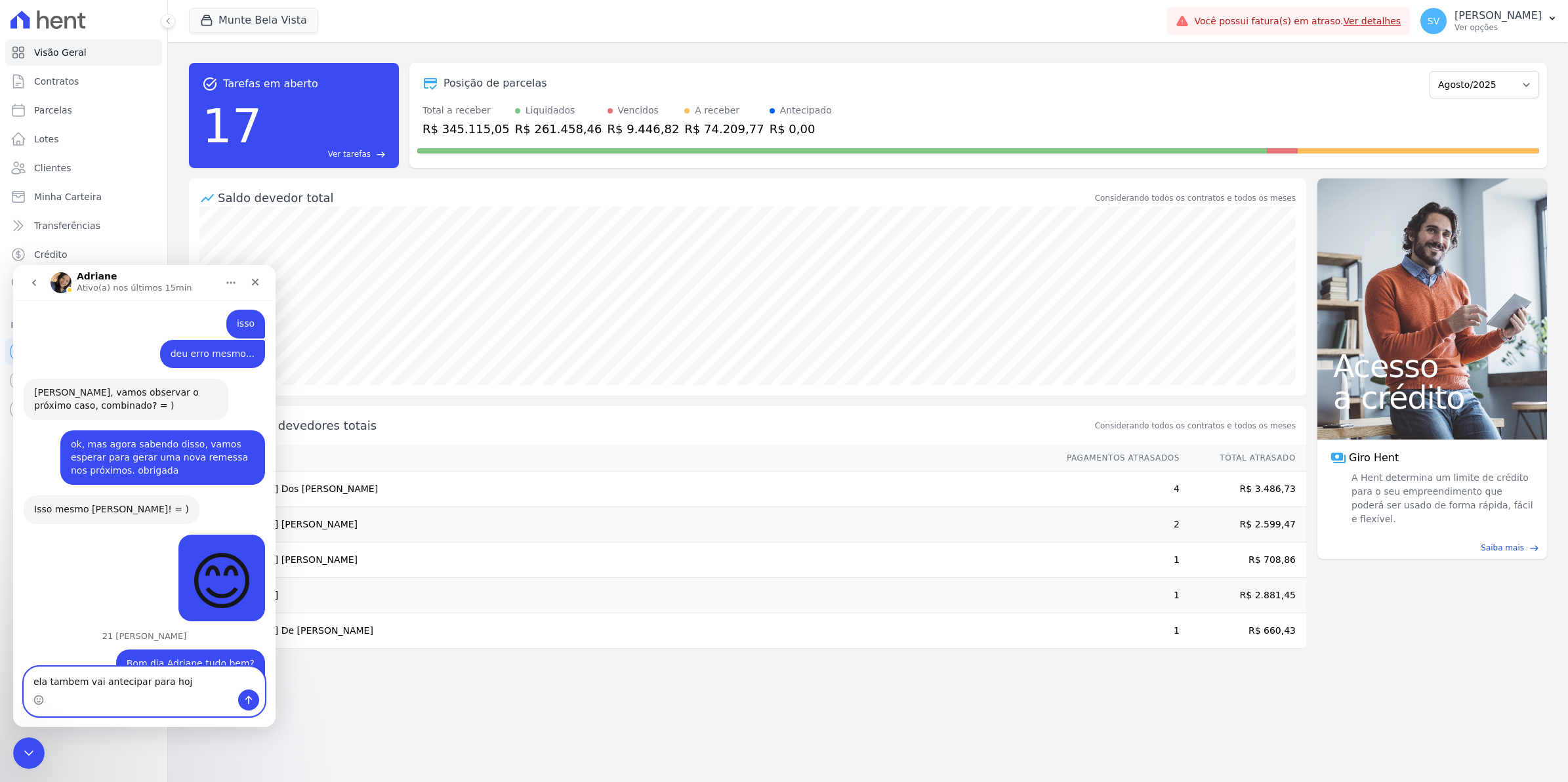
type textarea "ela tambem vai antecipar para hoje"
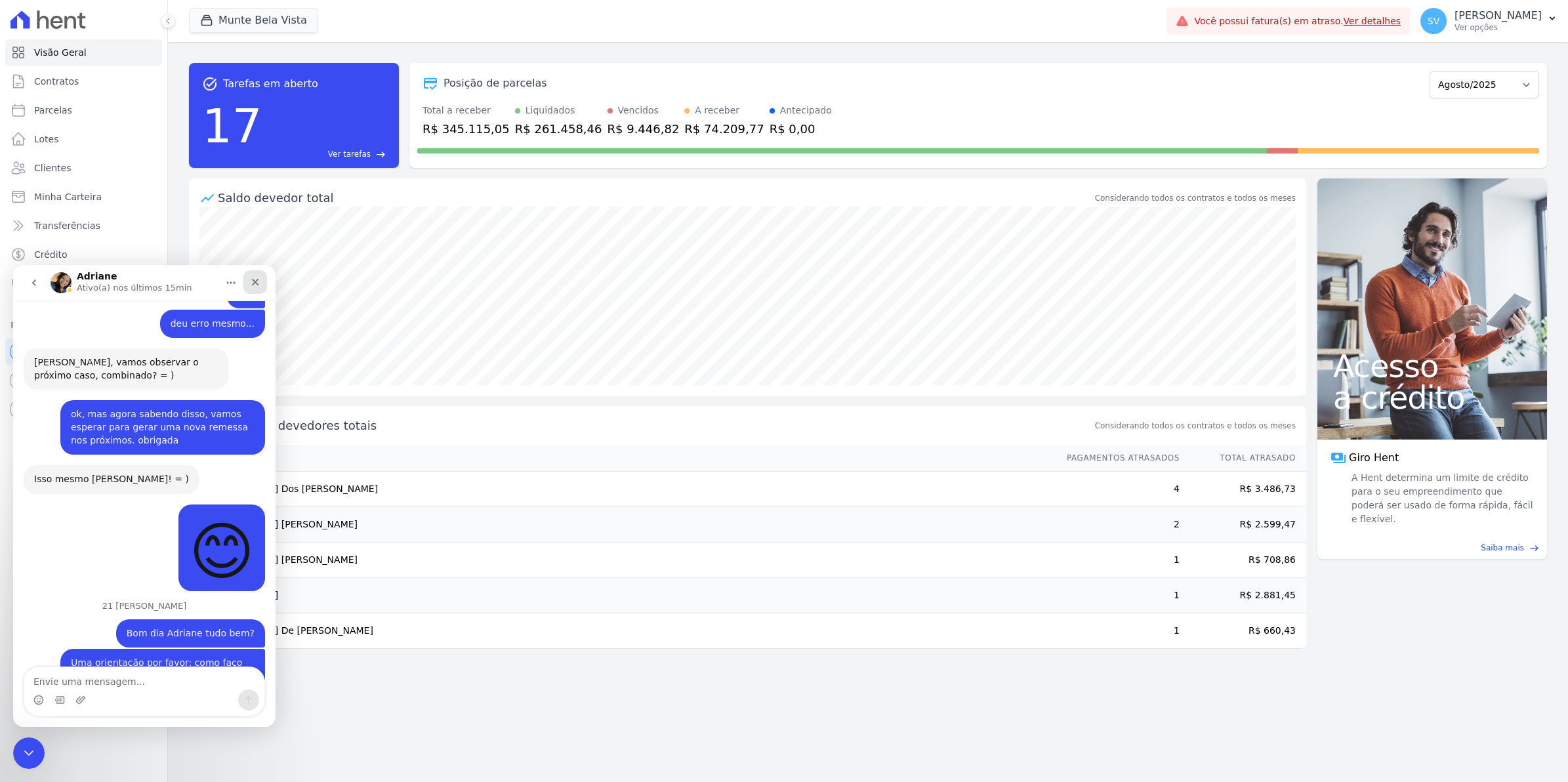
click at [251, 285] on icon "Fechar" at bounding box center [255, 282] width 10 height 10
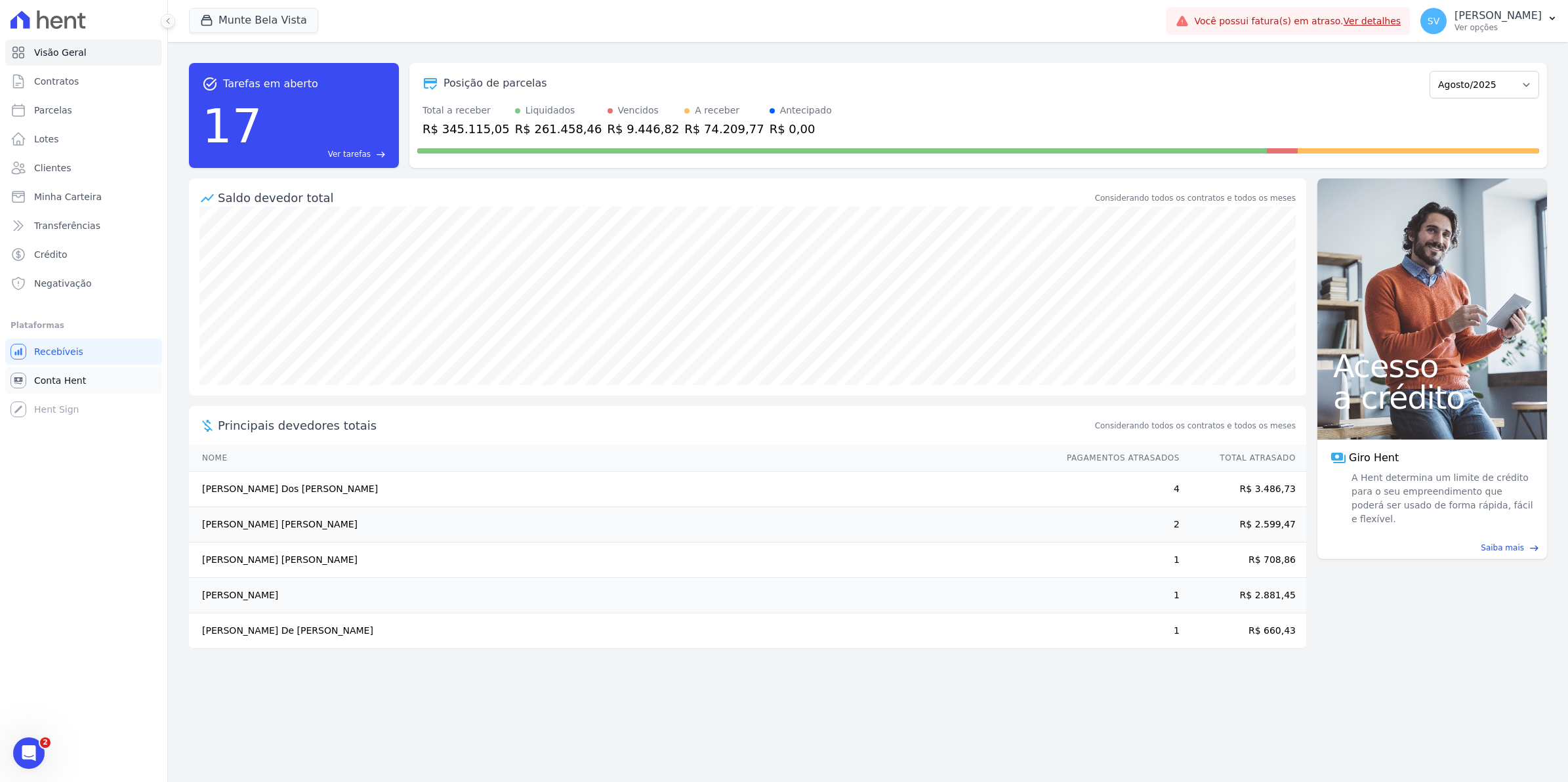
click at [42, 377] on span "Conta Hent" at bounding box center [60, 380] width 52 height 13
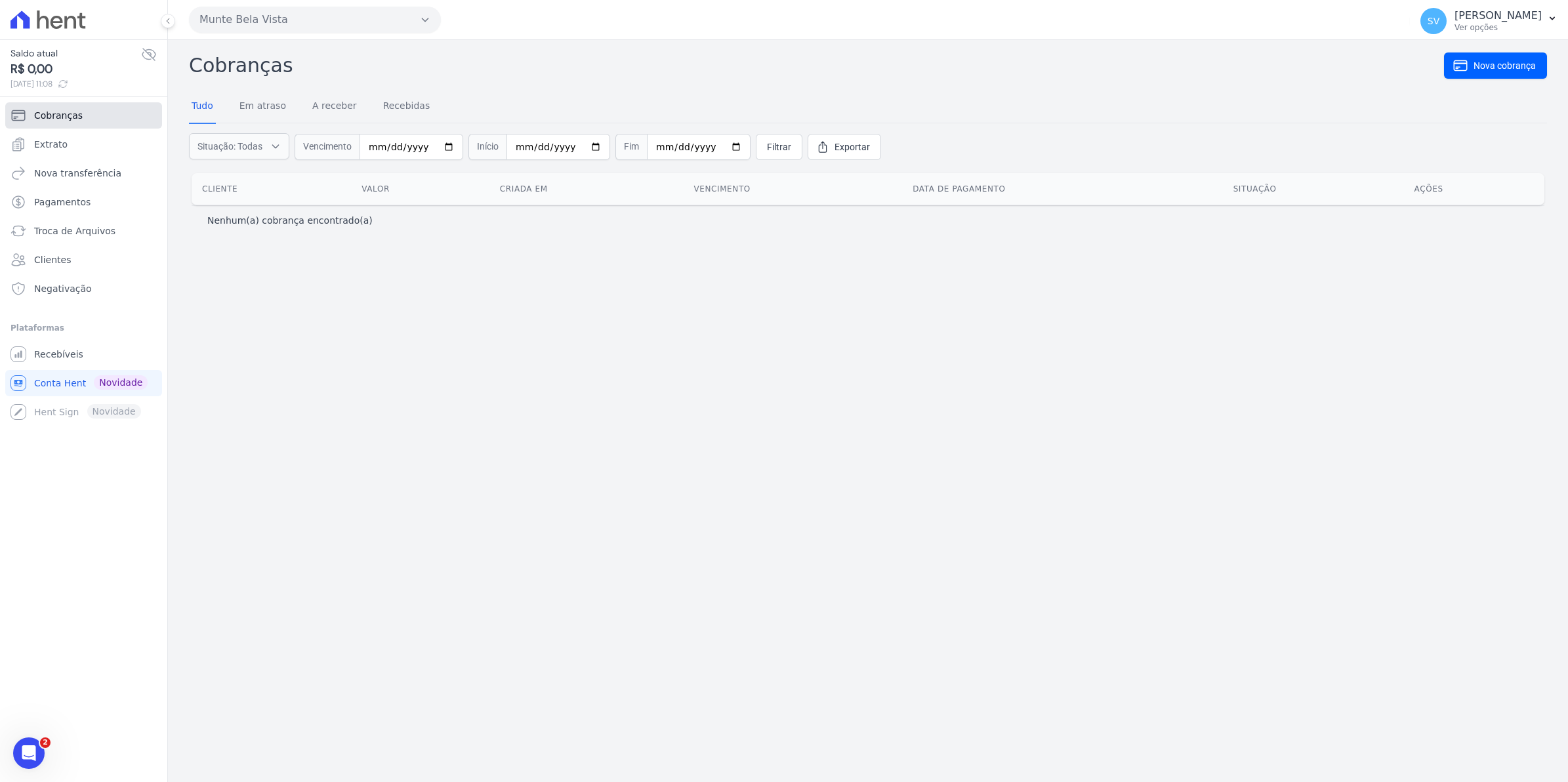
click at [57, 122] on span "Cobranças" at bounding box center [58, 115] width 49 height 13
click at [66, 348] on span "Recebíveis" at bounding box center [59, 354] width 50 height 13
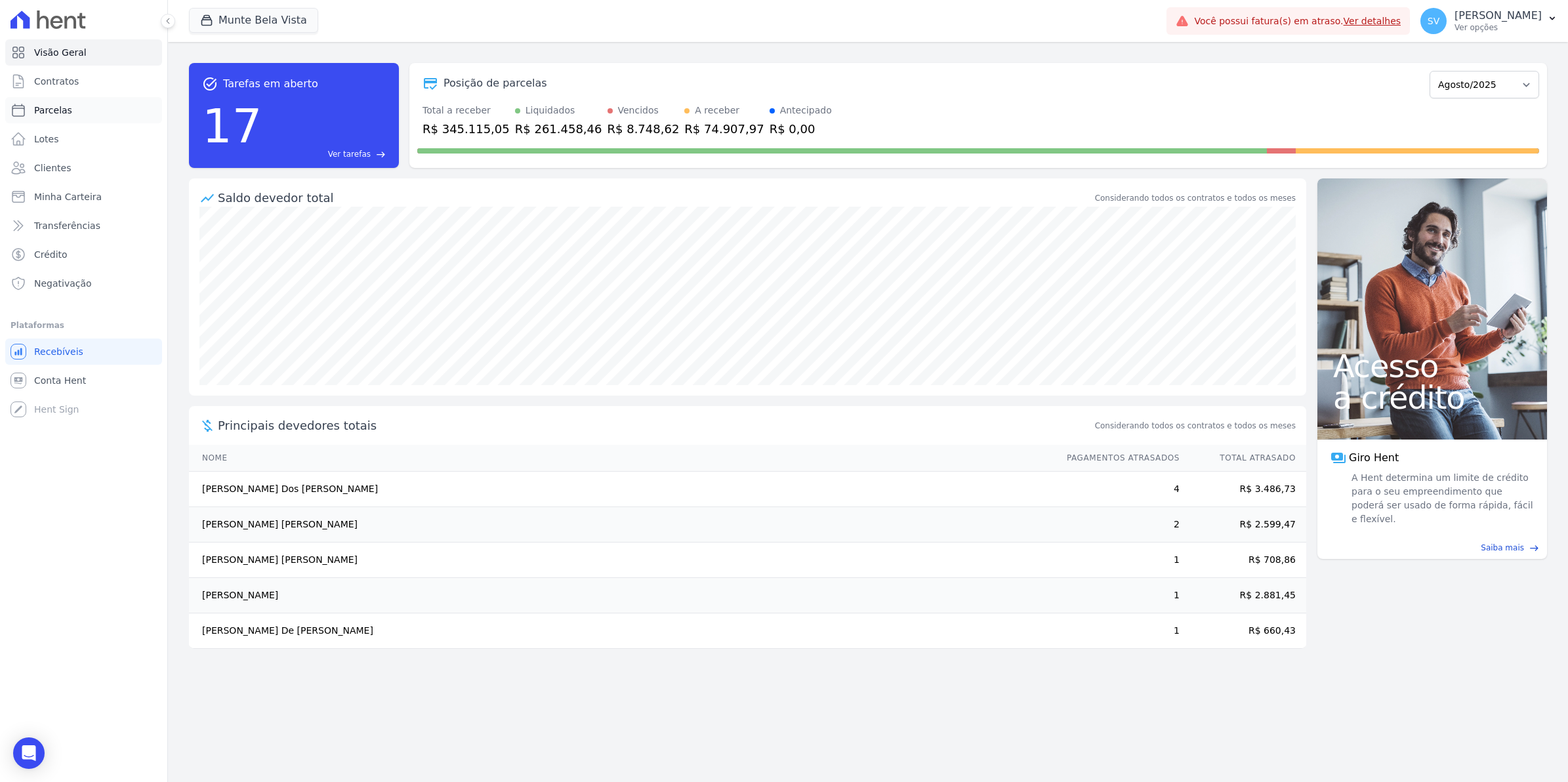
click at [40, 113] on span "Parcelas" at bounding box center [54, 110] width 38 height 13
select select
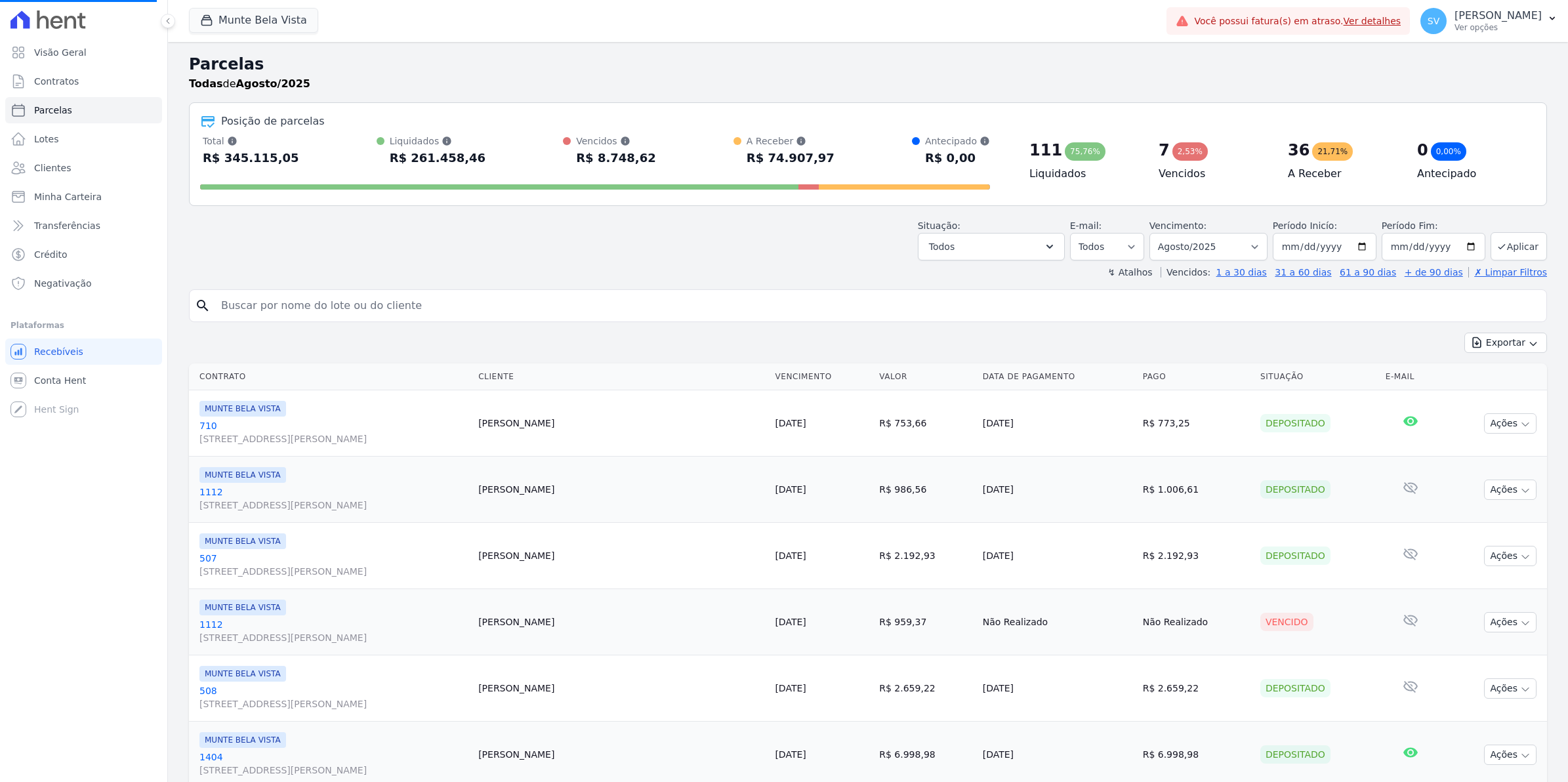
select select
click at [313, 314] on input "search" at bounding box center [877, 305] width 1328 height 26
type input "[DEMOGRAPHIC_DATA]"
select select
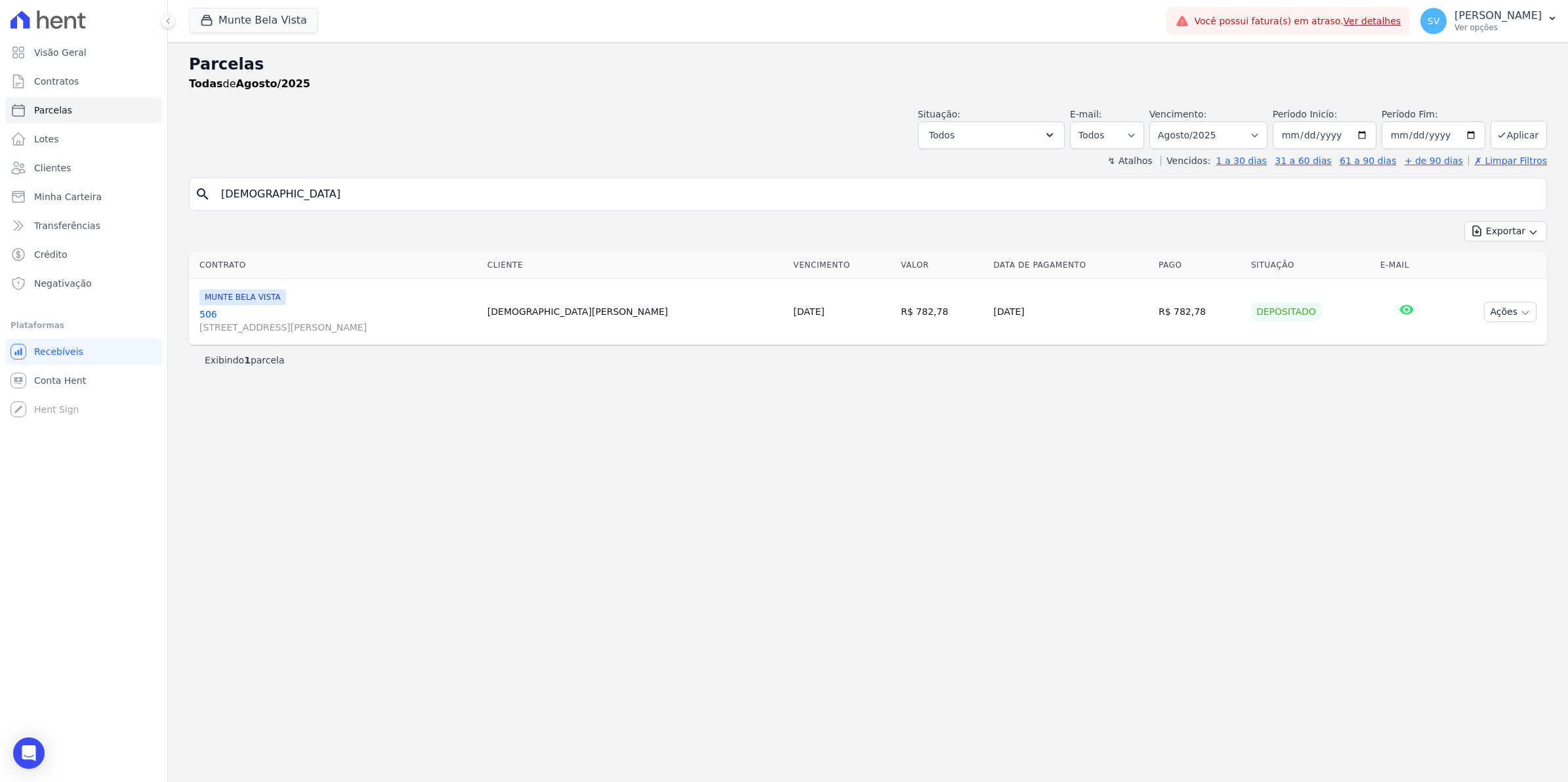
click at [200, 315] on link "[GEOGRAPHIC_DATA][STREET_ADDRESS][PERSON_NAME][GEOGRAPHIC_DATA]" at bounding box center [338, 320] width 277 height 26
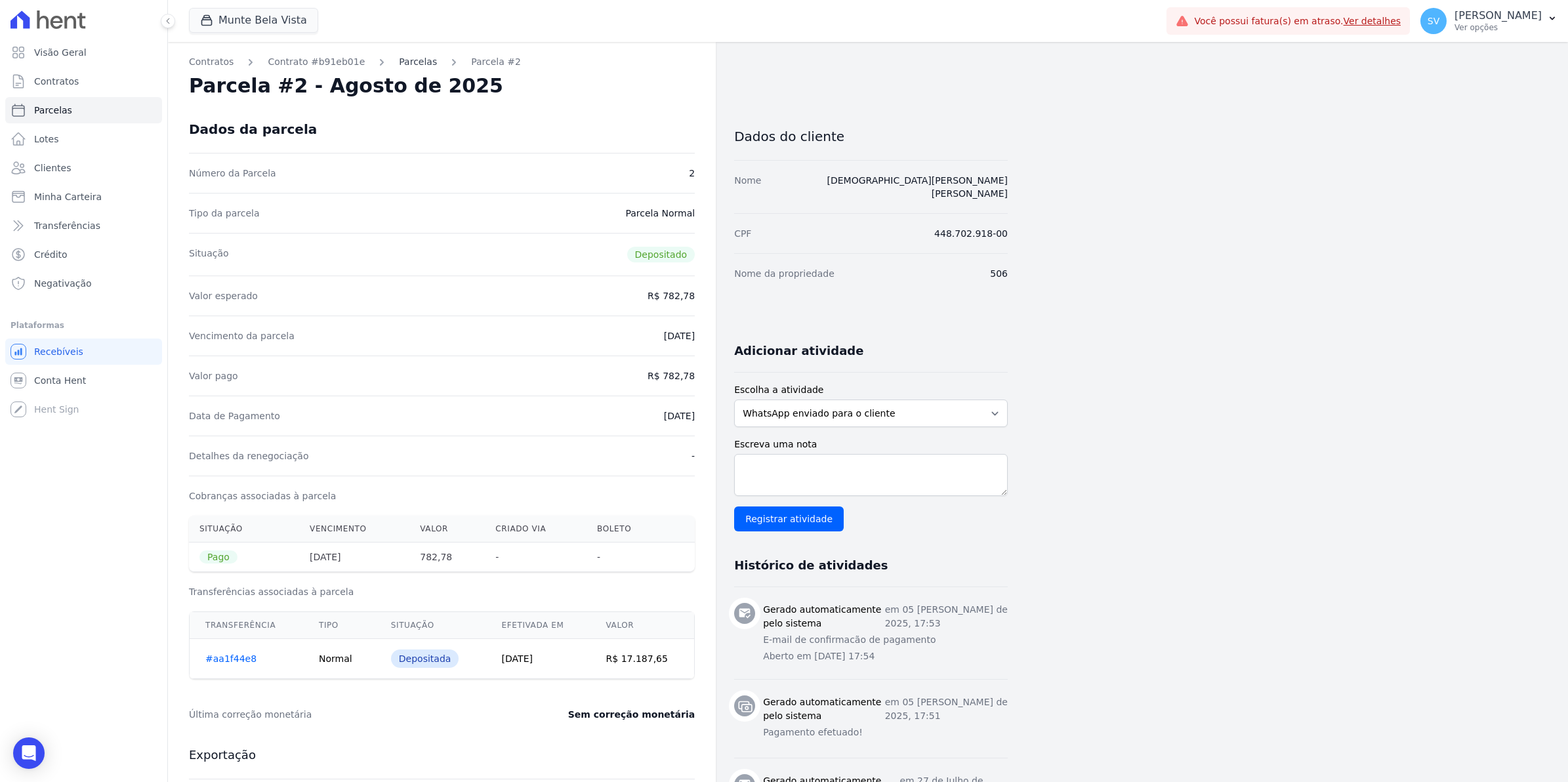
click at [411, 65] on link "Parcelas" at bounding box center [418, 62] width 38 height 14
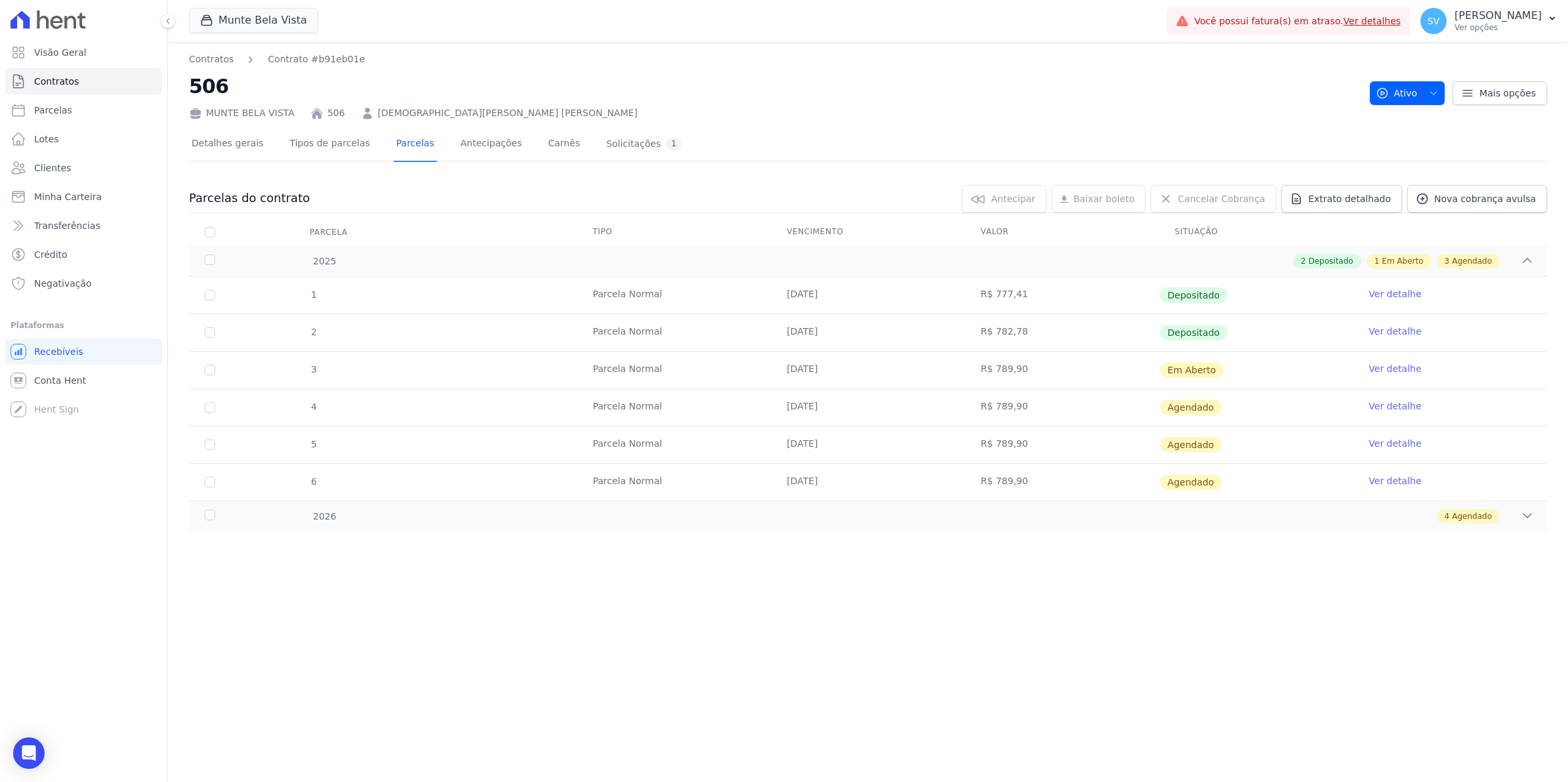
click at [1404, 372] on link "Ver detalhe" at bounding box center [1395, 368] width 53 height 13
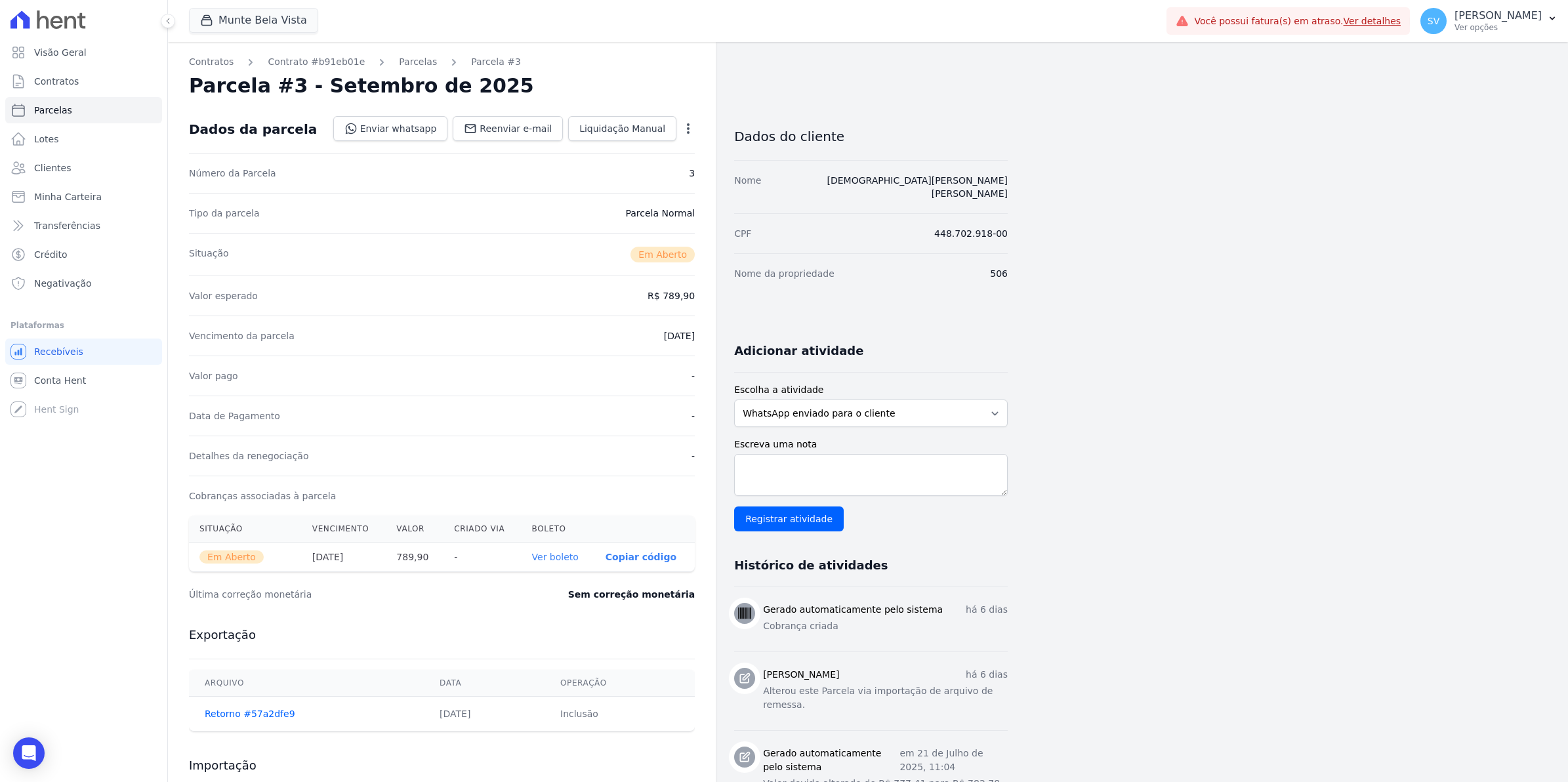
click at [689, 126] on icon "button" at bounding box center [688, 129] width 13 height 13
click at [641, 146] on link "Alterar" at bounding box center [632, 146] width 116 height 24
click at [678, 293] on dd "R$ 789,90" at bounding box center [671, 295] width 47 height 13
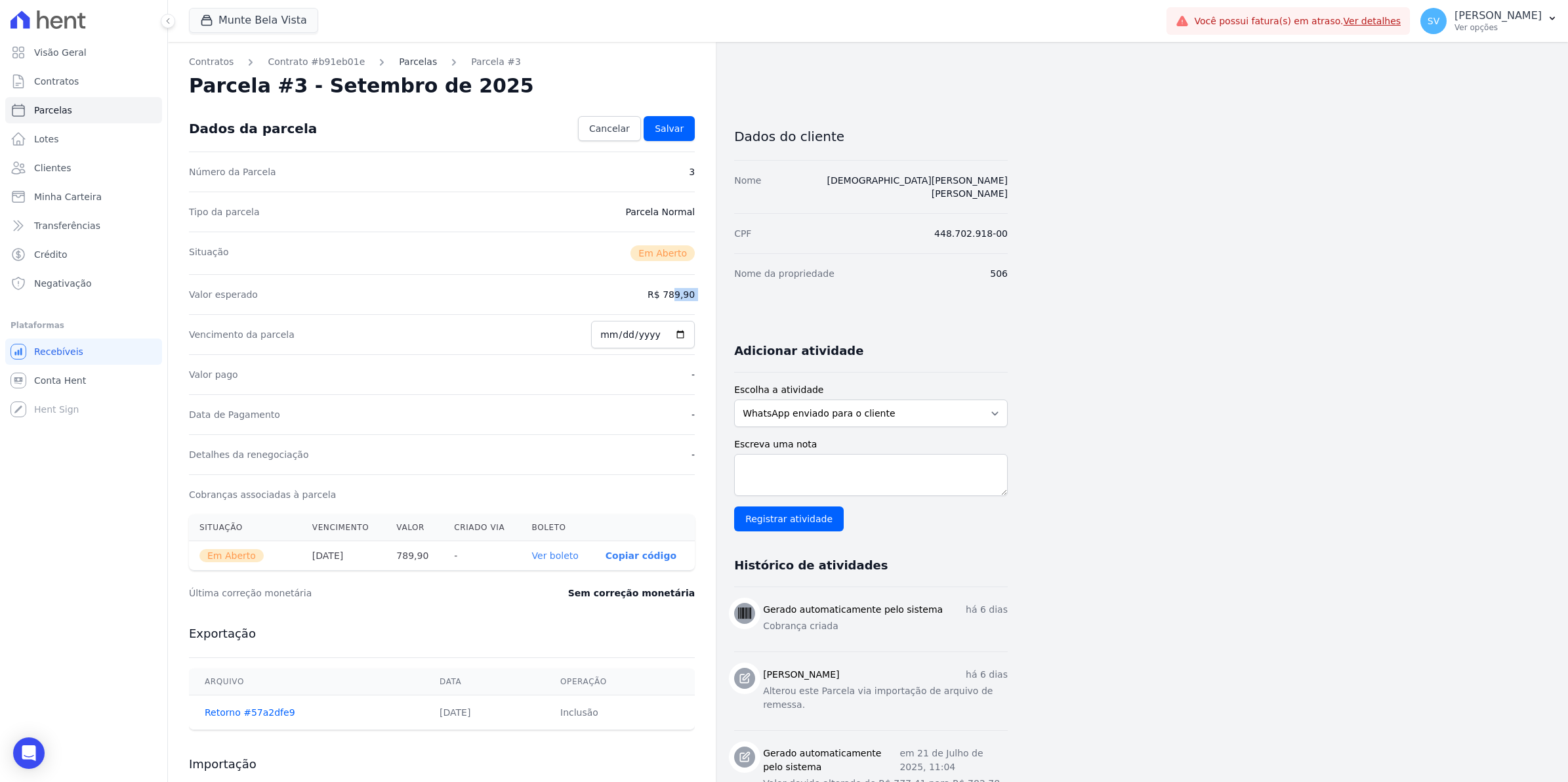
click at [404, 55] on link "Parcelas" at bounding box center [418, 62] width 38 height 14
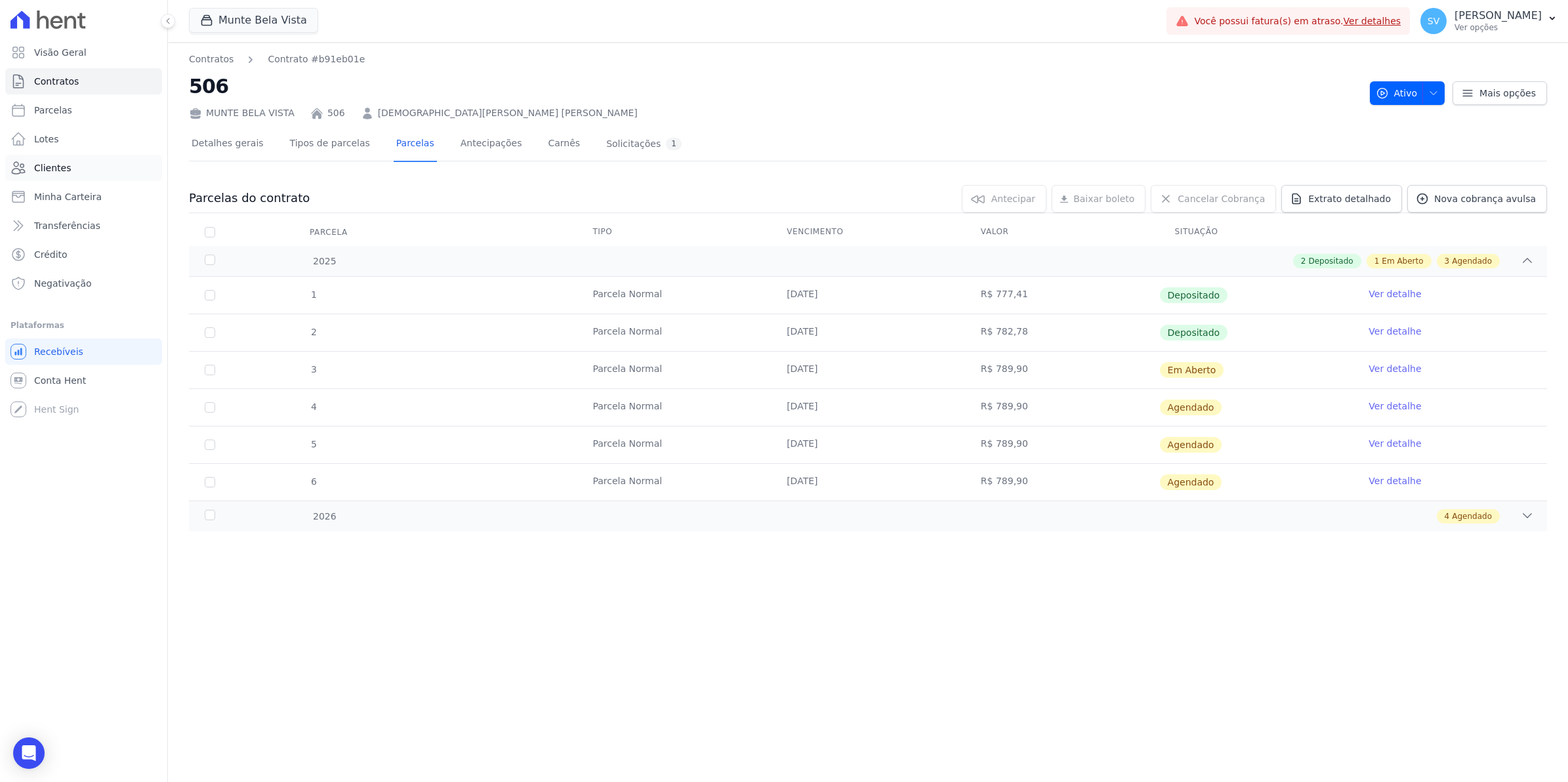
click at [59, 164] on span "Clientes" at bounding box center [53, 168] width 37 height 13
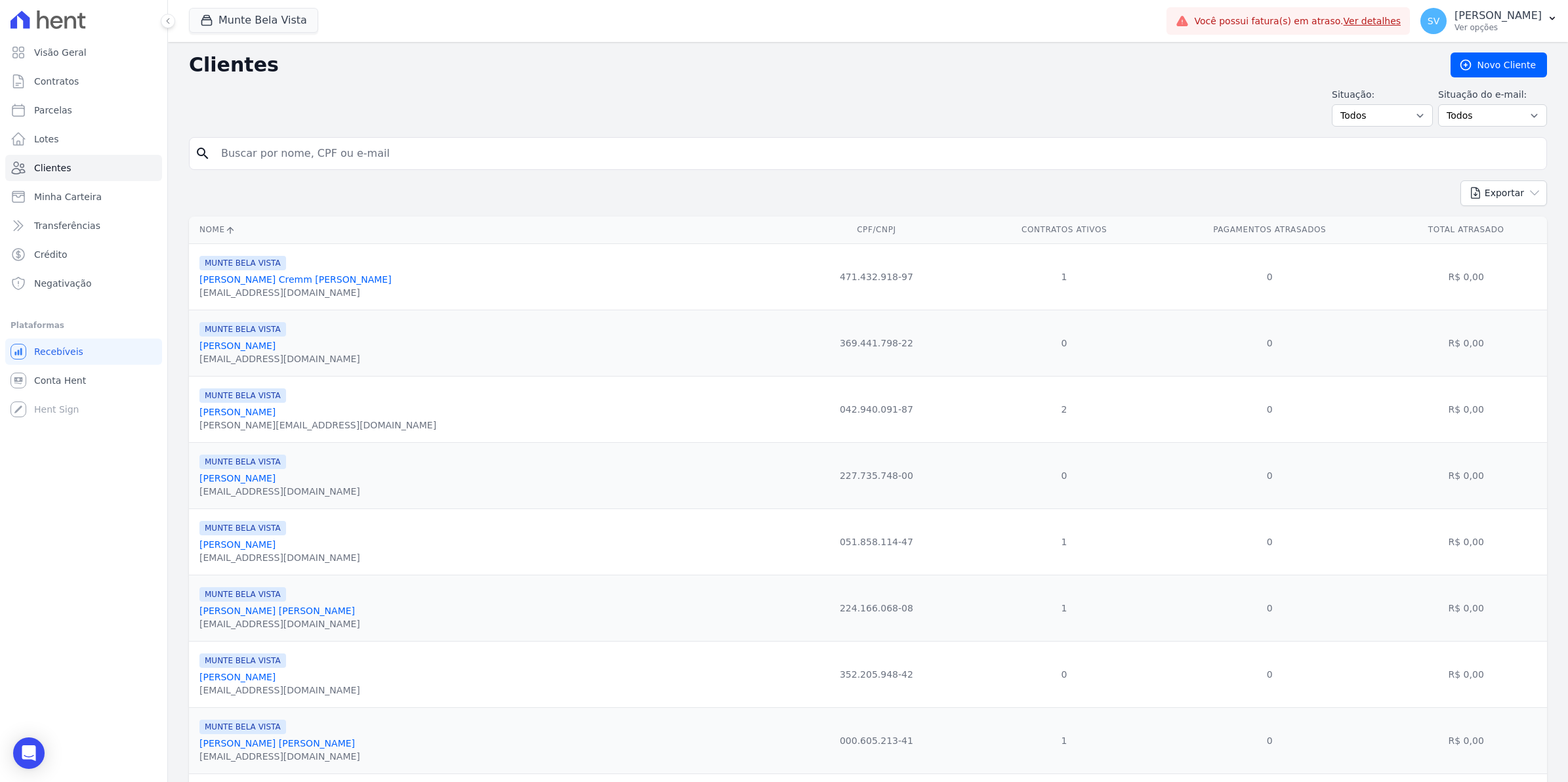
click at [272, 153] on input "search" at bounding box center [877, 153] width 1328 height 26
type input "r"
type input "CRIS"
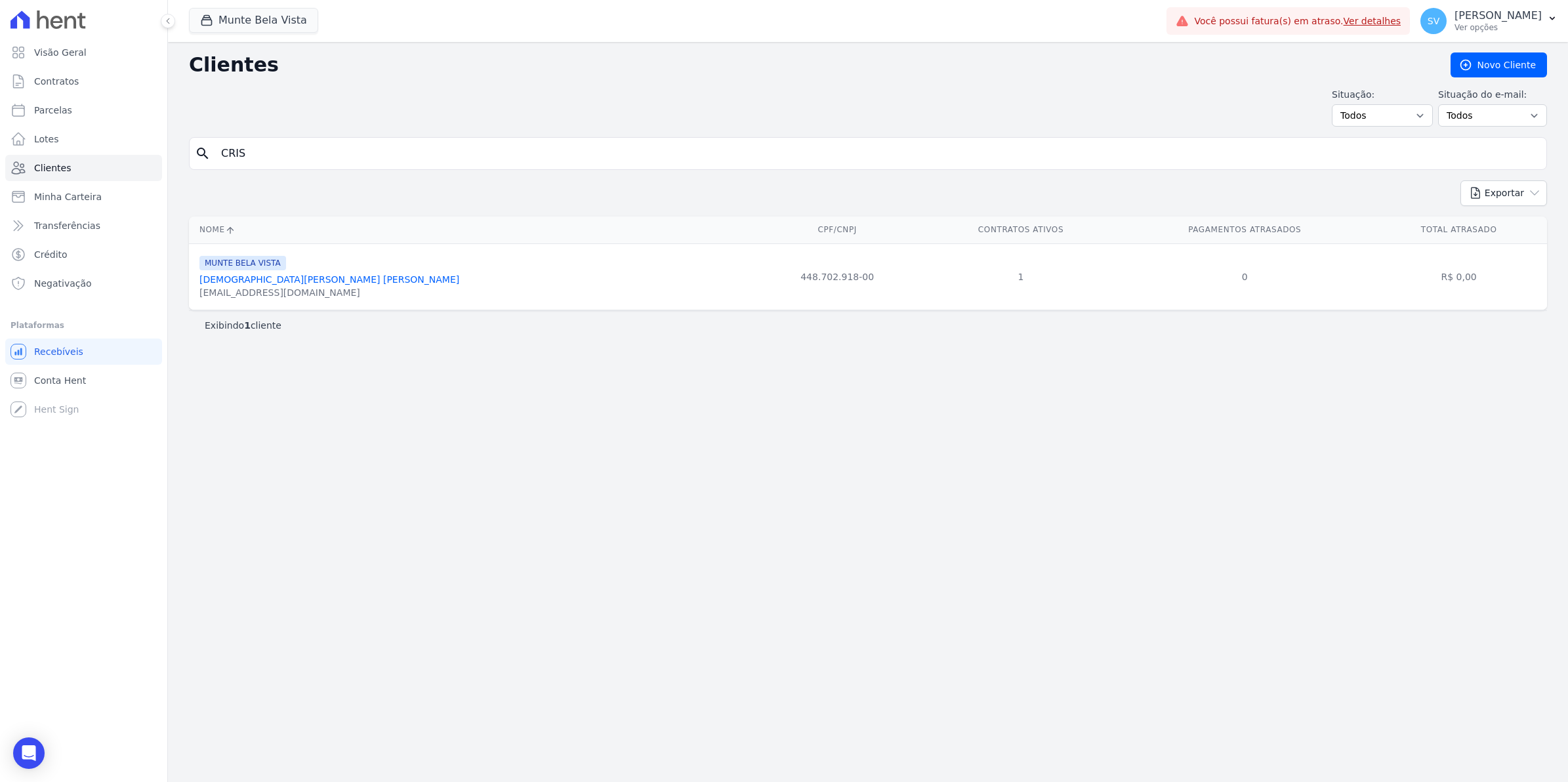
click at [306, 280] on link "[DEMOGRAPHIC_DATA][PERSON_NAME] [PERSON_NAME]" at bounding box center [329, 279] width 260 height 10
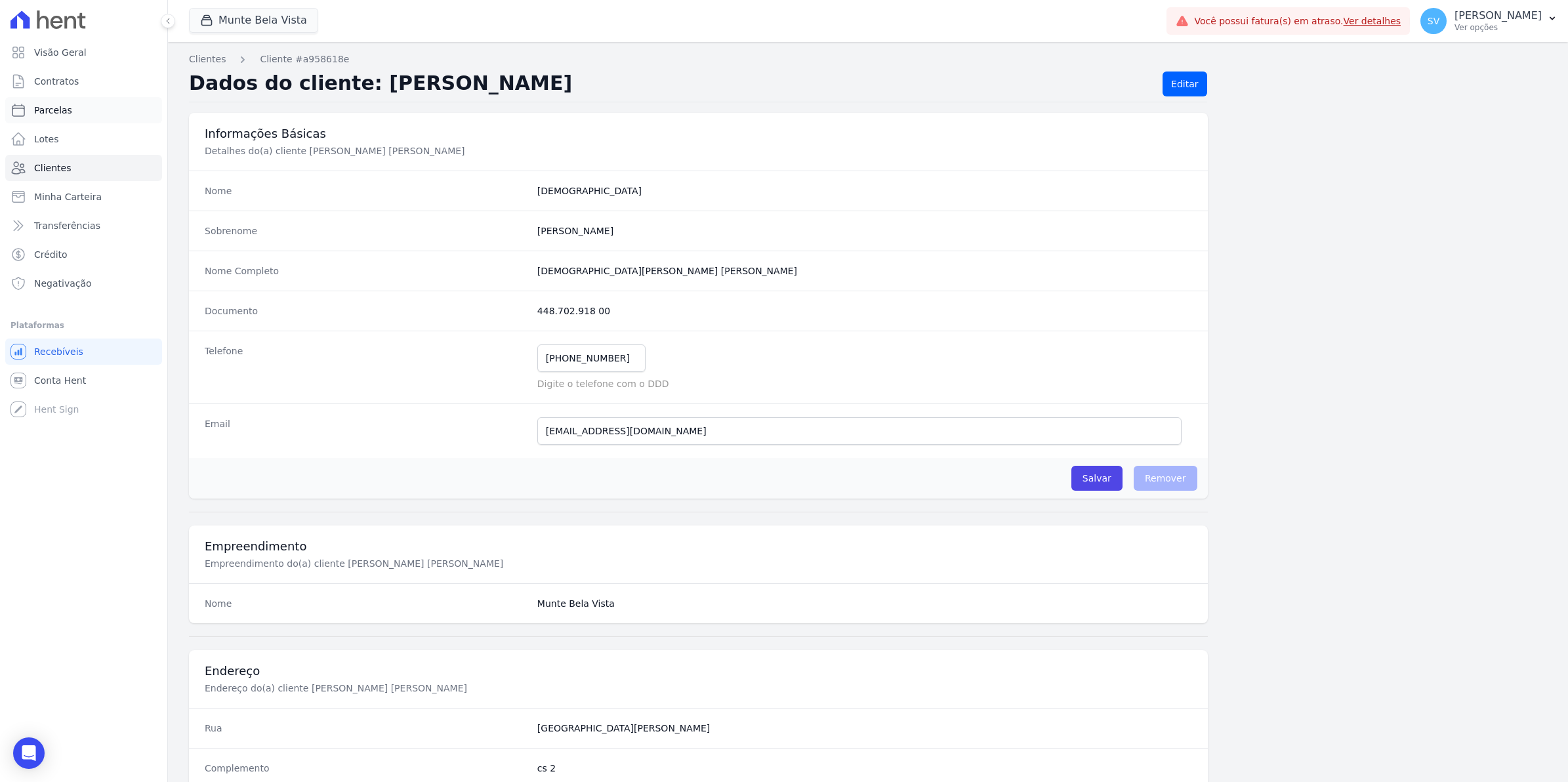
click at [54, 115] on span "Parcelas" at bounding box center [54, 110] width 38 height 13
select select
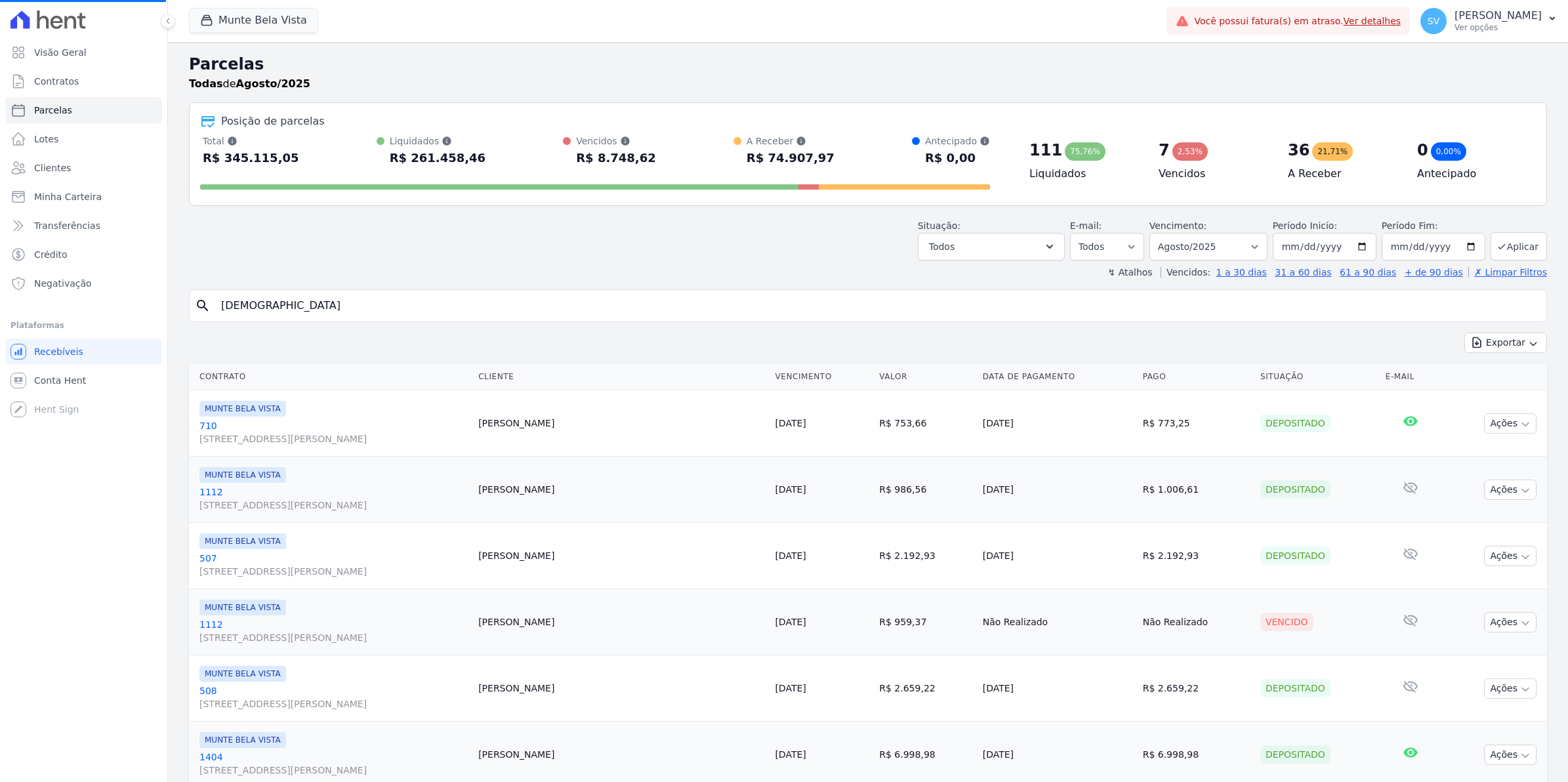
select select
click at [313, 312] on input "search" at bounding box center [877, 305] width 1328 height 26
type input "[DEMOGRAPHIC_DATA]"
select select
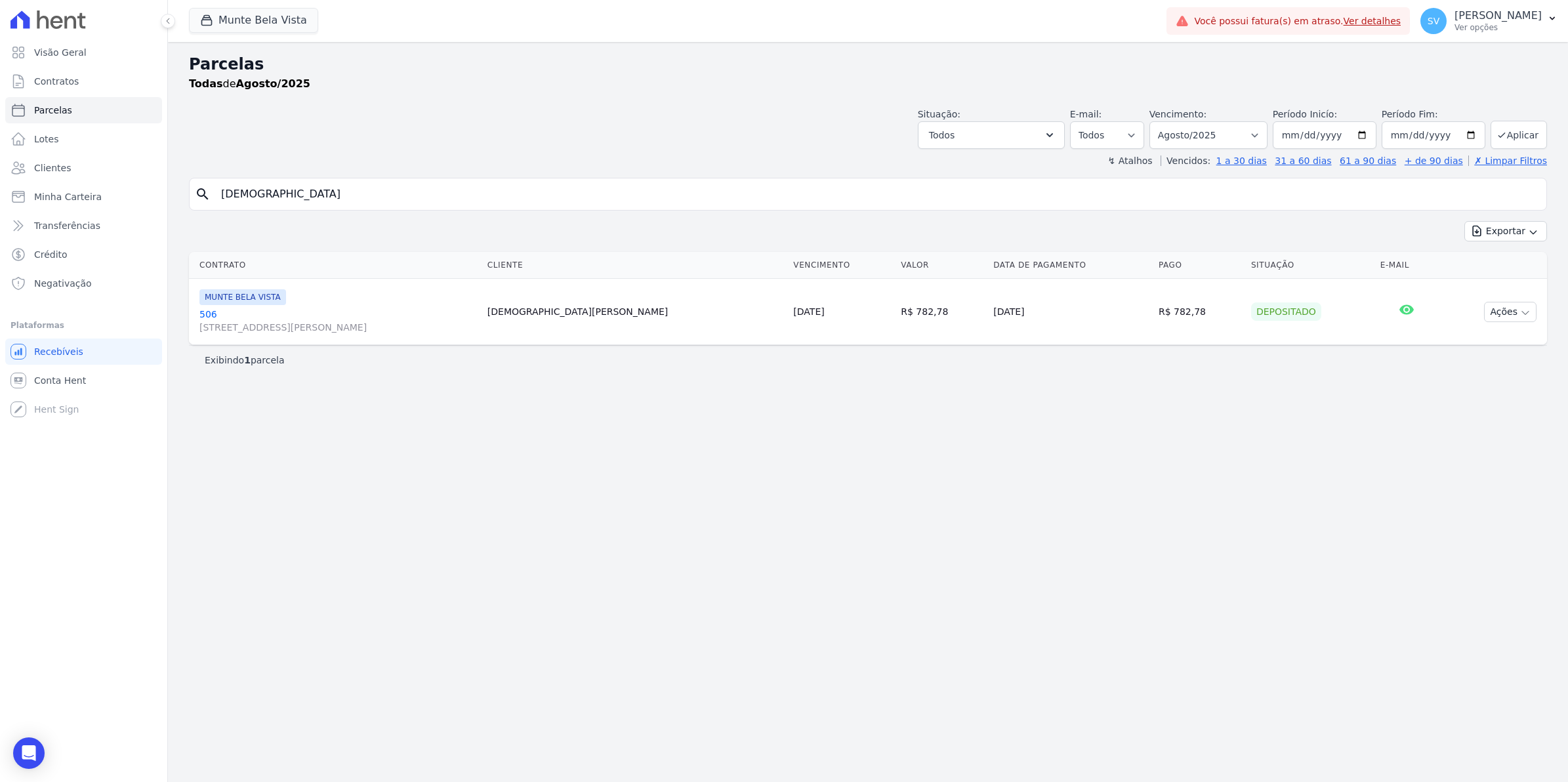
click at [205, 313] on link "[GEOGRAPHIC_DATA][STREET_ADDRESS][PERSON_NAME][GEOGRAPHIC_DATA]" at bounding box center [338, 320] width 277 height 26
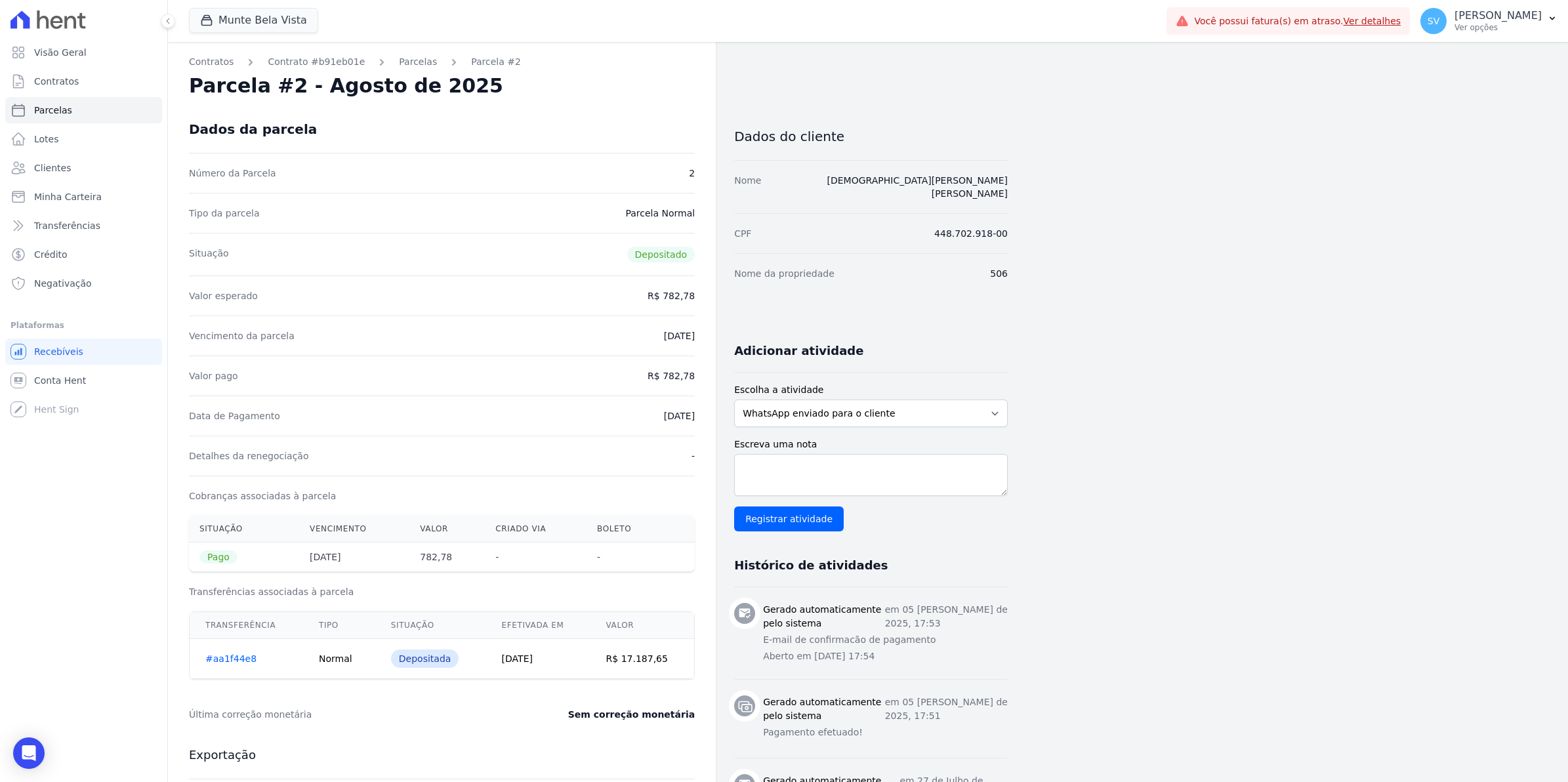
click at [401, 54] on div "Contratos Contrato #b91eb01e [GEOGRAPHIC_DATA] Parcela #2 Parcela #2 - Agosto d…" at bounding box center [442, 609] width 548 height 1133
click at [405, 59] on link "Parcelas" at bounding box center [418, 62] width 38 height 14
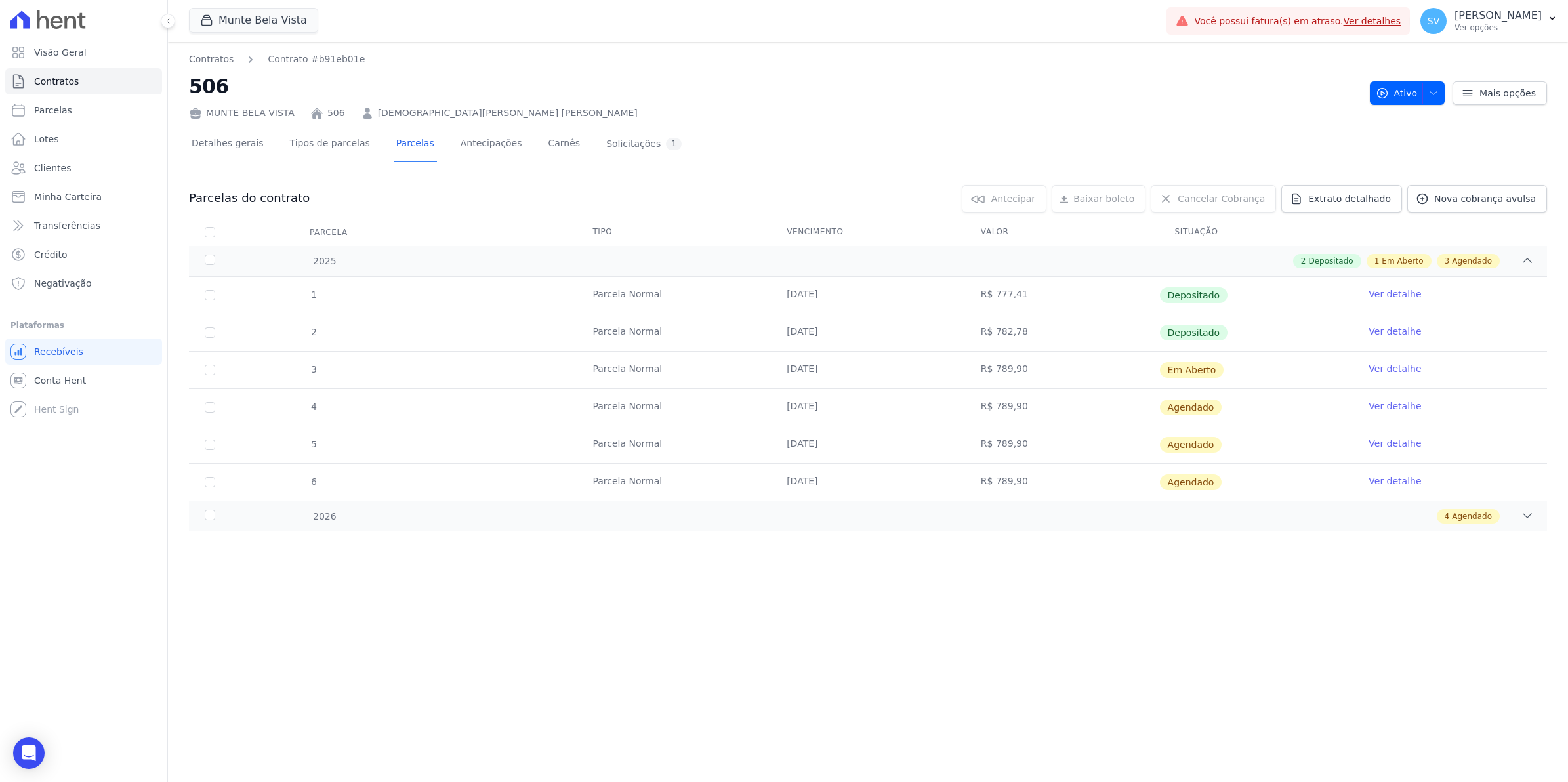
click at [1407, 371] on link "Ver detalhe" at bounding box center [1395, 368] width 53 height 13
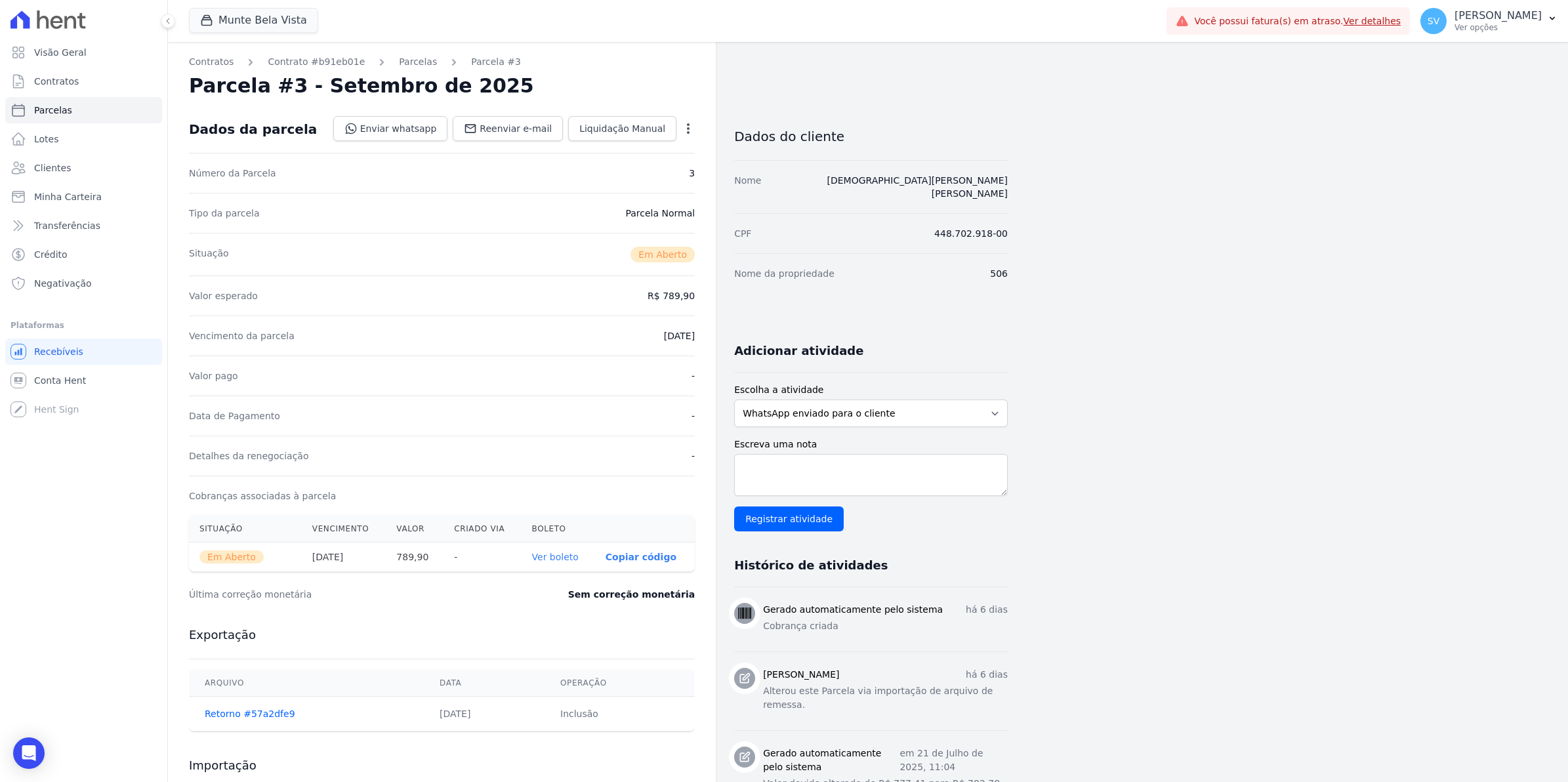
click at [684, 133] on icon "button" at bounding box center [688, 129] width 13 height 13
click at [593, 143] on link "Alterar" at bounding box center [632, 146] width 116 height 24
click at [44, 753] on body "Visão Geral Contratos [GEOGRAPHIC_DATA] Lotes Clientes Minha Carteira Transferê…" at bounding box center [784, 391] width 1568 height 782
click html
click at [50, 745] on body "Visão Geral Contratos [GEOGRAPHIC_DATA] Lotes Clientes Minha Carteira Transferê…" at bounding box center [784, 391] width 1568 height 782
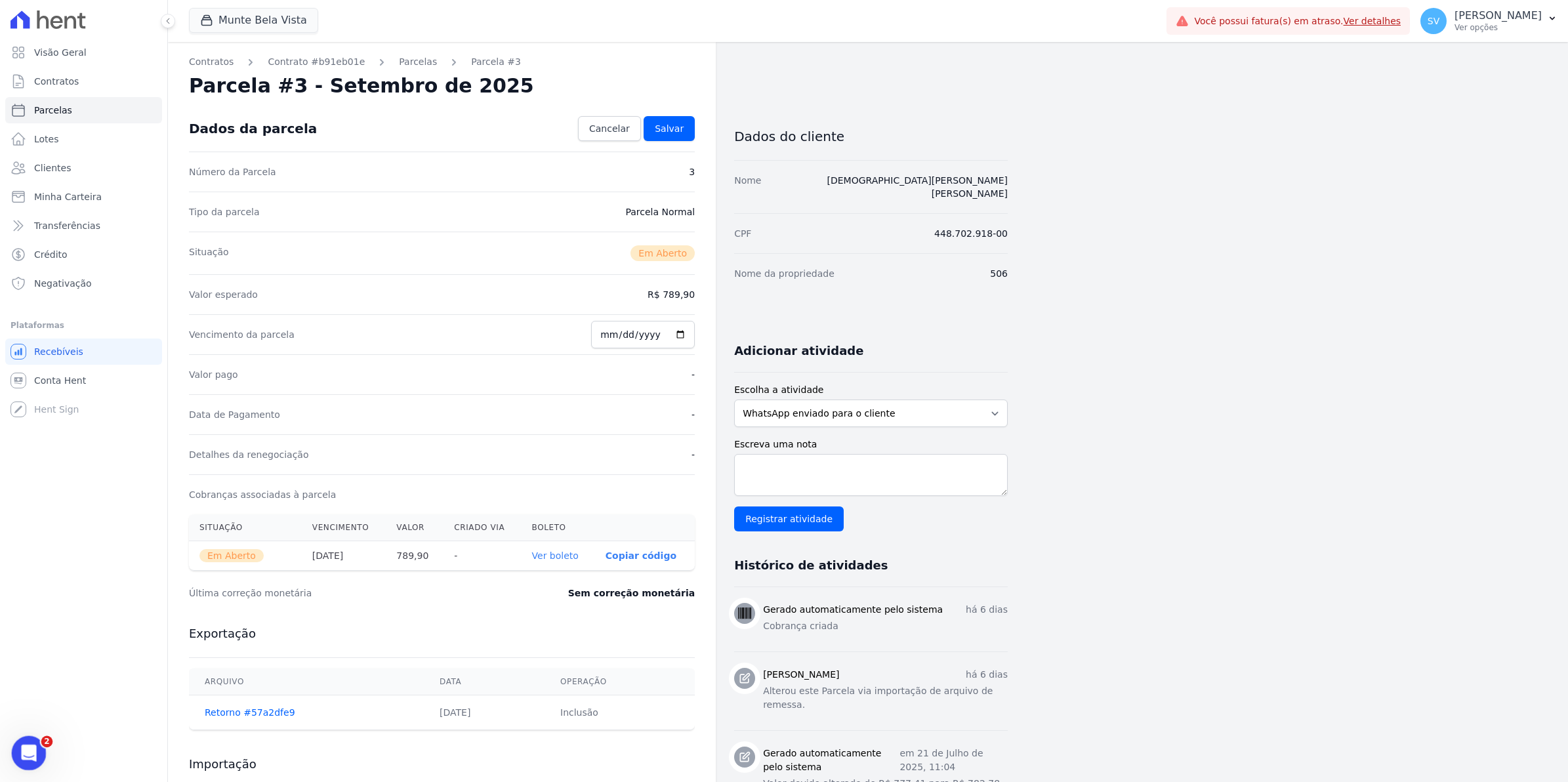
click at [22, 744] on icon "Abertura do Messenger da Intercom" at bounding box center [27, 751] width 22 height 22
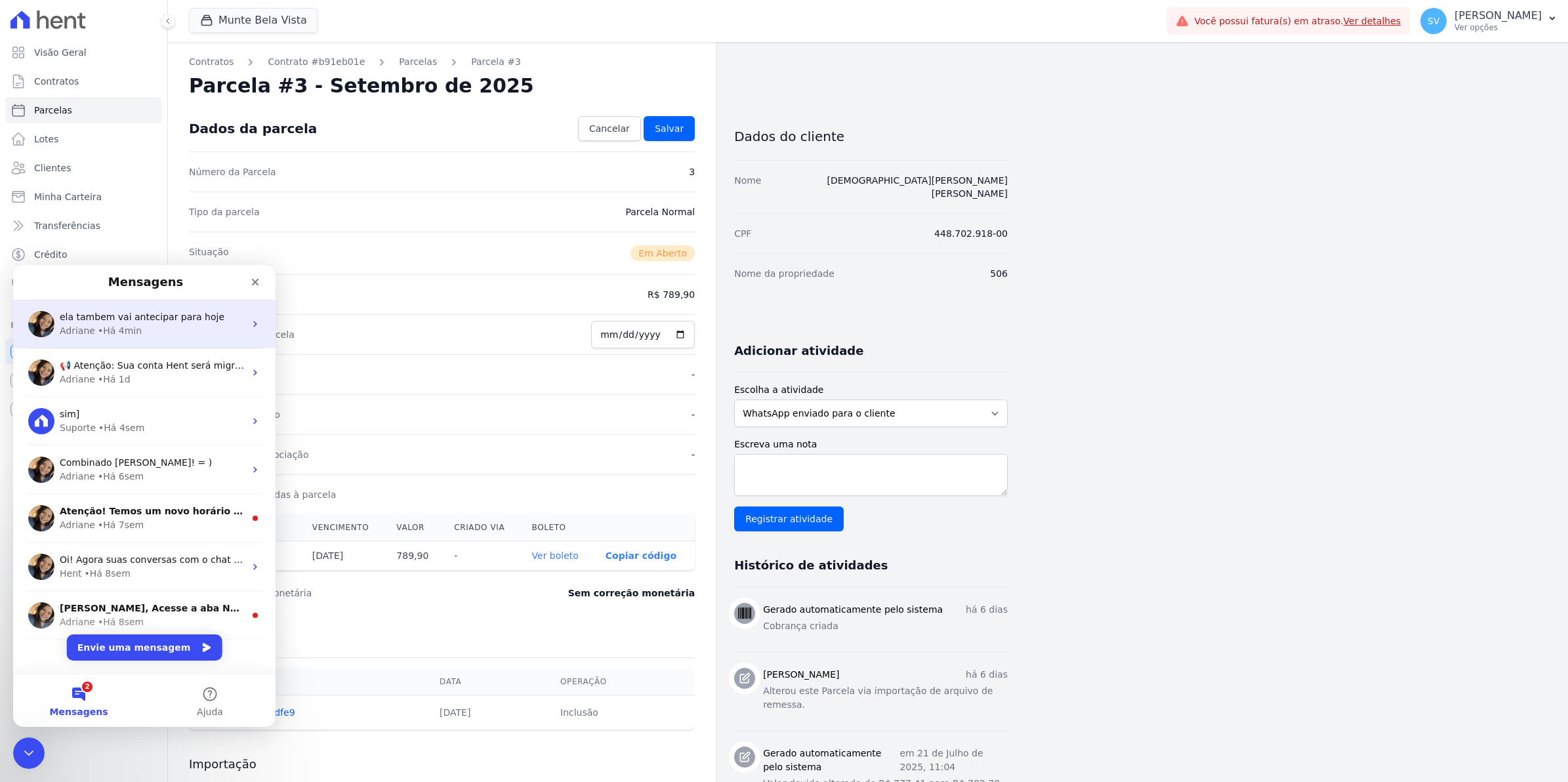
click at [120, 315] on span "ela tambem vai antecipar para hoje" at bounding box center [142, 316] width 165 height 10
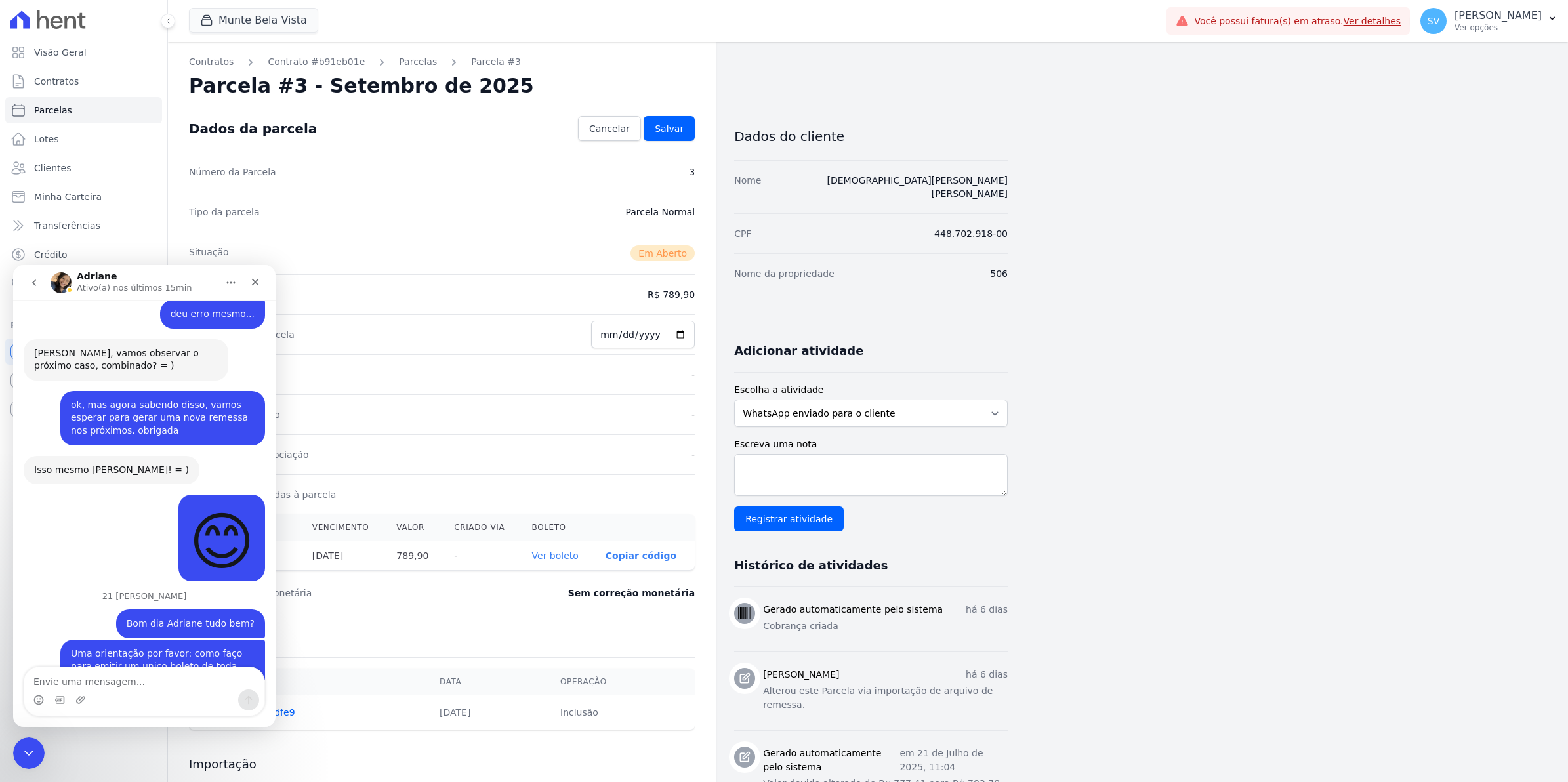
scroll to position [10492, 0]
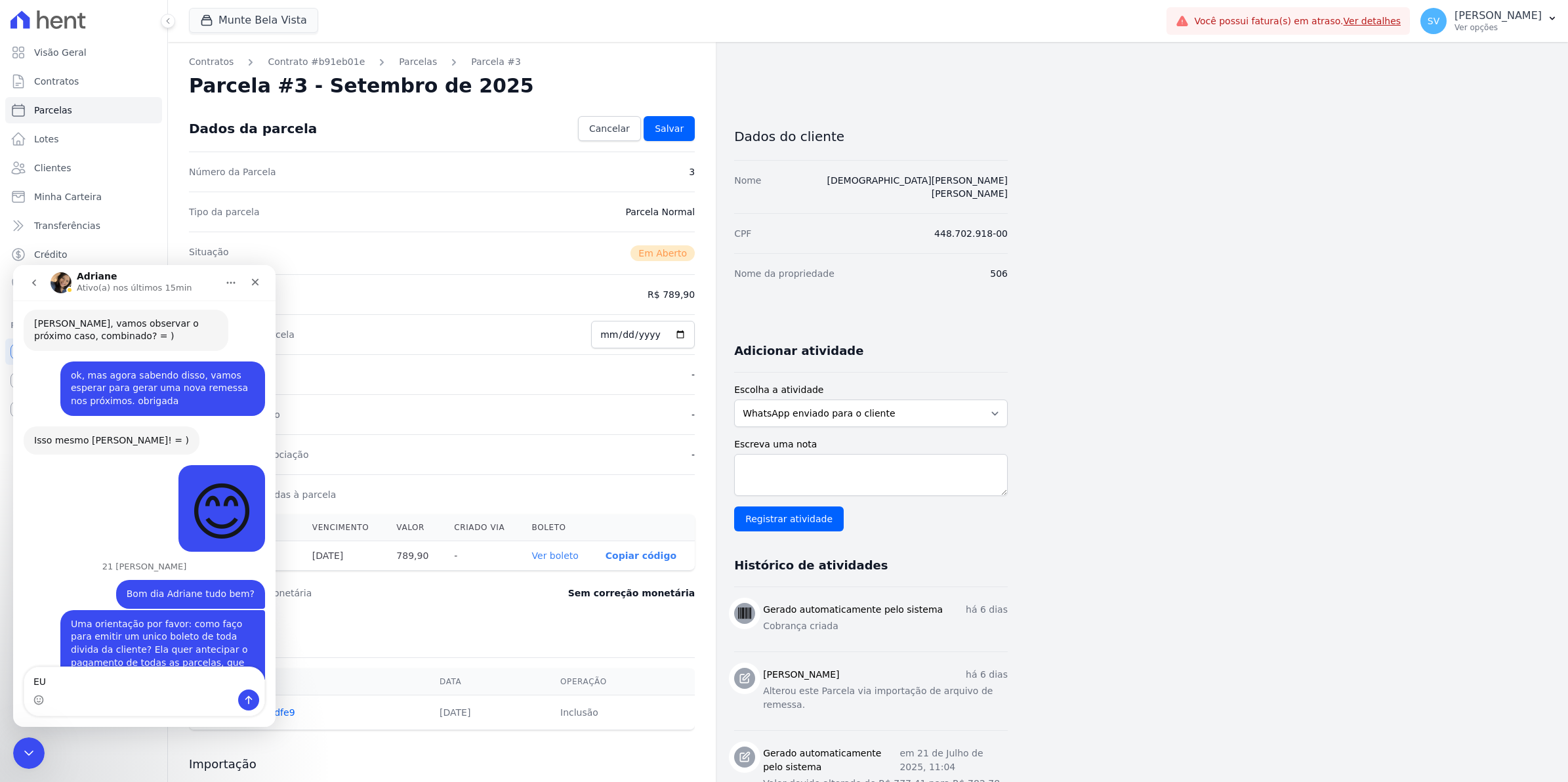
type textarea "E"
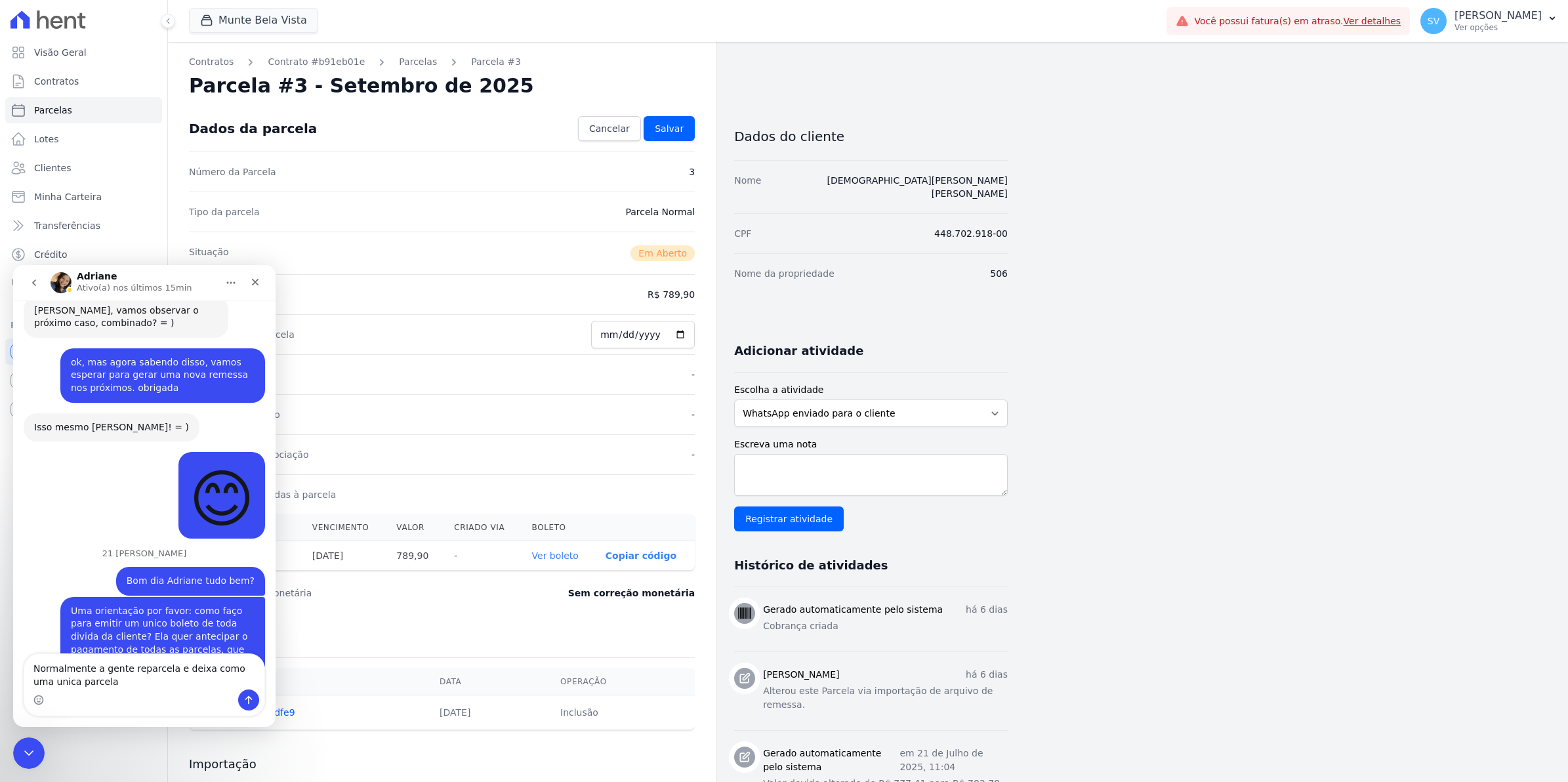
click at [159, 681] on textarea "Normalmente a gente reparcela e deixa como uma unica parcela" at bounding box center [144, 672] width 240 height 35
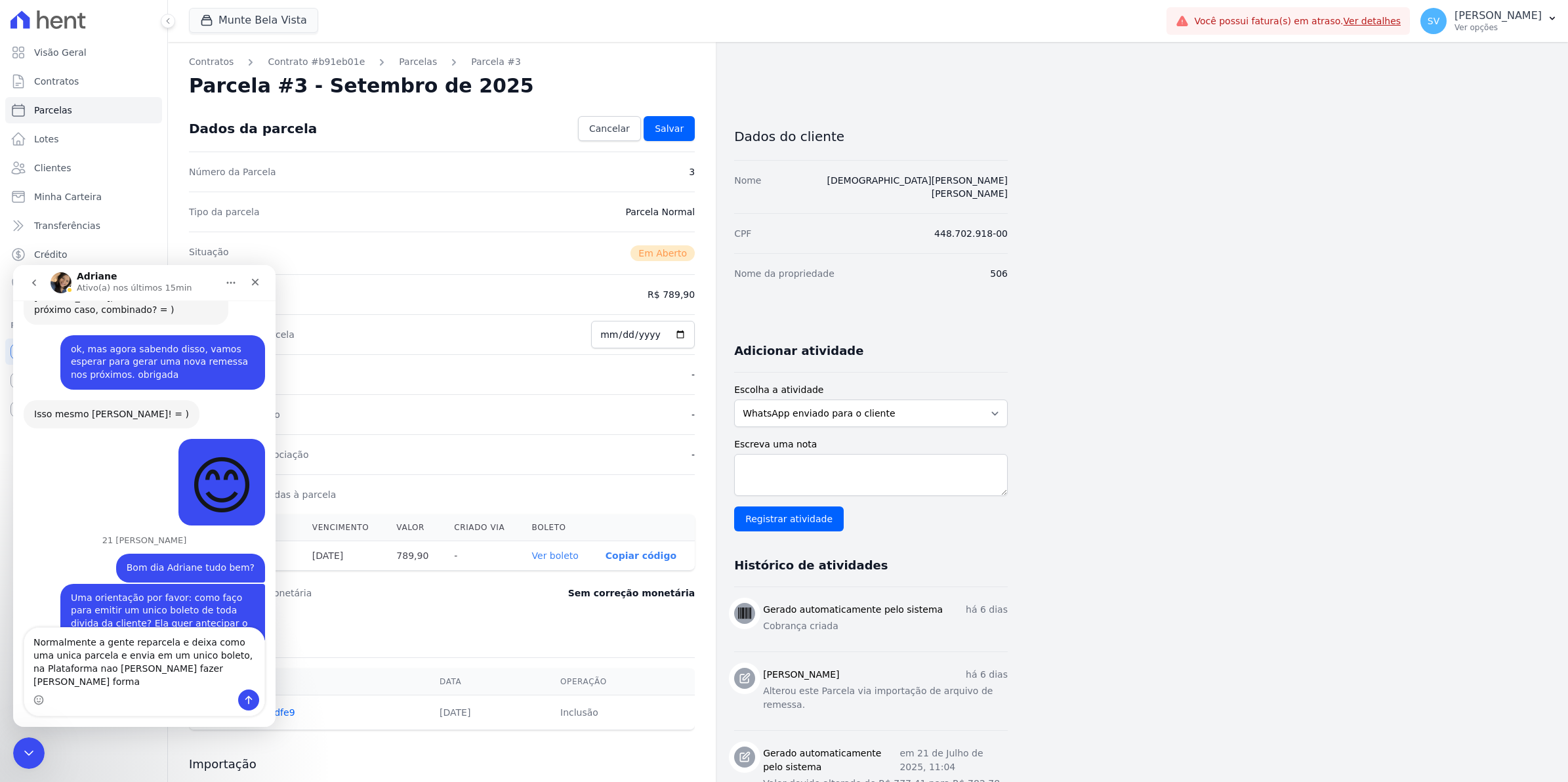
type textarea "Normalmente a gente reparcela e deixa como uma unica parcela e envia em um unic…"
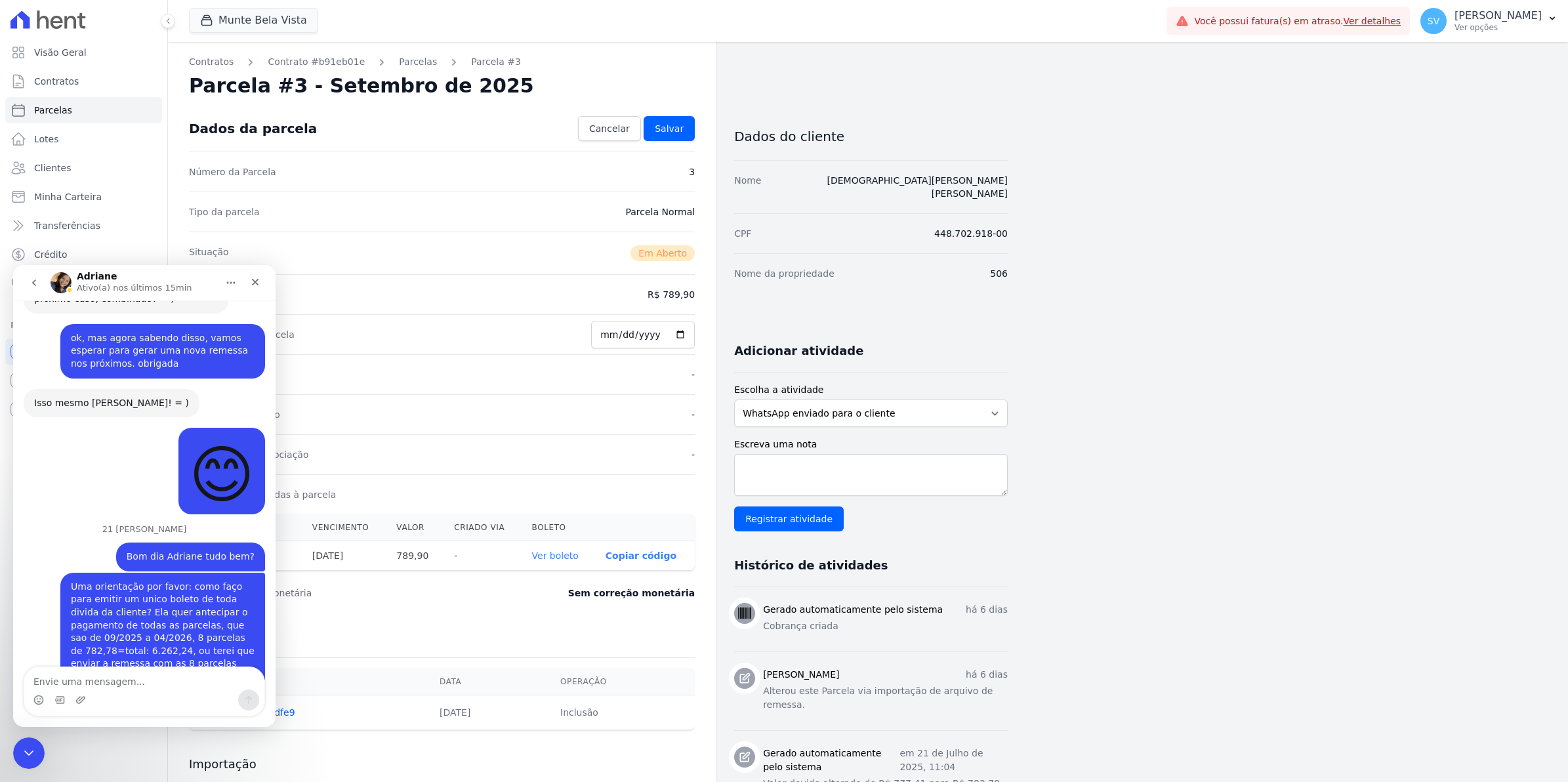
scroll to position [10590, 0]
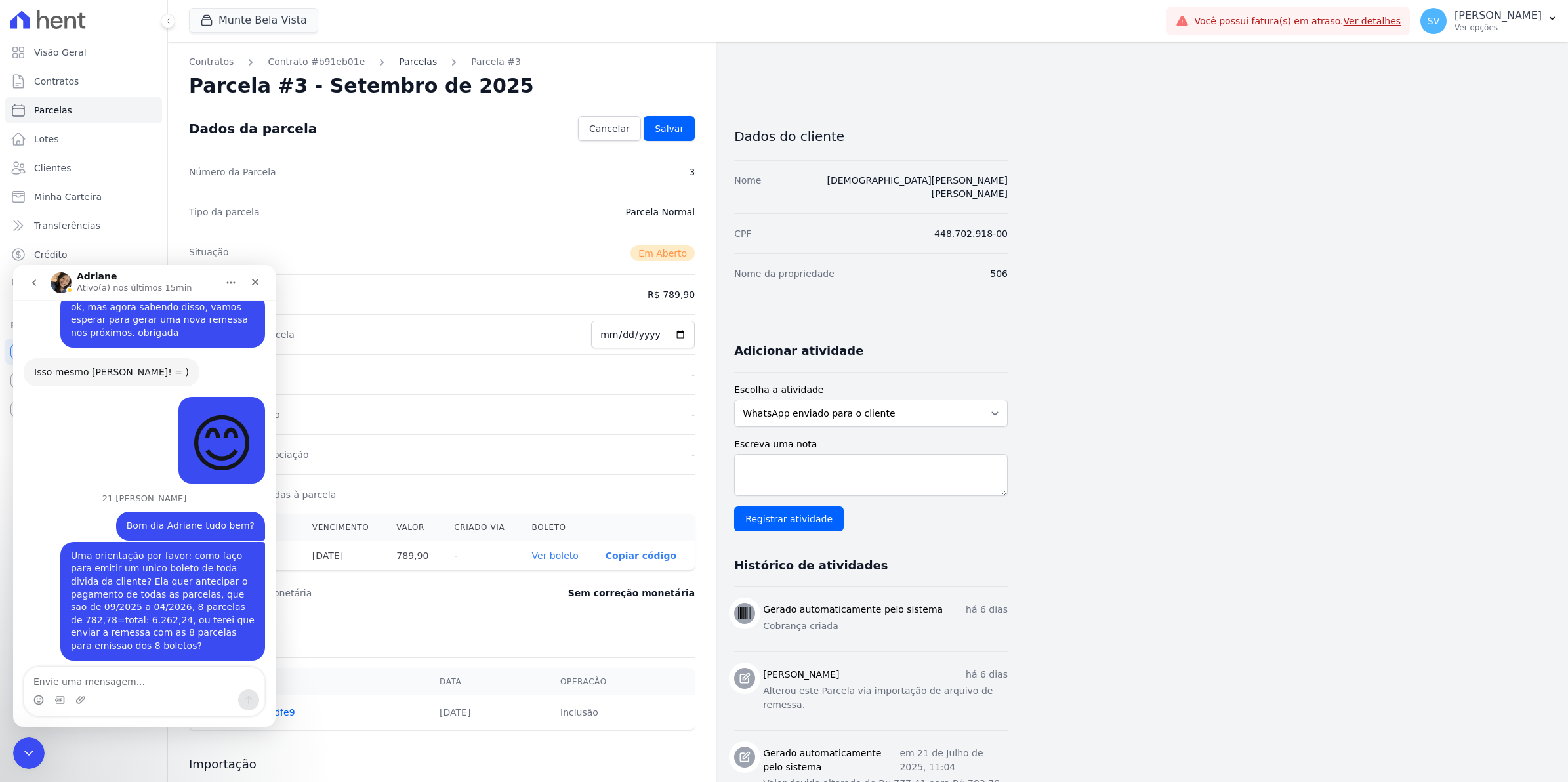
click at [399, 61] on link "Parcelas" at bounding box center [418, 62] width 38 height 14
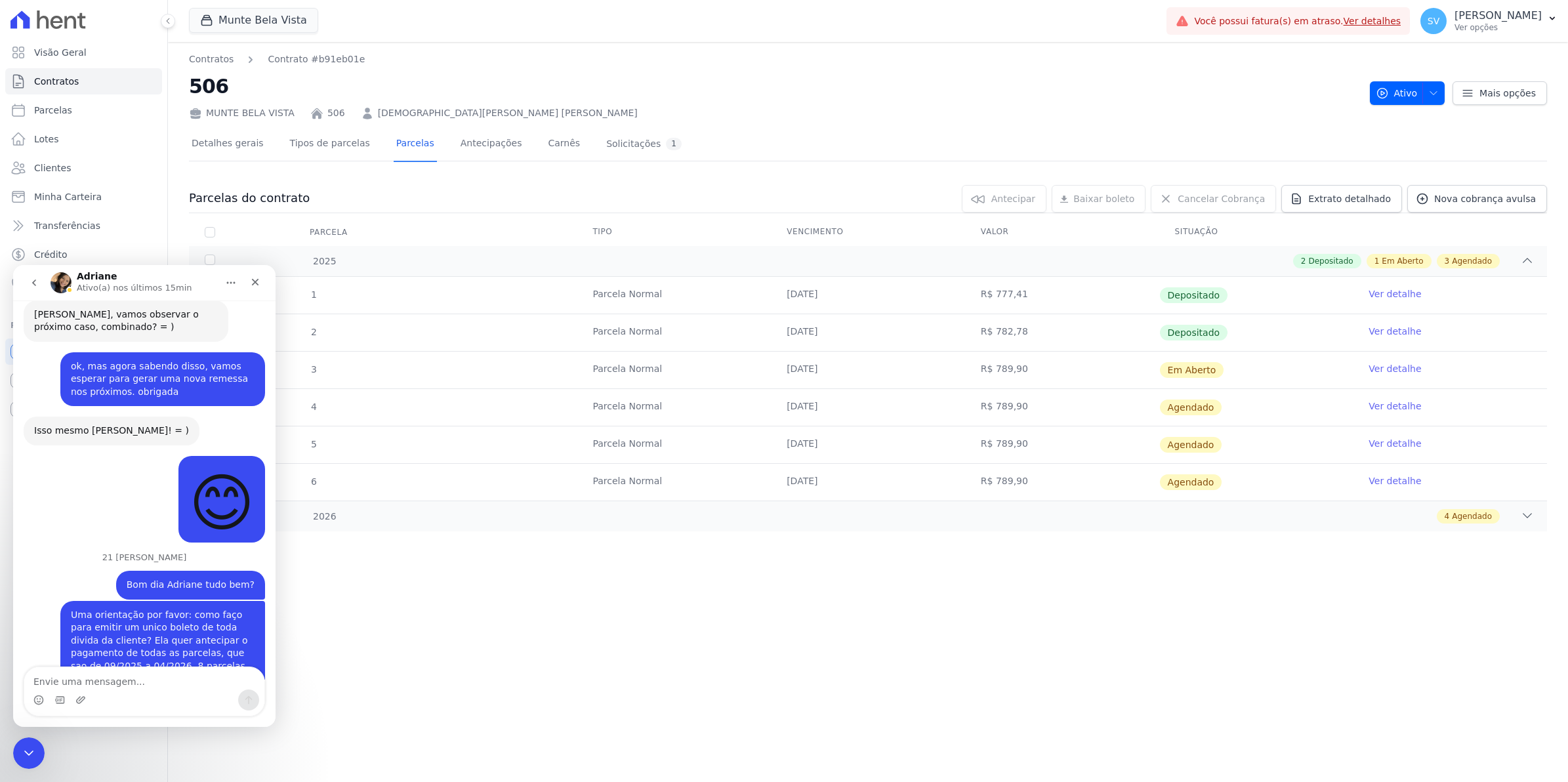
scroll to position [10509, 0]
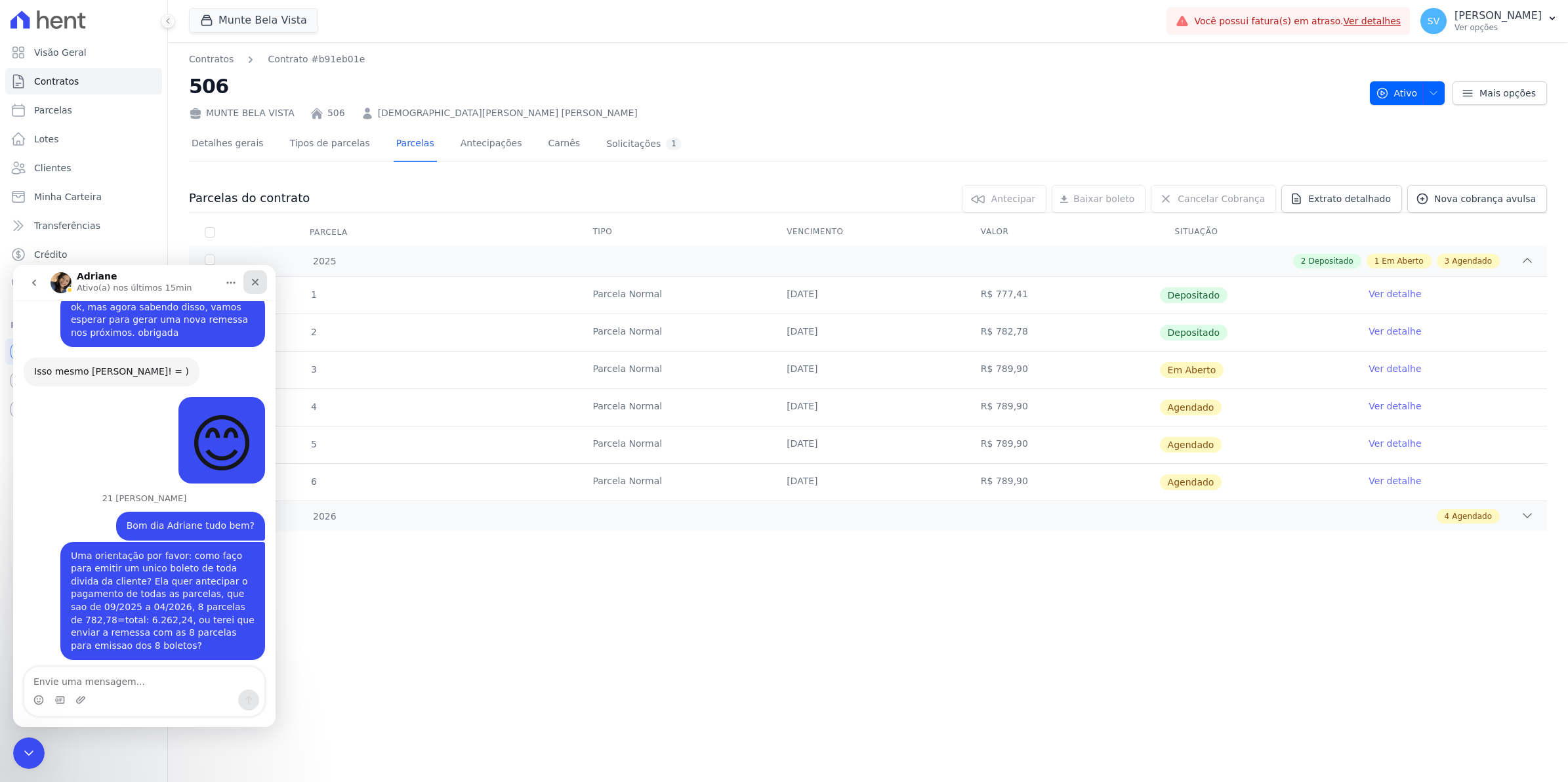
click at [252, 278] on icon "Fechar" at bounding box center [255, 282] width 10 height 10
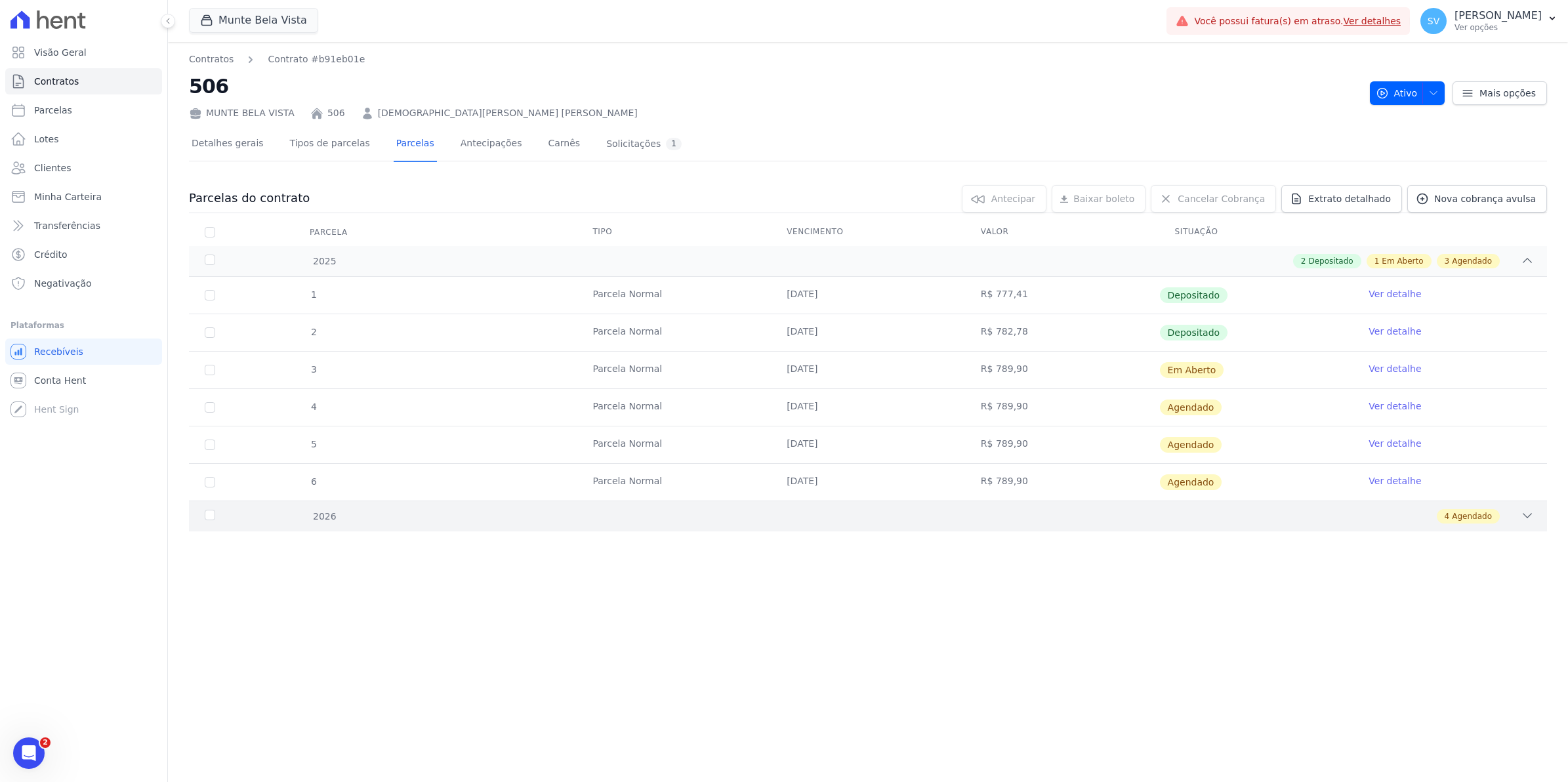
click at [1527, 516] on icon at bounding box center [1527, 515] width 13 height 13
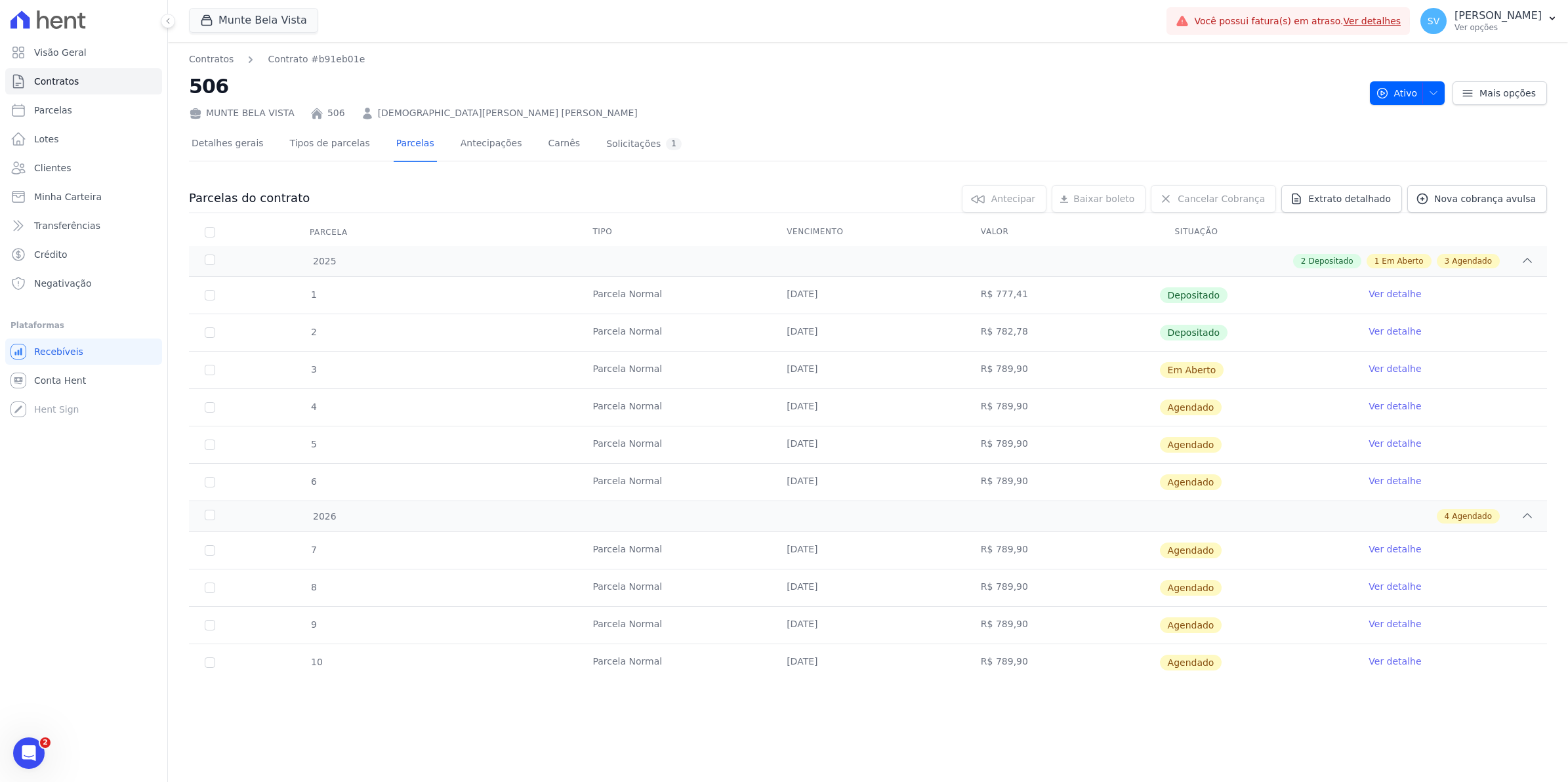
click at [1393, 18] on link "Ver detalhes" at bounding box center [1372, 21] width 58 height 10
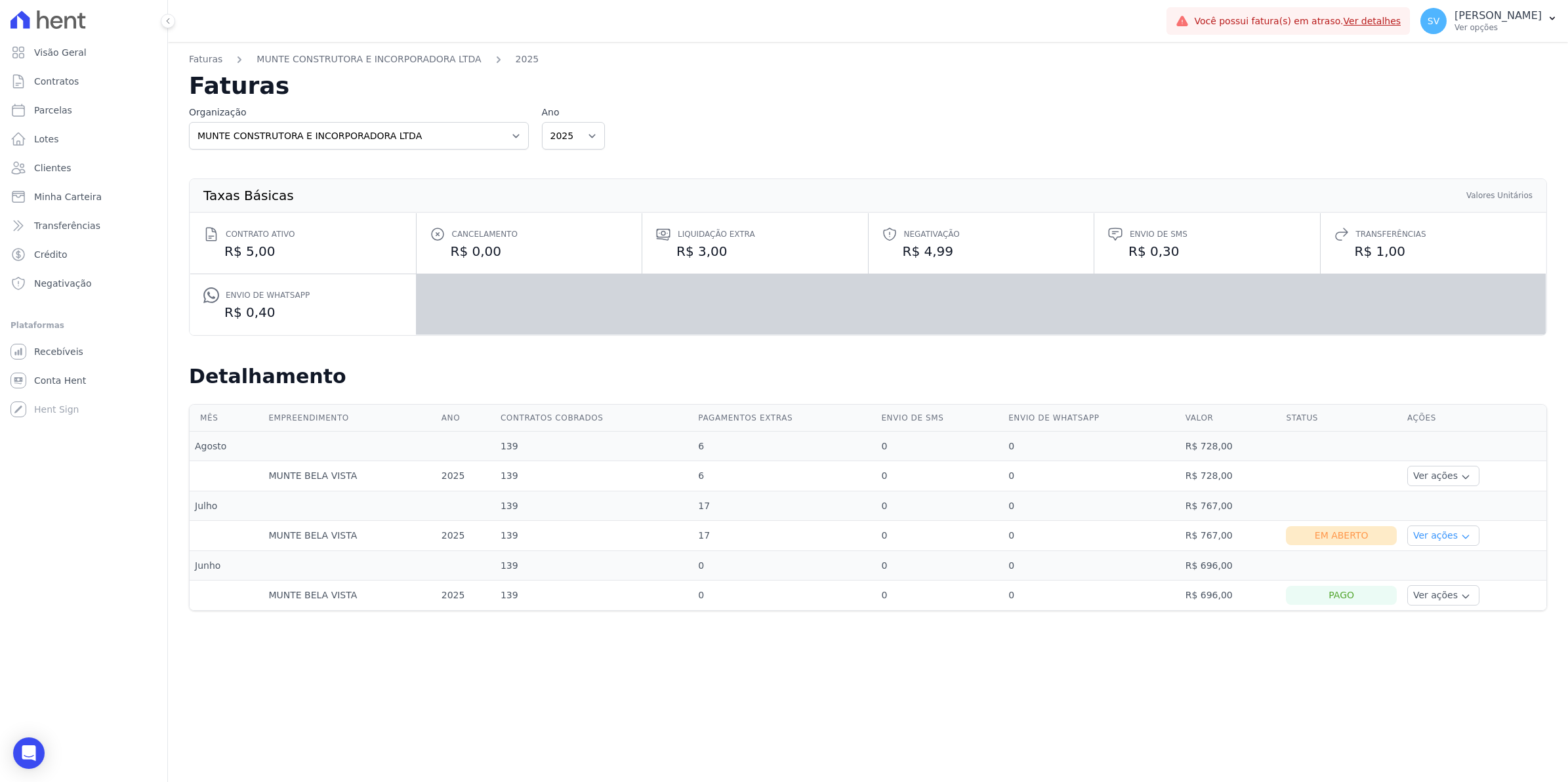
click at [1444, 537] on button "Ver ações" at bounding box center [1443, 535] width 72 height 20
click at [1447, 570] on link "Ver boleto" at bounding box center [1462, 571] width 97 height 14
click at [26, 736] on div "Abertura do Messenger da Intercom" at bounding box center [27, 751] width 43 height 43
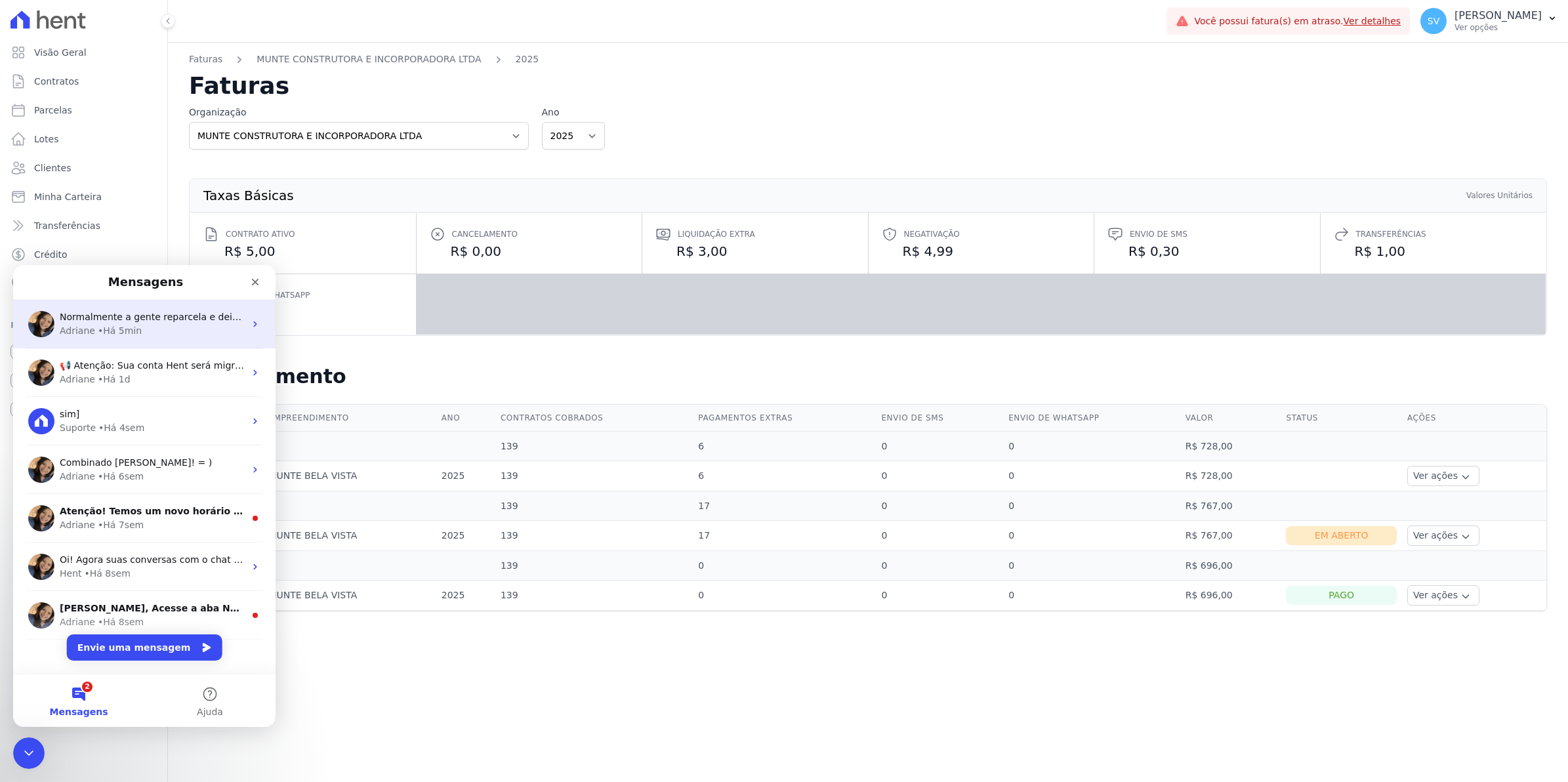
click at [103, 321] on span "Normalmente a gente reparcela e deixa como uma unica parcela e envia em um unic…" at bounding box center [391, 316] width 664 height 10
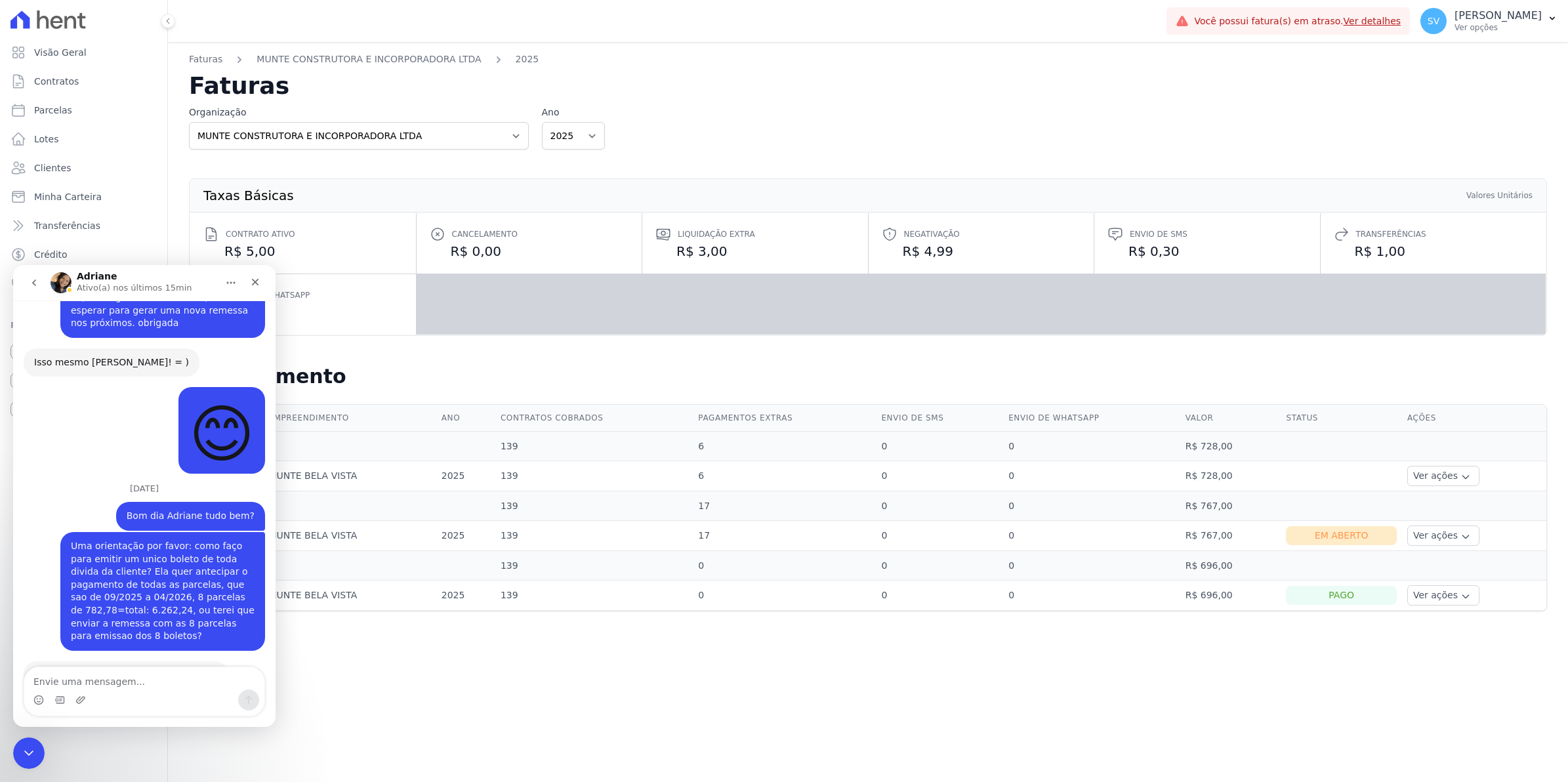
scroll to position [10509, 0]
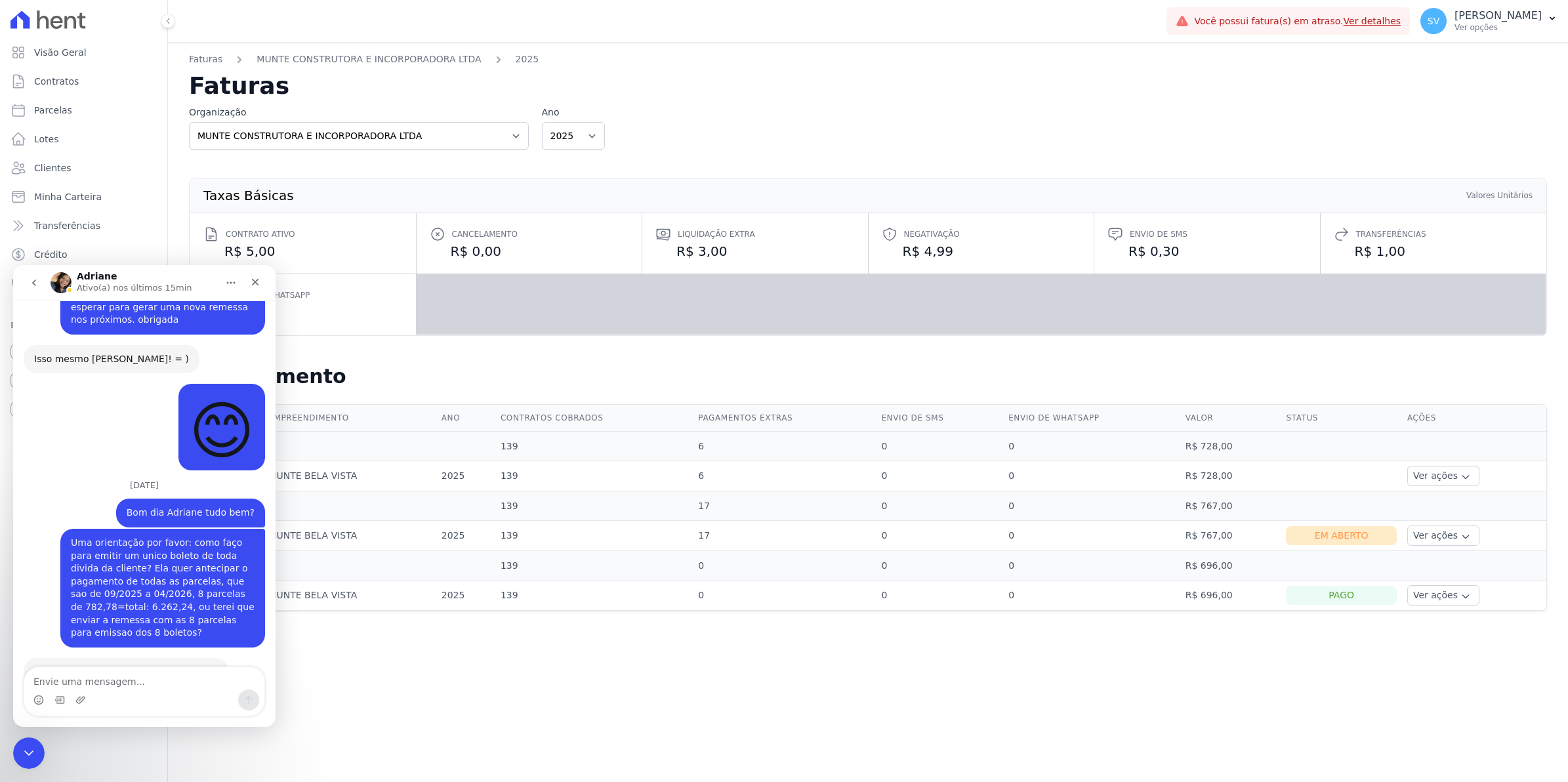
click at [840, 131] on div "Organização MUNTE CONSTRUTORA E INCORPORADORA LTDA Ano 2025" at bounding box center [868, 127] width 1358 height 44
click at [251, 285] on icon "Fechar" at bounding box center [255, 282] width 10 height 10
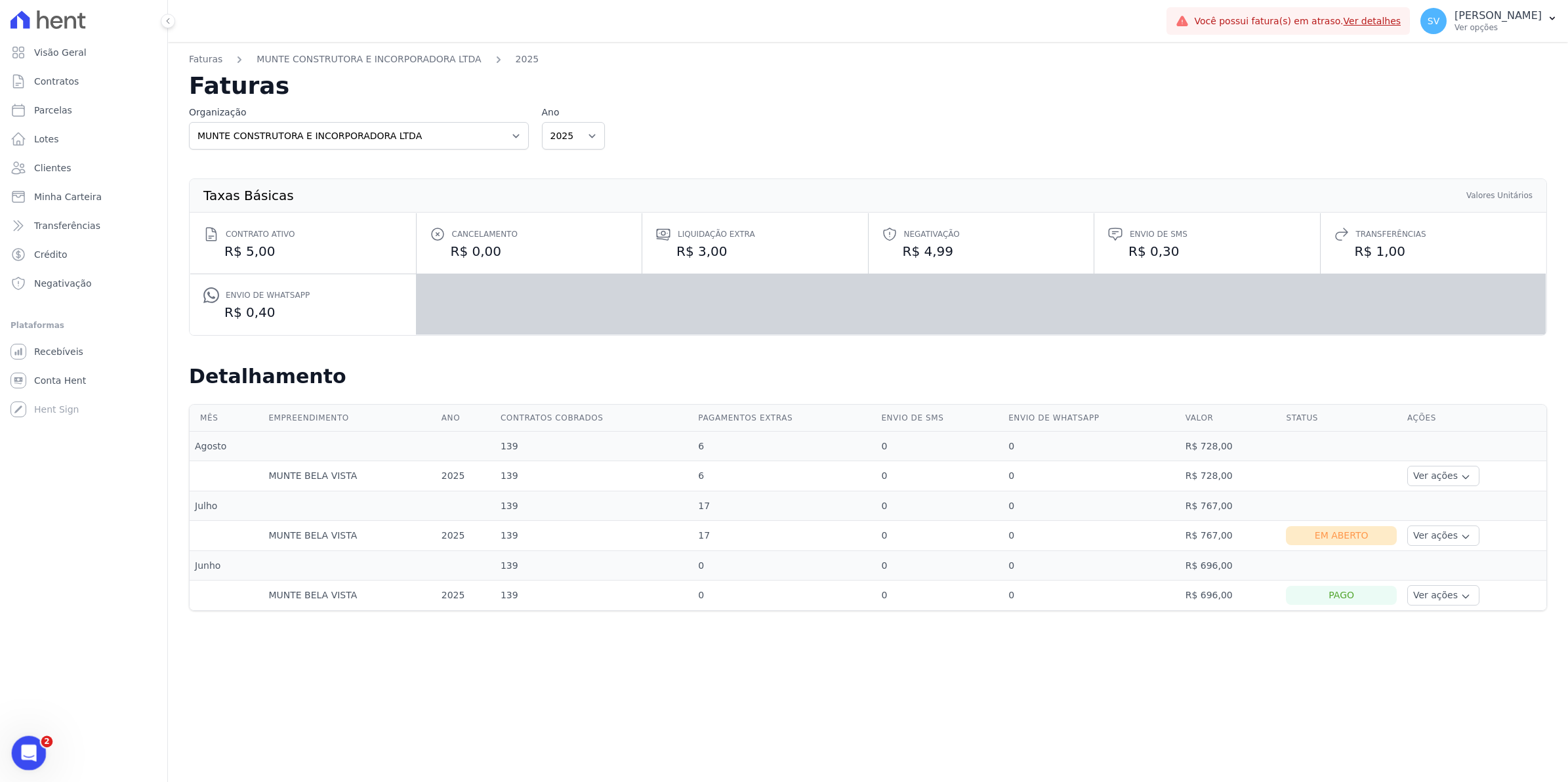
click html
click at [46, 746] on span "2" at bounding box center [47, 742] width 12 height 12
click at [31, 748] on icon "Abertura do Messenger da Intercom" at bounding box center [27, 751] width 22 height 22
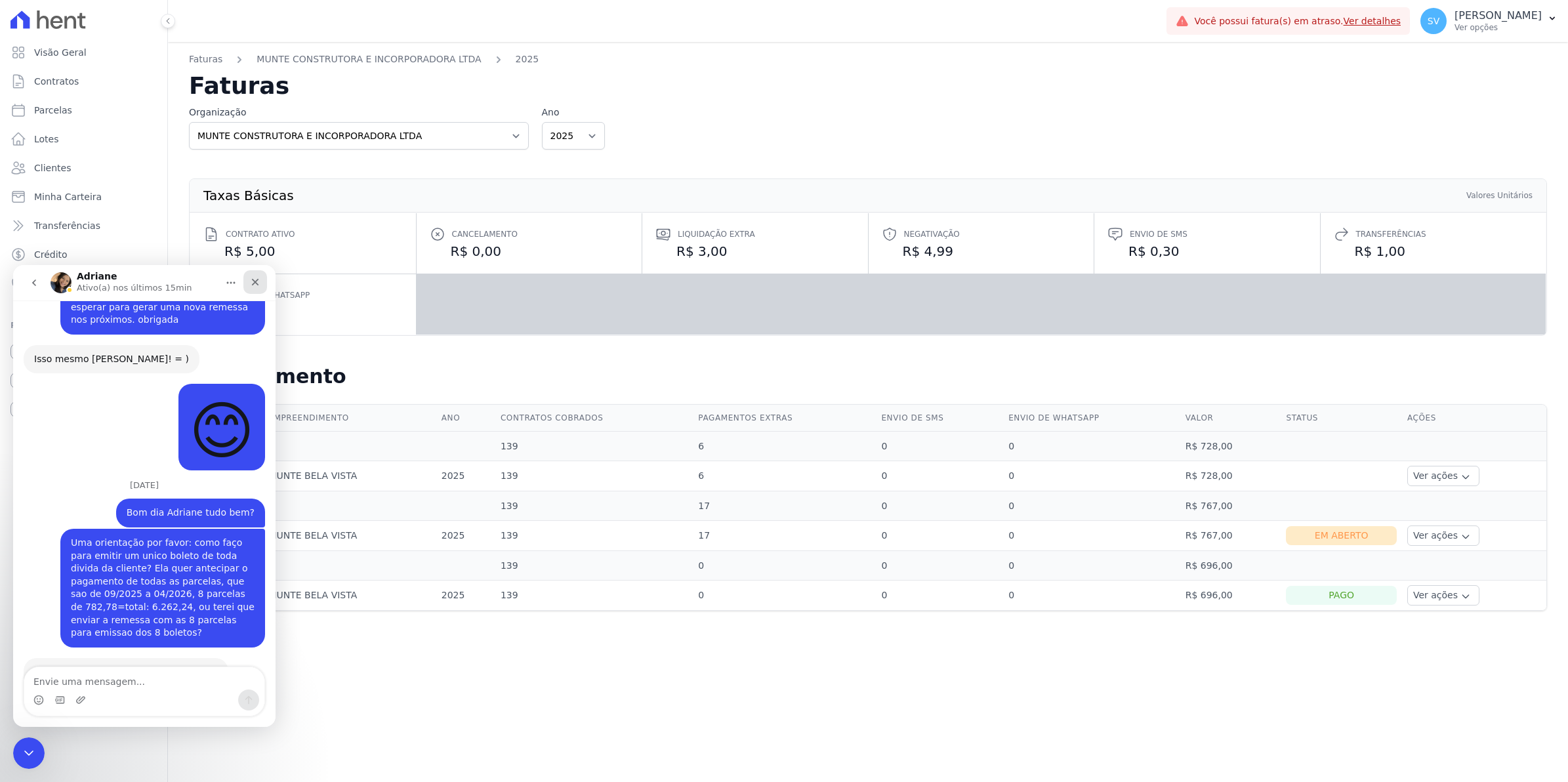
drag, startPoint x: 260, startPoint y: 280, endPoint x: 296, endPoint y: 589, distance: 311.1
click at [260, 280] on icon "Fechar" at bounding box center [255, 282] width 10 height 10
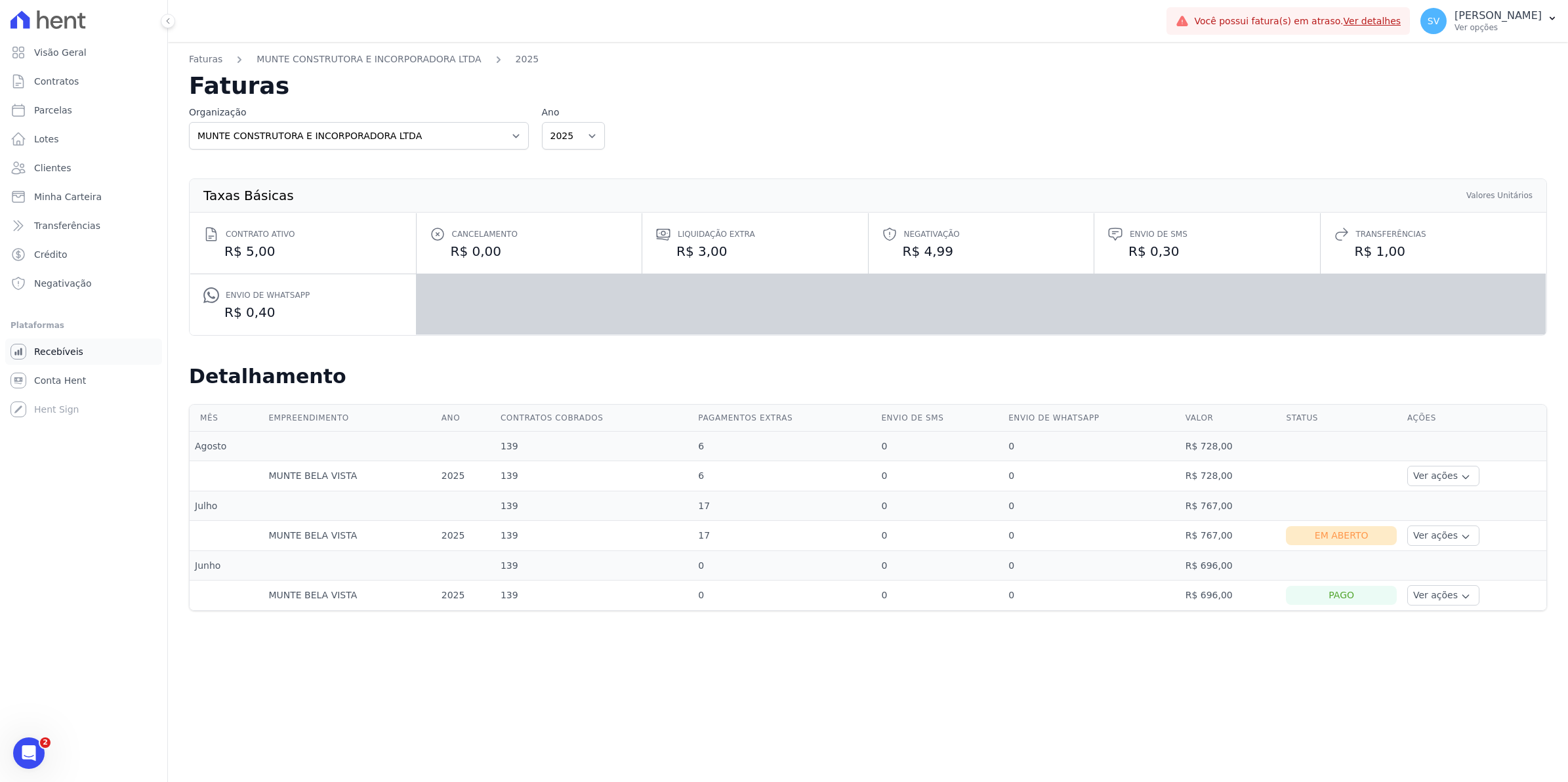
scroll to position [10558, 0]
click at [61, 355] on span "Recebíveis" at bounding box center [59, 351] width 50 height 13
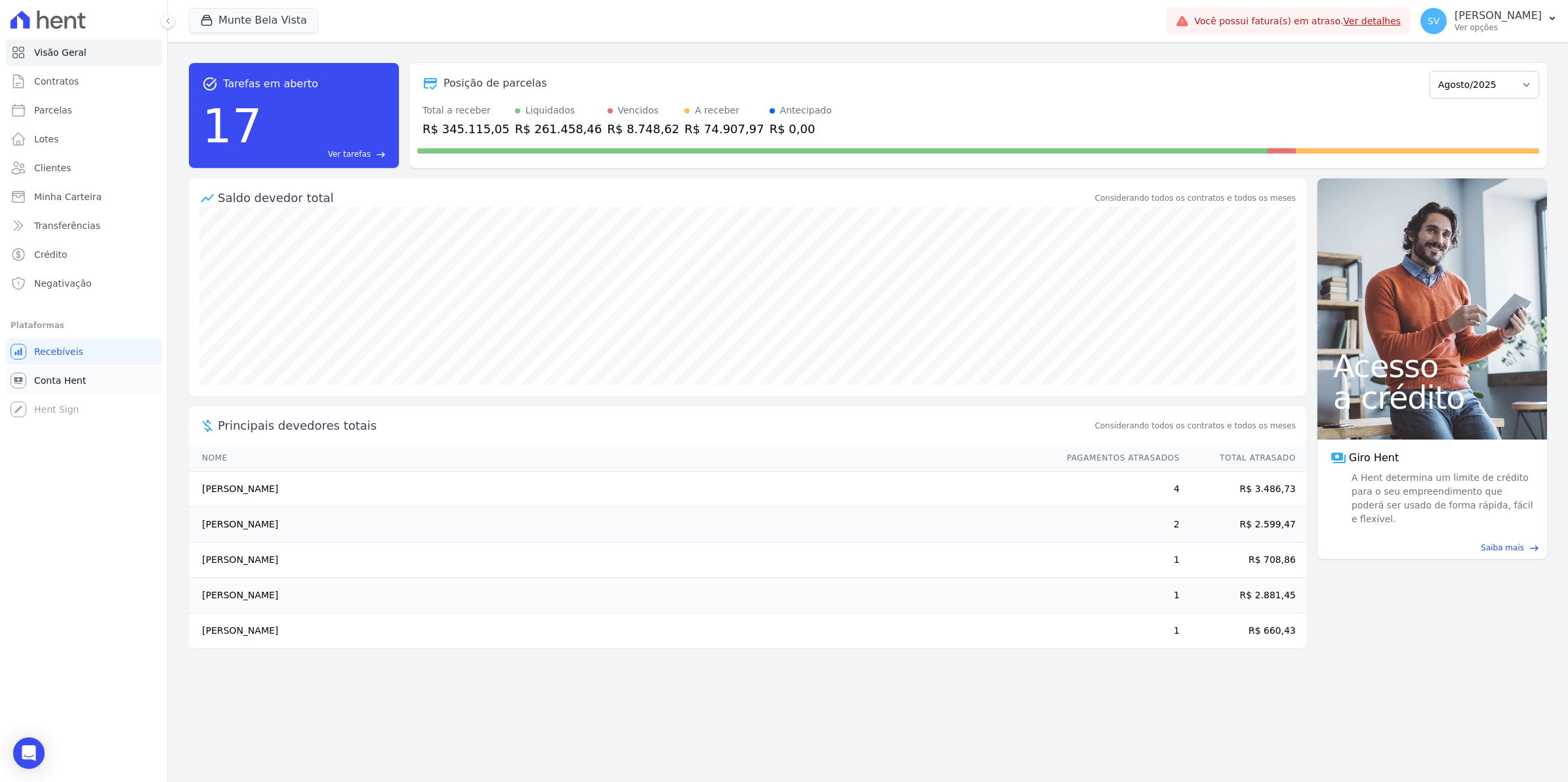
click at [66, 379] on span "Conta Hent" at bounding box center [60, 380] width 52 height 13
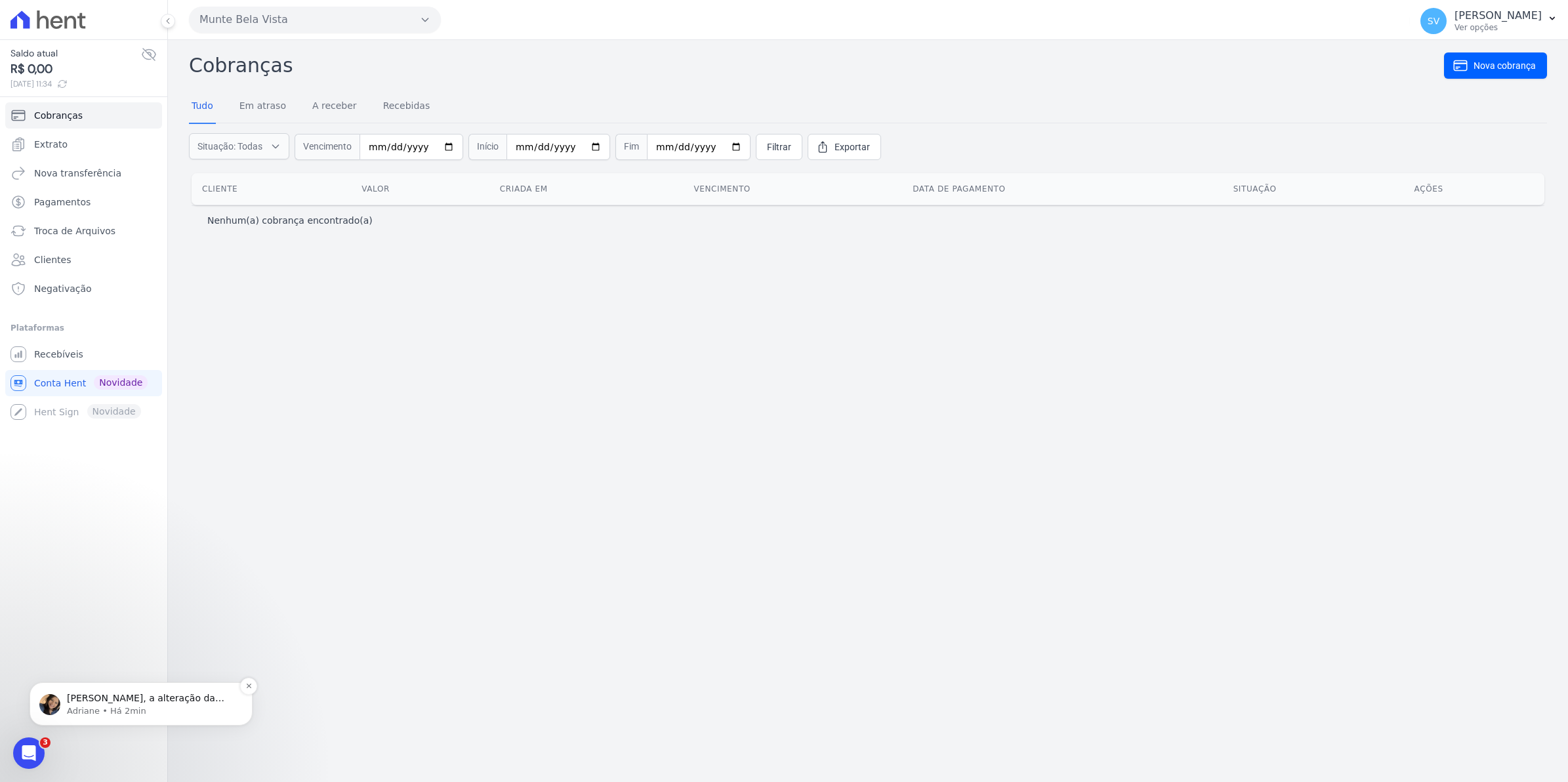
click at [113, 705] on p "Adriane • Há 2min" at bounding box center [152, 711] width 169 height 12
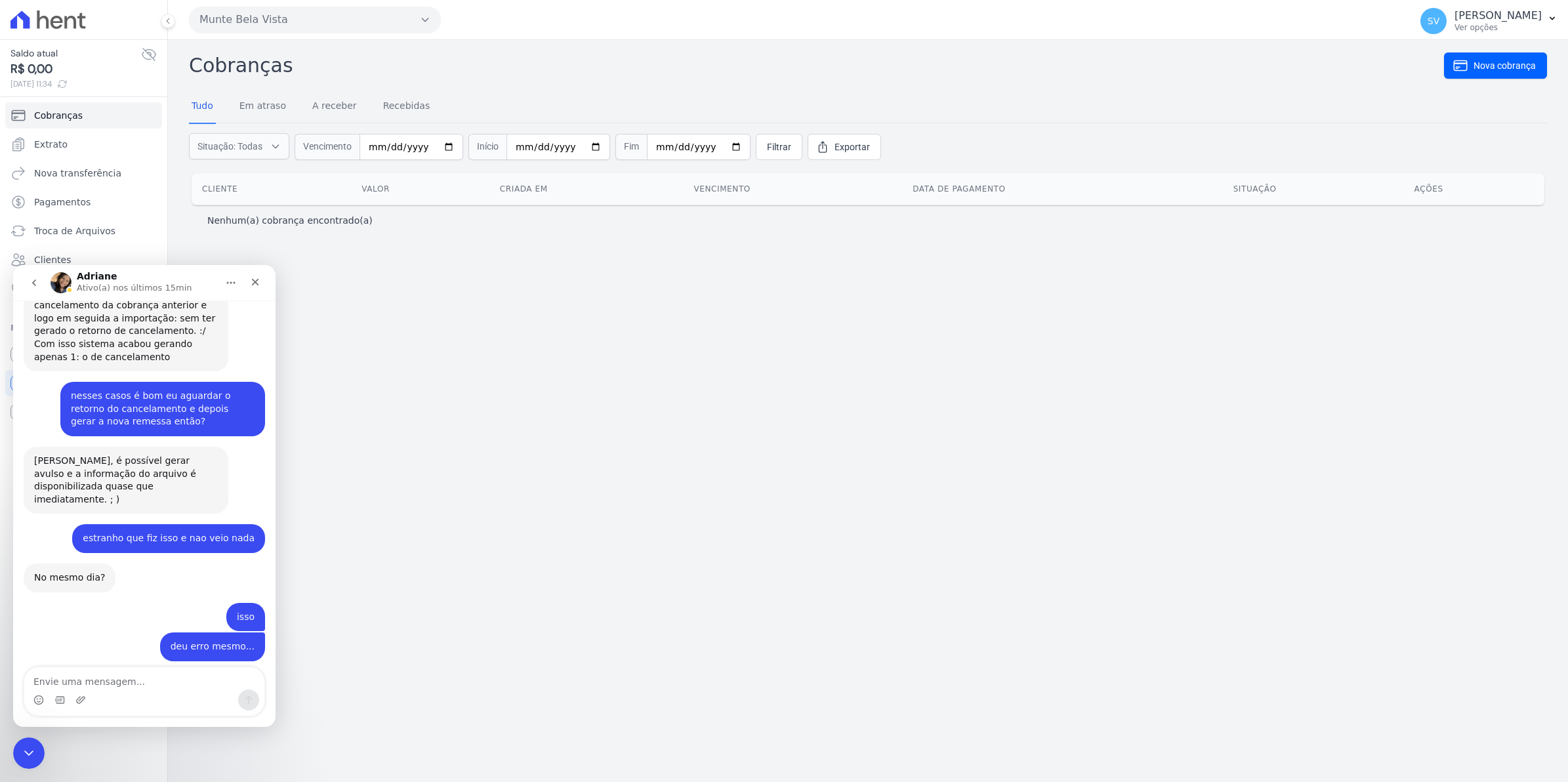
scroll to position [10605, 0]
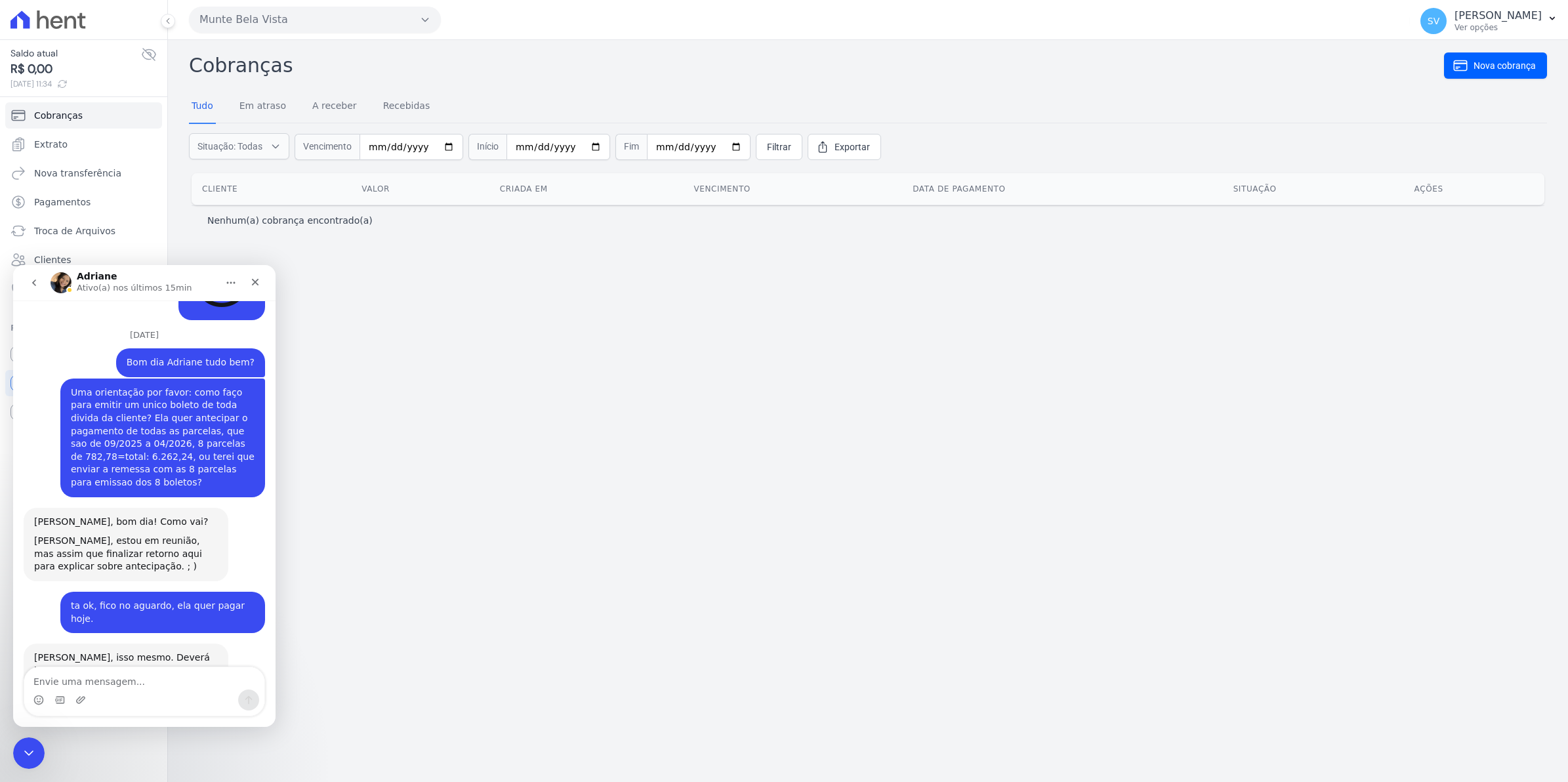
click at [74, 686] on textarea "Envie uma mensagem..." at bounding box center [144, 678] width 240 height 22
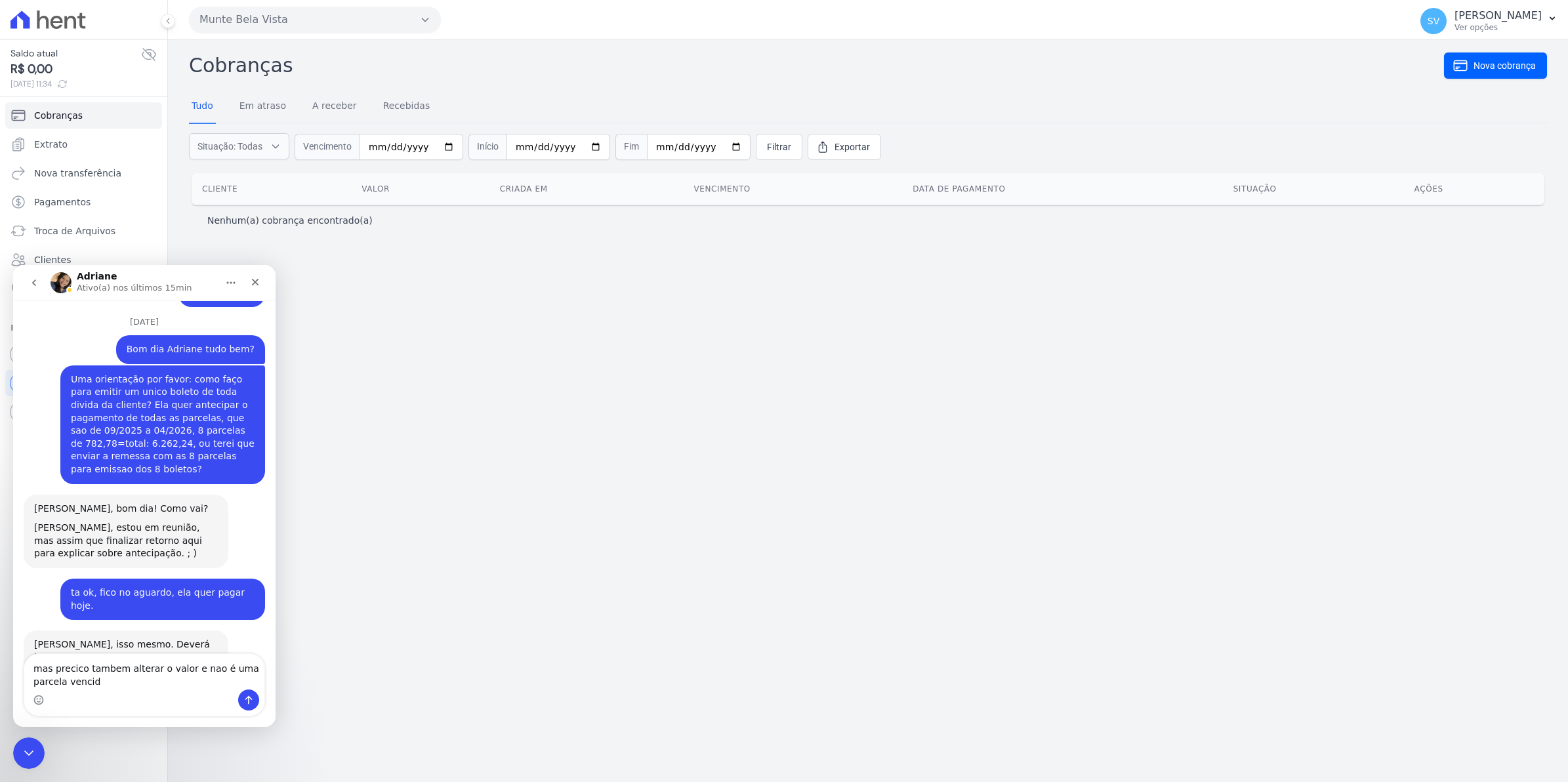
type textarea "mas precico tambem alterar o valor e nao é uma parcela vencida"
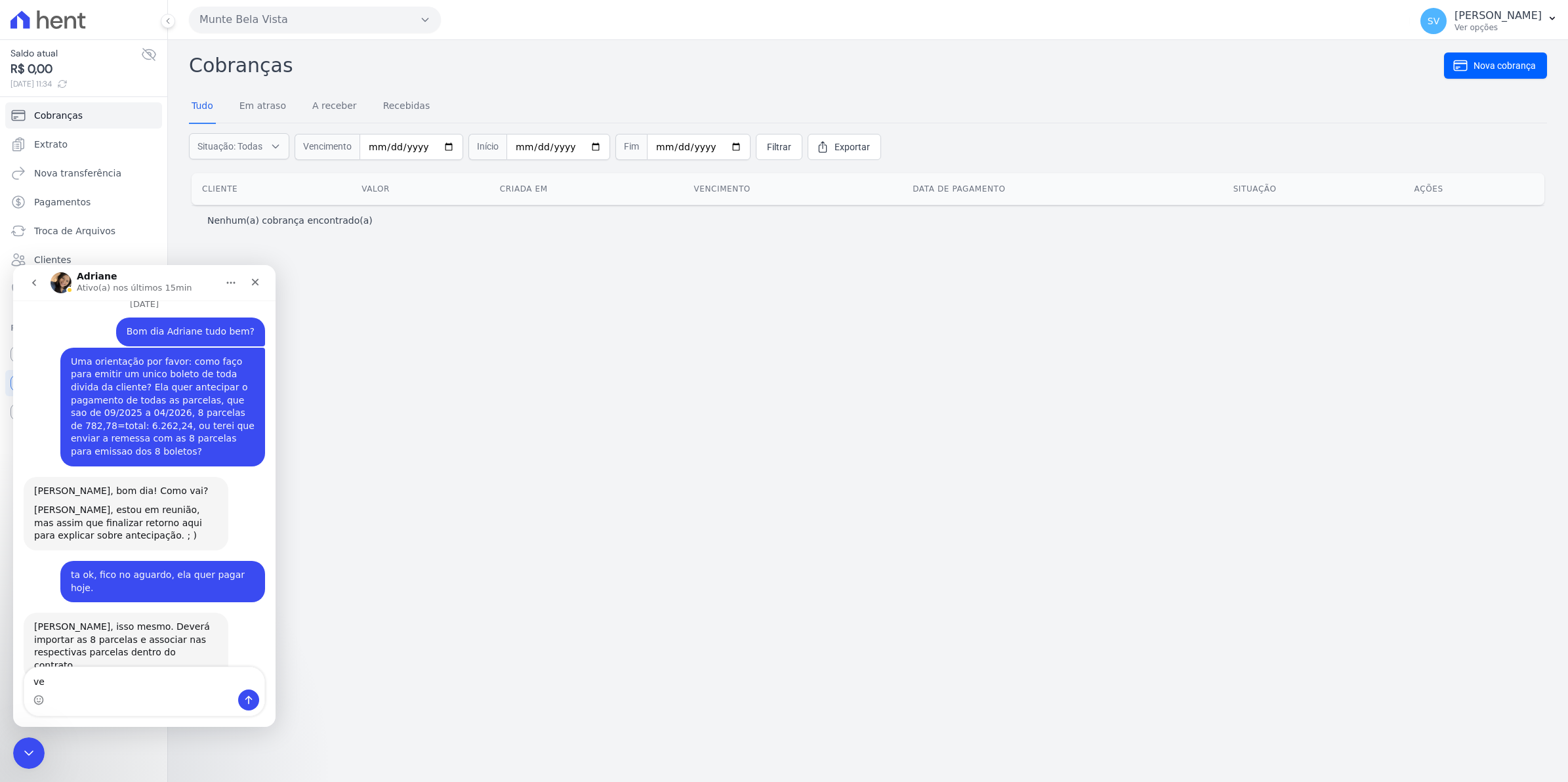
type textarea "v"
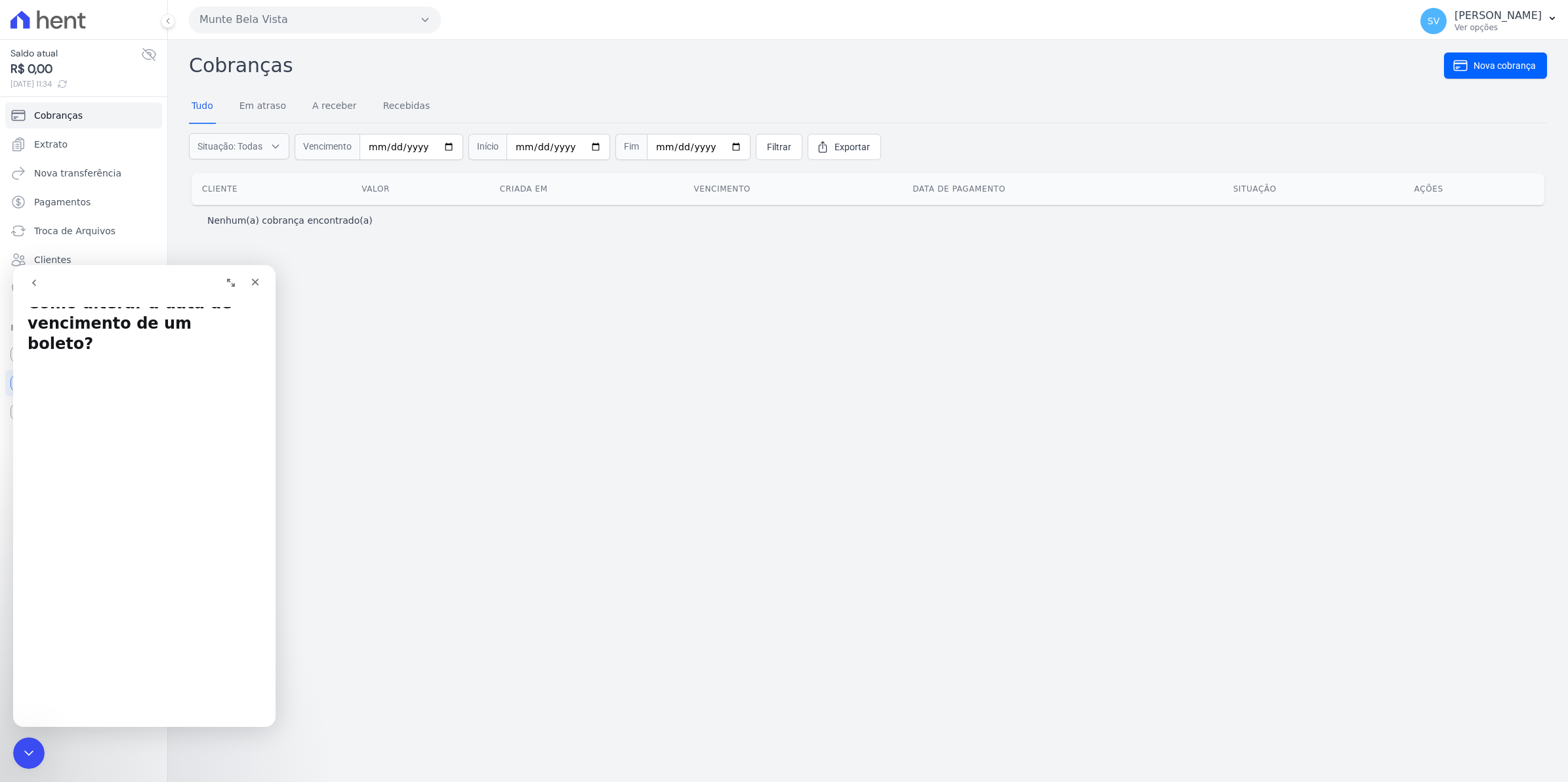
scroll to position [0, 0]
click at [264, 281] on div "Fechar" at bounding box center [256, 282] width 24 height 24
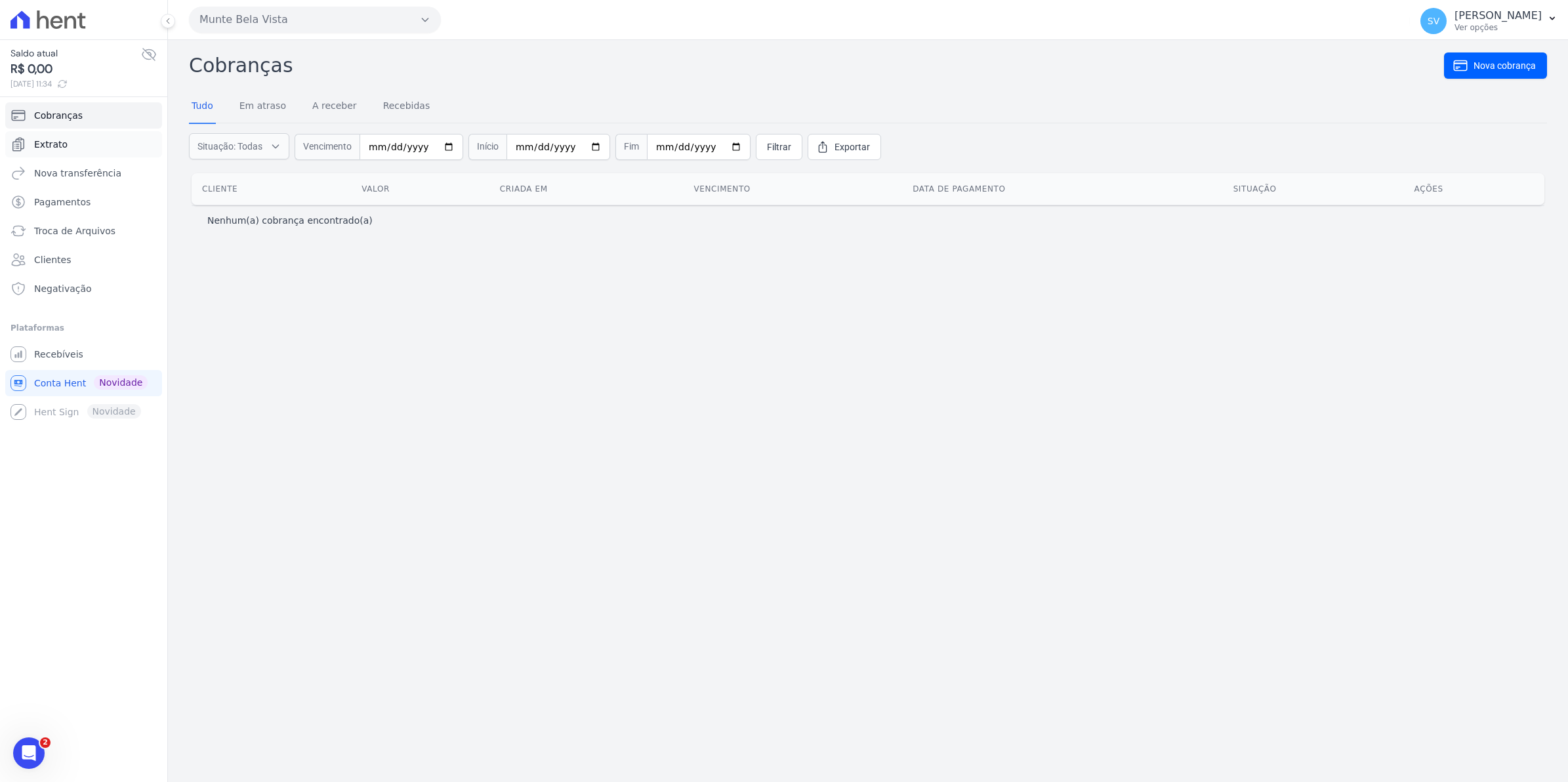
click at [46, 142] on span "Extrato" at bounding box center [51, 145] width 34 height 13
click at [73, 138] on link "Extrato" at bounding box center [84, 144] width 157 height 26
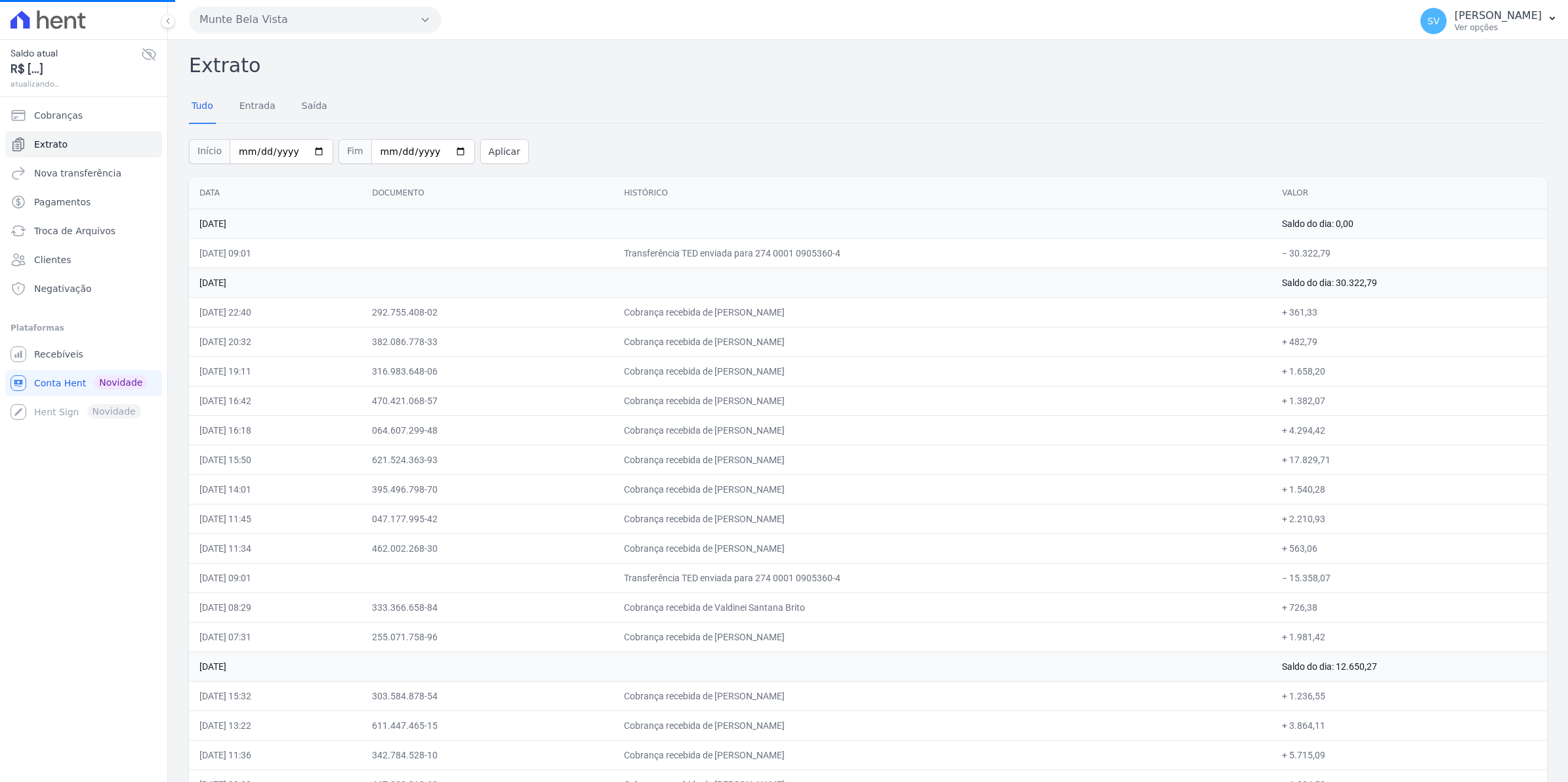
click at [62, 148] on span "Extrato" at bounding box center [51, 145] width 34 height 13
